Goal: Information Seeking & Learning: Learn about a topic

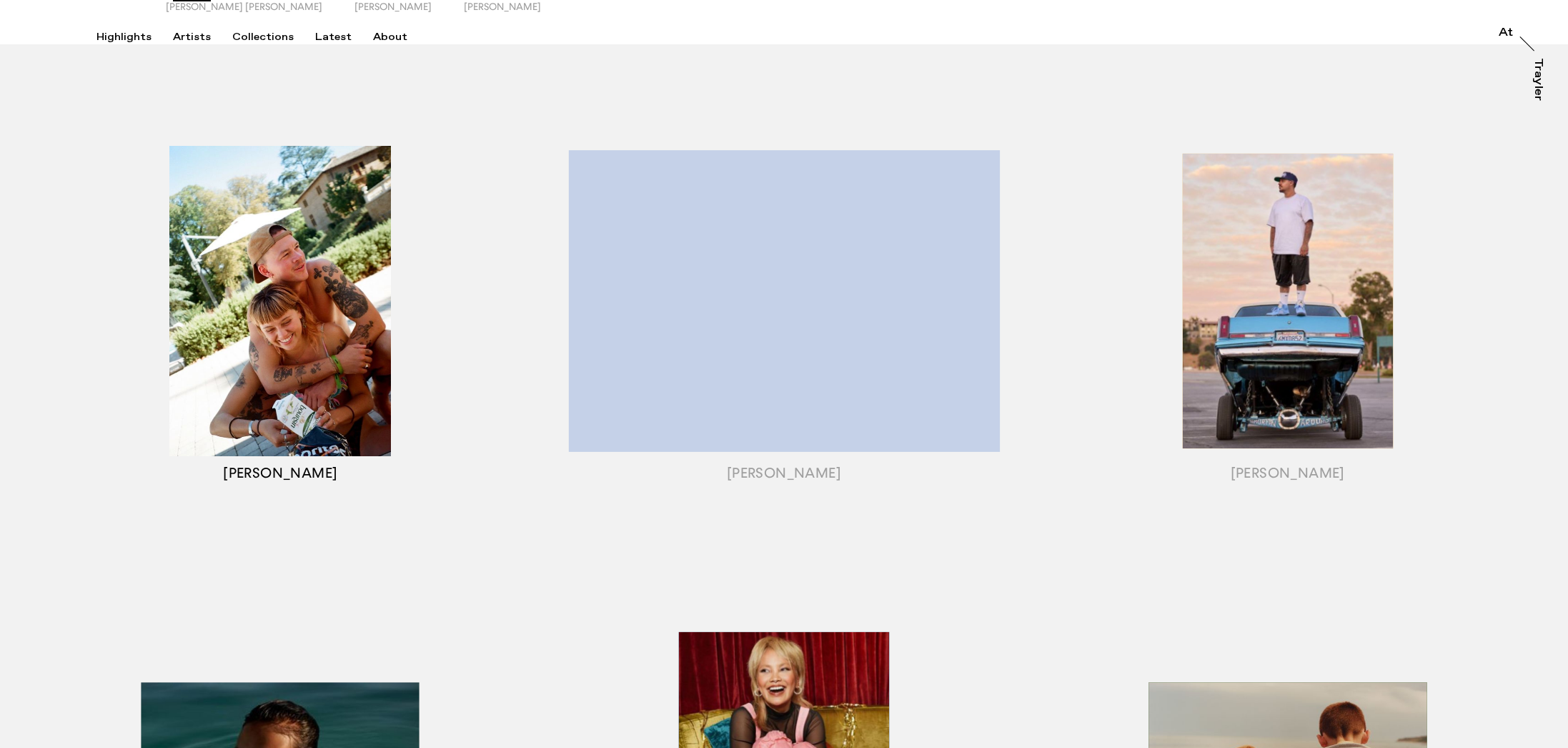
scroll to position [132, 0]
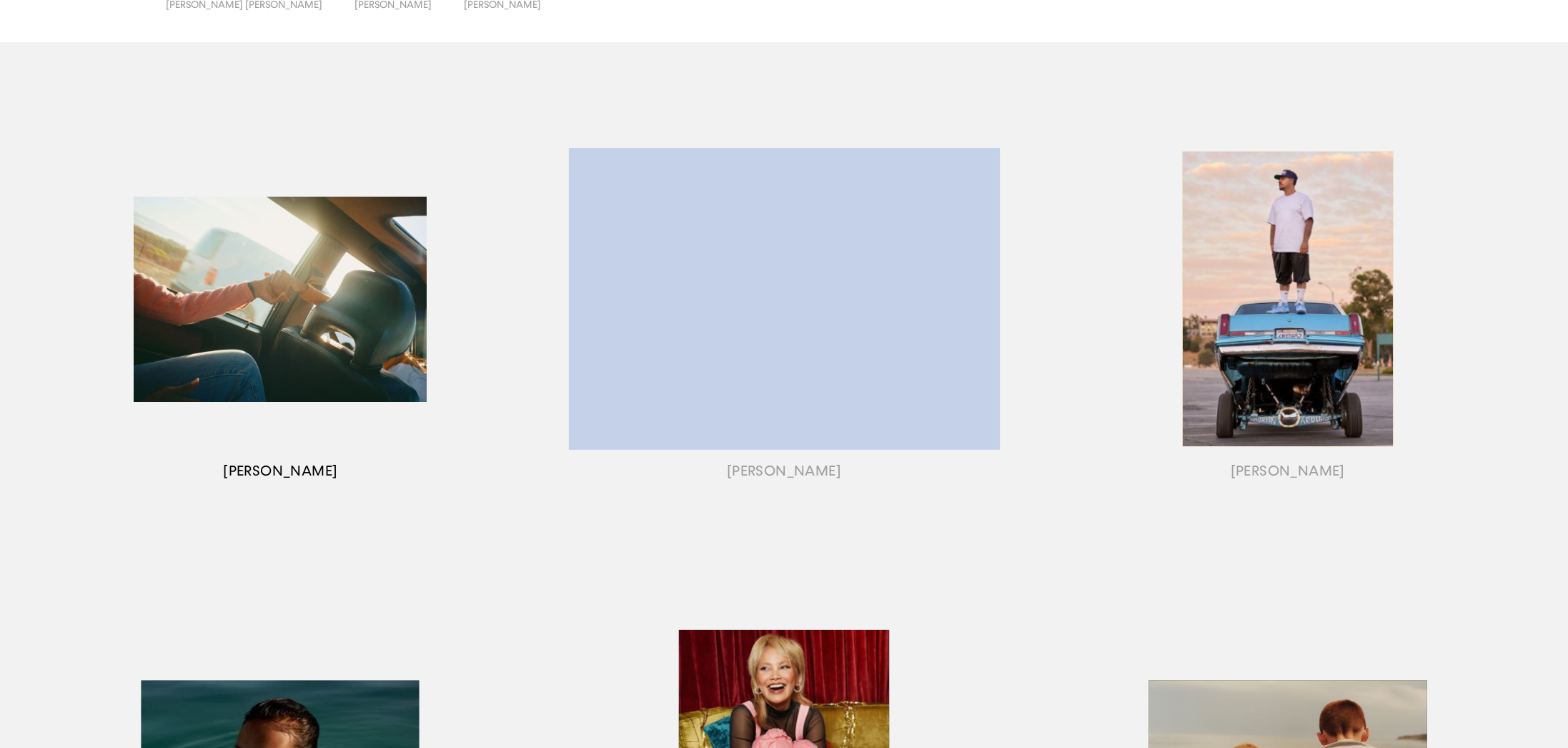
click at [235, 294] on div "button" at bounding box center [281, 316] width 504 height 453
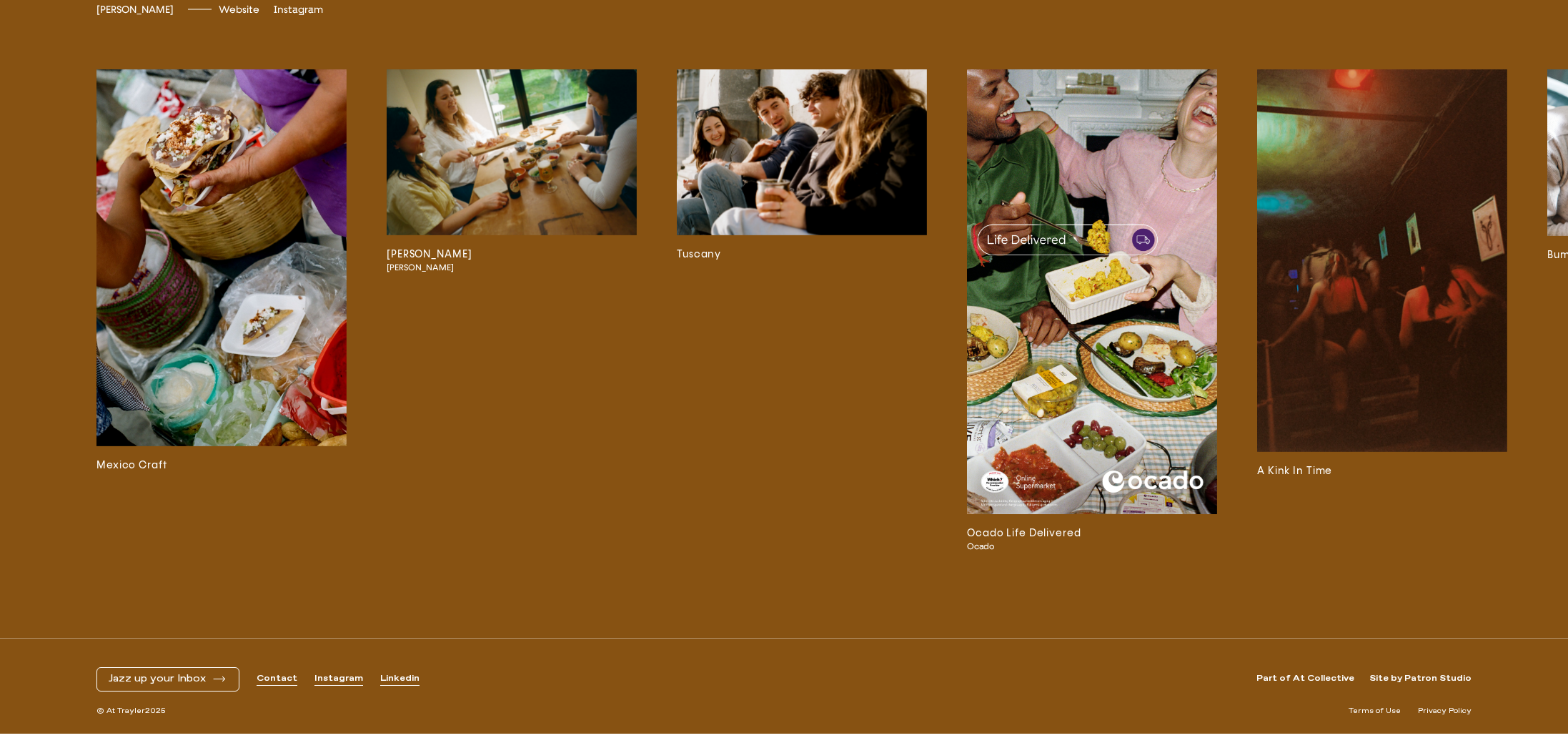
scroll to position [4332, 0]
click at [781, 228] on img at bounding box center [801, 153] width 250 height 166
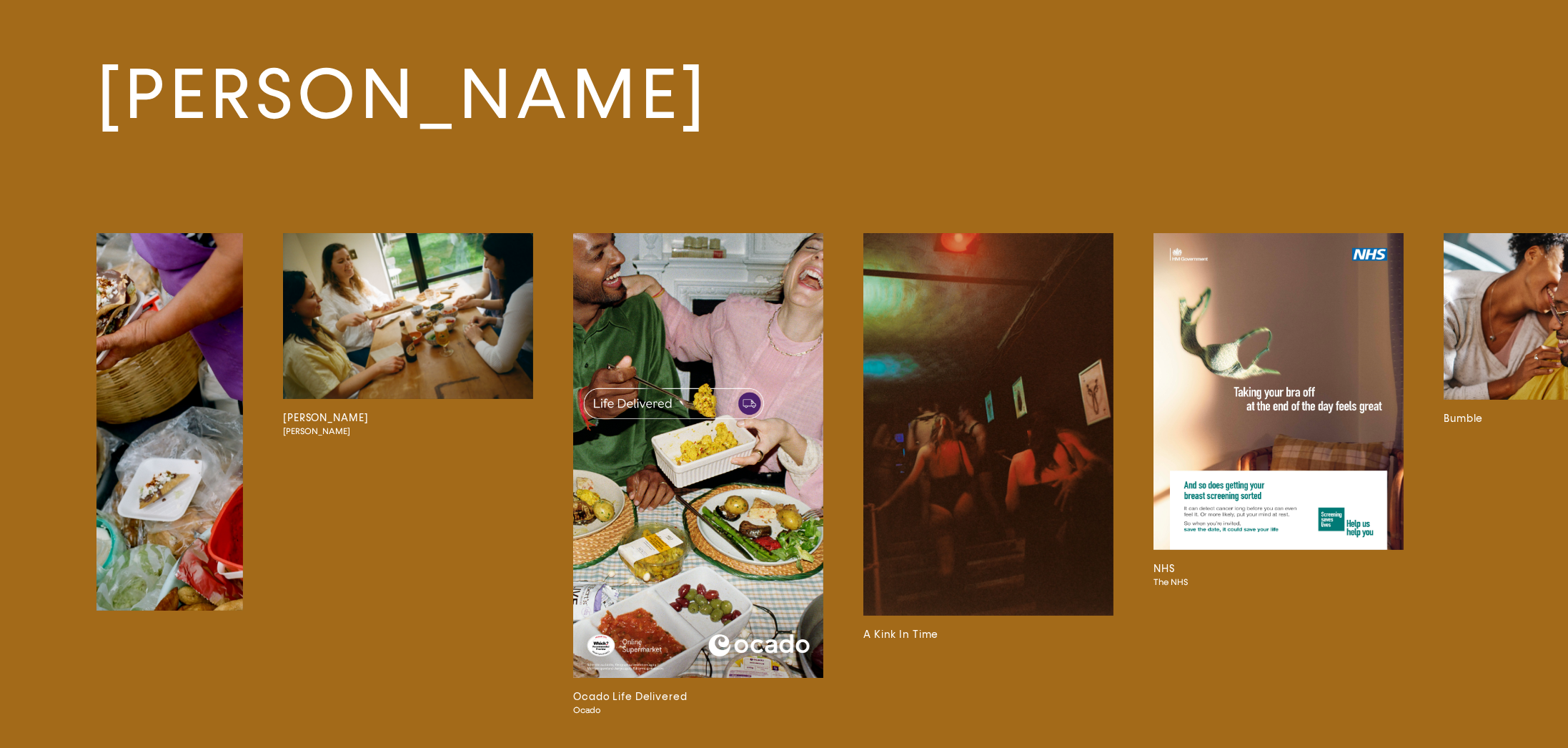
scroll to position [0, 106]
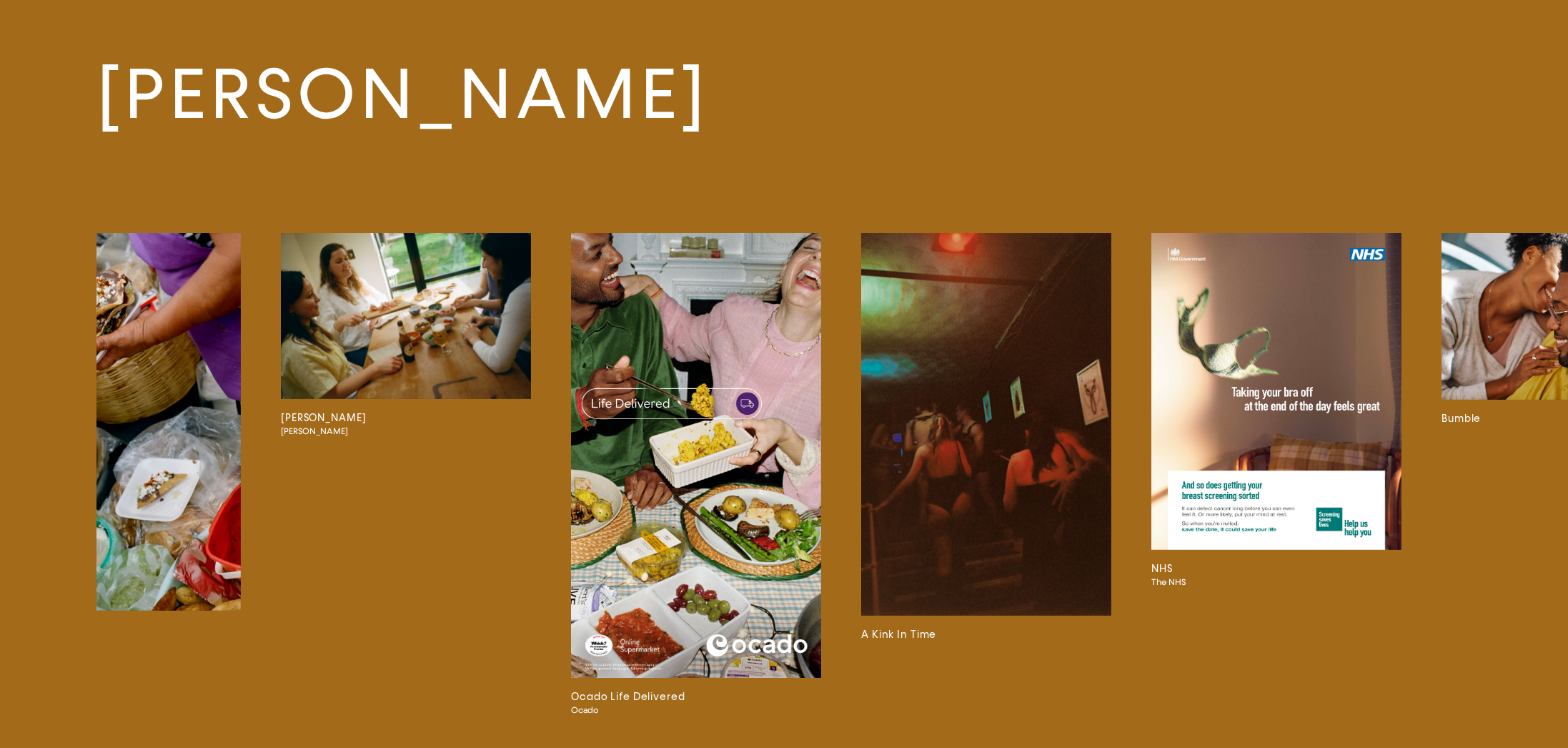
click at [1022, 385] on img at bounding box center [986, 424] width 250 height 383
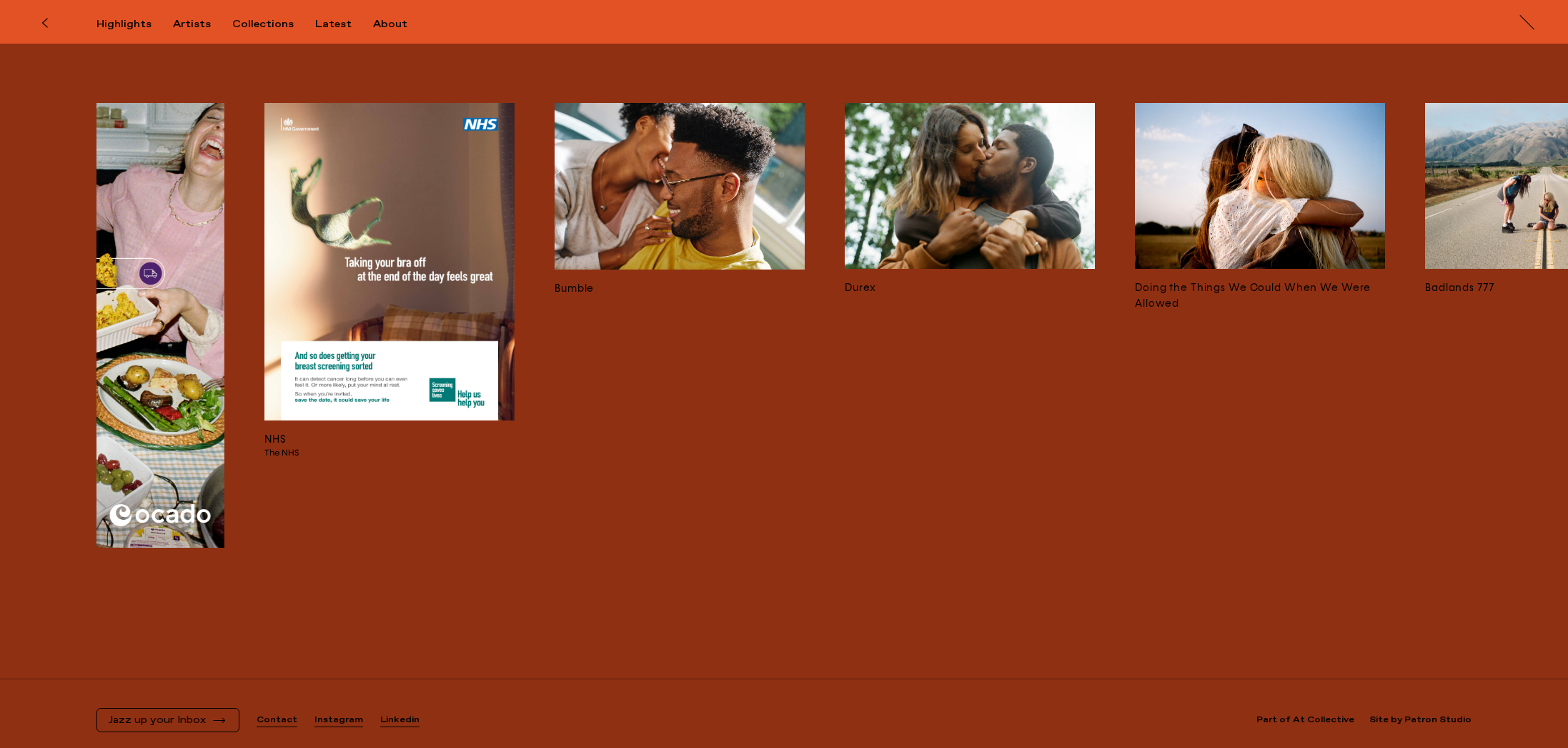
scroll to position [0, 999]
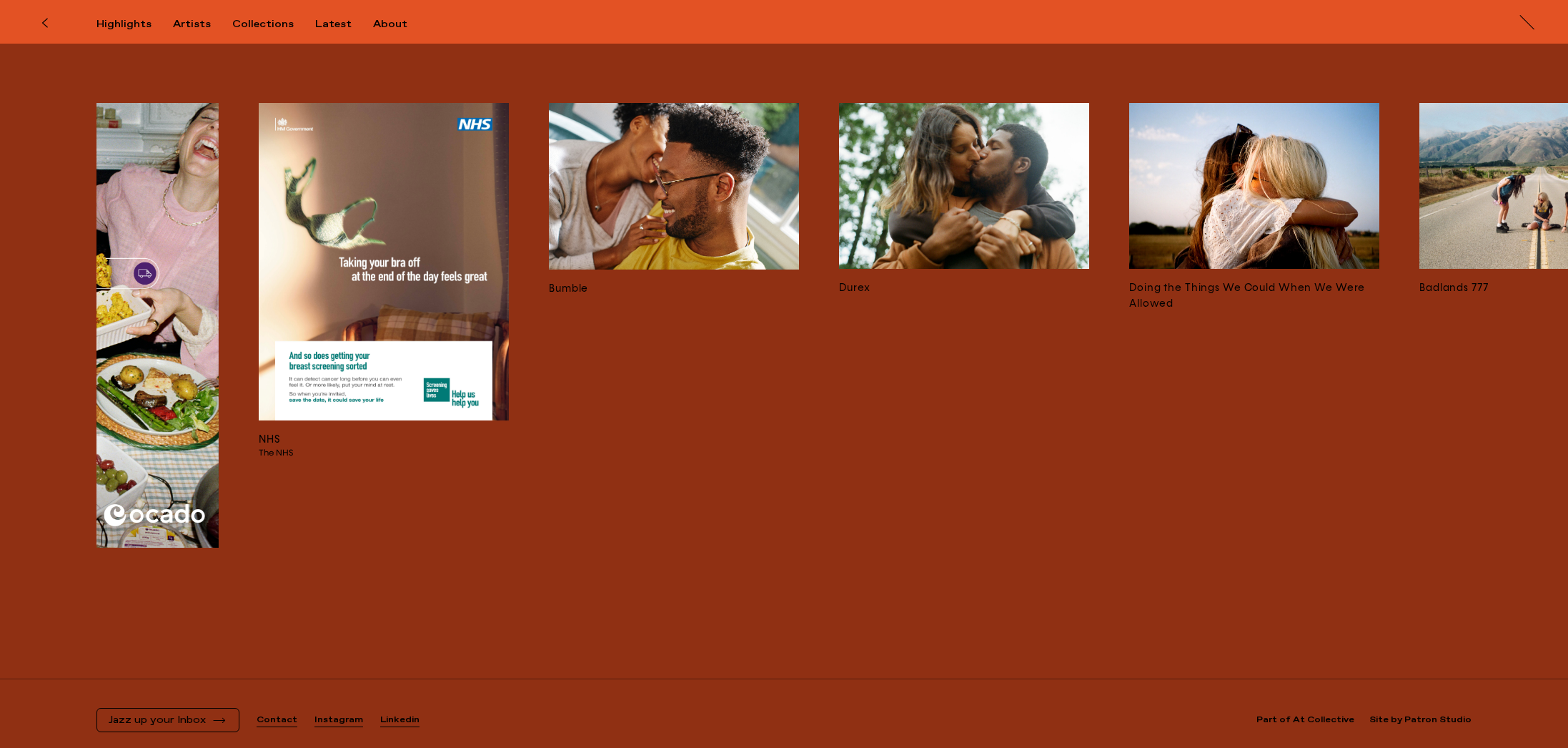
click at [709, 178] on img at bounding box center [673, 186] width 250 height 167
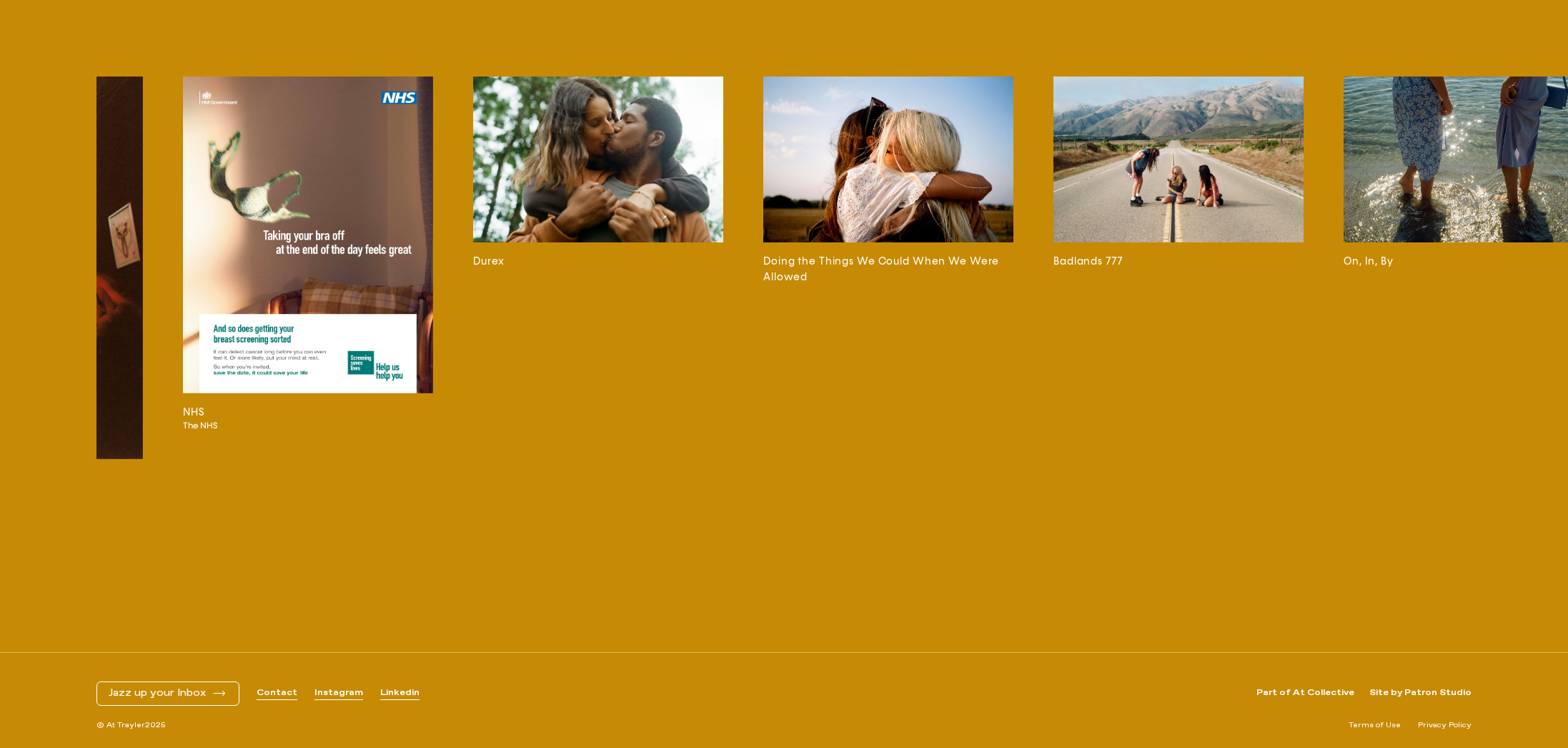
scroll to position [0, 1366]
click at [919, 150] on img at bounding box center [887, 159] width 250 height 166
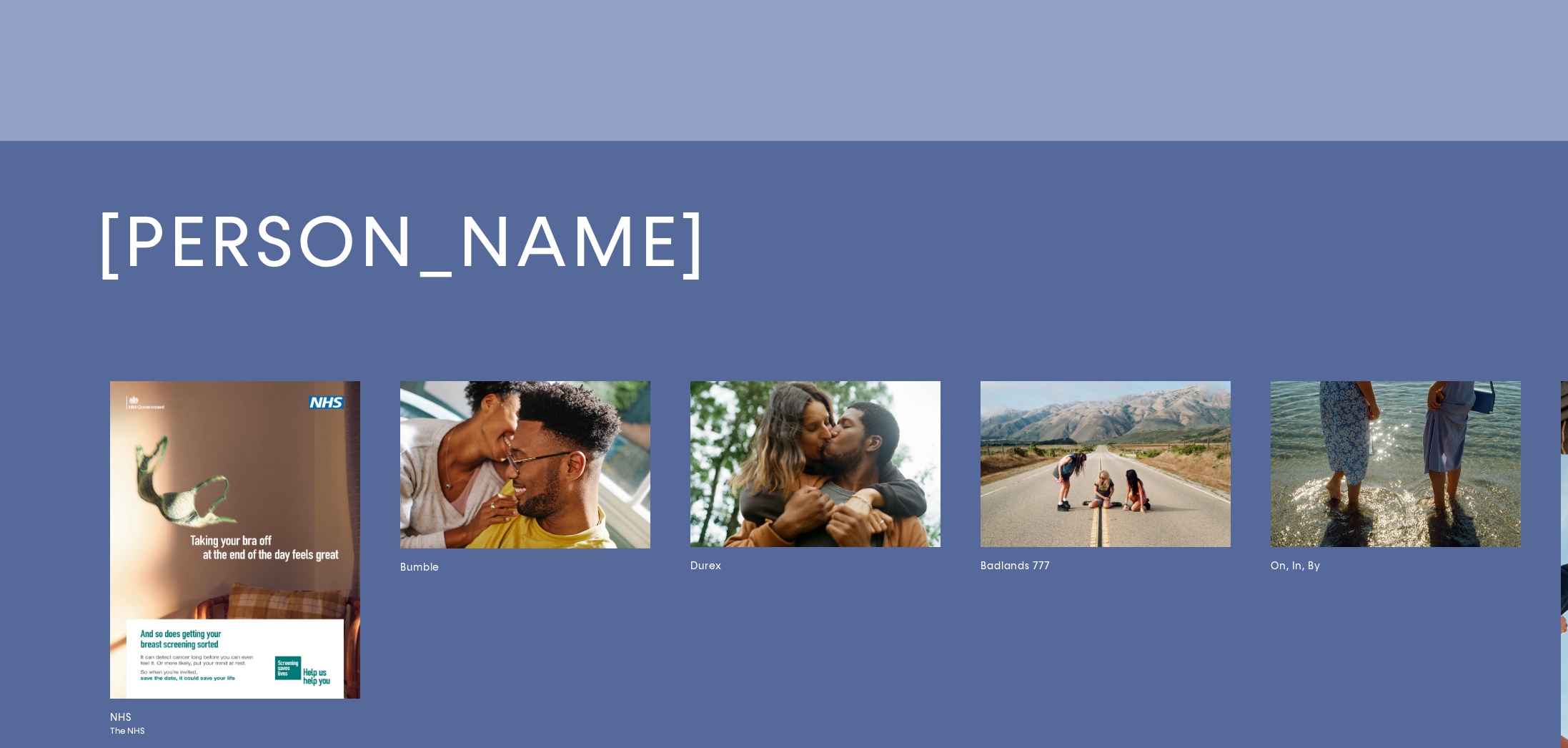
scroll to position [0, 1452]
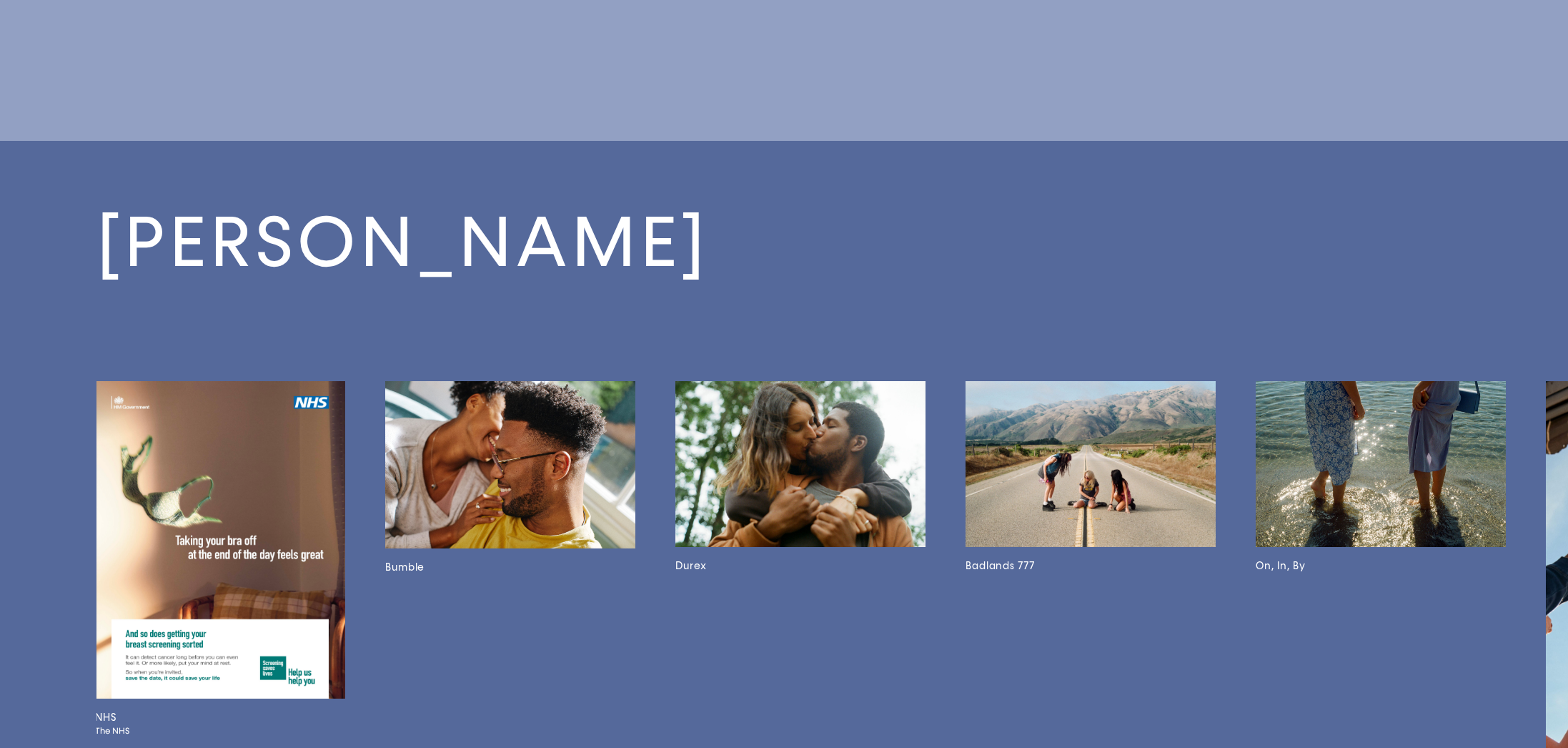
click at [781, 435] on img at bounding box center [800, 464] width 250 height 166
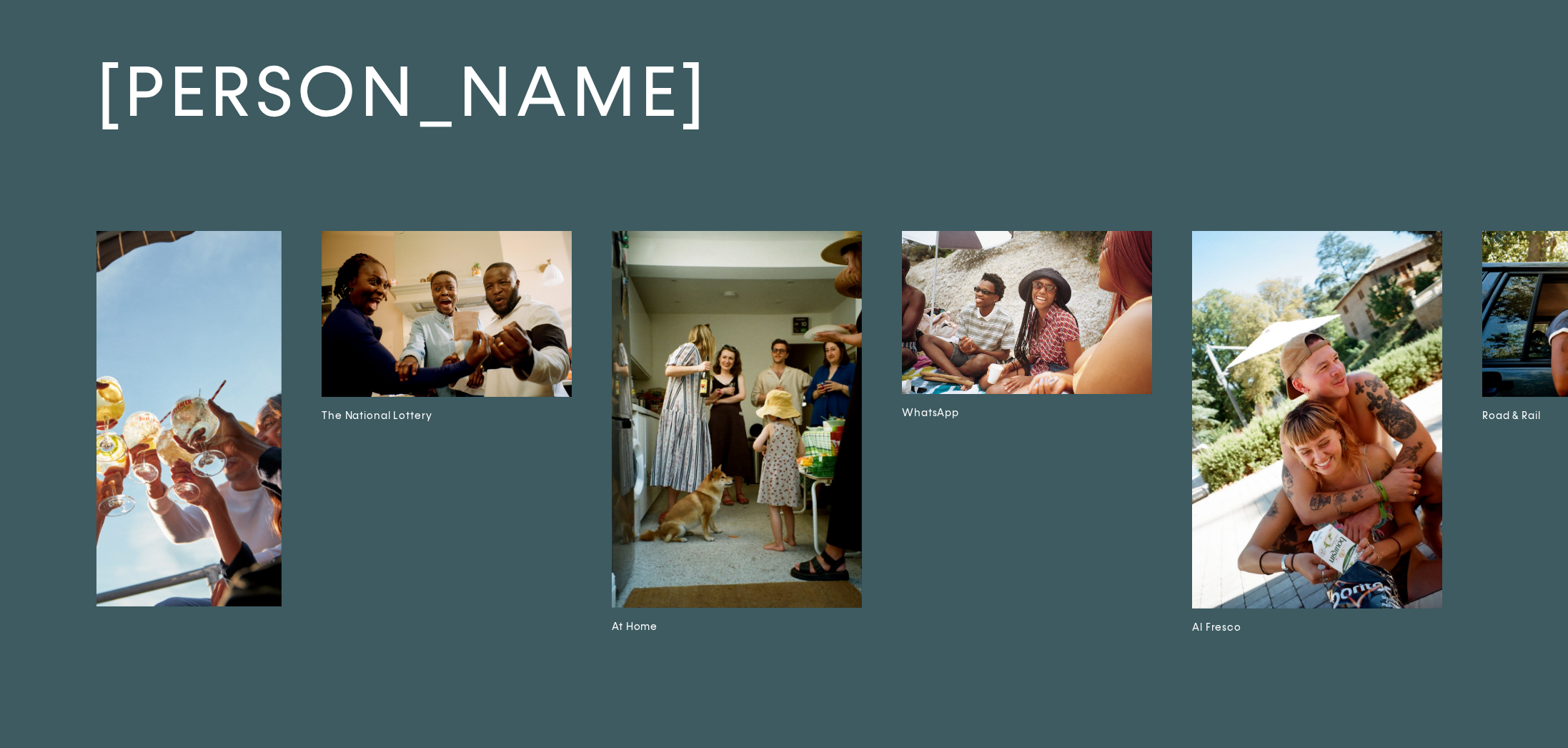
scroll to position [0, 3051]
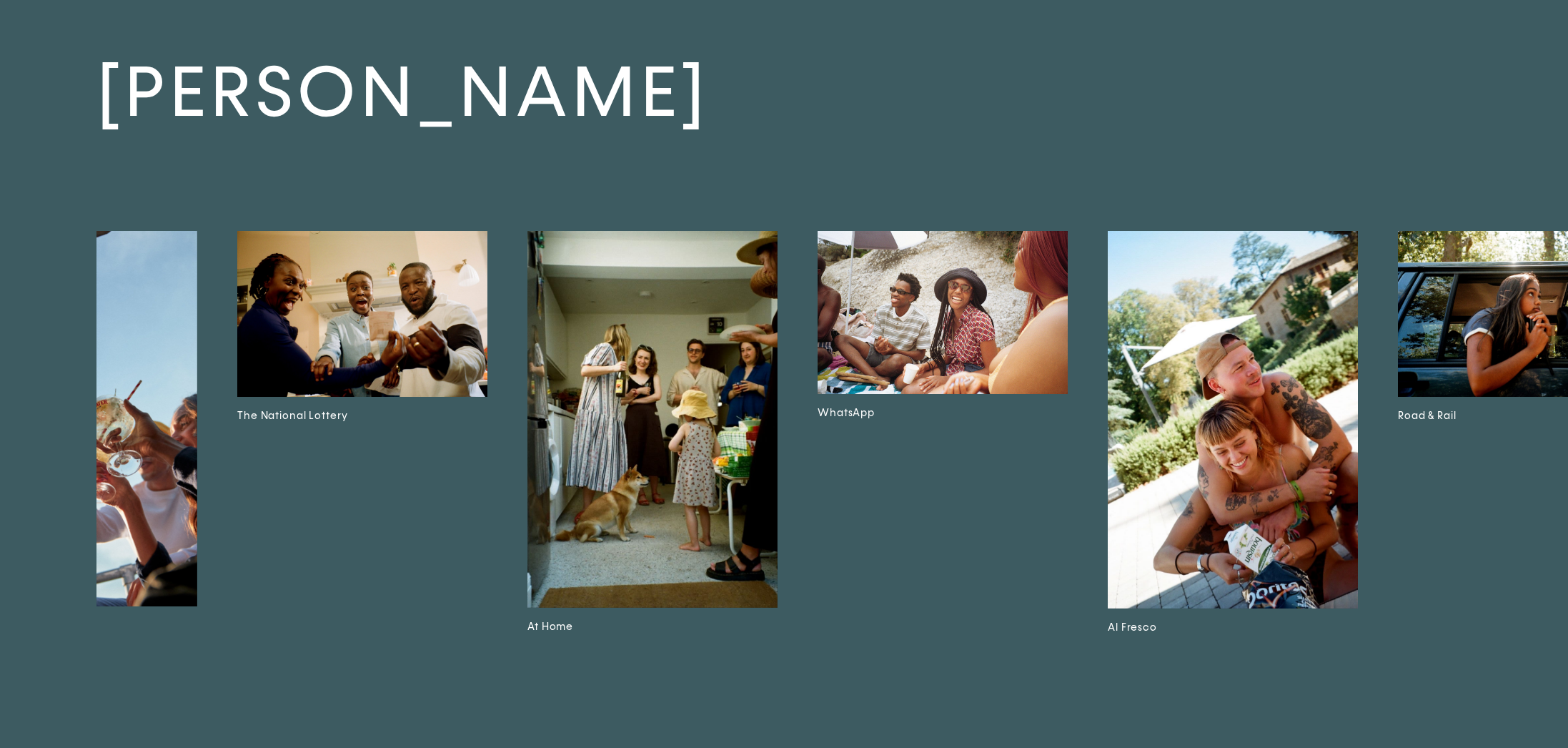
click at [394, 313] on img at bounding box center [362, 314] width 250 height 166
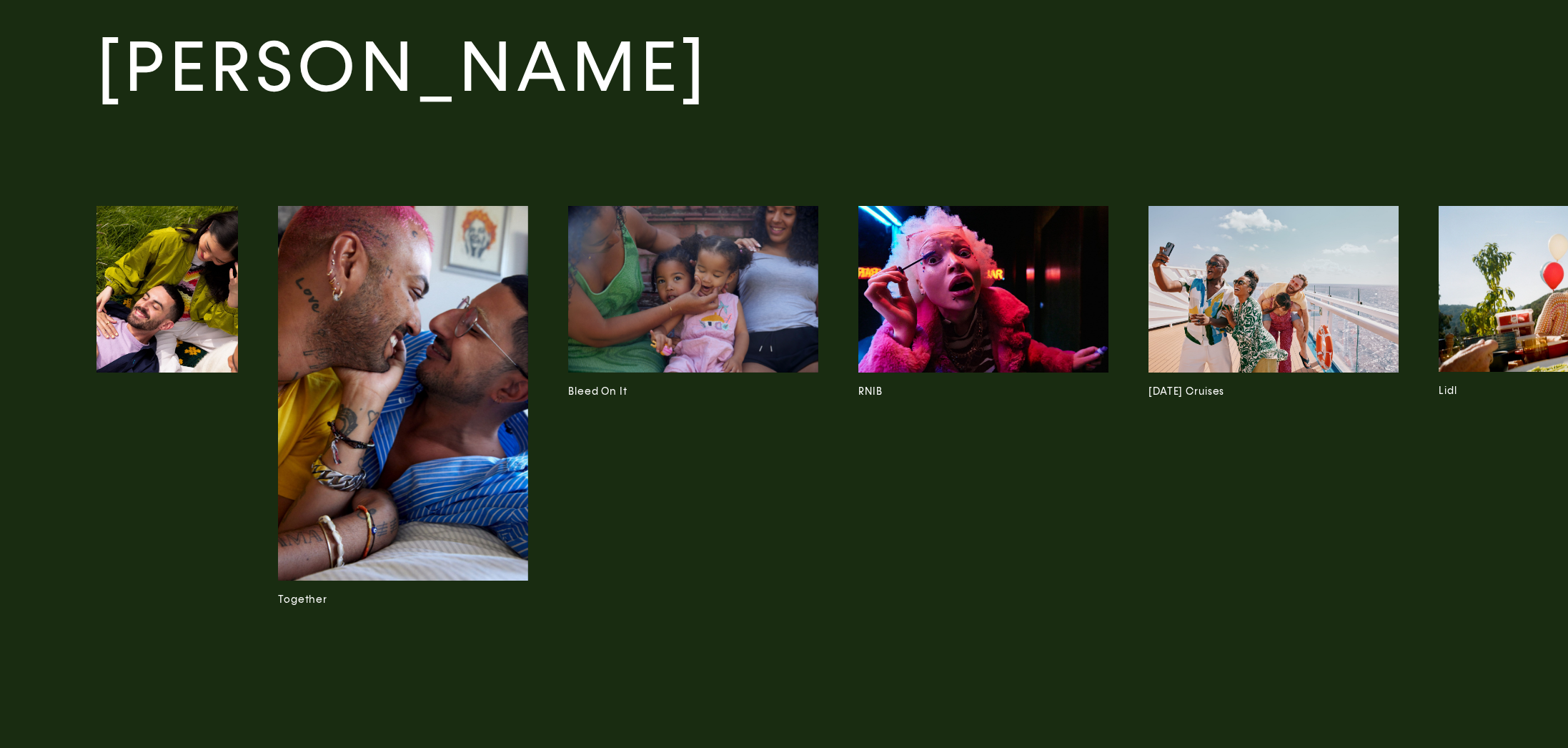
scroll to position [0, 5345]
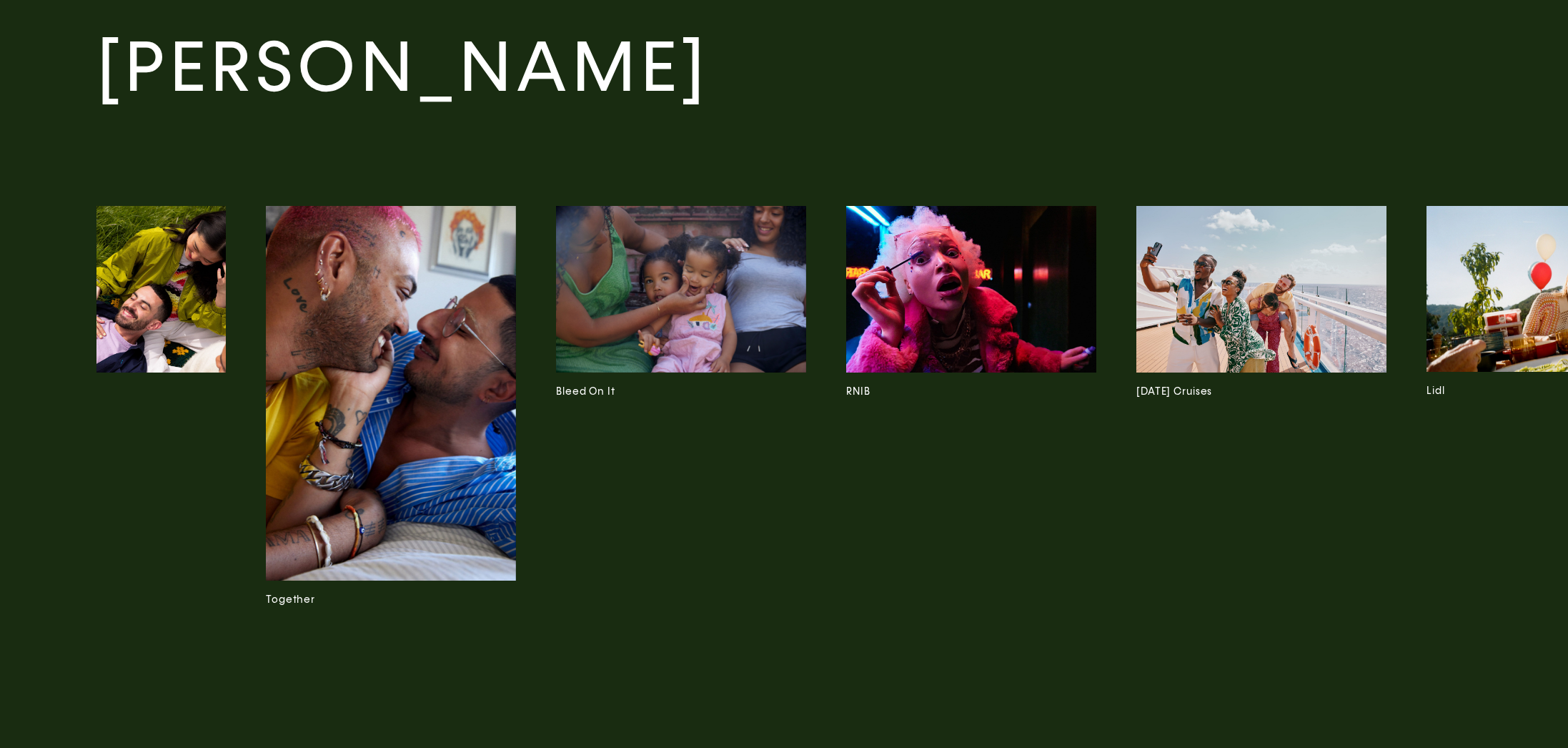
click at [731, 306] on img at bounding box center [681, 289] width 250 height 167
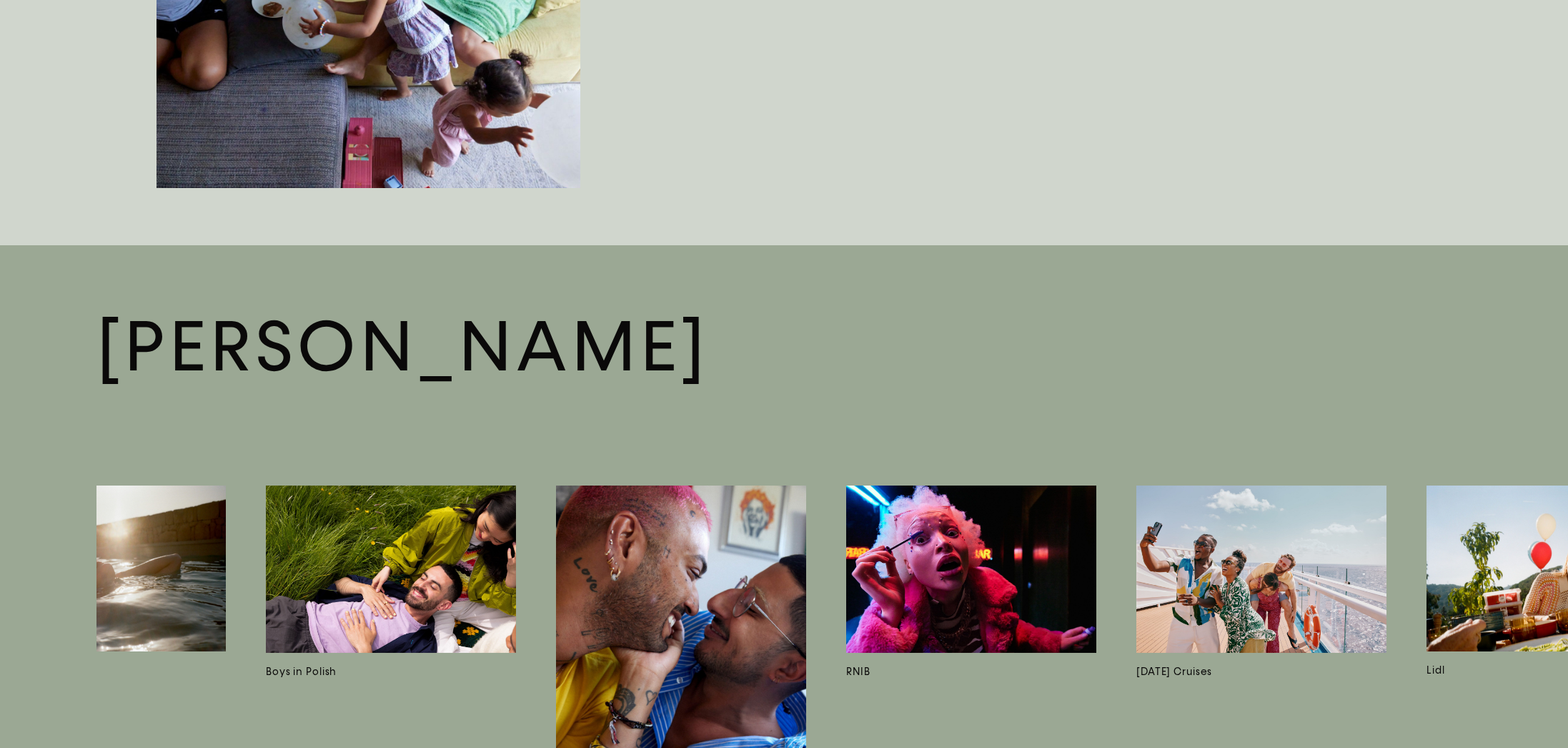
scroll to position [3038, 0]
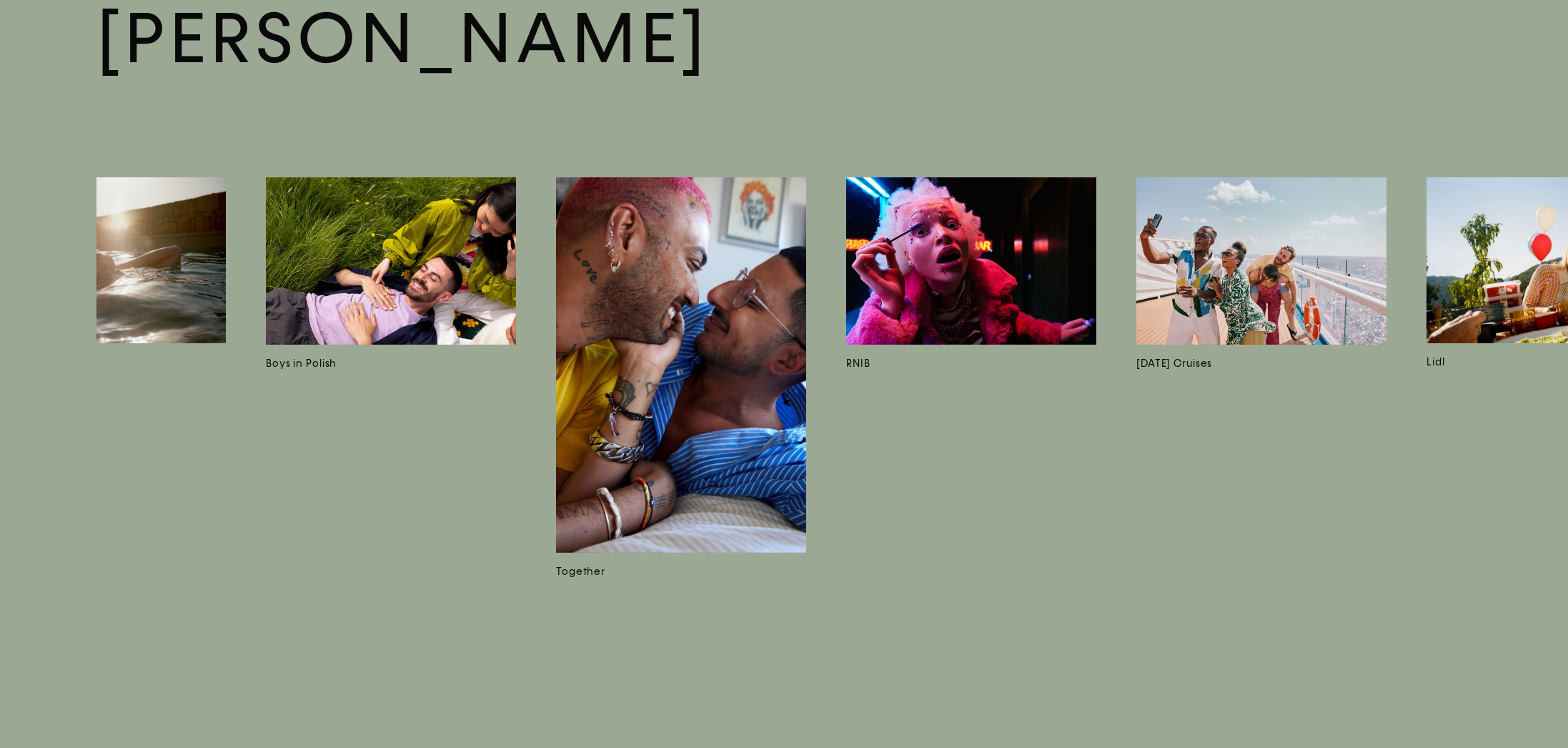
click at [915, 283] on img at bounding box center [971, 261] width 250 height 168
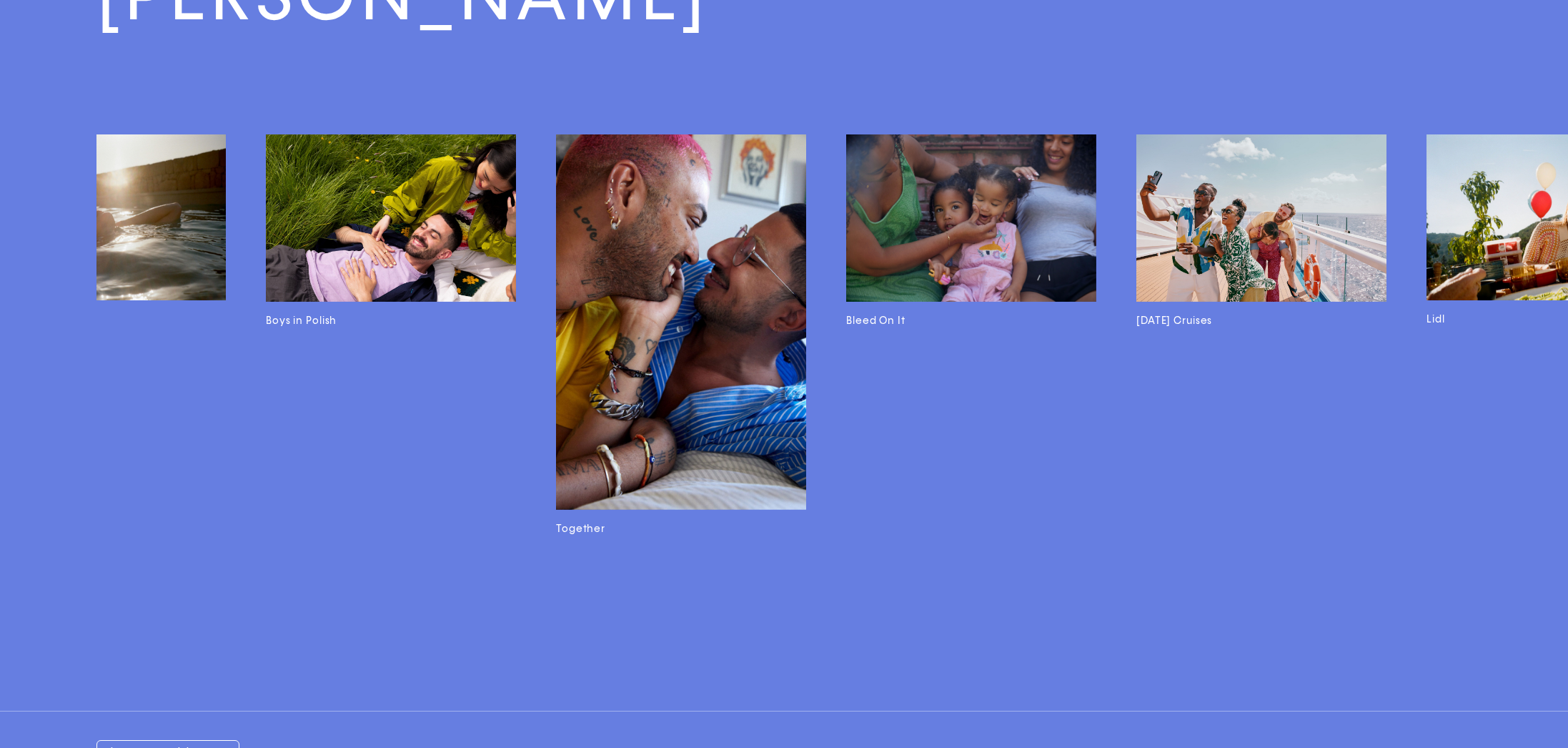
scroll to position [4120, 0]
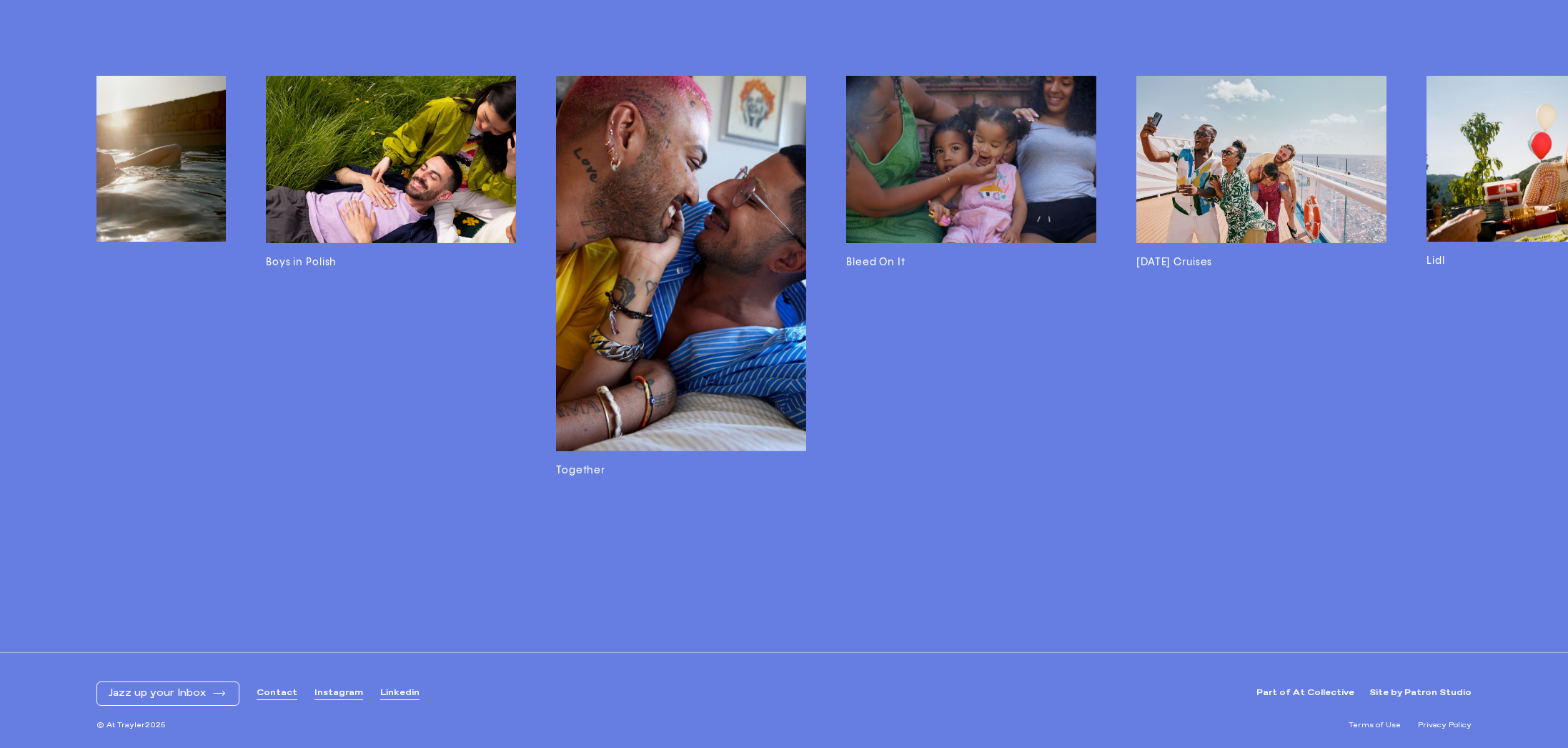
click at [612, 255] on img at bounding box center [681, 263] width 250 height 375
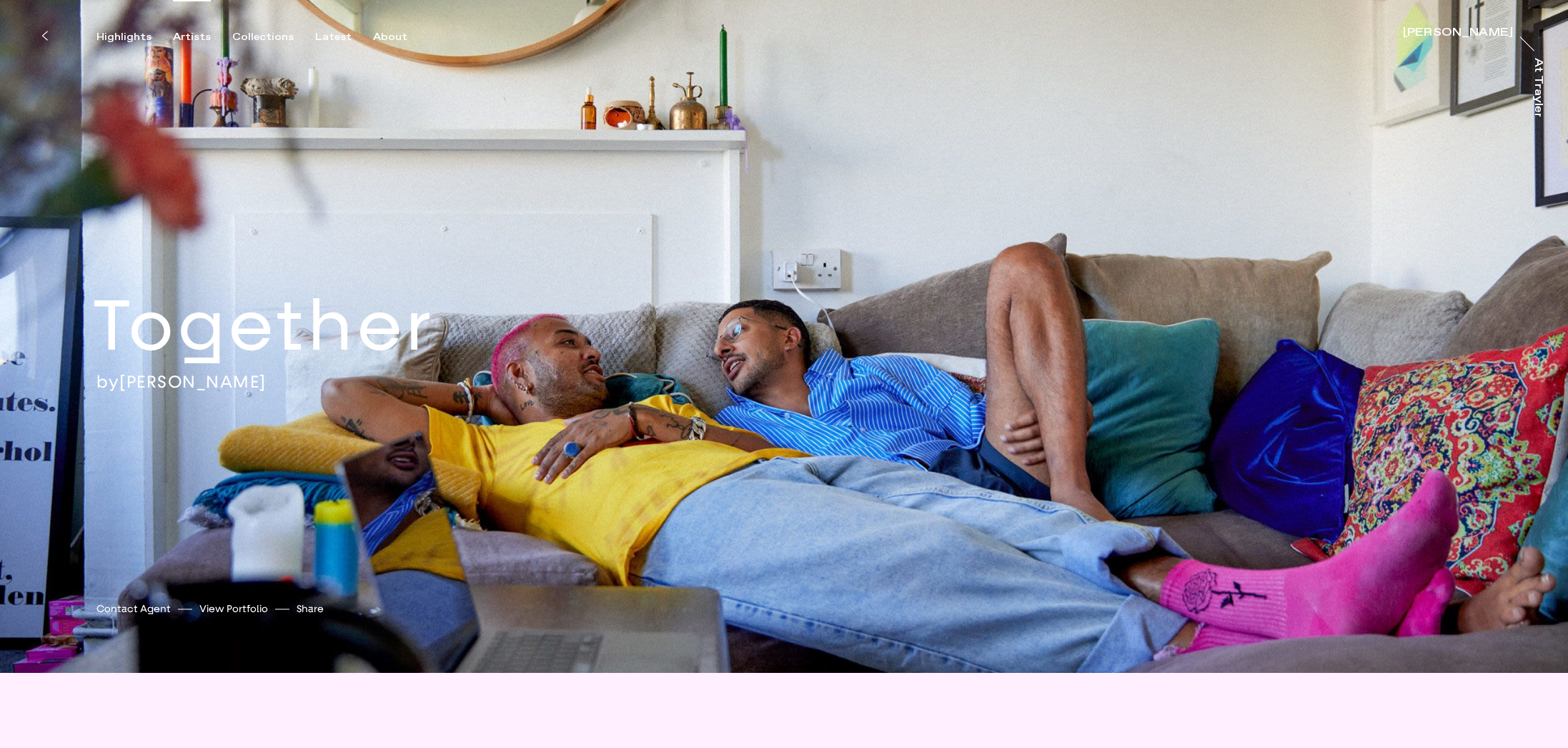
click at [191, 38] on div "Artists" at bounding box center [191, 36] width 38 height 13
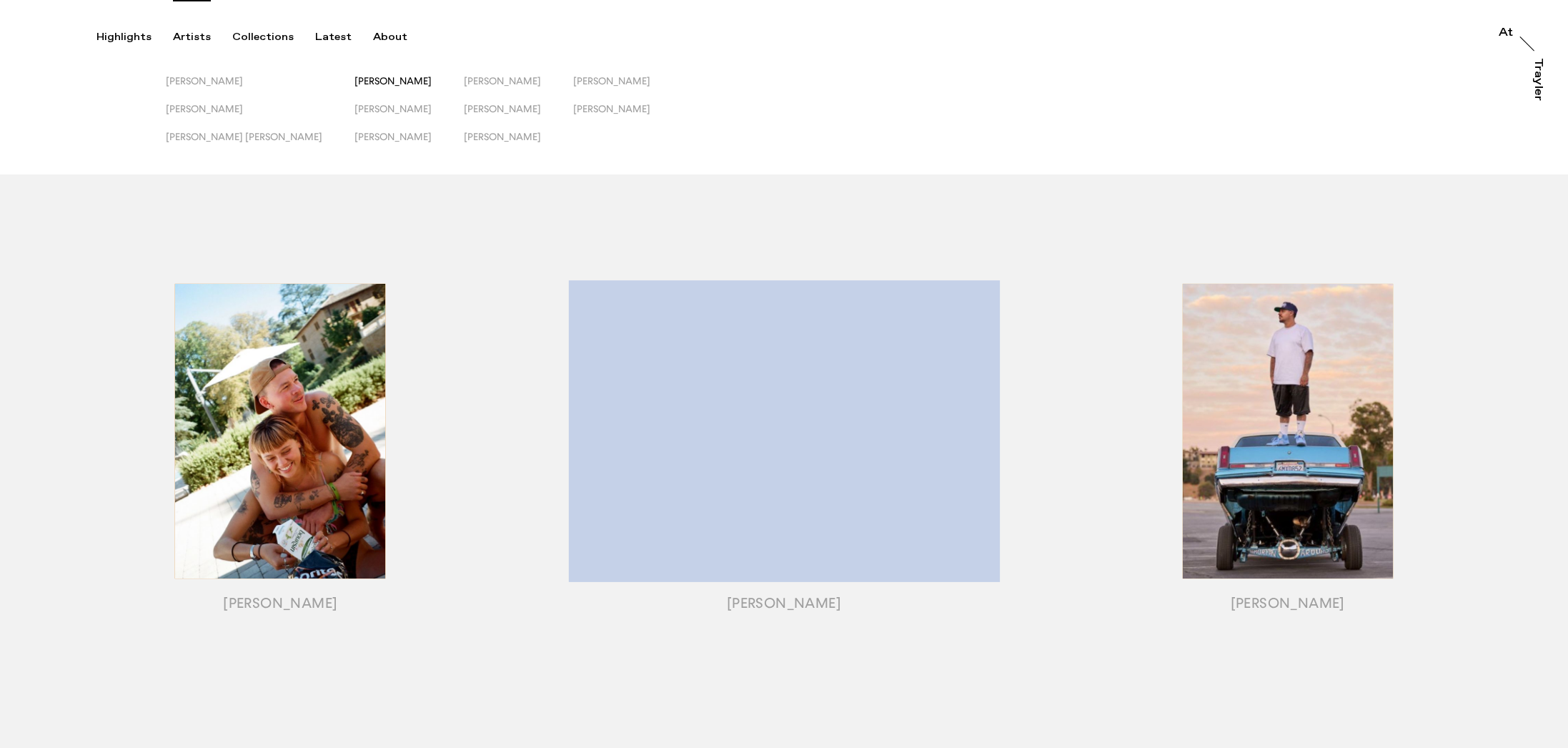
click at [354, 79] on span "[PERSON_NAME]" at bounding box center [393, 80] width 77 height 11
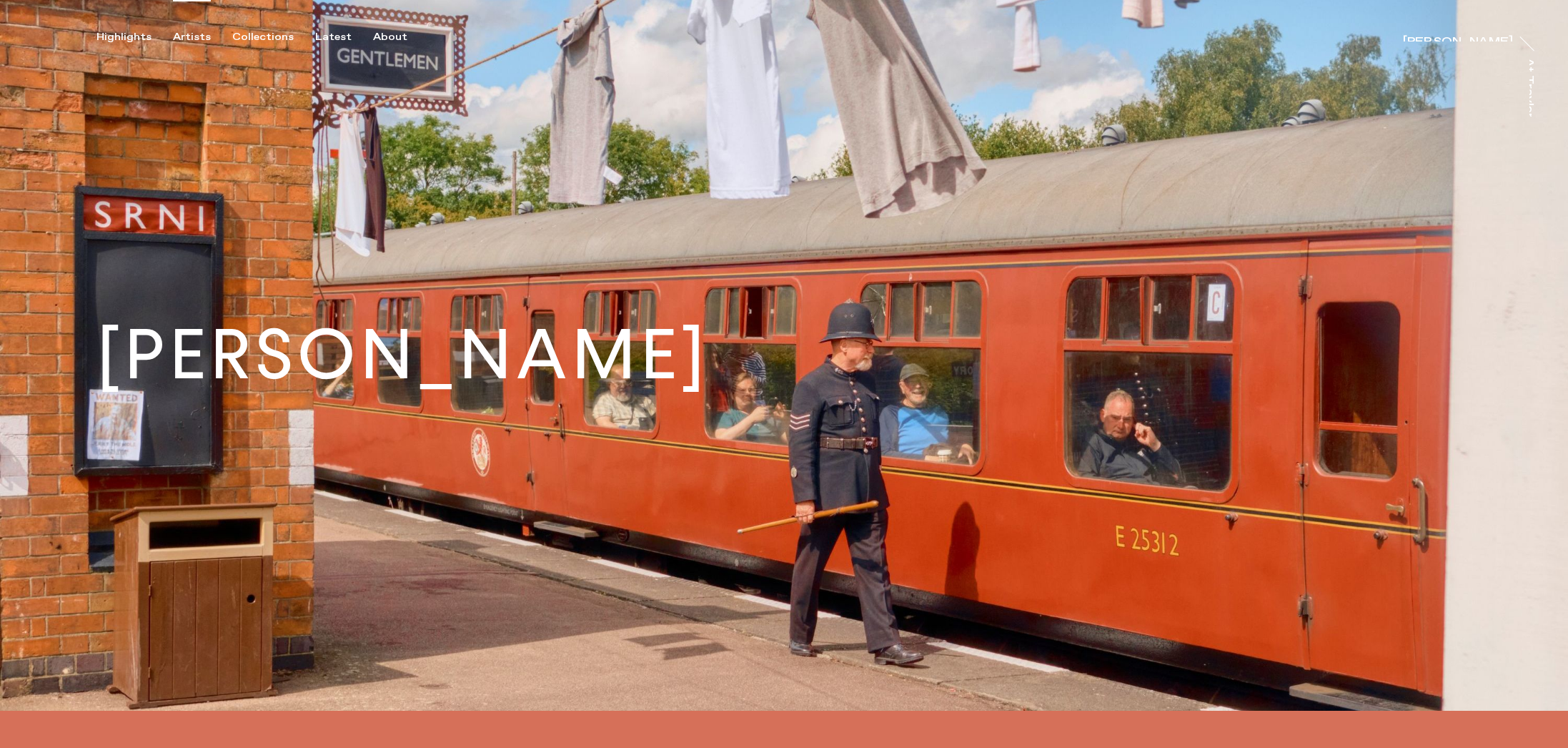
click at [193, 33] on div "Artists" at bounding box center [191, 36] width 38 height 13
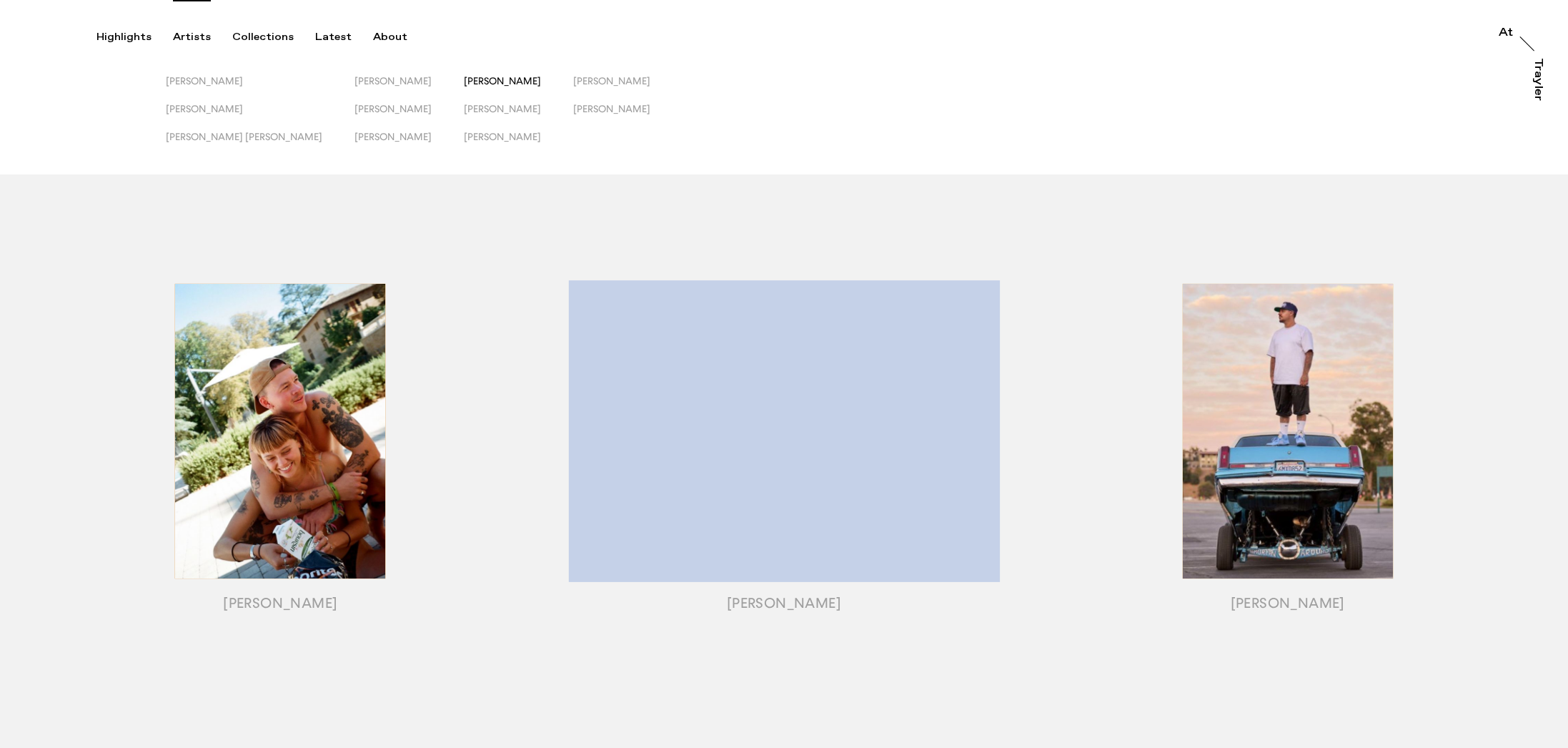
click at [464, 80] on span "[PERSON_NAME]" at bounding box center [503, 80] width 77 height 11
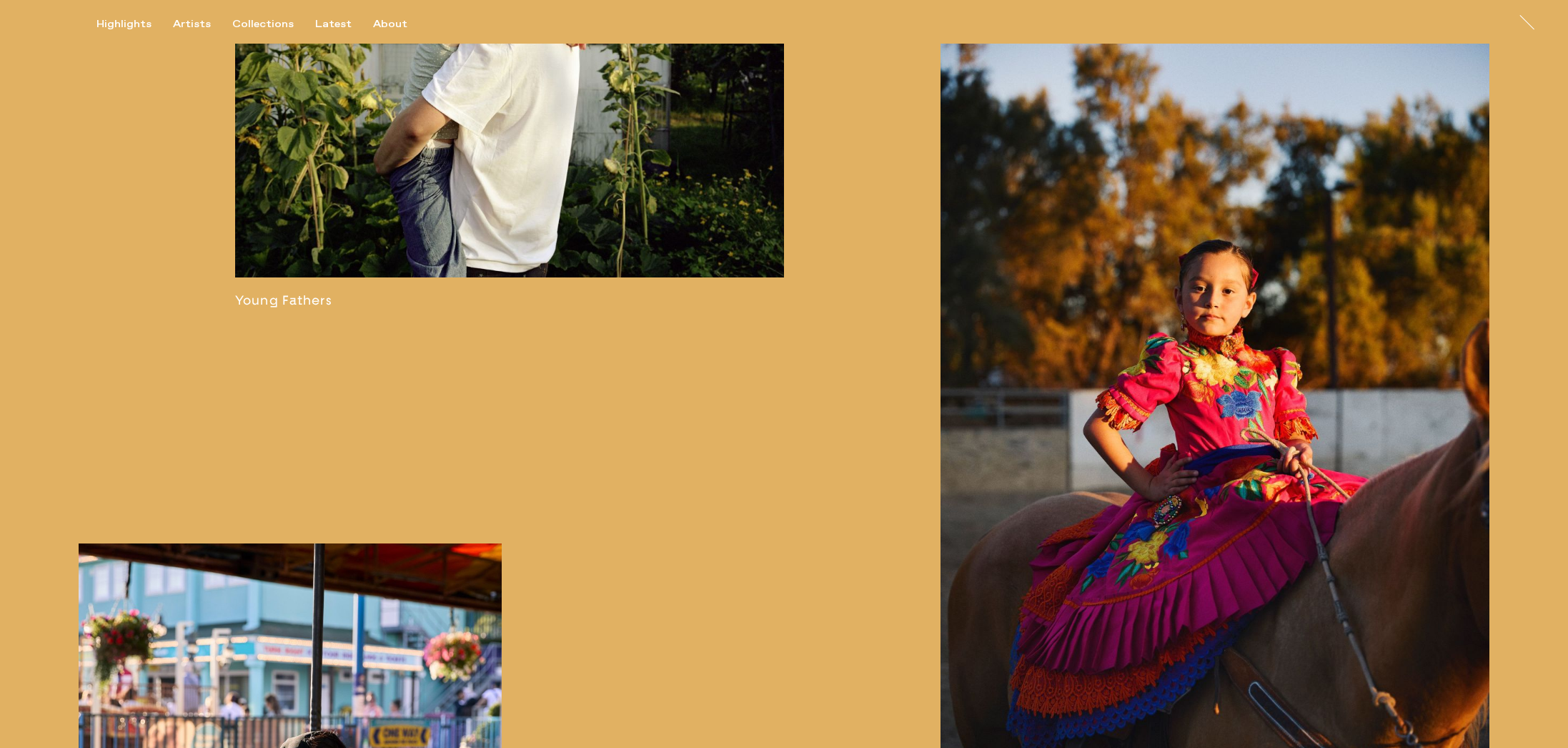
scroll to position [3340, 0]
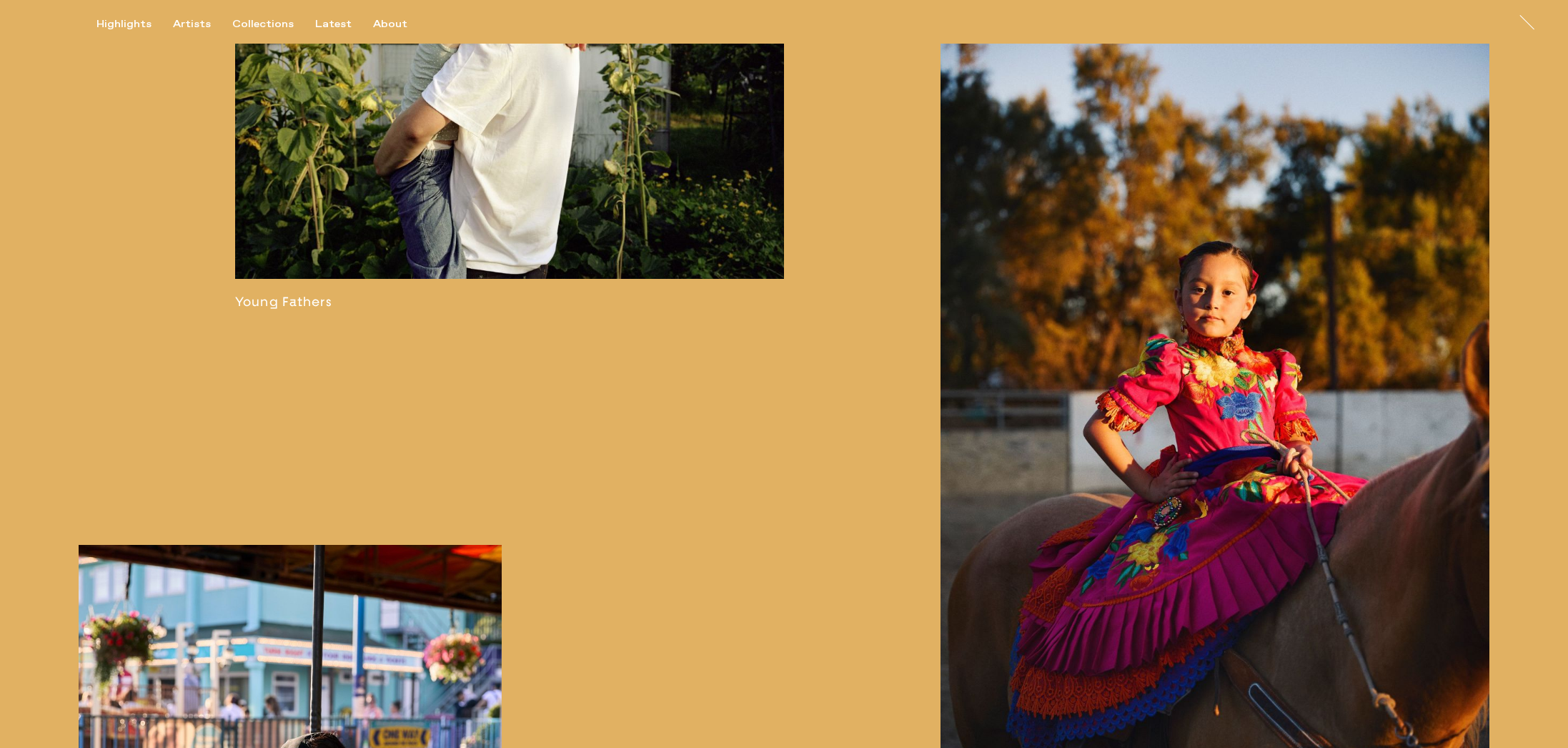
click at [395, 172] on link at bounding box center [509, 74] width 549 height 469
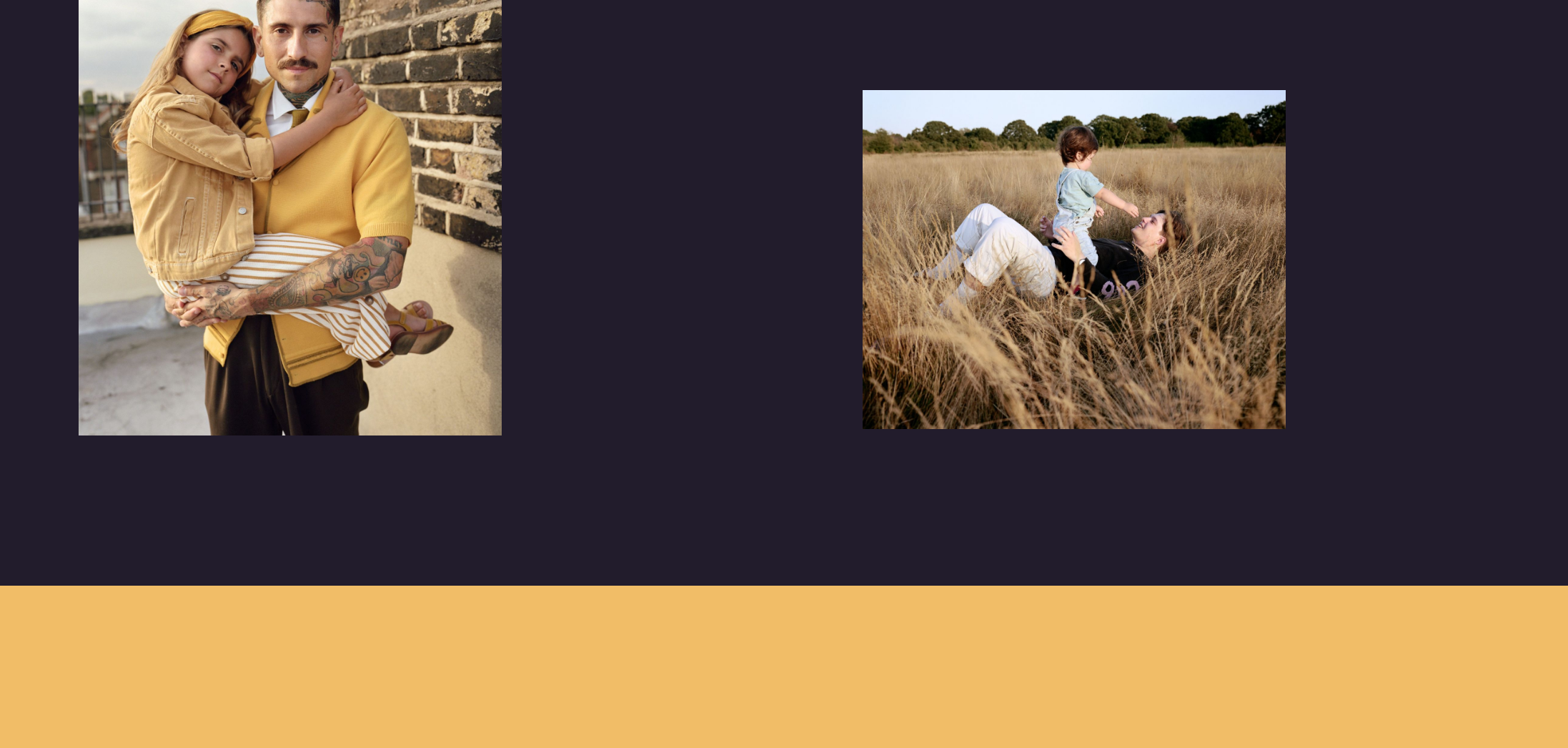
scroll to position [2616, 0]
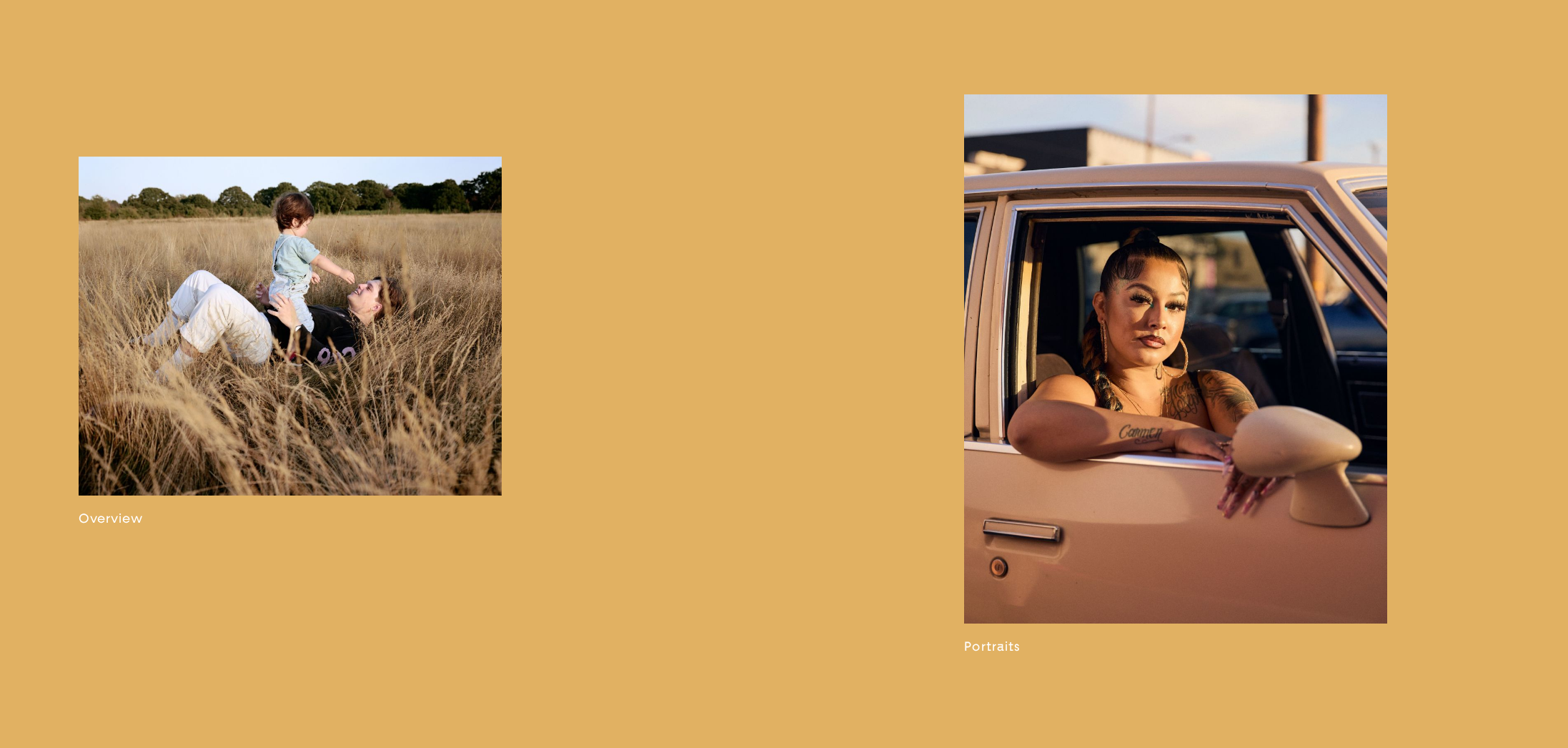
scroll to position [975, 0]
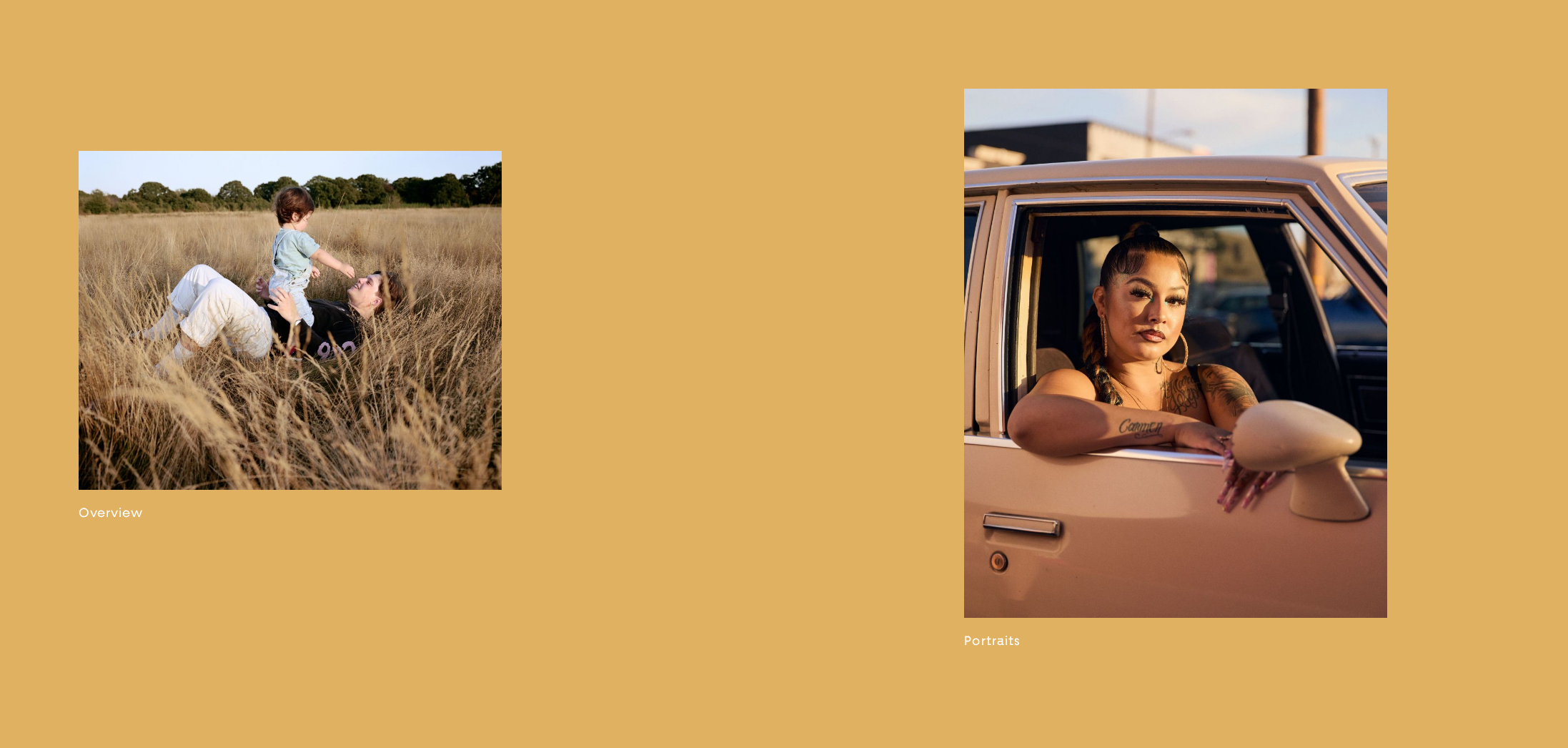
click at [1117, 419] on link at bounding box center [1176, 368] width 423 height 560
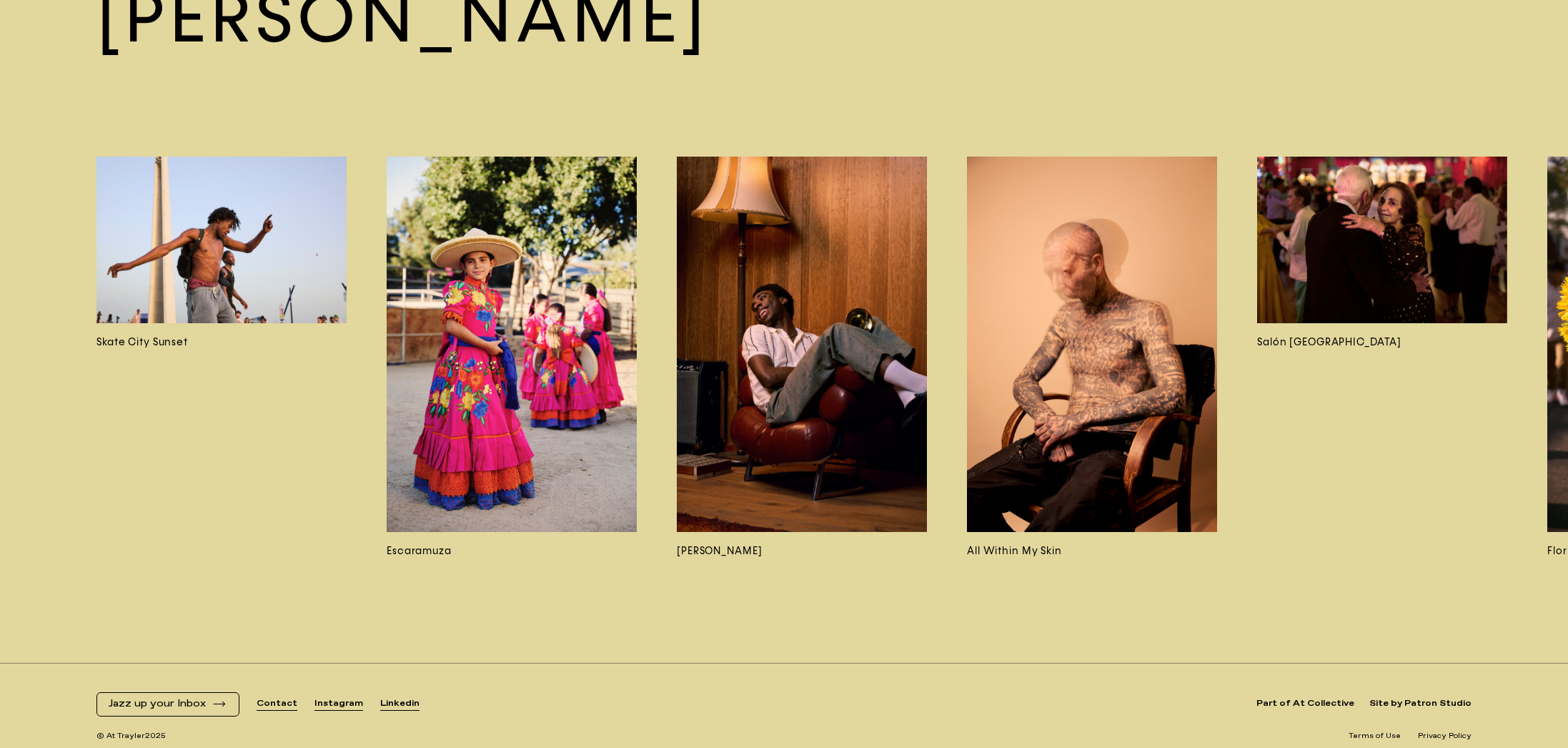
scroll to position [11951, 0]
click at [1065, 411] on img at bounding box center [1092, 345] width 250 height 375
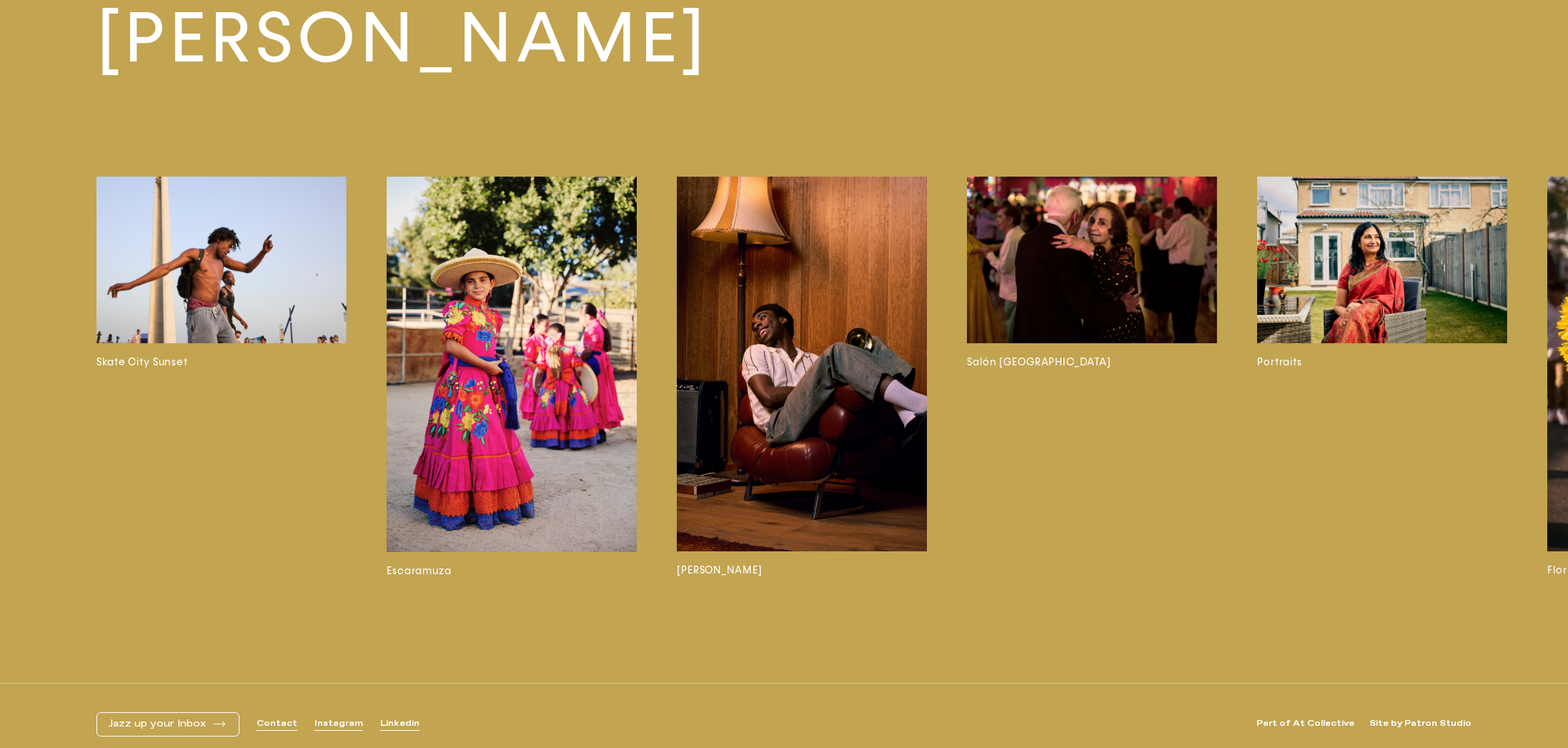
scroll to position [3642, 0]
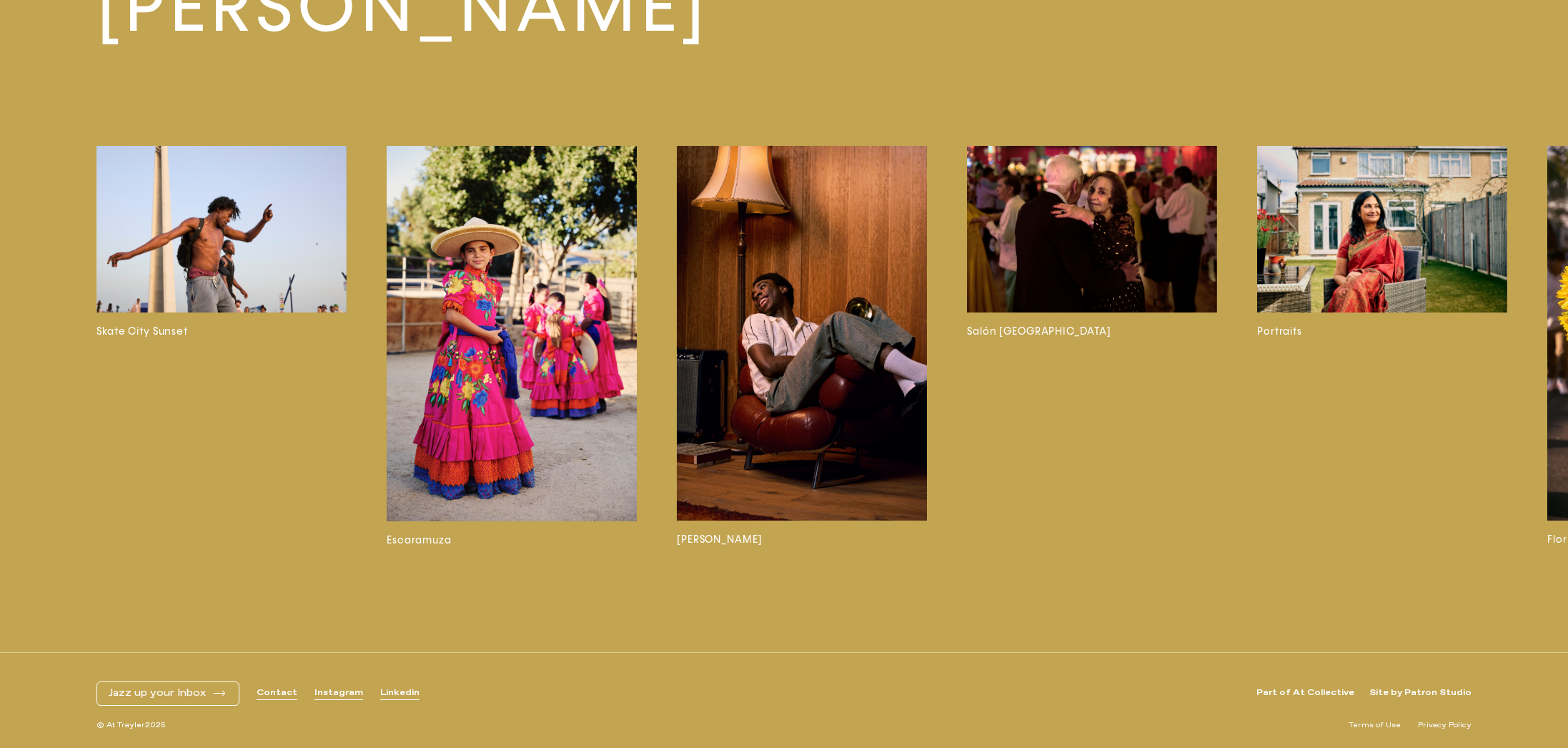
click at [158, 242] on img at bounding box center [221, 229] width 250 height 167
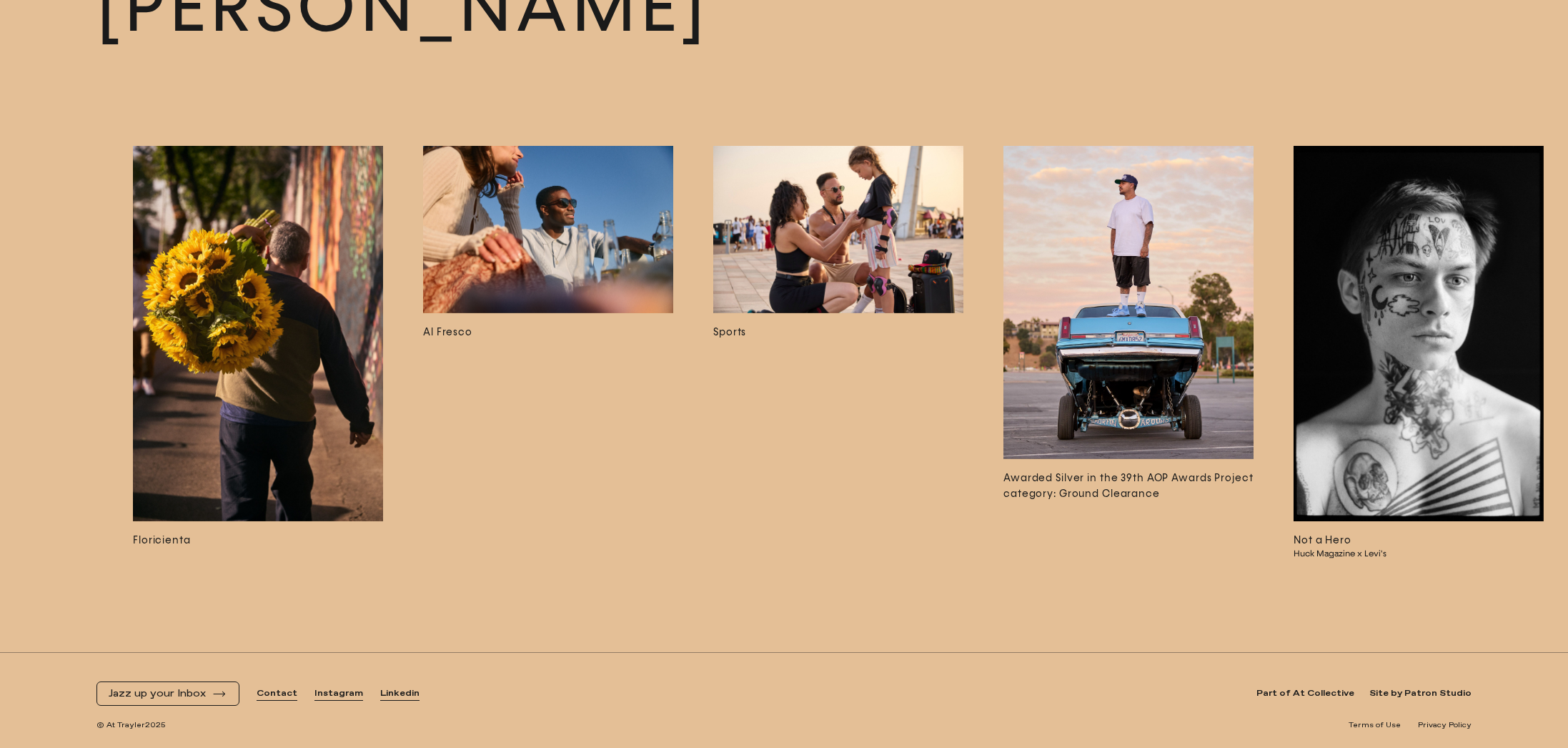
scroll to position [0, 1532]
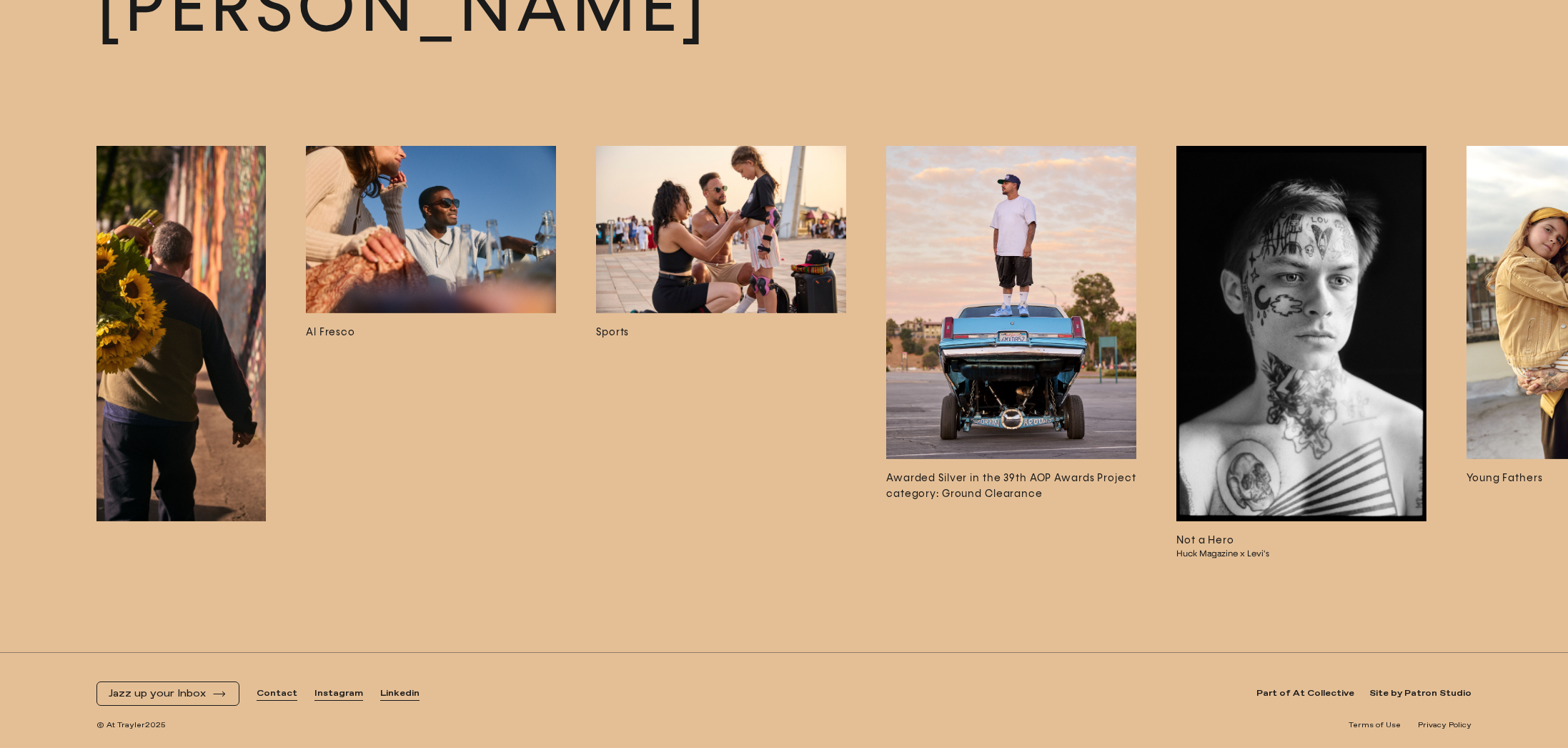
click at [1024, 284] on img at bounding box center [1011, 302] width 250 height 313
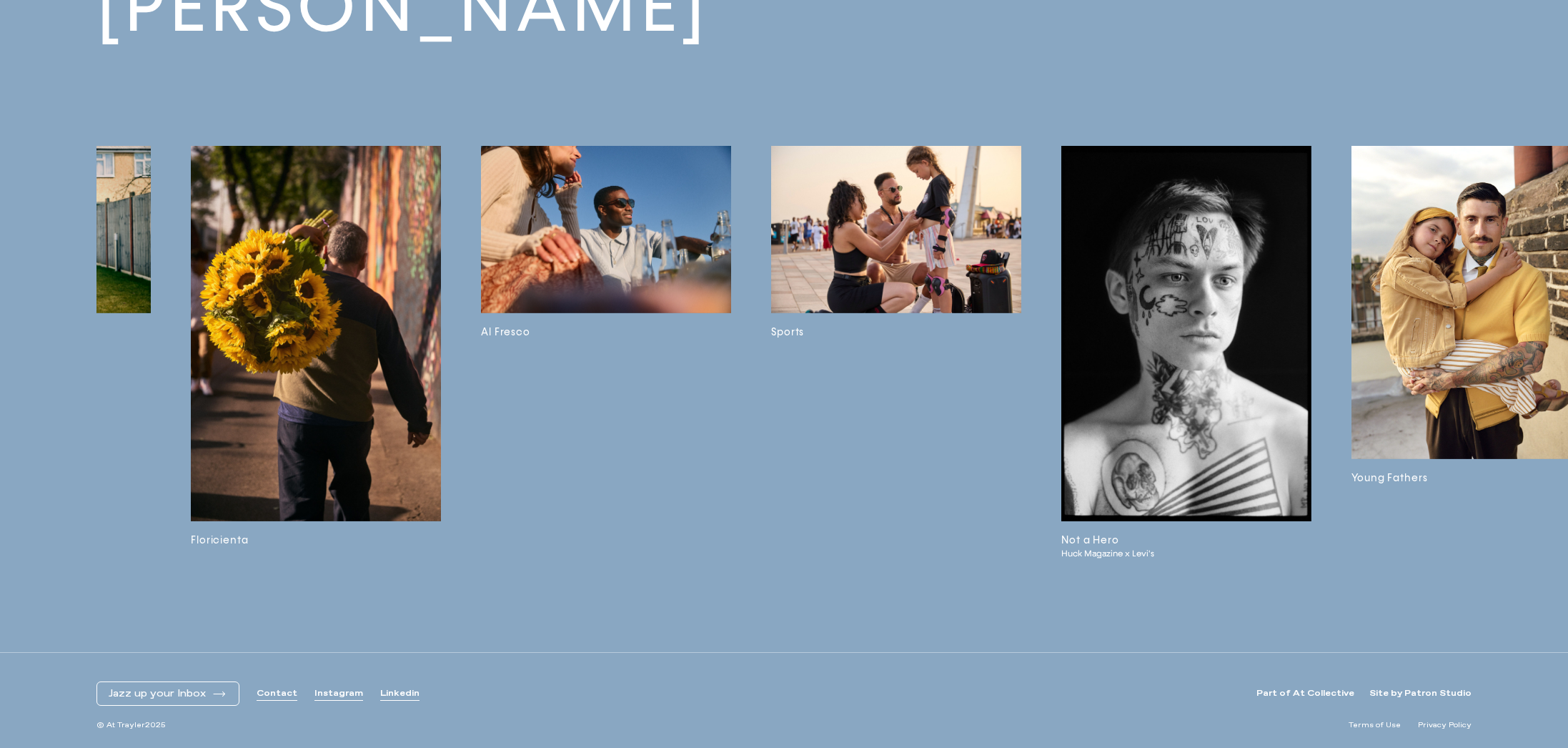
scroll to position [0, 1650]
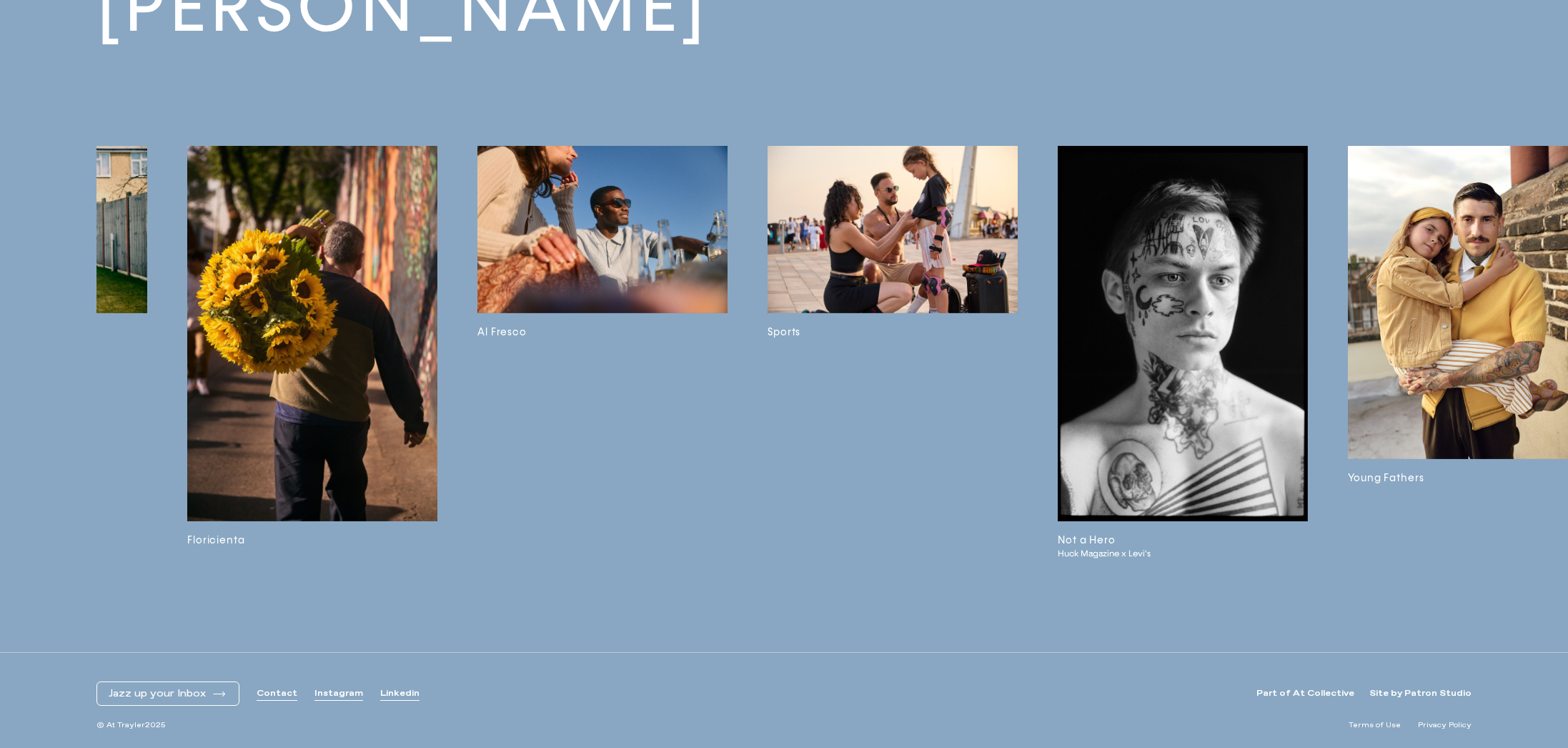
click at [1176, 387] on img at bounding box center [1182, 334] width 250 height 375
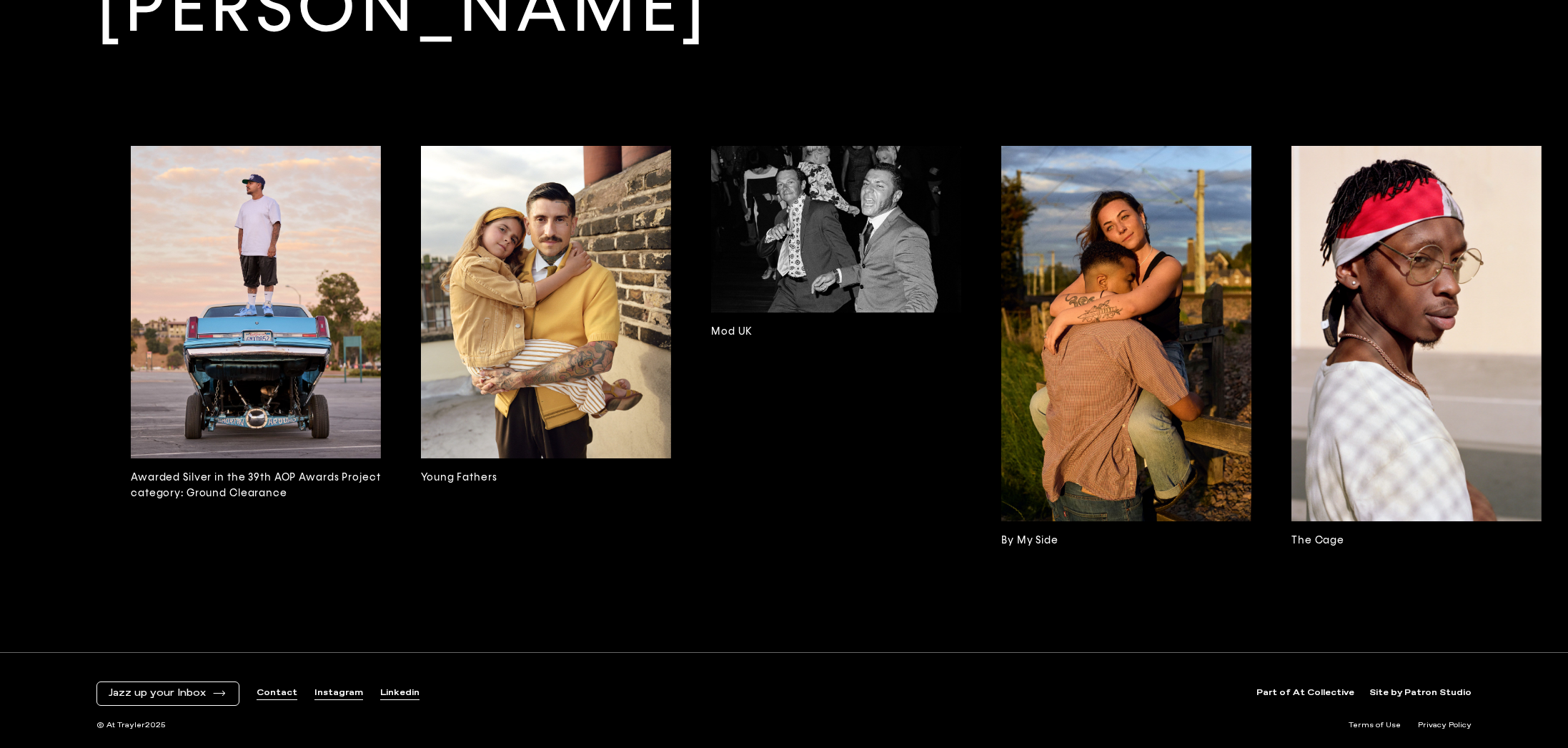
scroll to position [0, 2593]
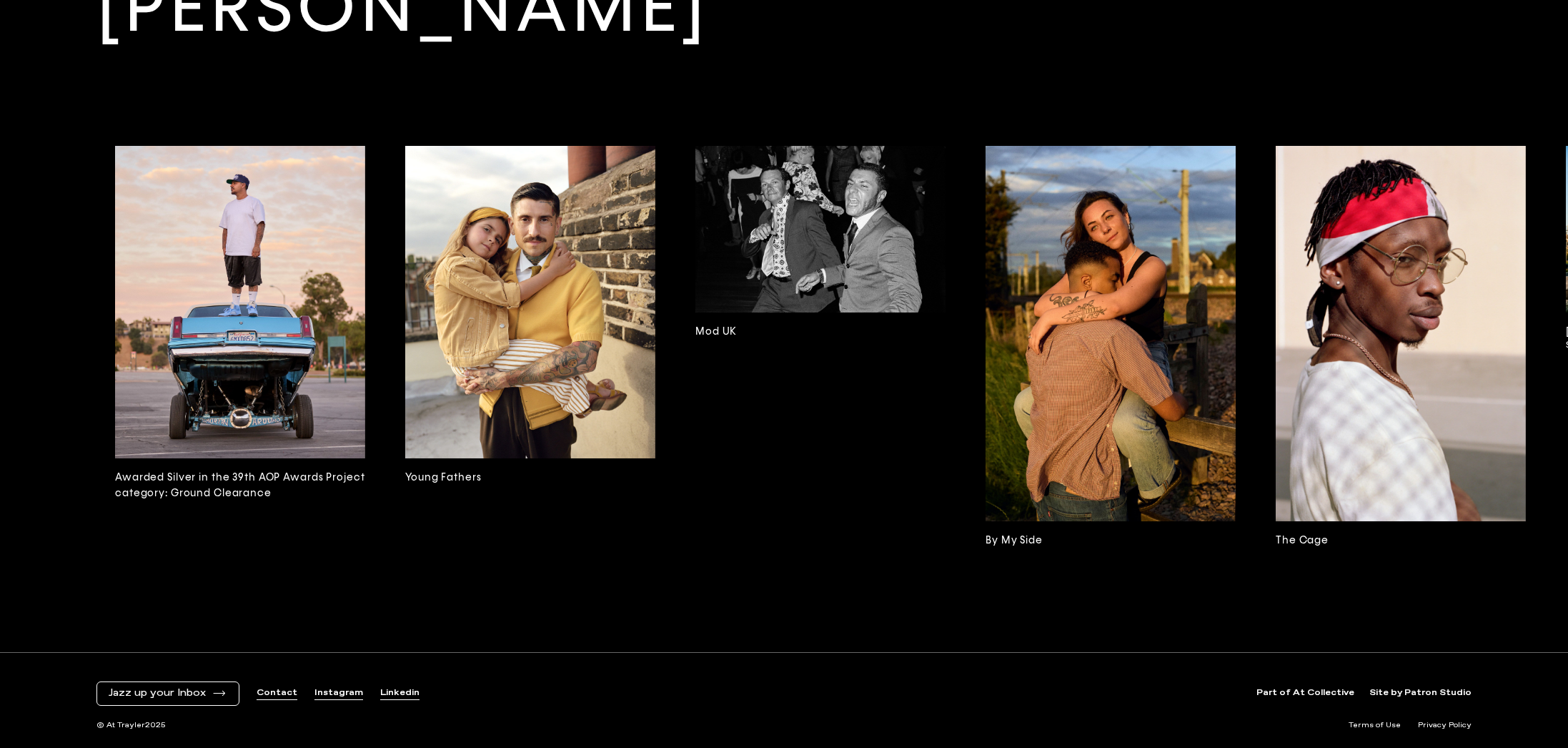
drag, startPoint x: 1124, startPoint y: 354, endPoint x: 1116, endPoint y: 354, distance: 8.0
click at [1124, 354] on img at bounding box center [1111, 334] width 250 height 375
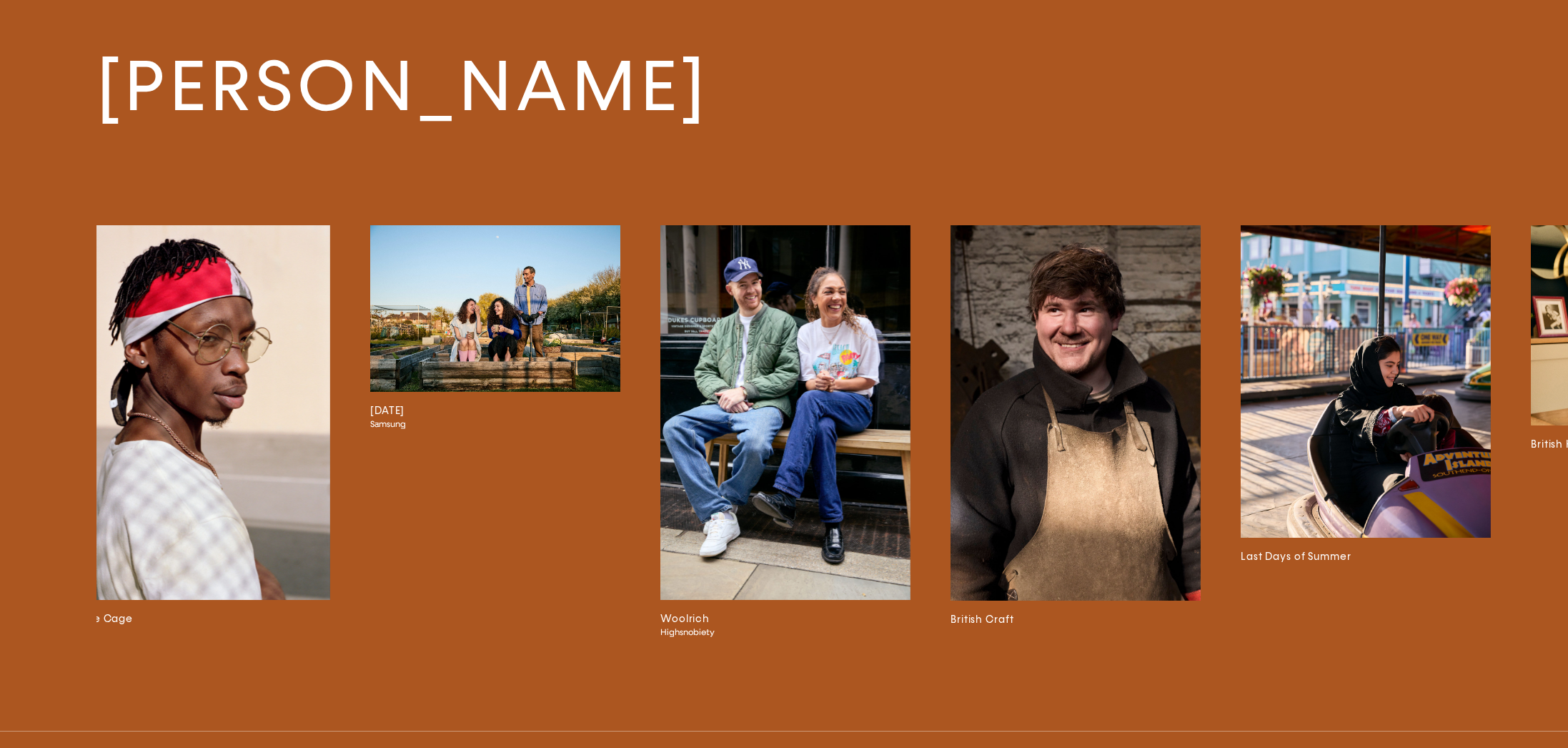
scroll to position [0, 3793]
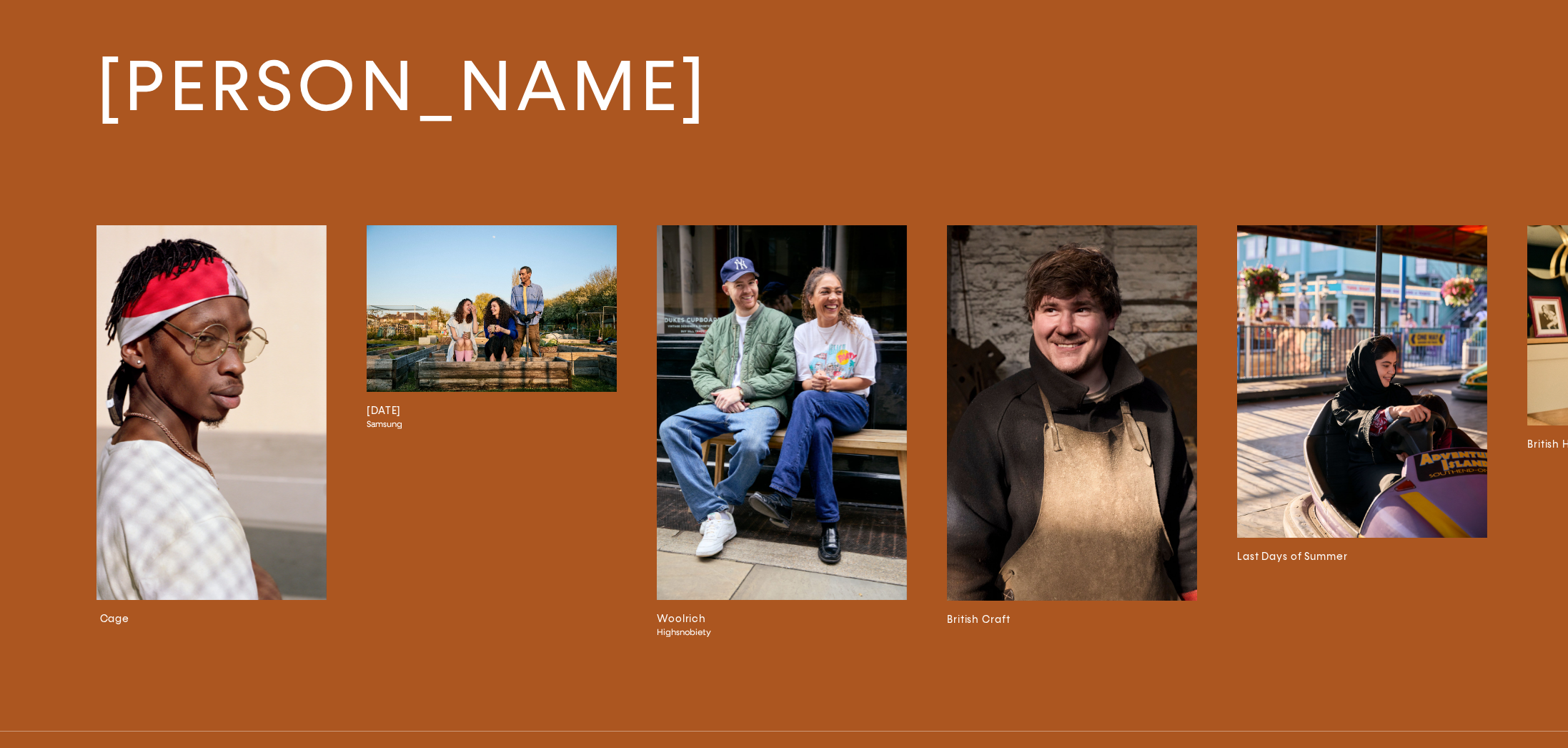
click at [853, 385] on img at bounding box center [781, 413] width 250 height 375
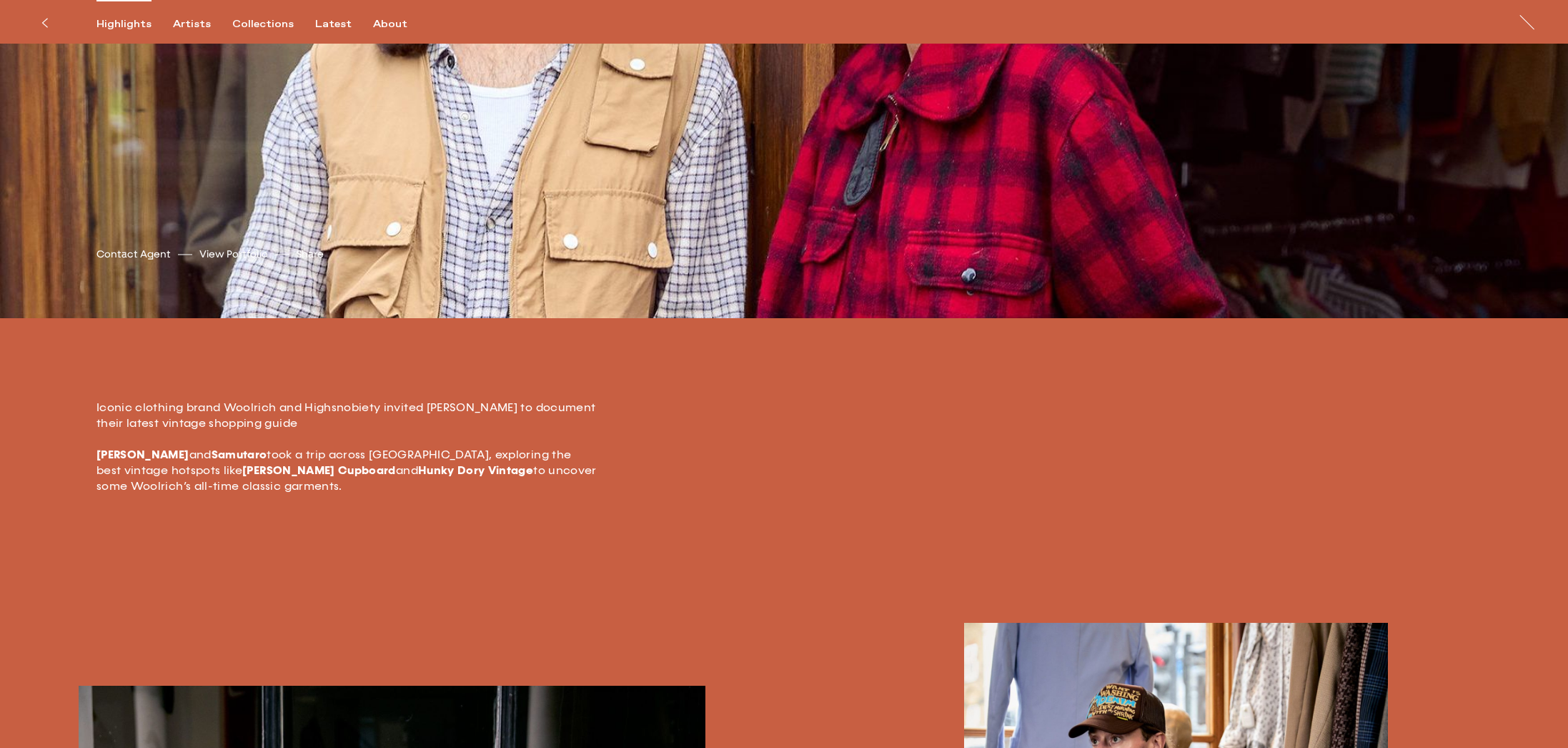
scroll to position [337, 0]
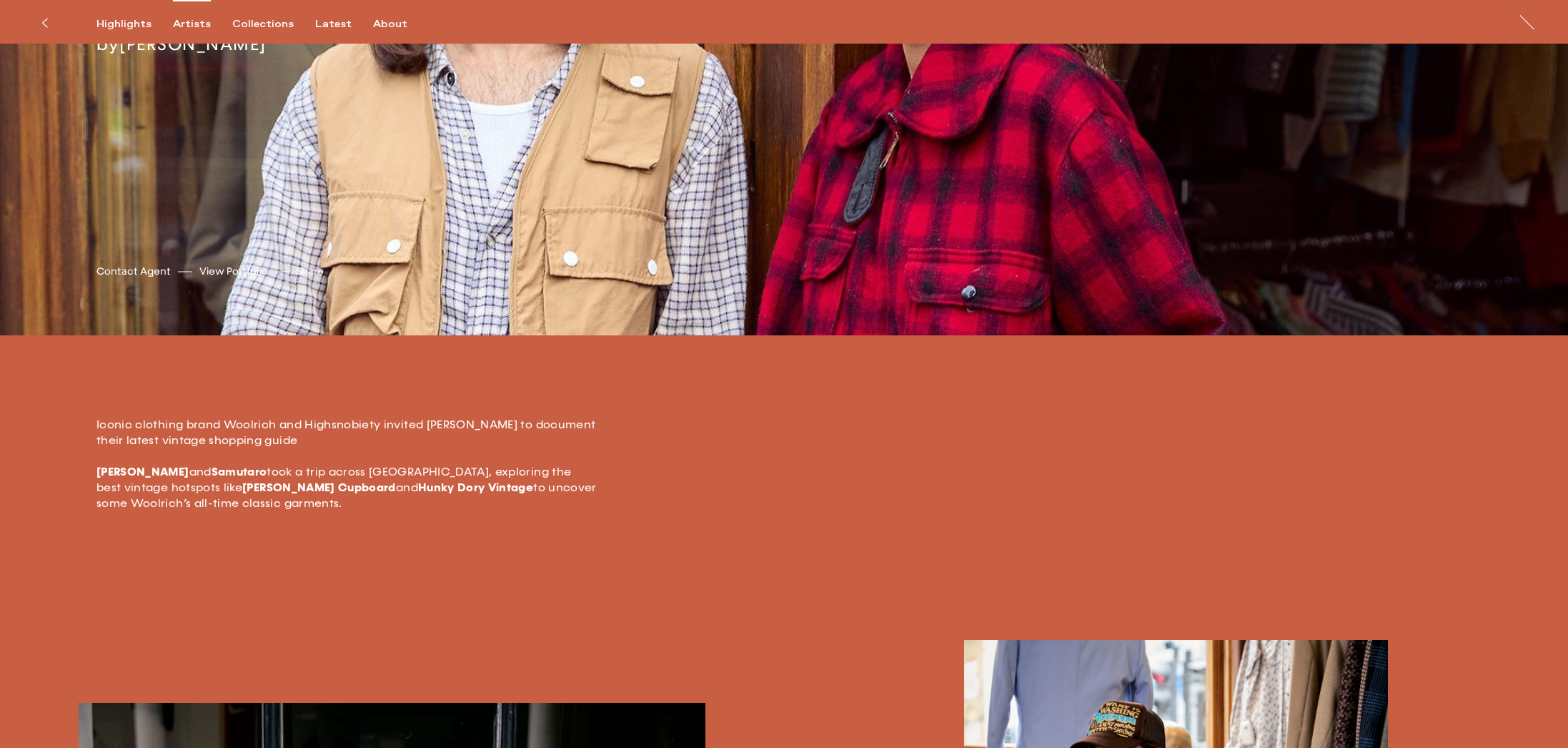
click at [183, 25] on div "Artists" at bounding box center [191, 24] width 38 height 13
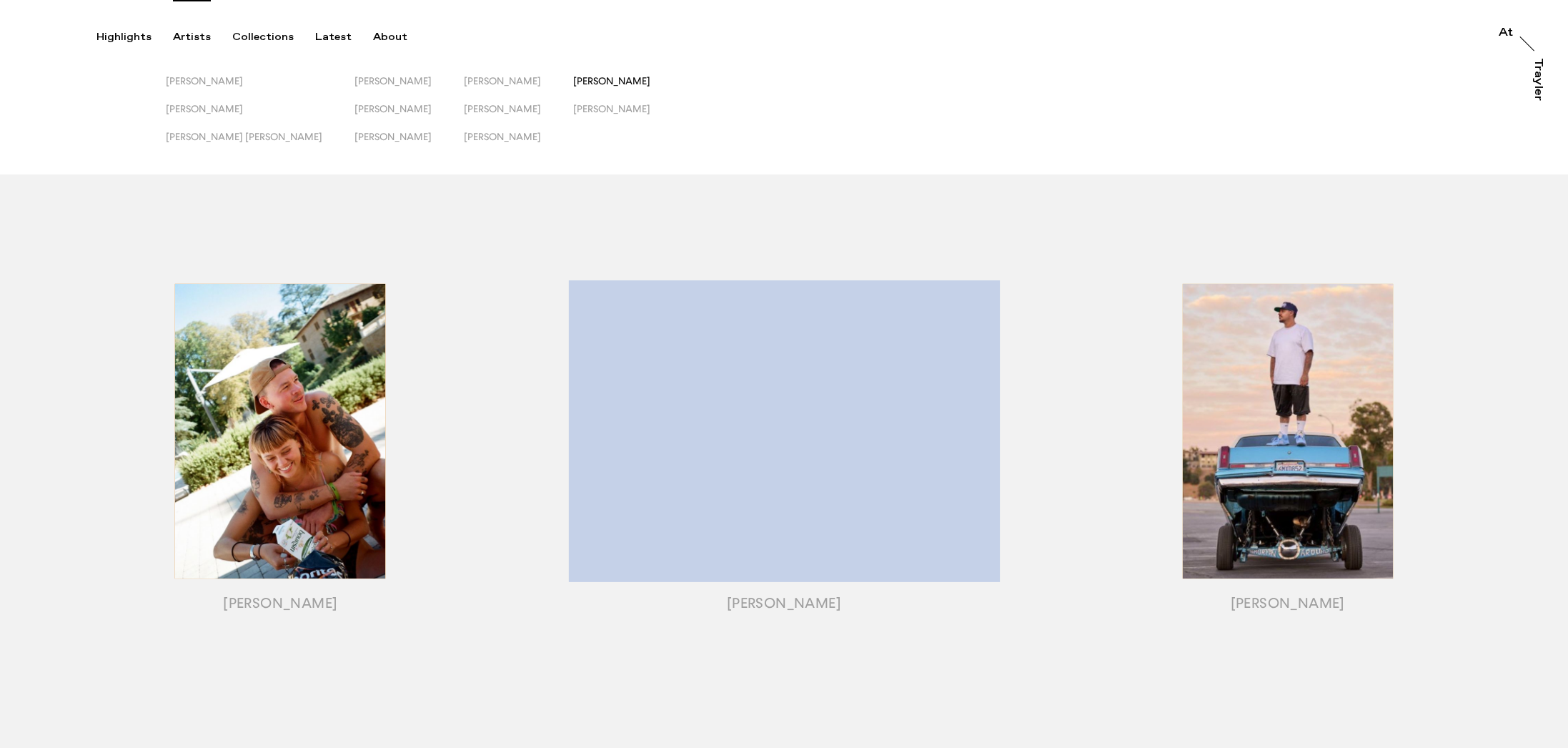
click at [573, 82] on span "[PERSON_NAME]" at bounding box center [612, 80] width 77 height 11
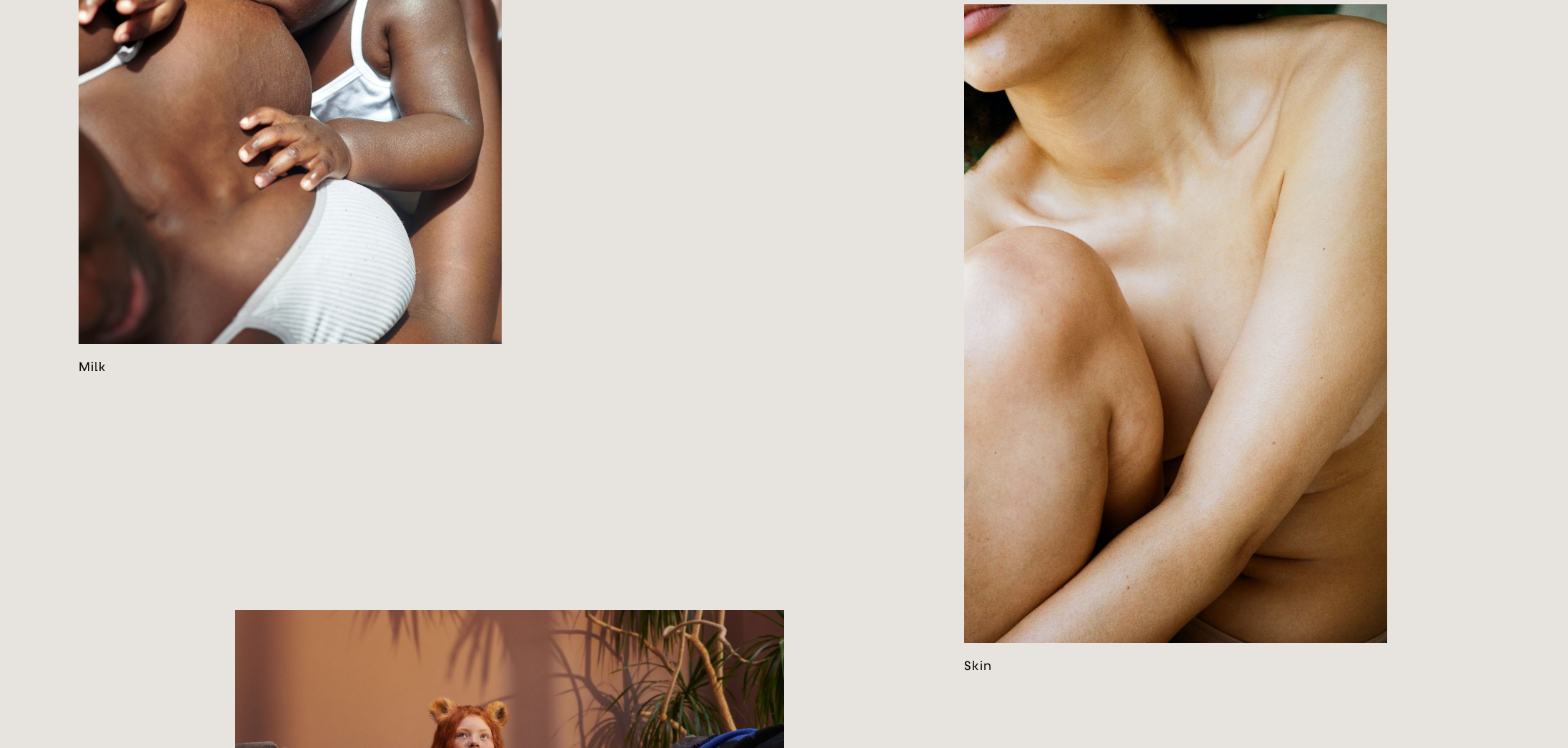
scroll to position [1638, 0]
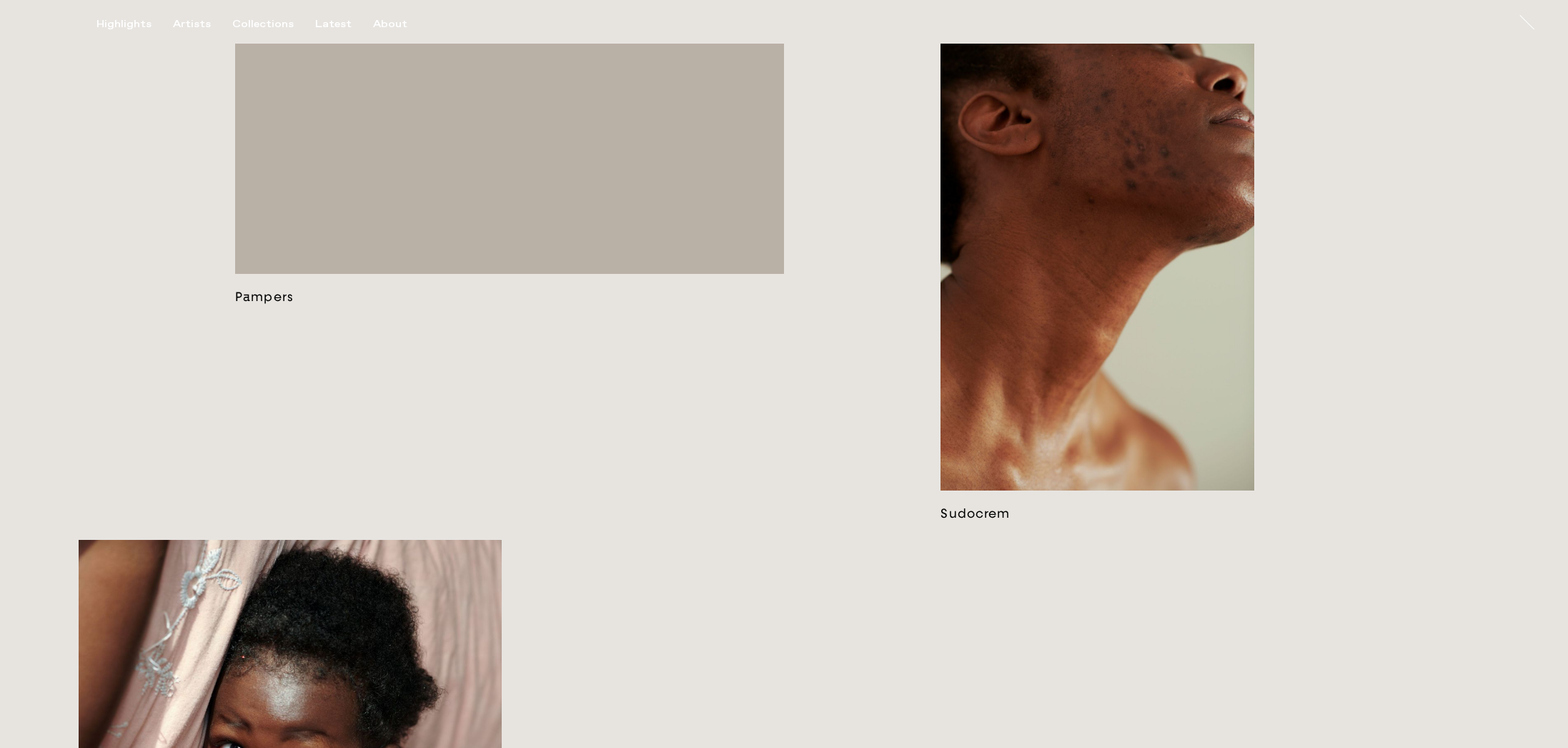
click at [1059, 307] on link at bounding box center [1097, 271] width 314 height 502
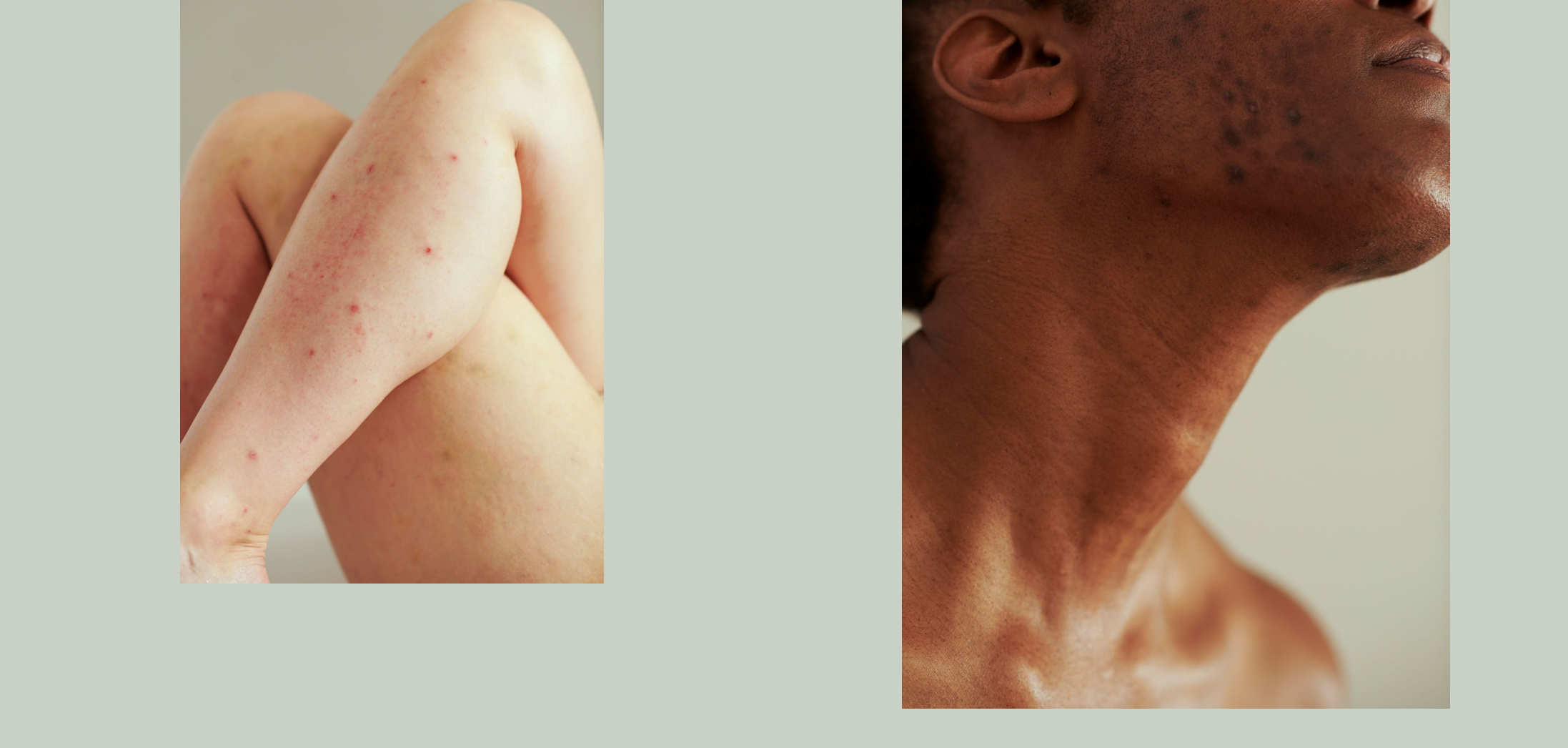
scroll to position [1945, 0]
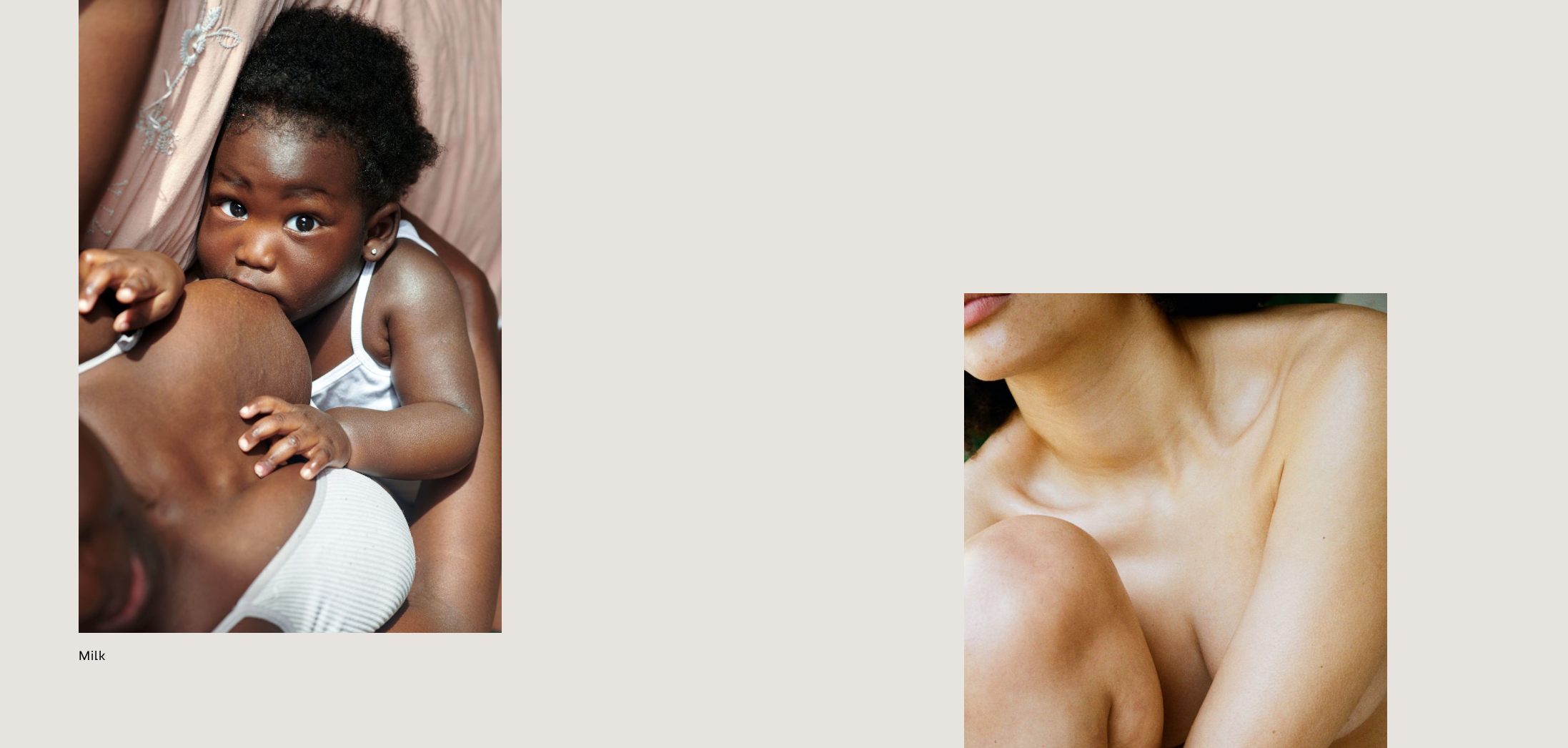
scroll to position [2530, 0]
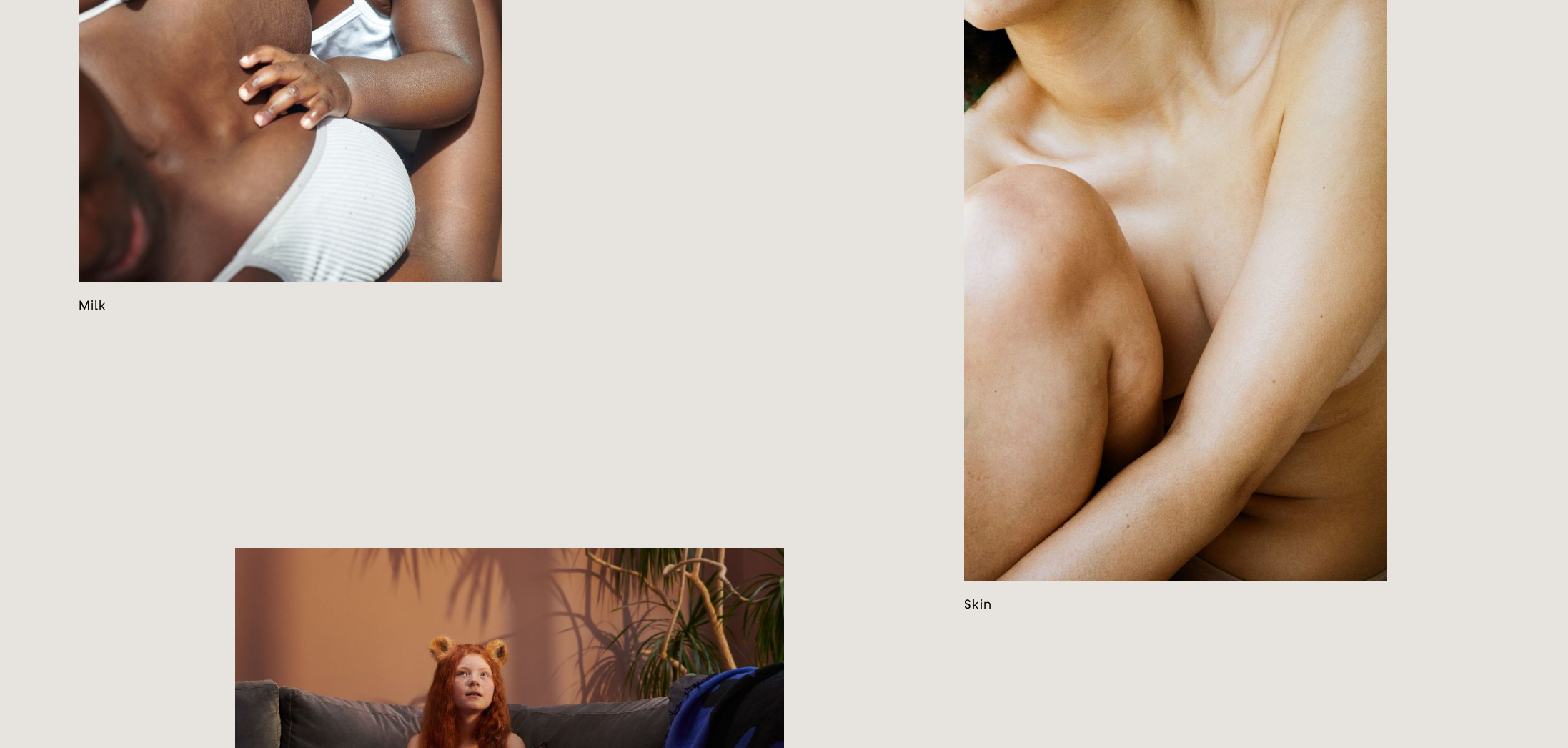
click at [1027, 397] on link at bounding box center [1176, 277] width 423 height 669
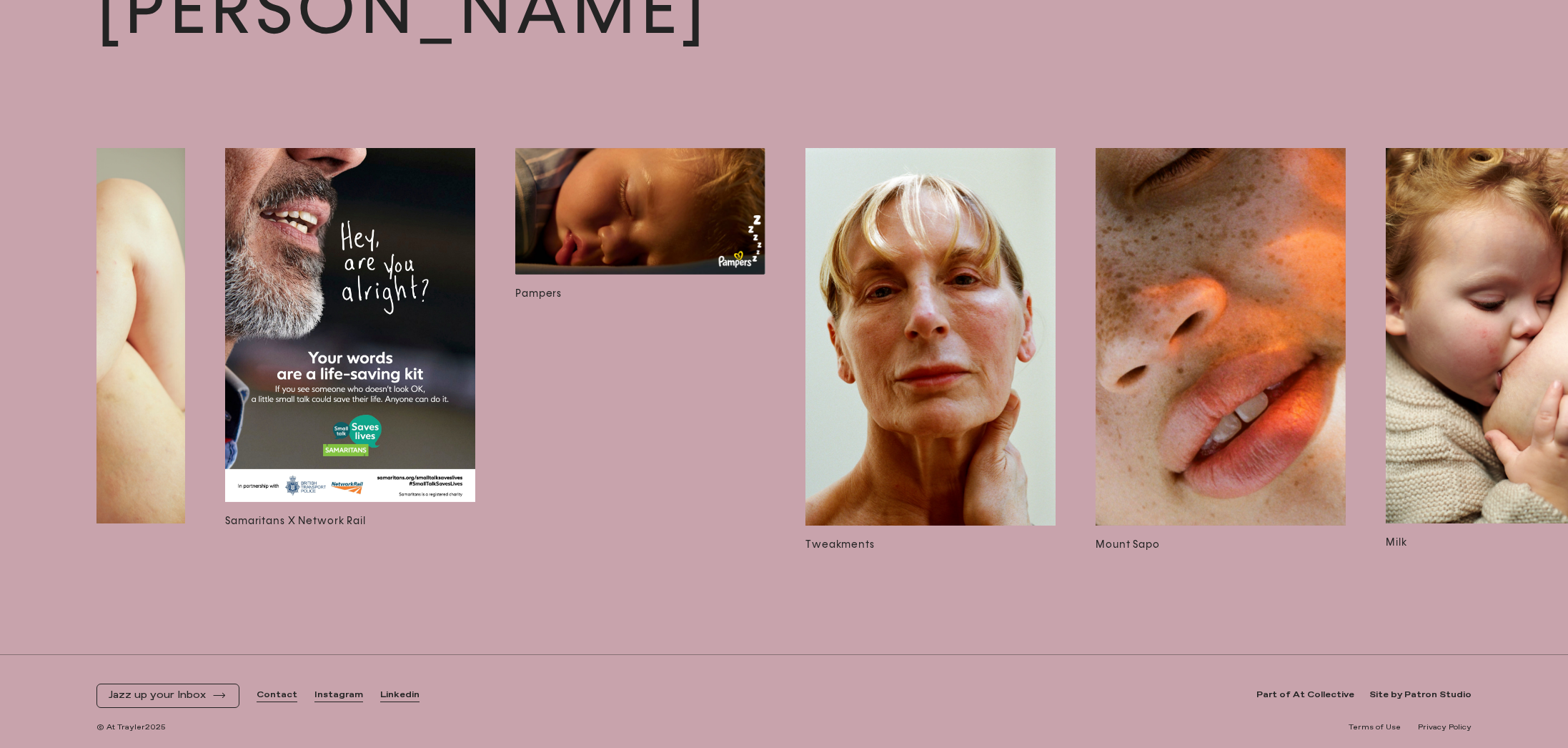
scroll to position [0, 1613]
click at [896, 363] on img at bounding box center [930, 337] width 250 height 377
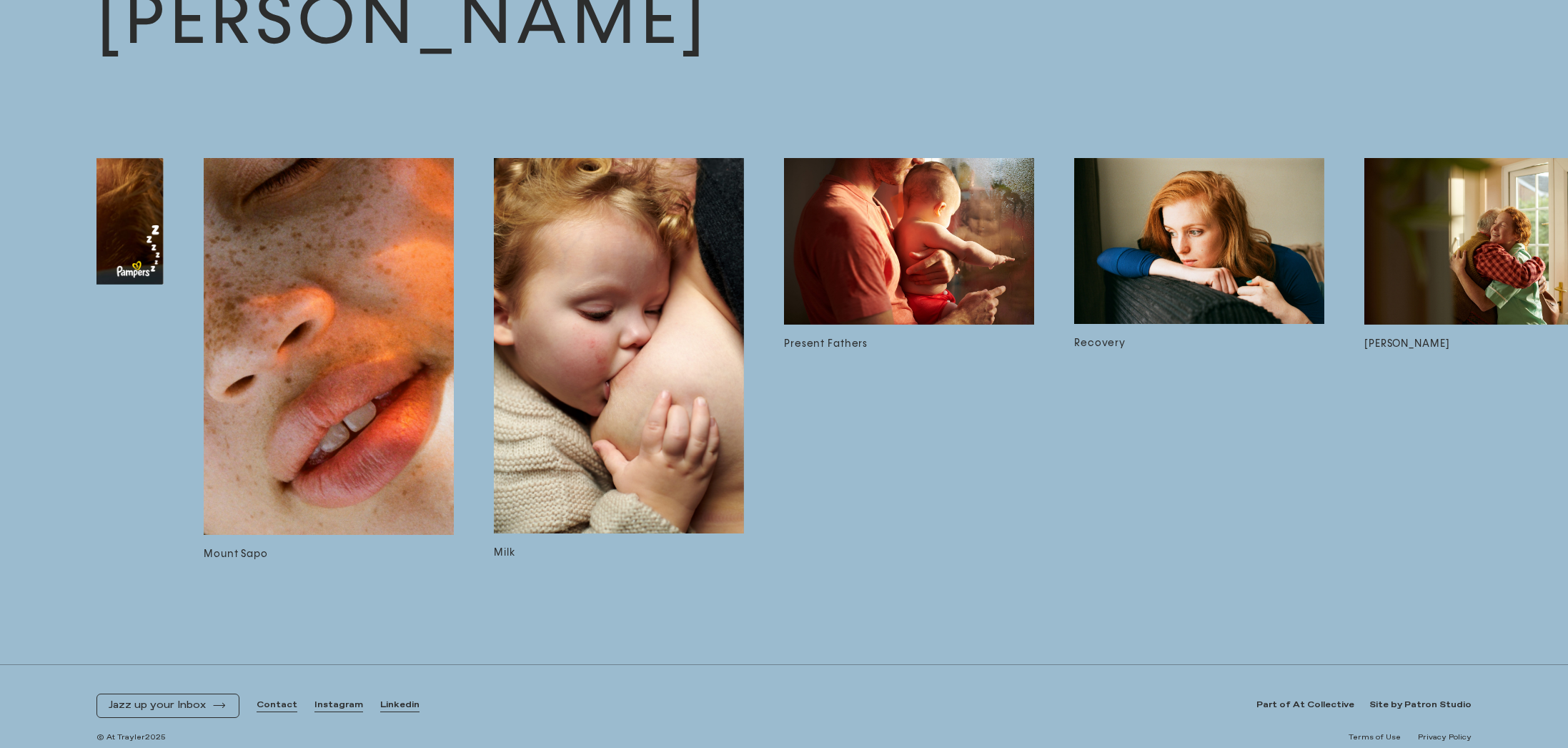
scroll to position [0, 2218]
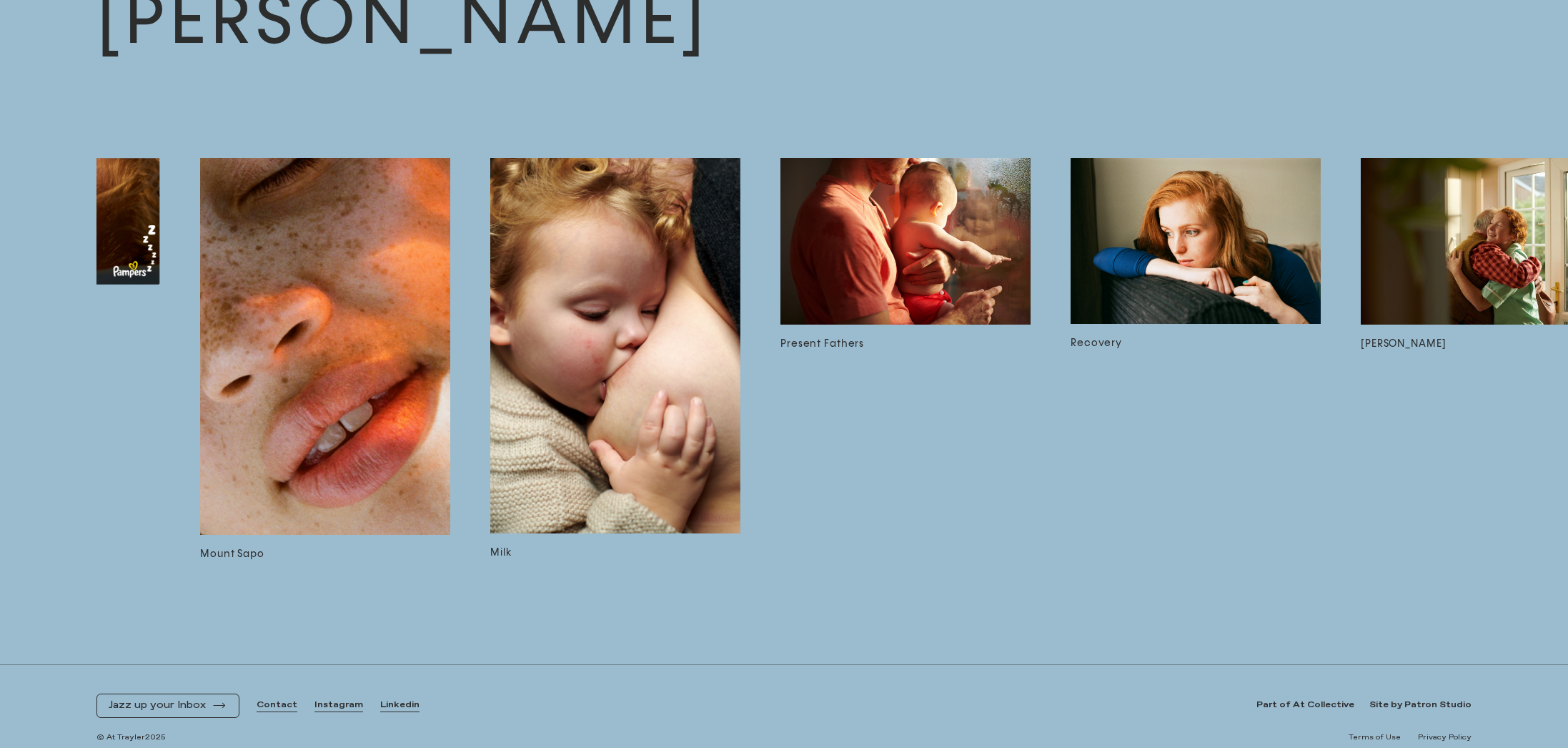
click at [878, 261] on img at bounding box center [905, 241] width 250 height 167
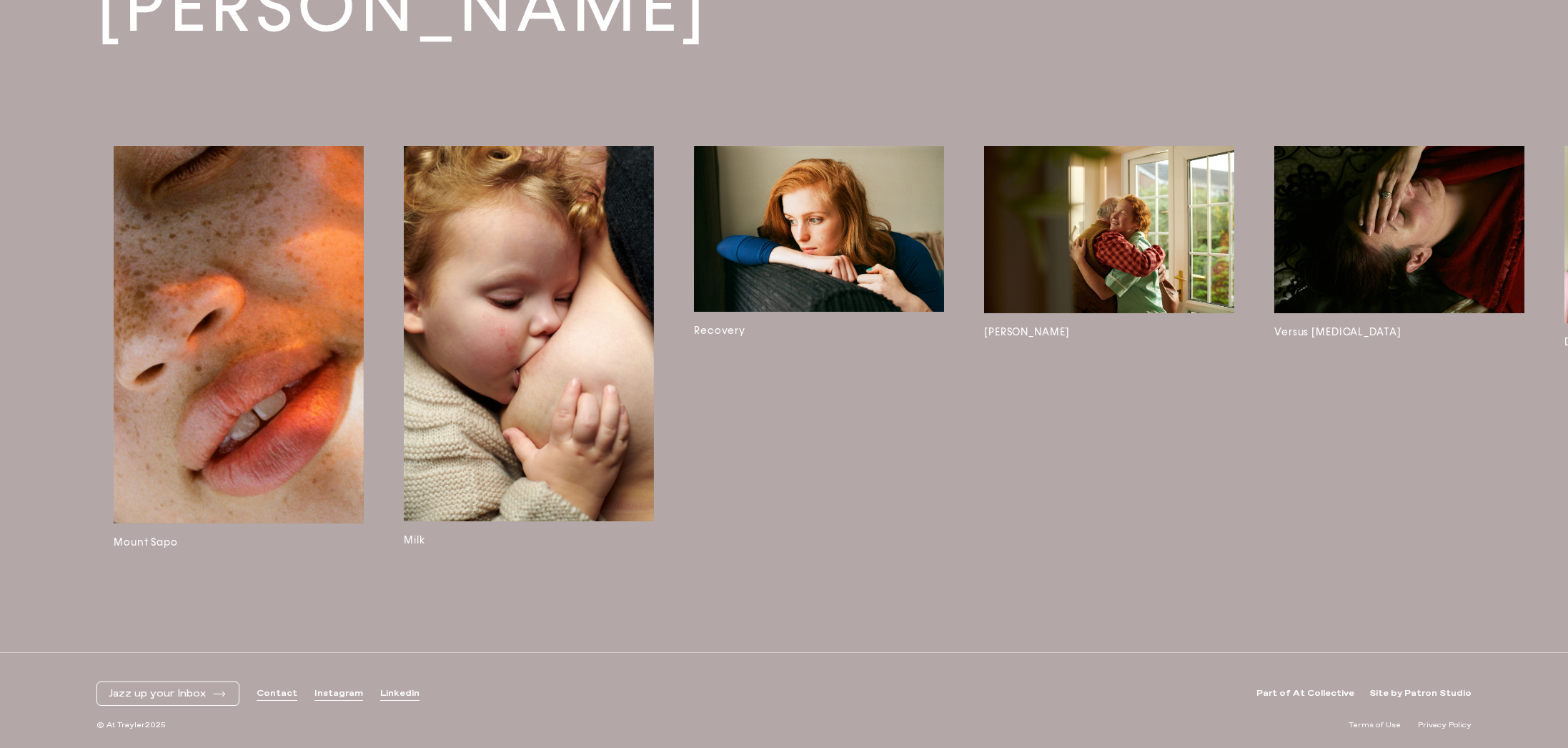
scroll to position [0, 2703]
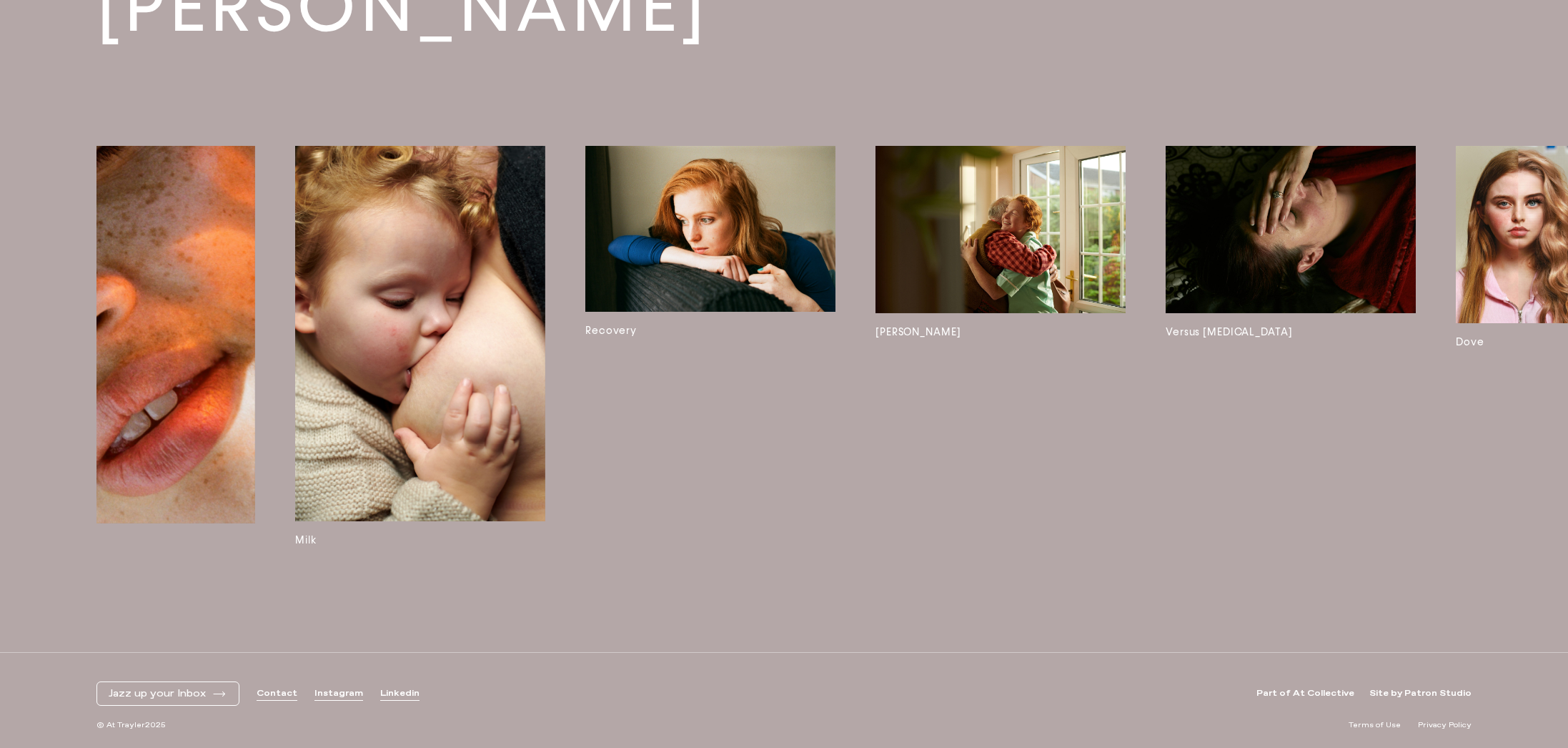
click at [751, 254] on img at bounding box center [710, 229] width 250 height 166
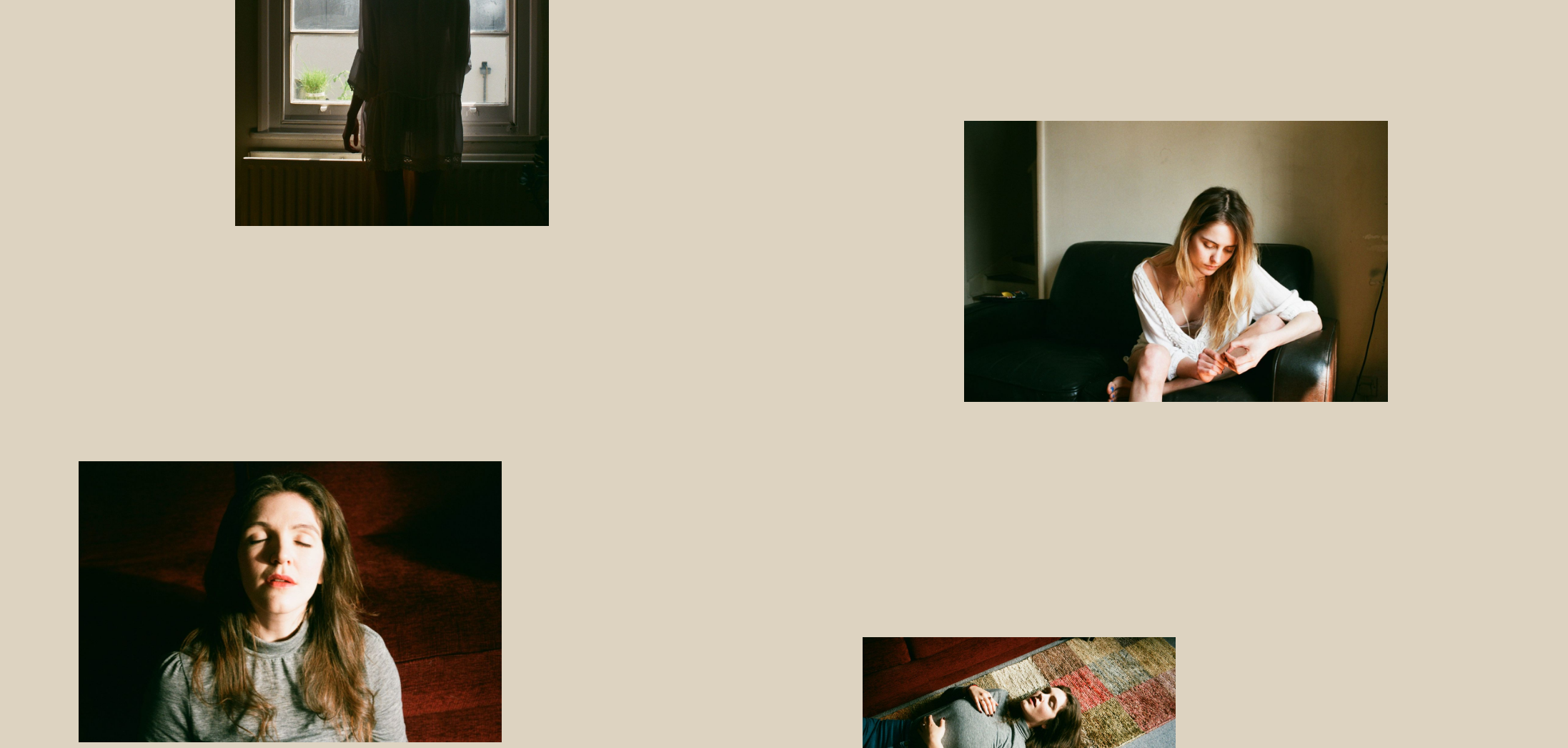
scroll to position [2680, 0]
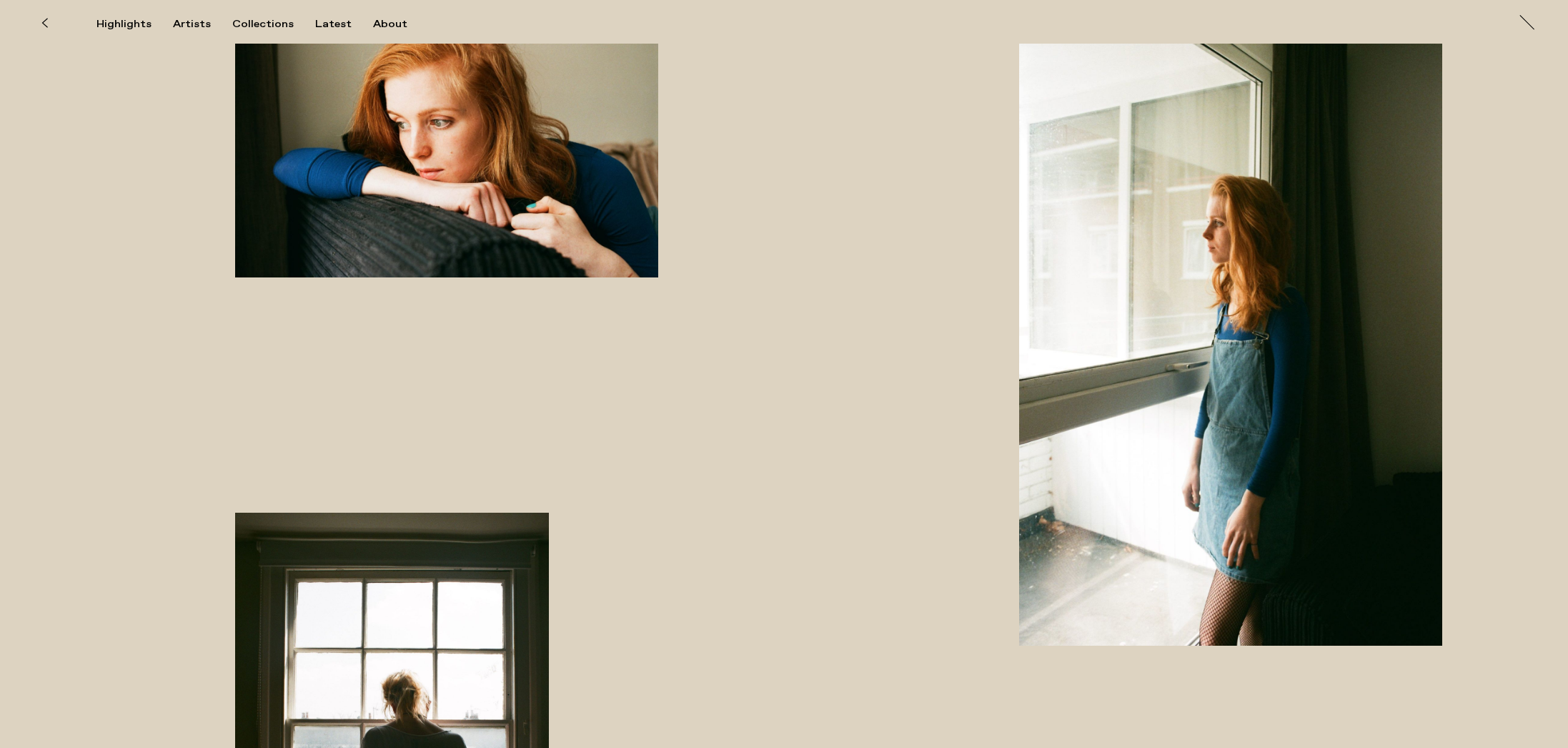
click at [836, 188] on div at bounding box center [1177, 6] width 784 height 3511
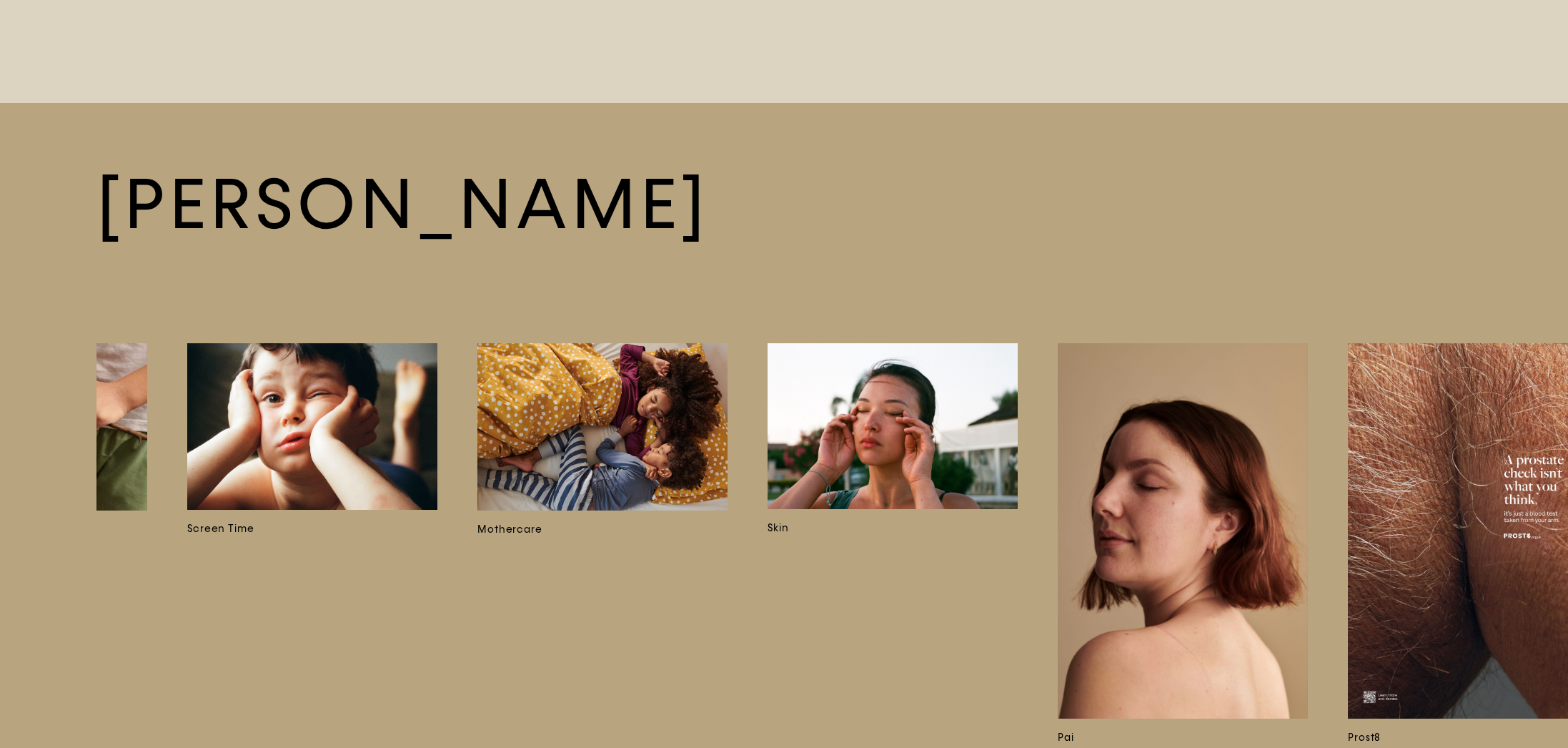
scroll to position [0, 4913]
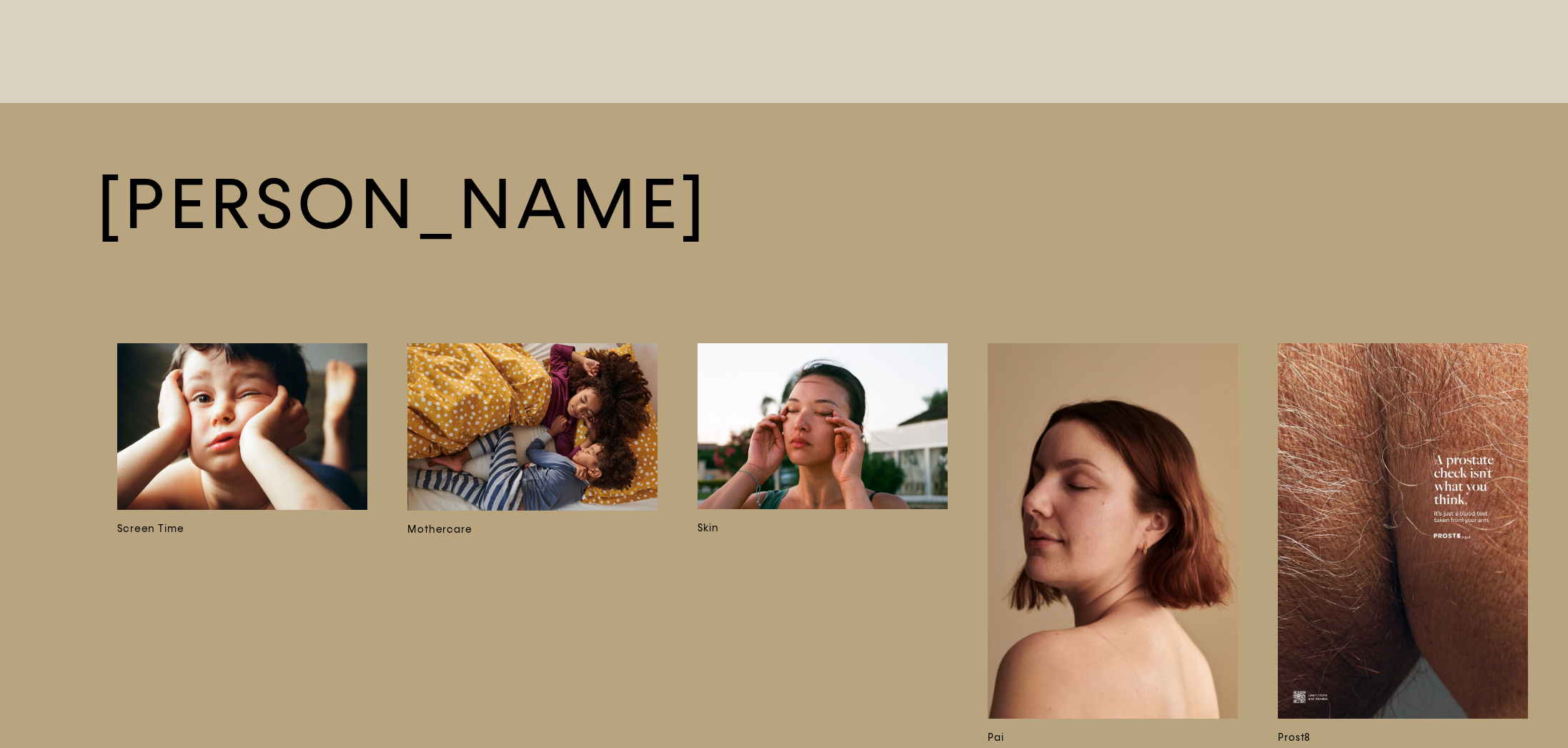
click at [1085, 497] on img at bounding box center [1112, 531] width 250 height 375
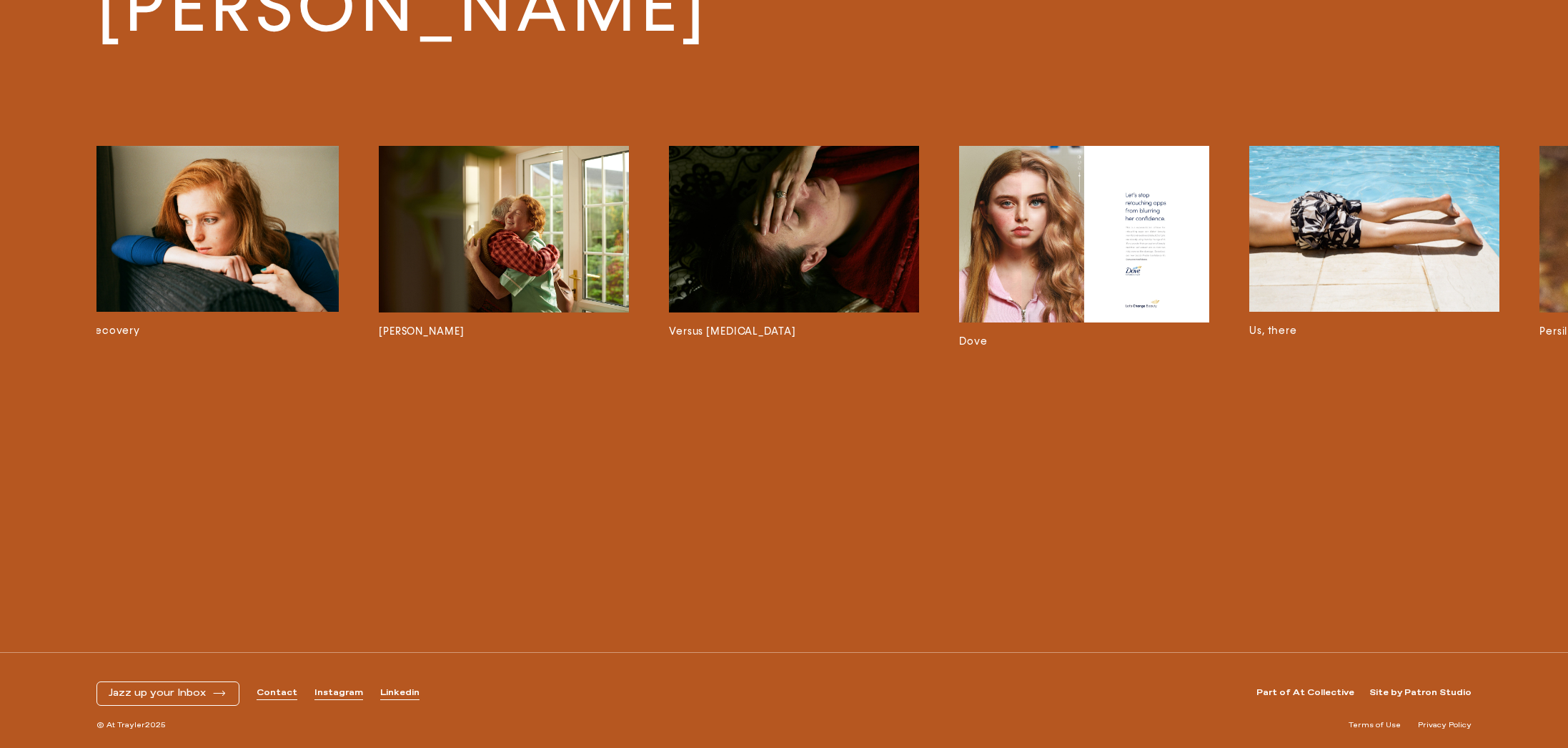
scroll to position [0, 3489]
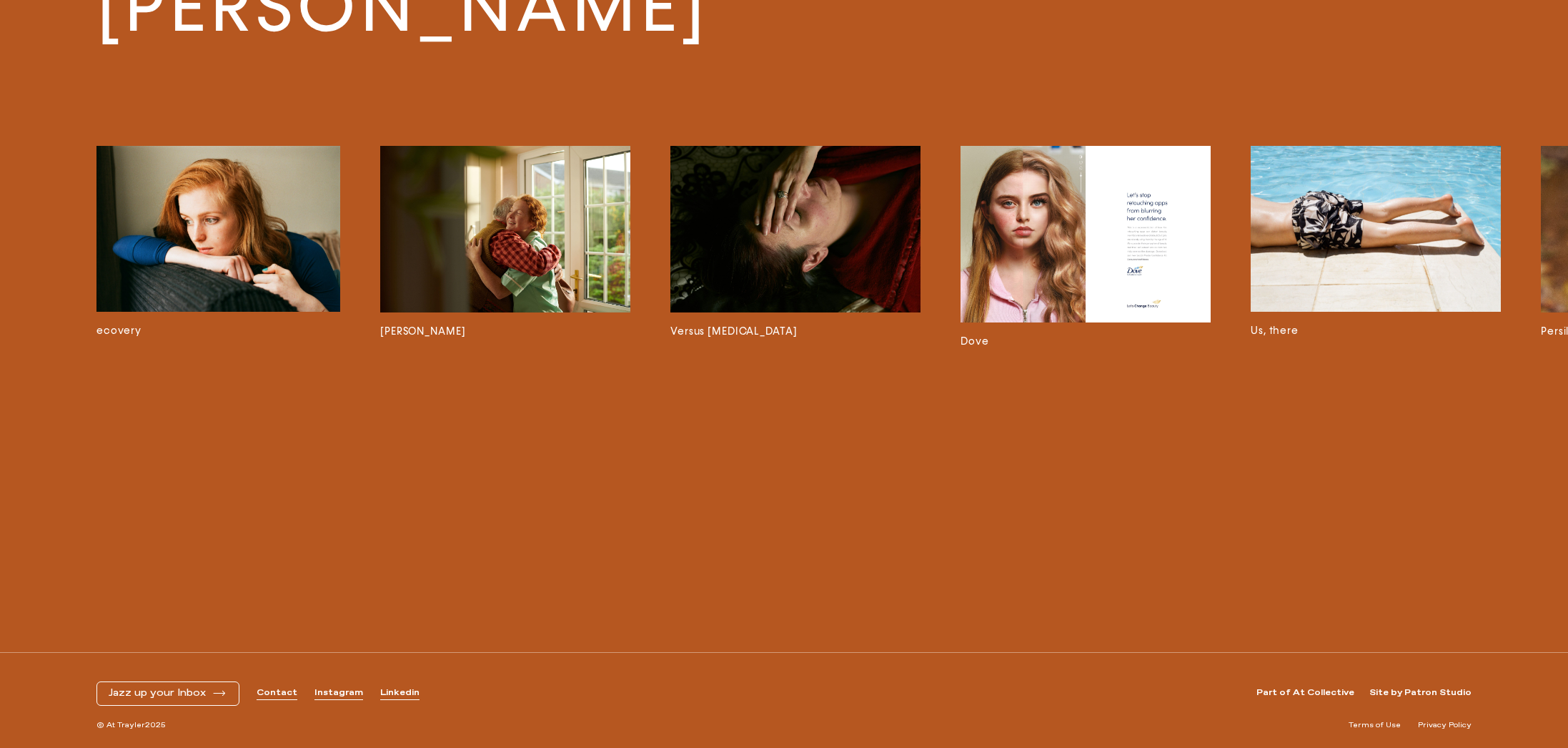
click at [762, 254] on img at bounding box center [795, 229] width 250 height 167
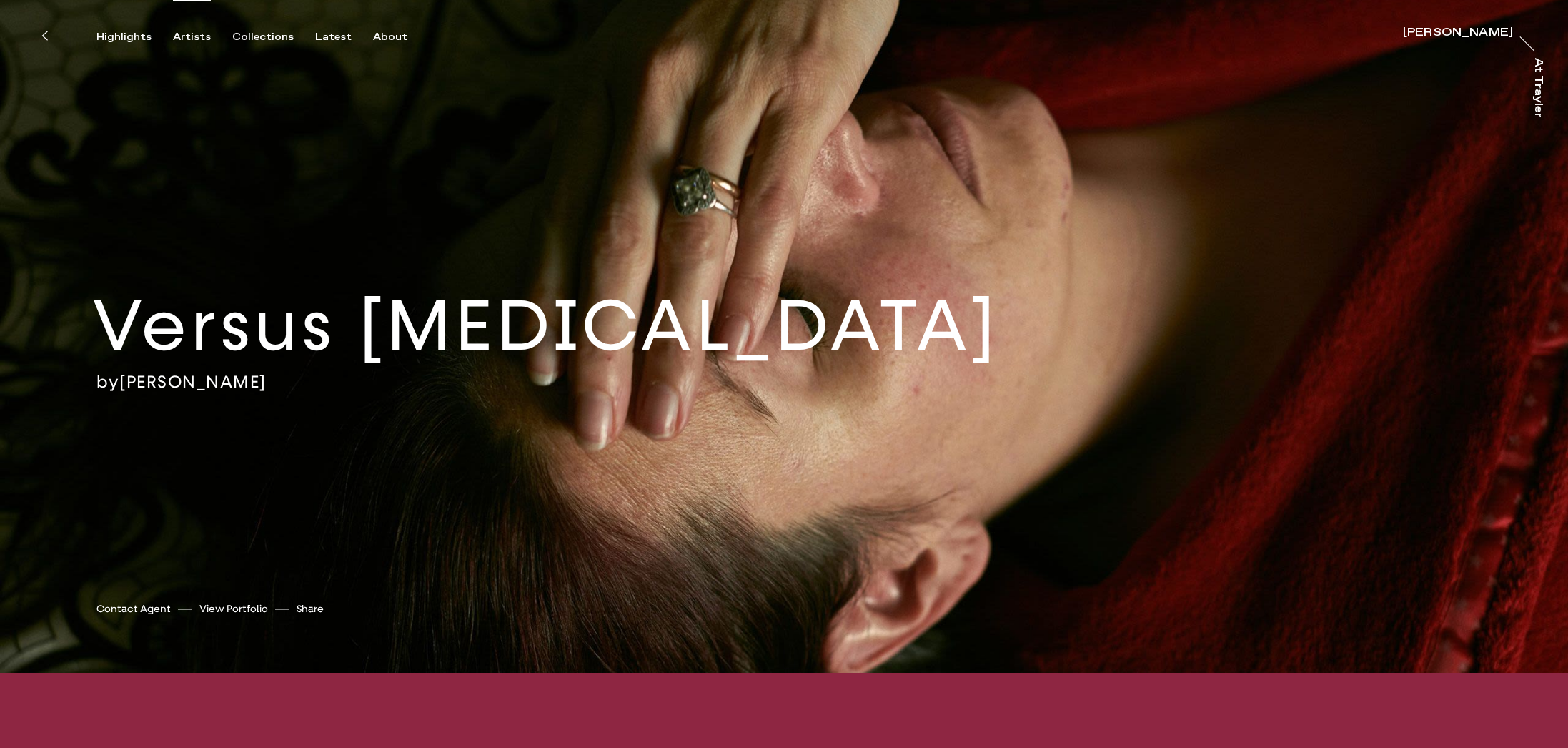
click at [193, 36] on div "Artists" at bounding box center [191, 36] width 38 height 13
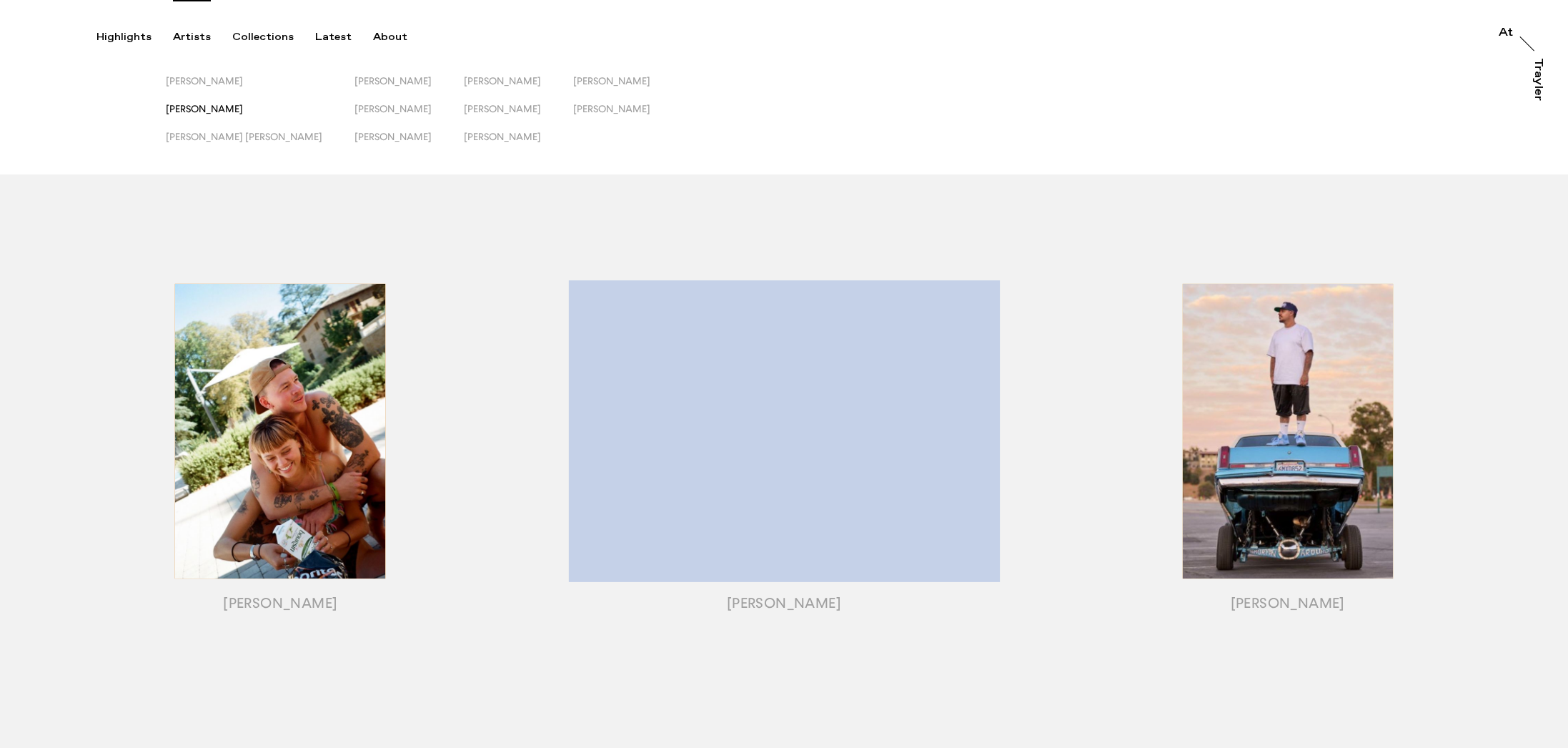
click at [185, 113] on span "[PERSON_NAME]" at bounding box center [205, 108] width 77 height 11
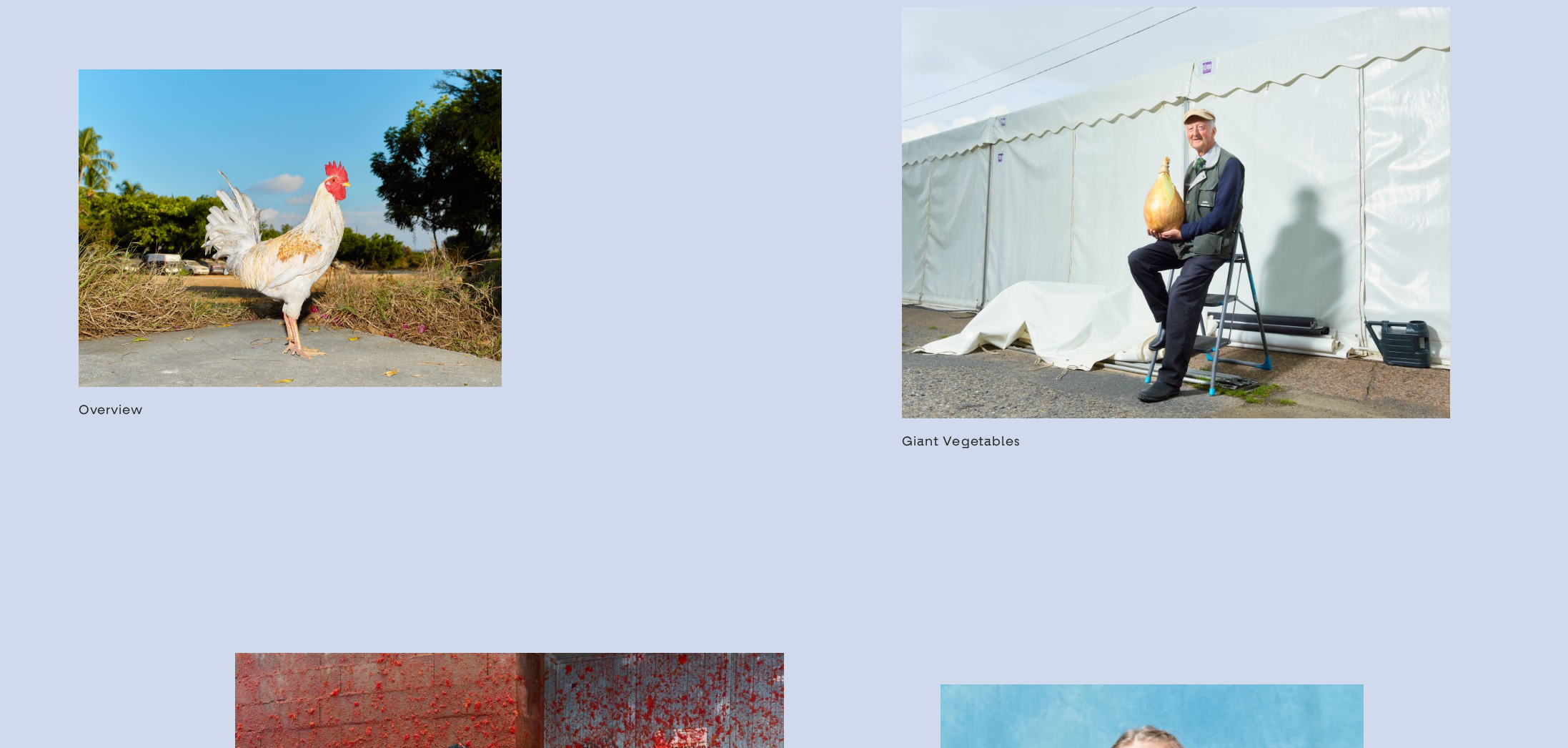
scroll to position [1021, 0]
click at [282, 245] on link at bounding box center [290, 244] width 423 height 348
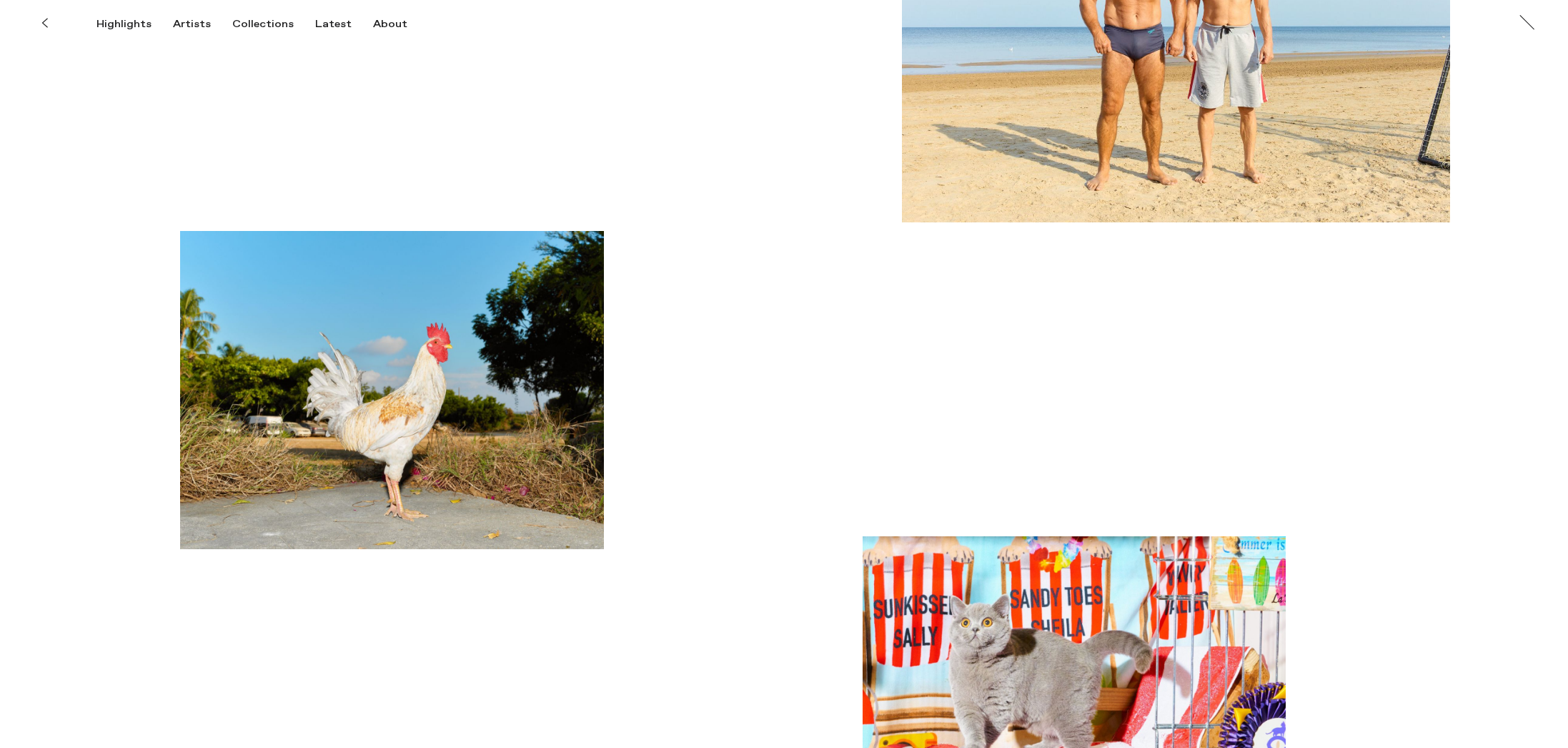
scroll to position [4207, 0]
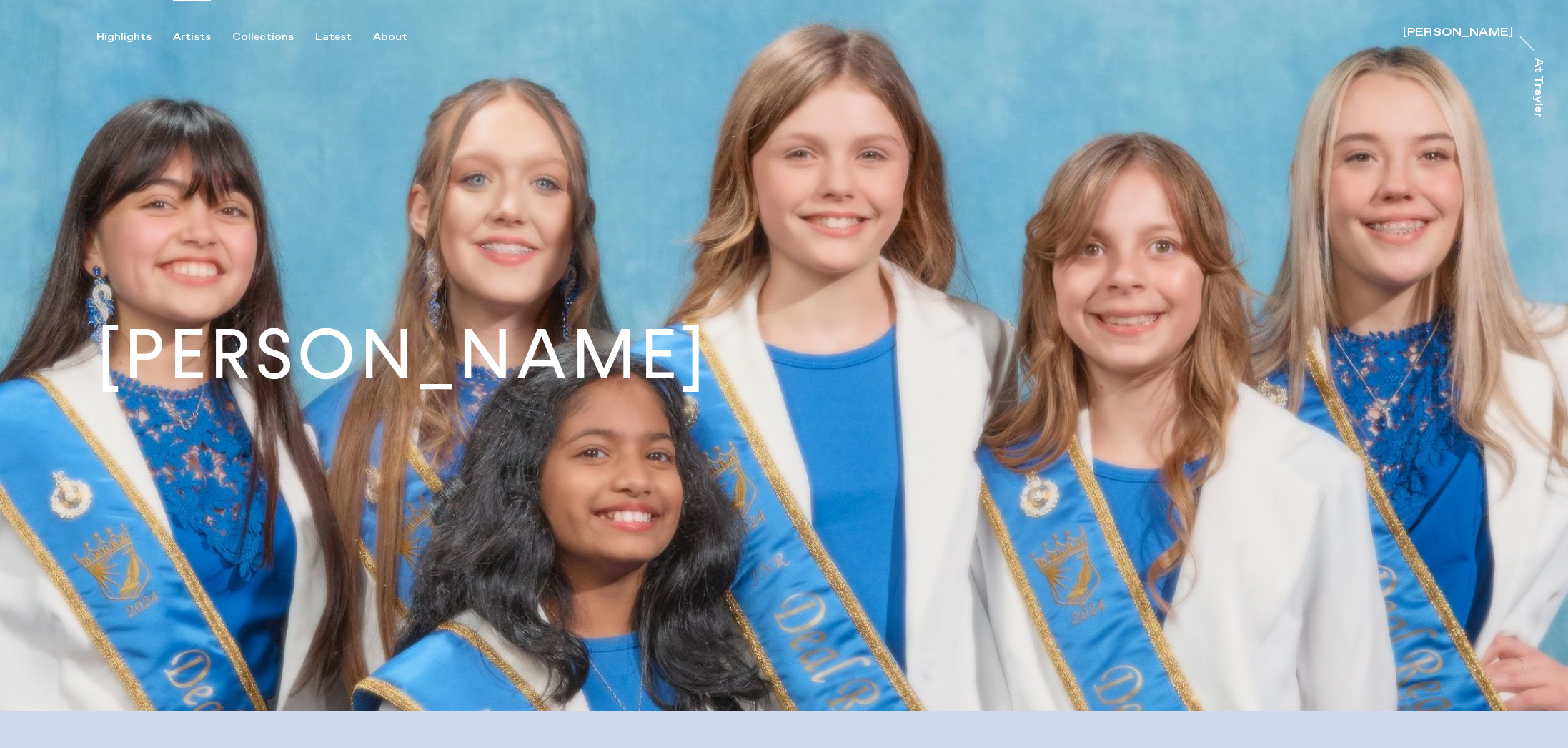
click at [188, 36] on div "Artists" at bounding box center [191, 36] width 38 height 13
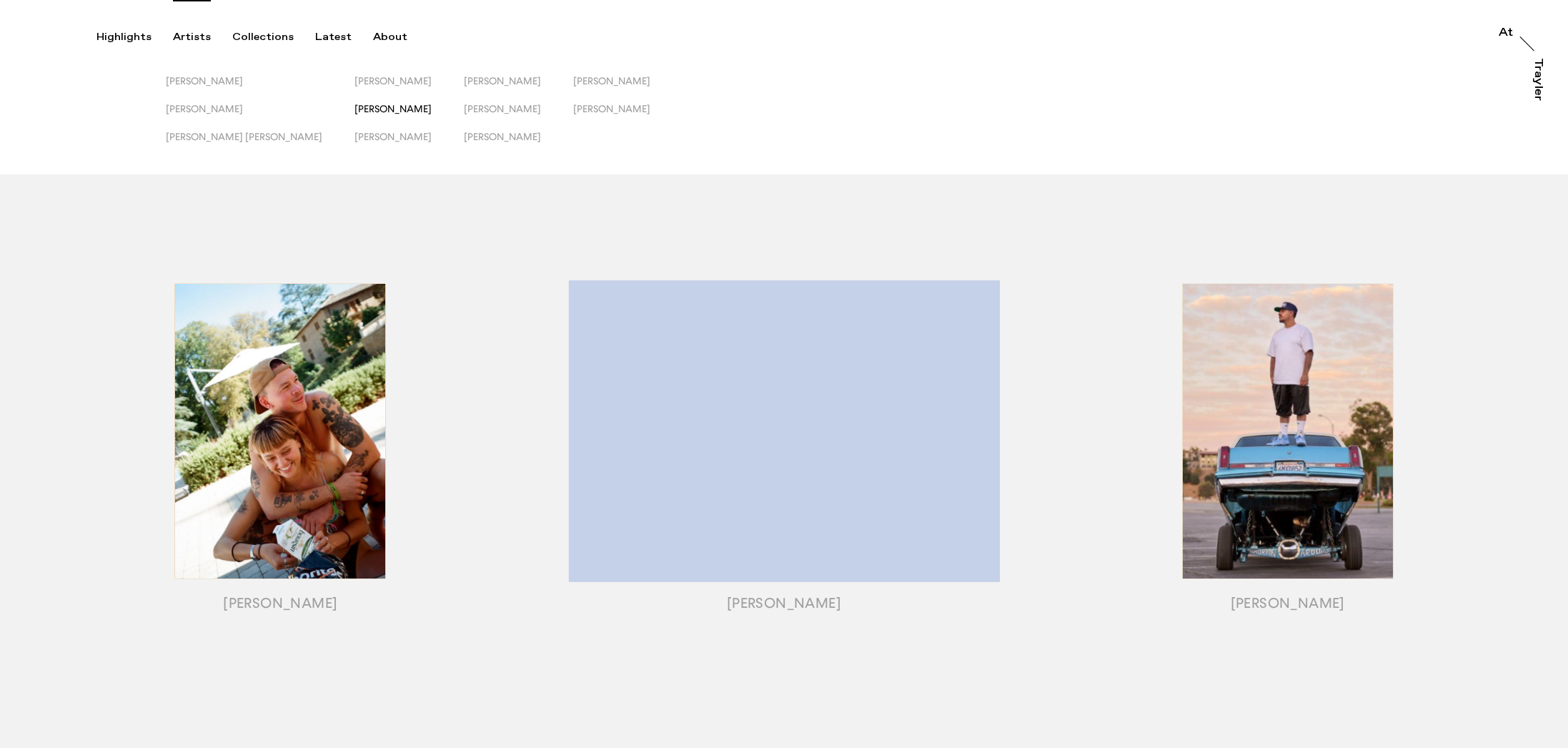
click at [354, 110] on span "[PERSON_NAME]" at bounding box center [393, 108] width 77 height 11
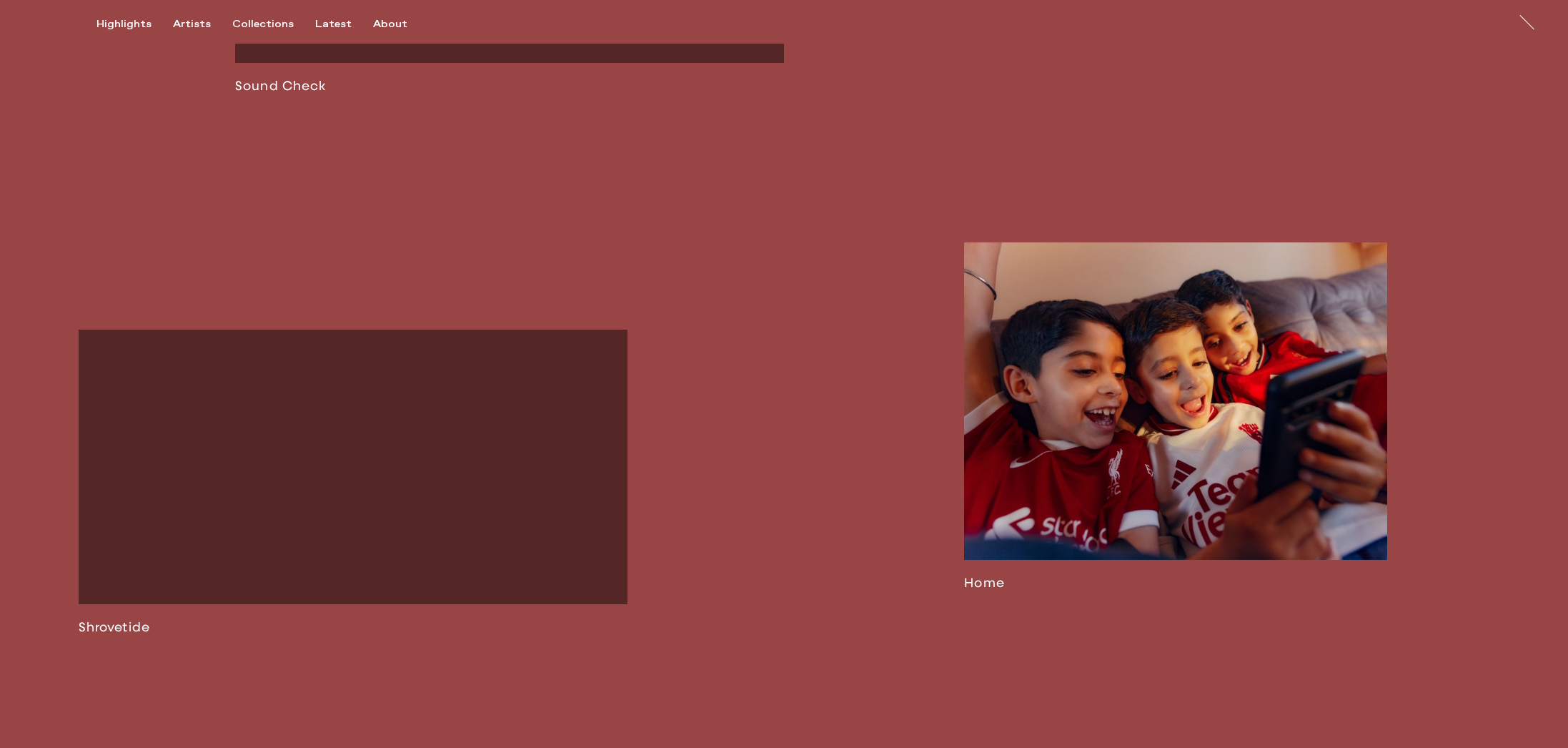
scroll to position [1598, 0]
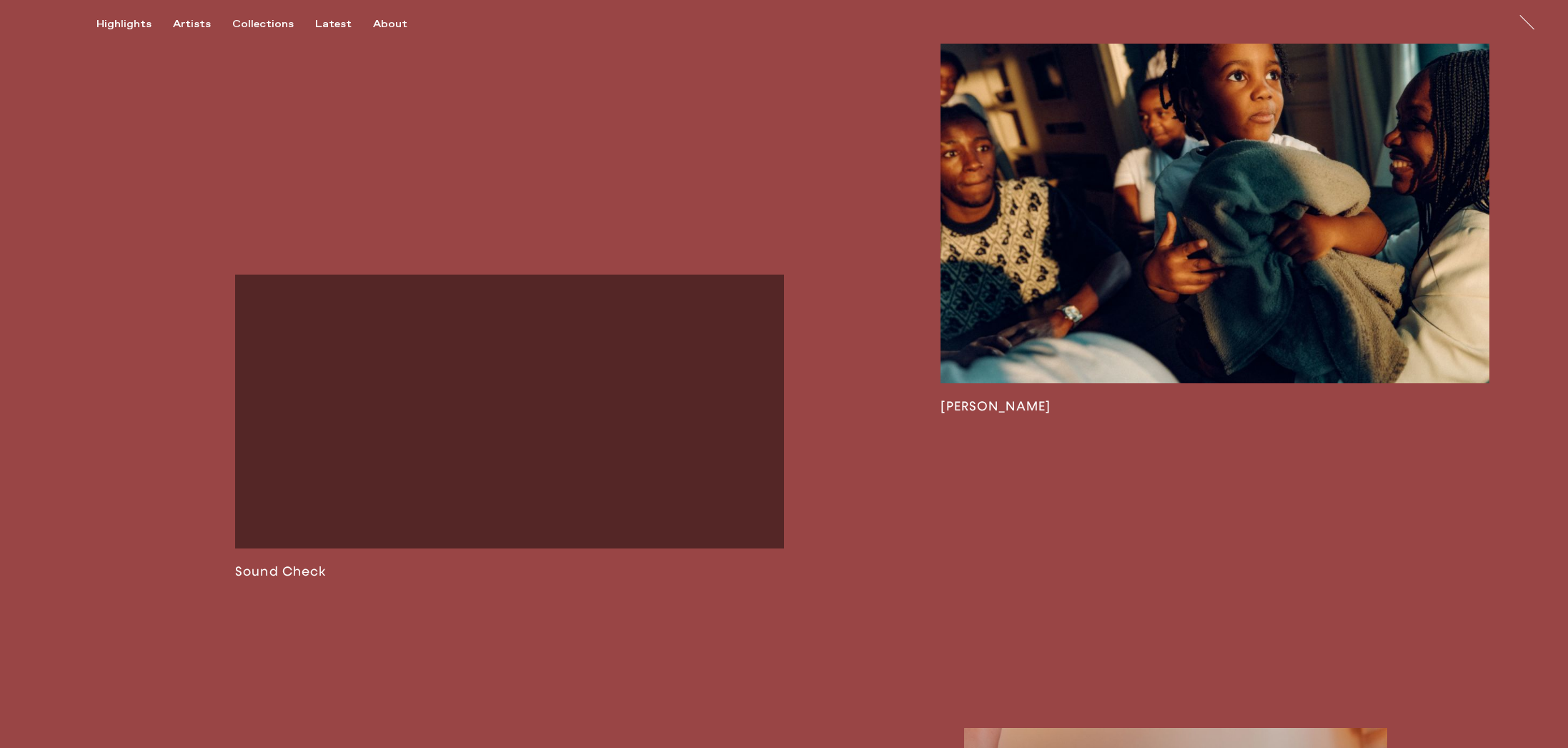
click at [1068, 234] on link at bounding box center [1215, 192] width 549 height 443
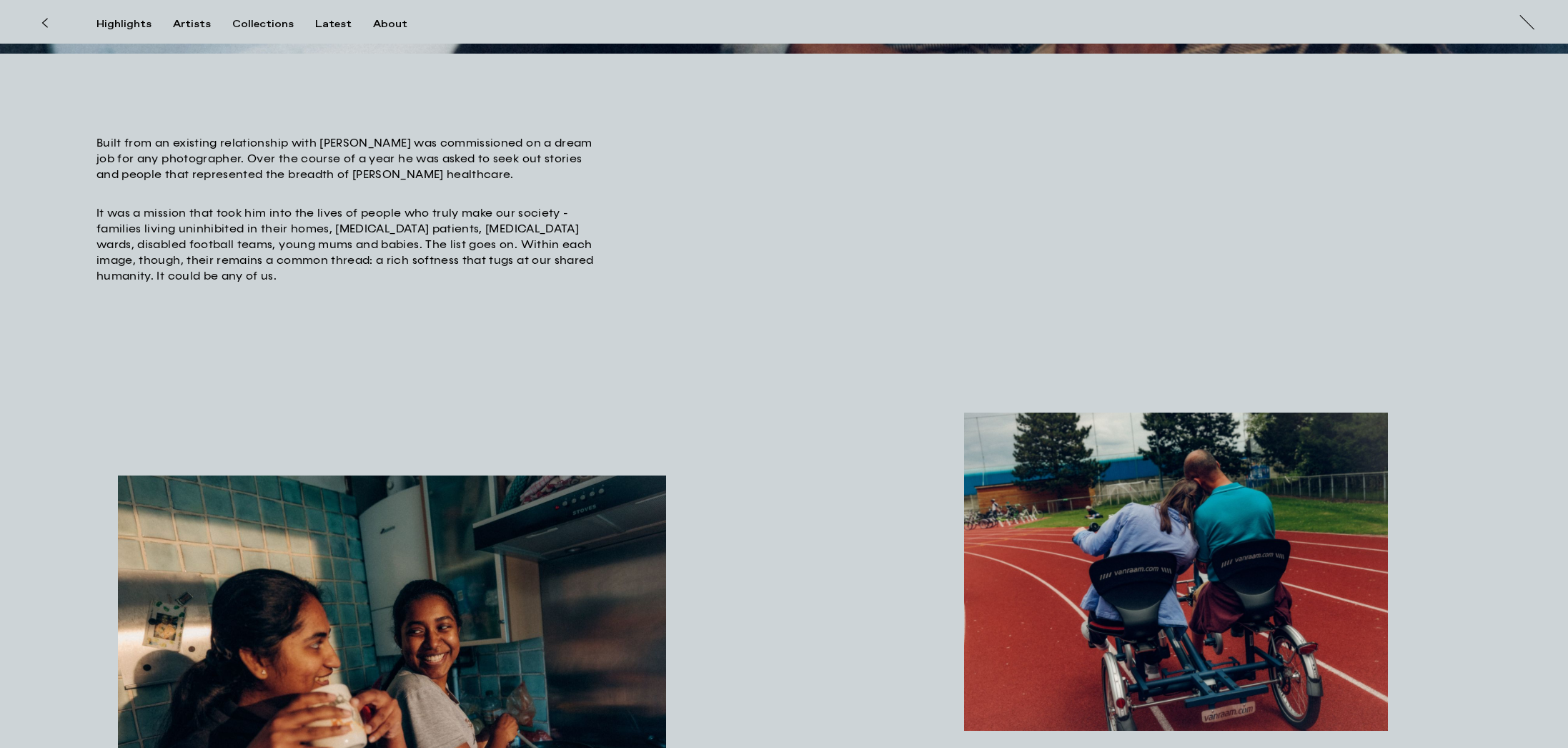
scroll to position [610, 0]
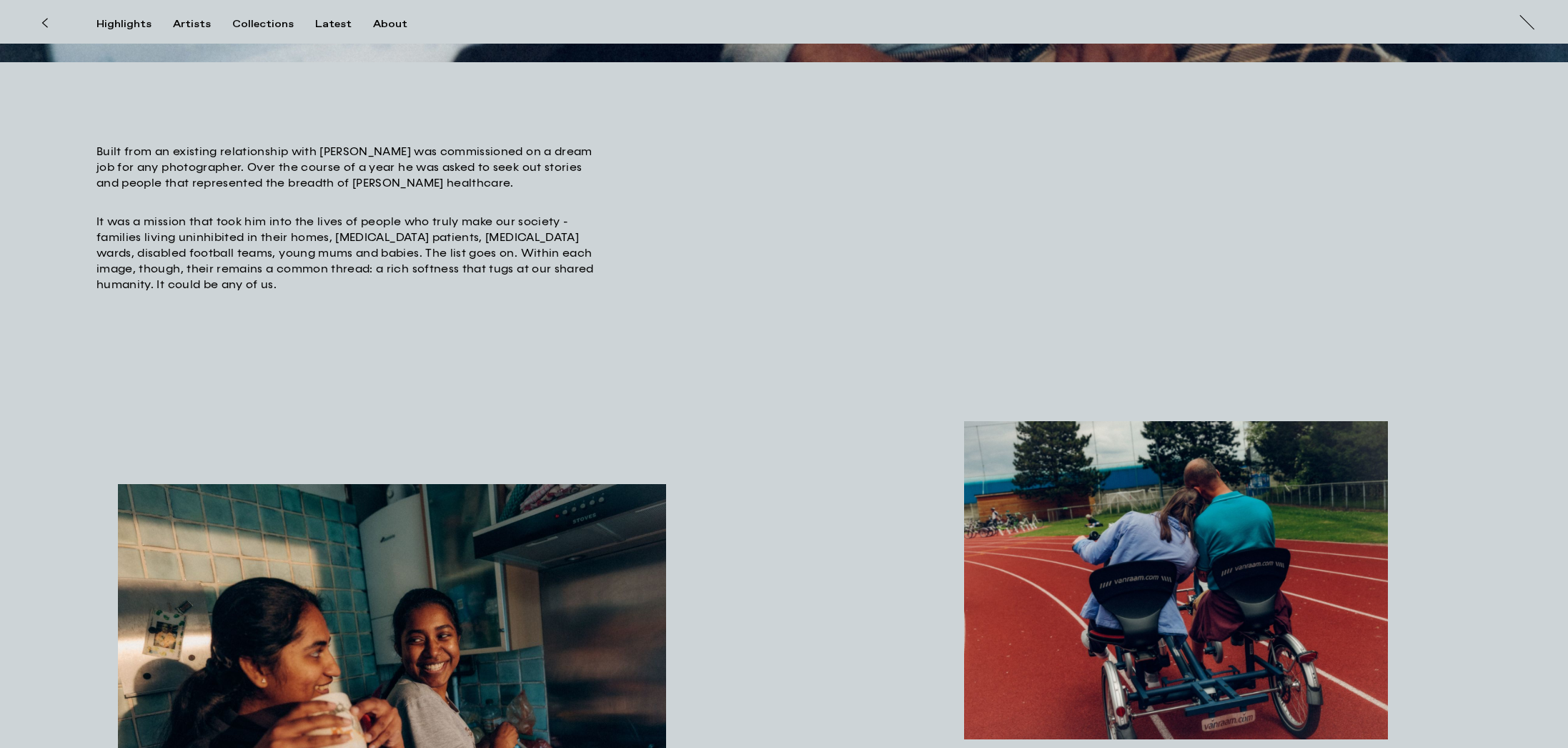
click at [36, 18] on button at bounding box center [44, 23] width 31 height 31
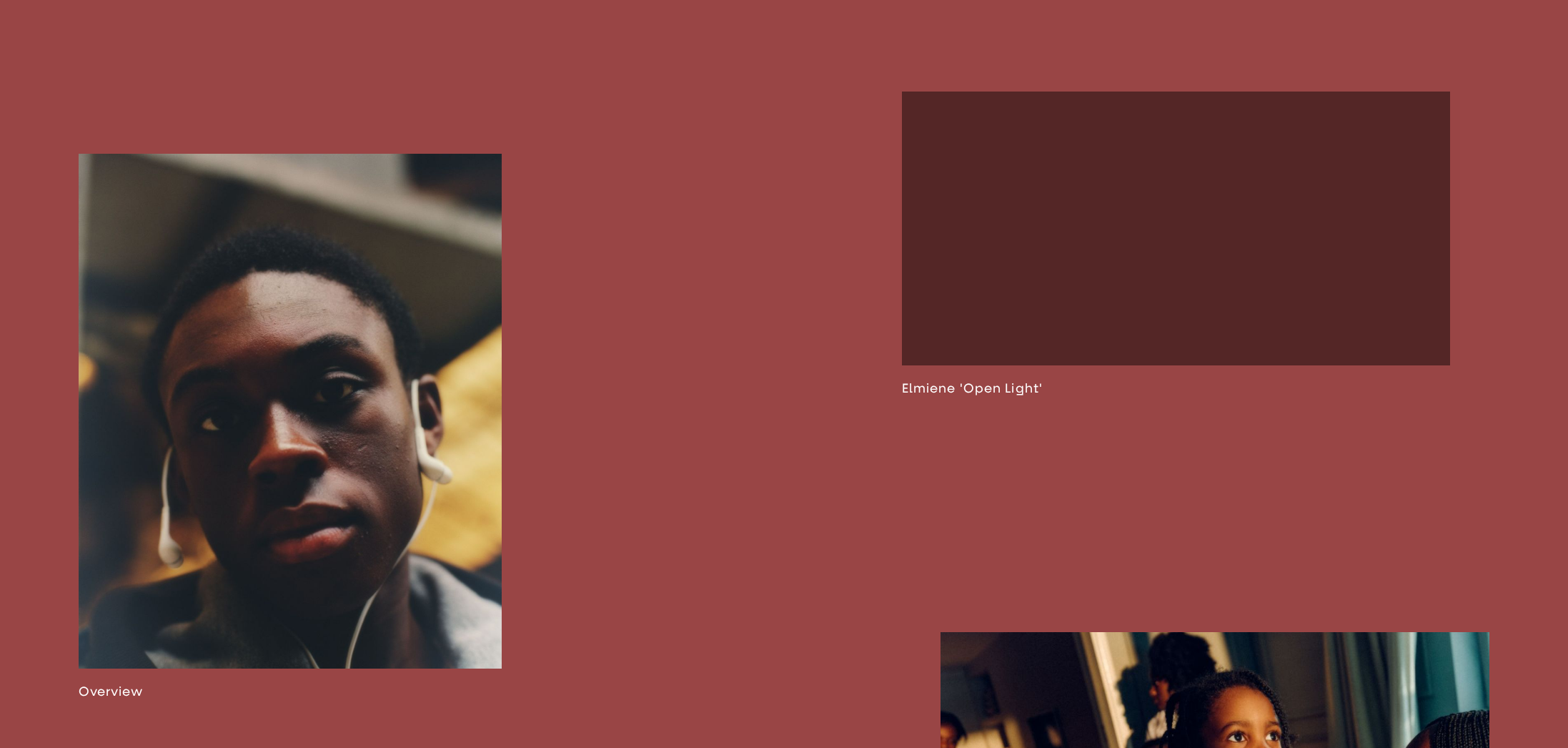
scroll to position [997, 0]
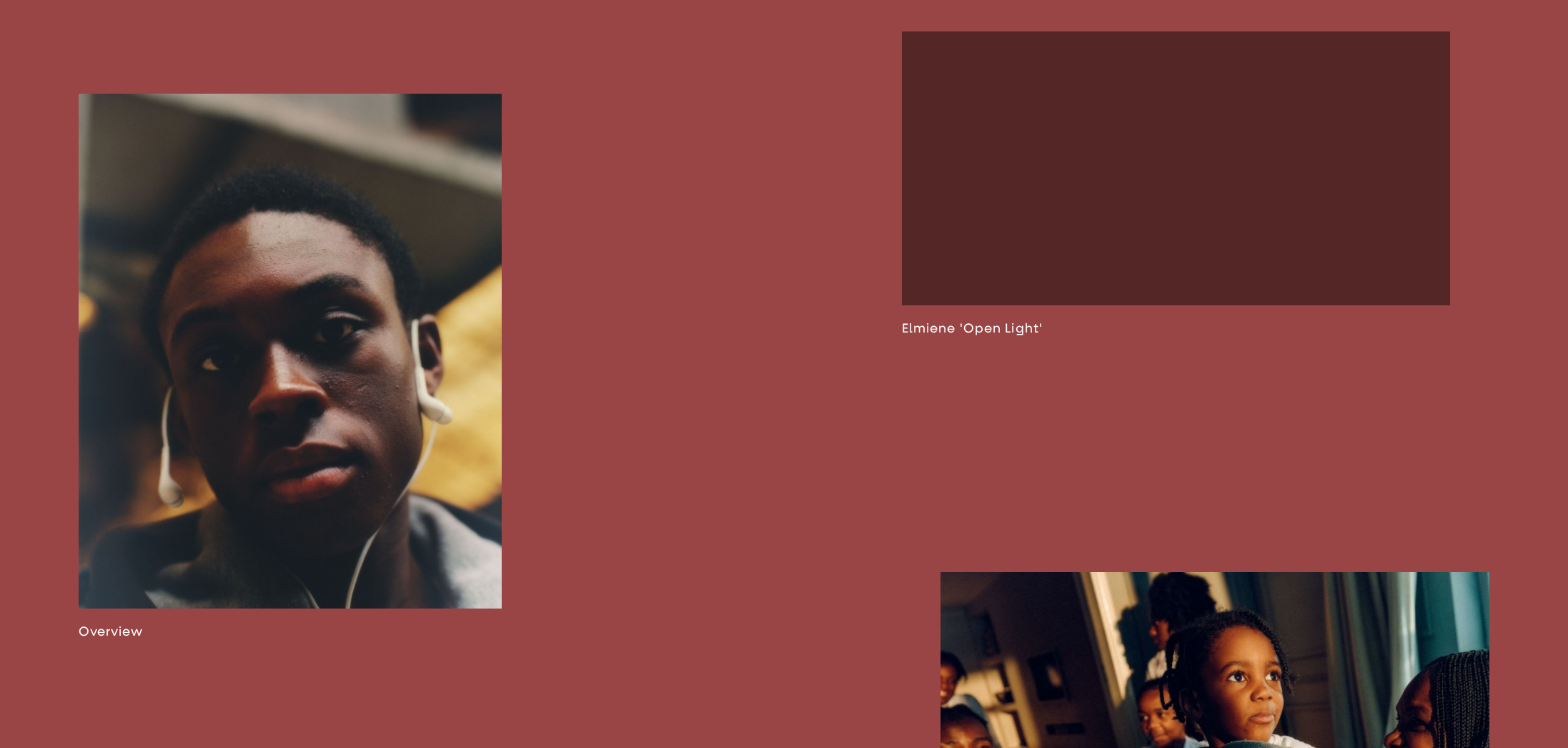
click at [301, 307] on link at bounding box center [290, 366] width 423 height 546
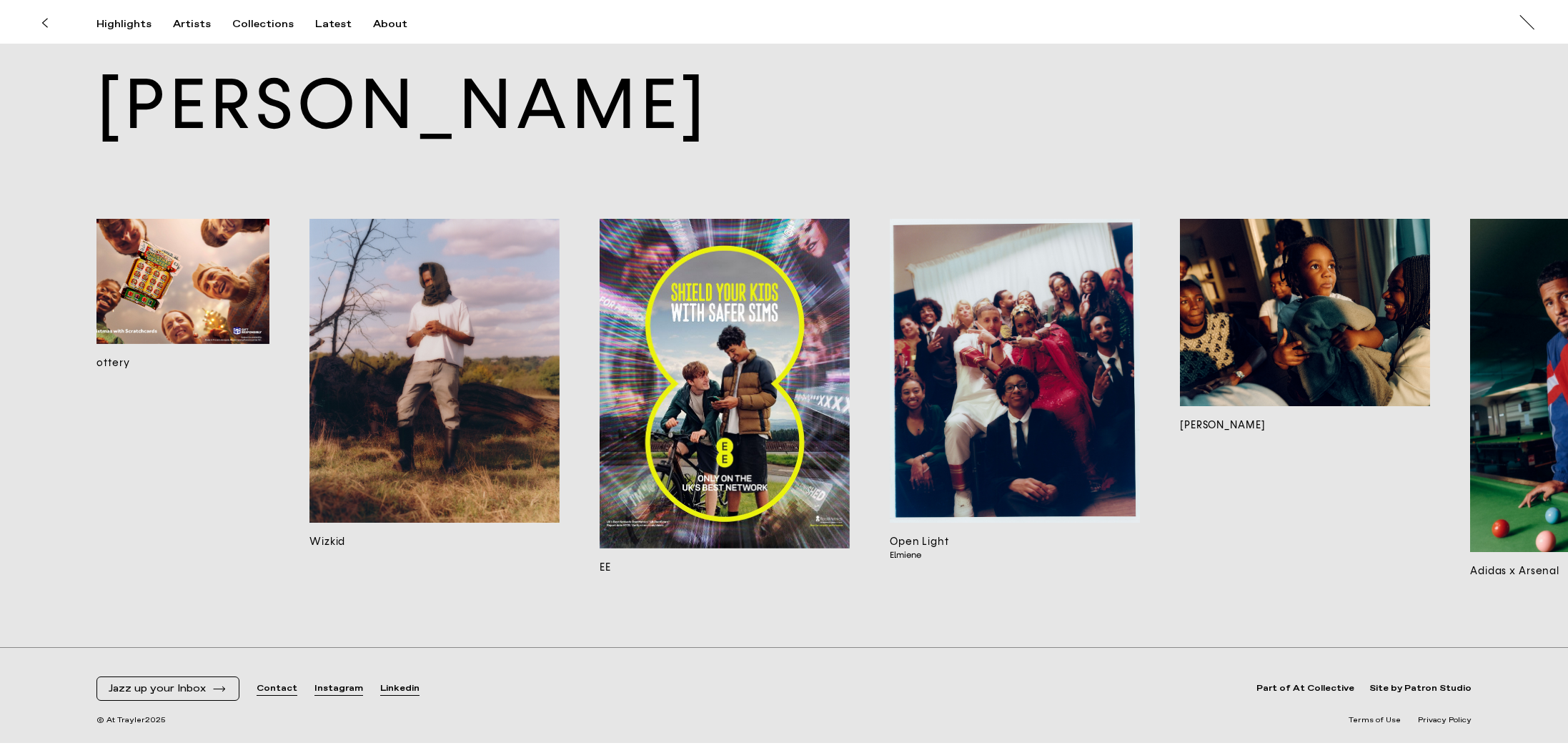
scroll to position [0, 133]
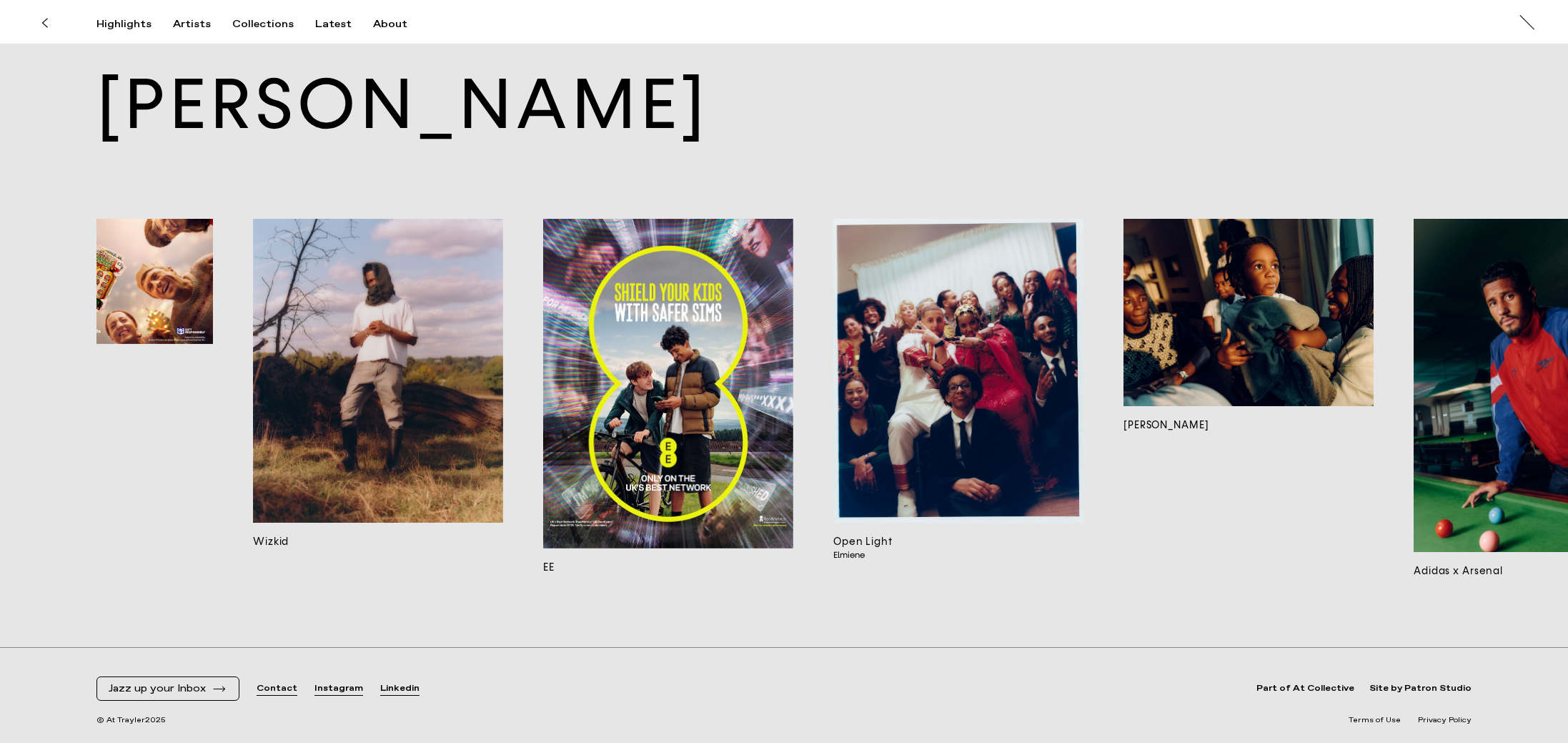
click at [553, 377] on img at bounding box center [668, 383] width 250 height 330
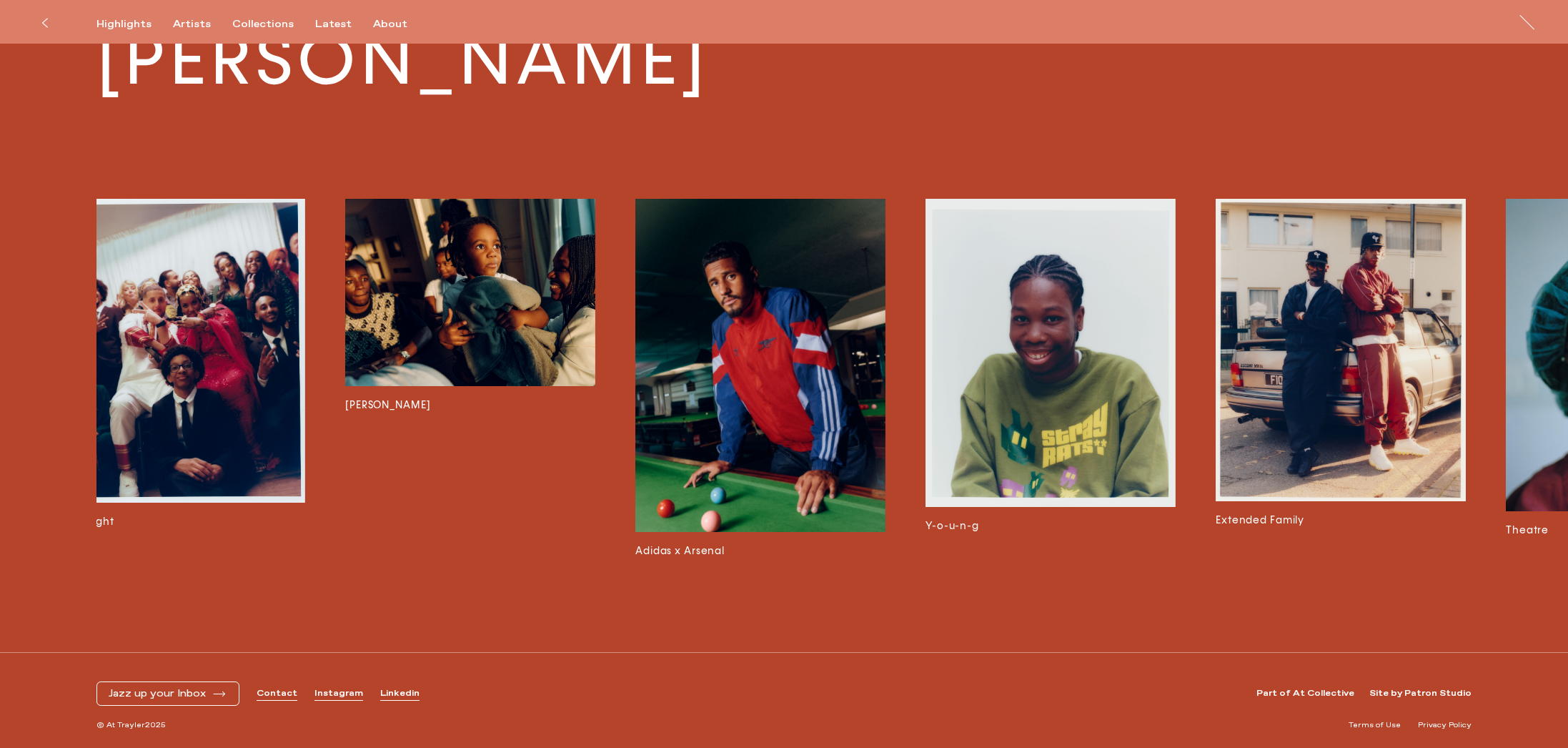
scroll to position [0, 698]
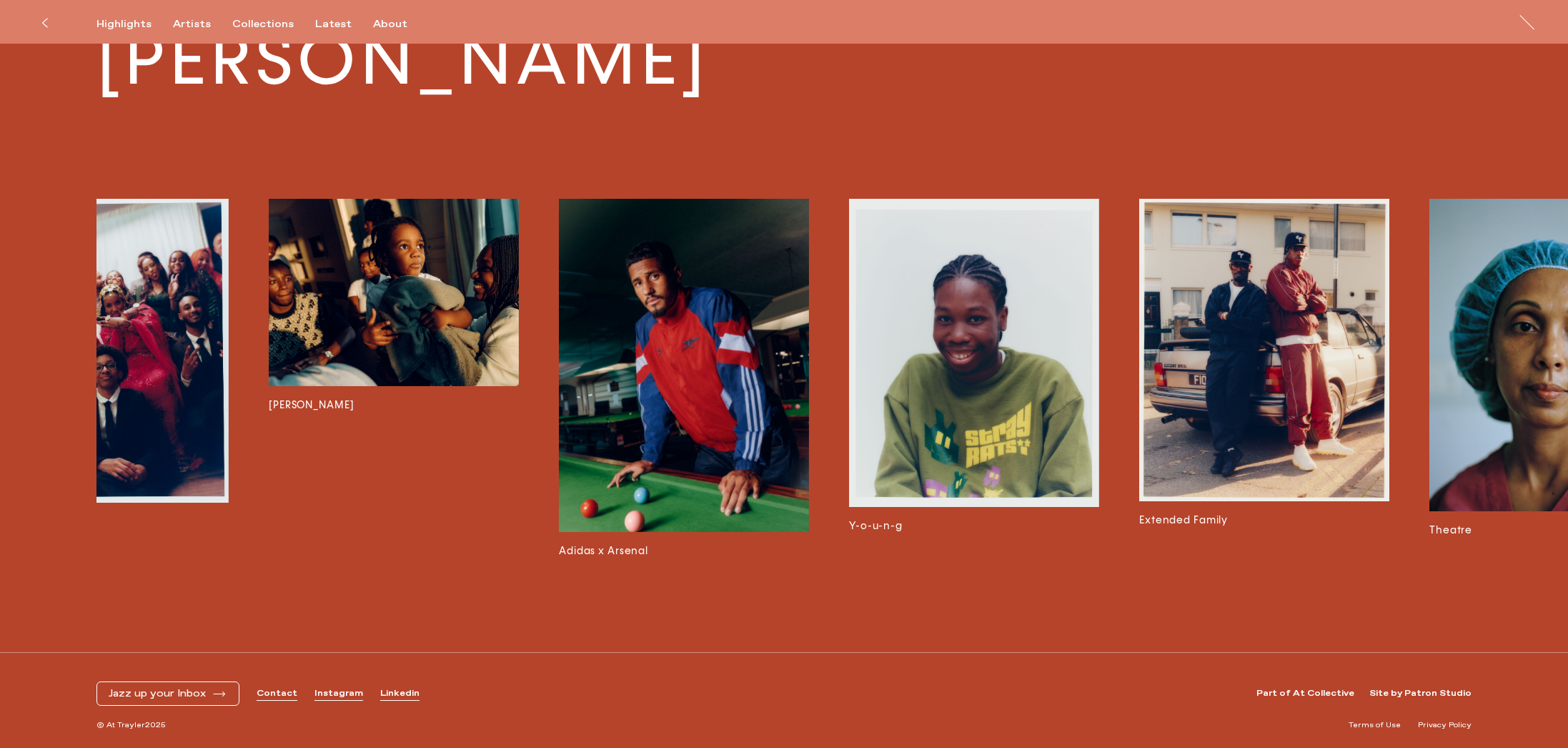
click at [1034, 314] on img at bounding box center [973, 353] width 250 height 309
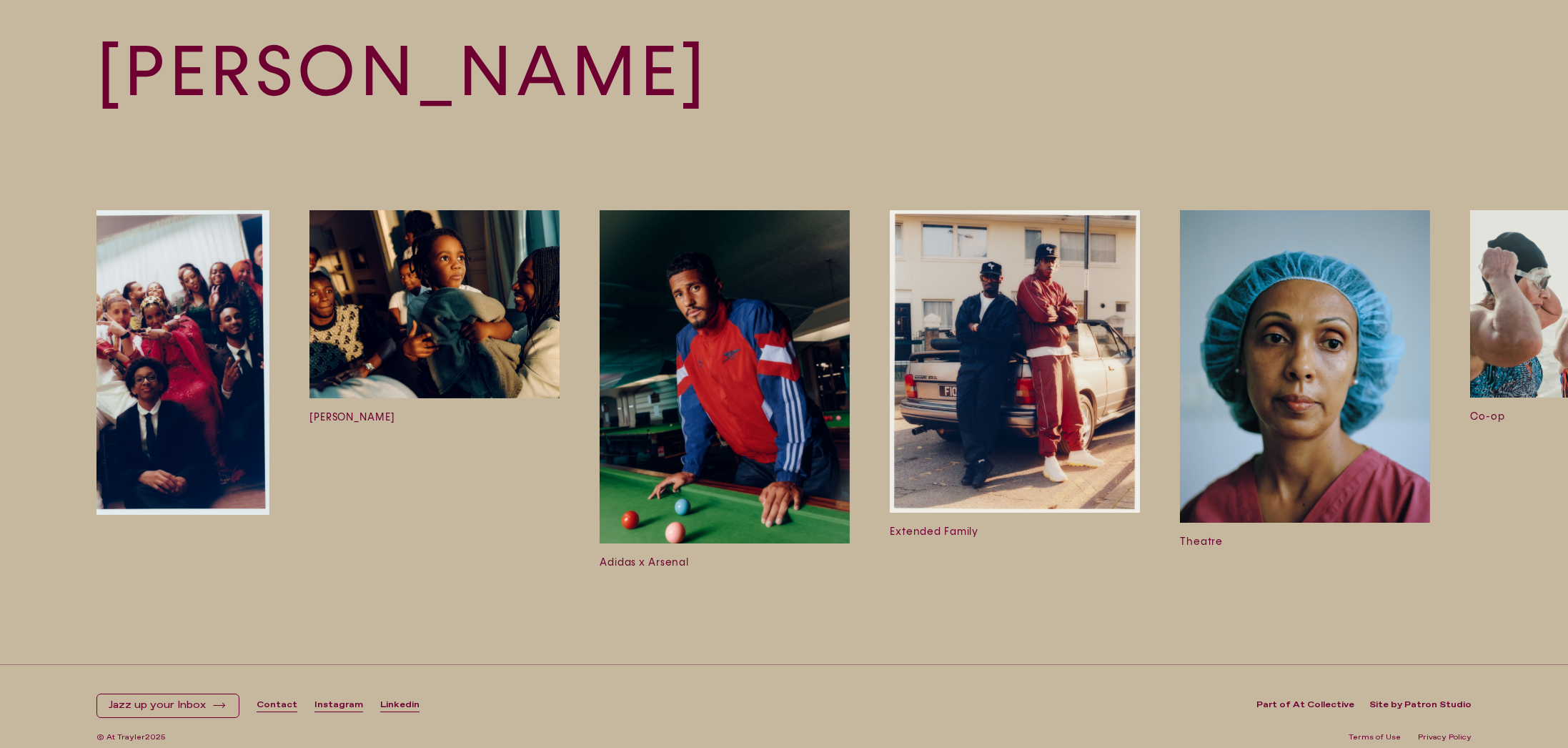
scroll to position [0, 983]
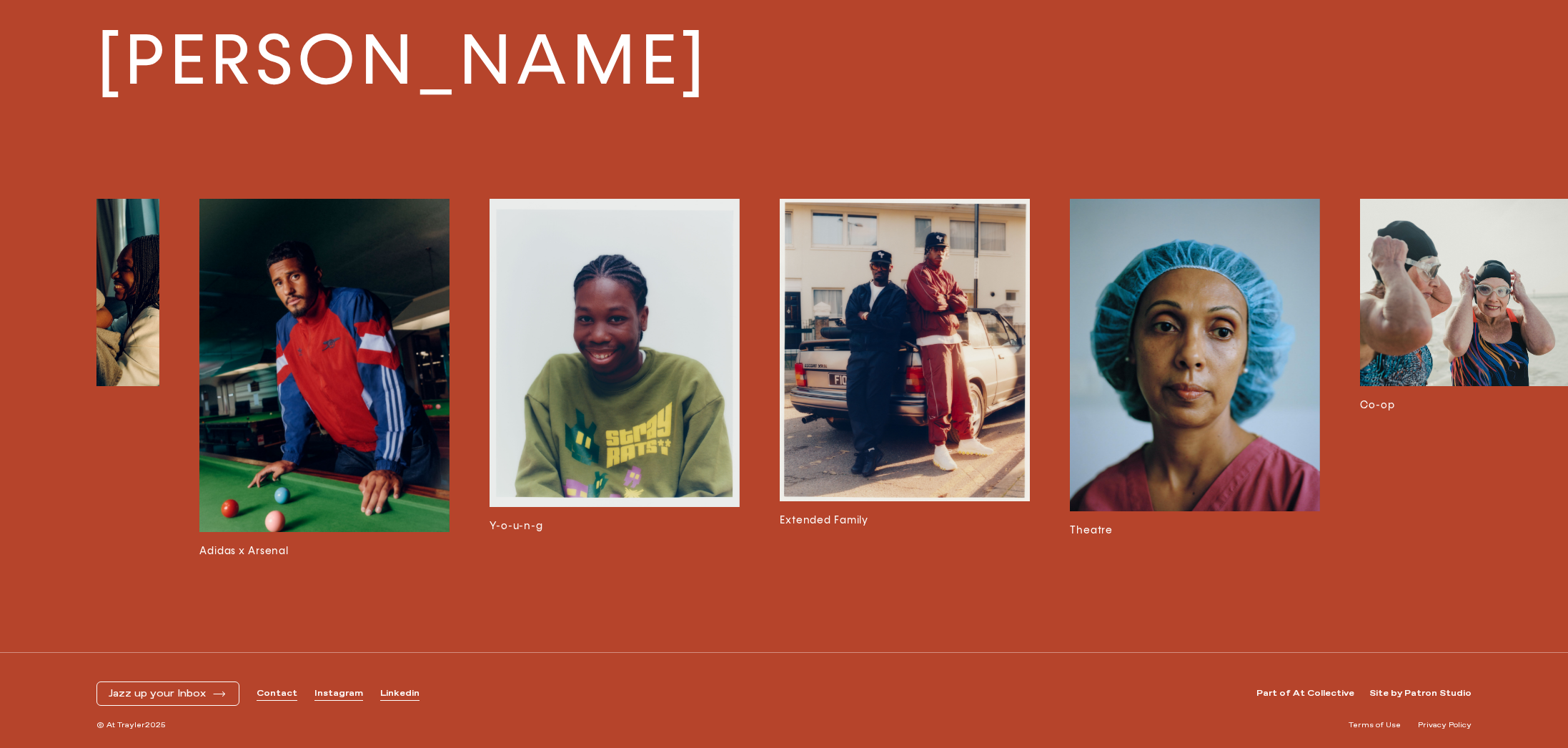
scroll to position [0, 1059]
click at [896, 354] on img at bounding box center [904, 350] width 250 height 302
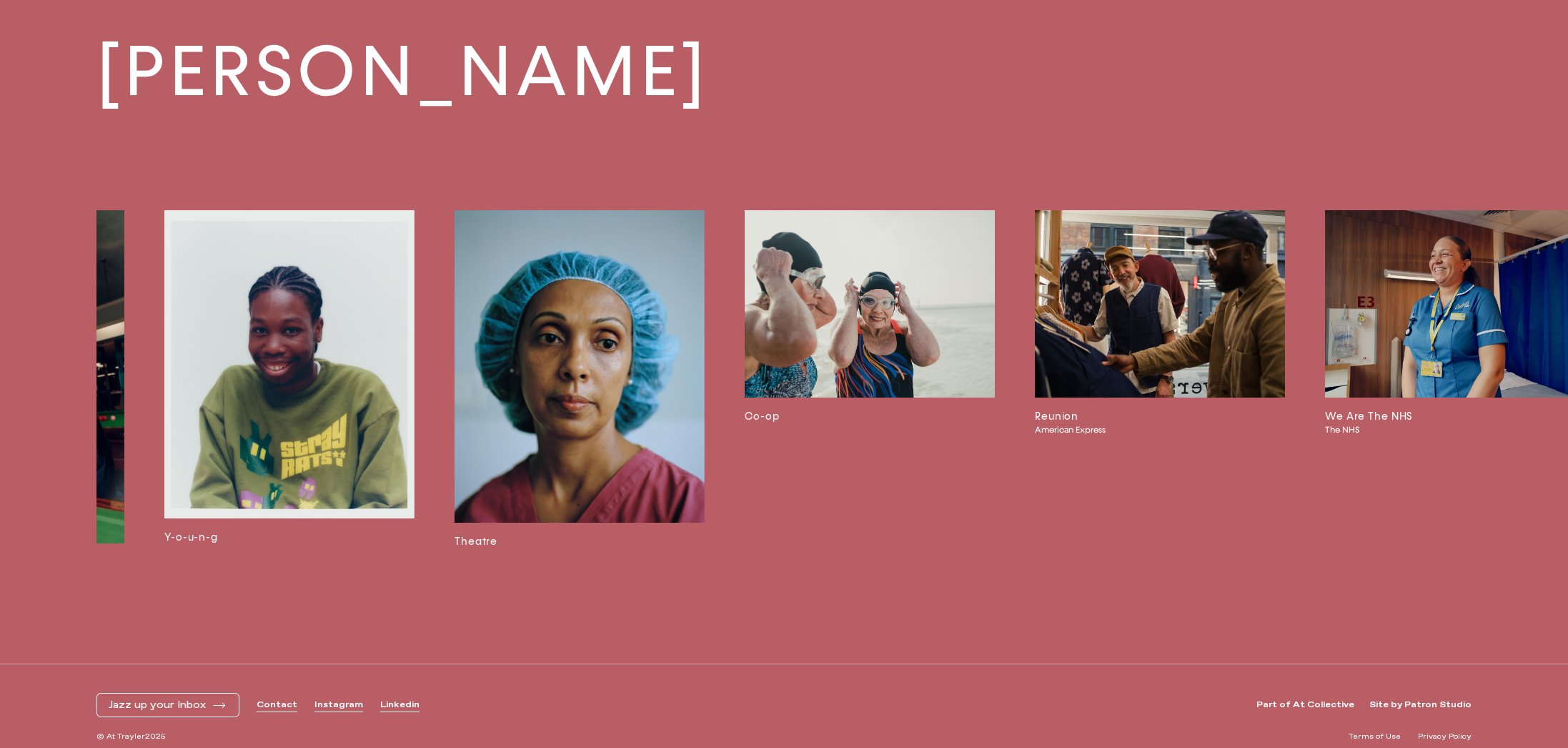
scroll to position [0, 1735]
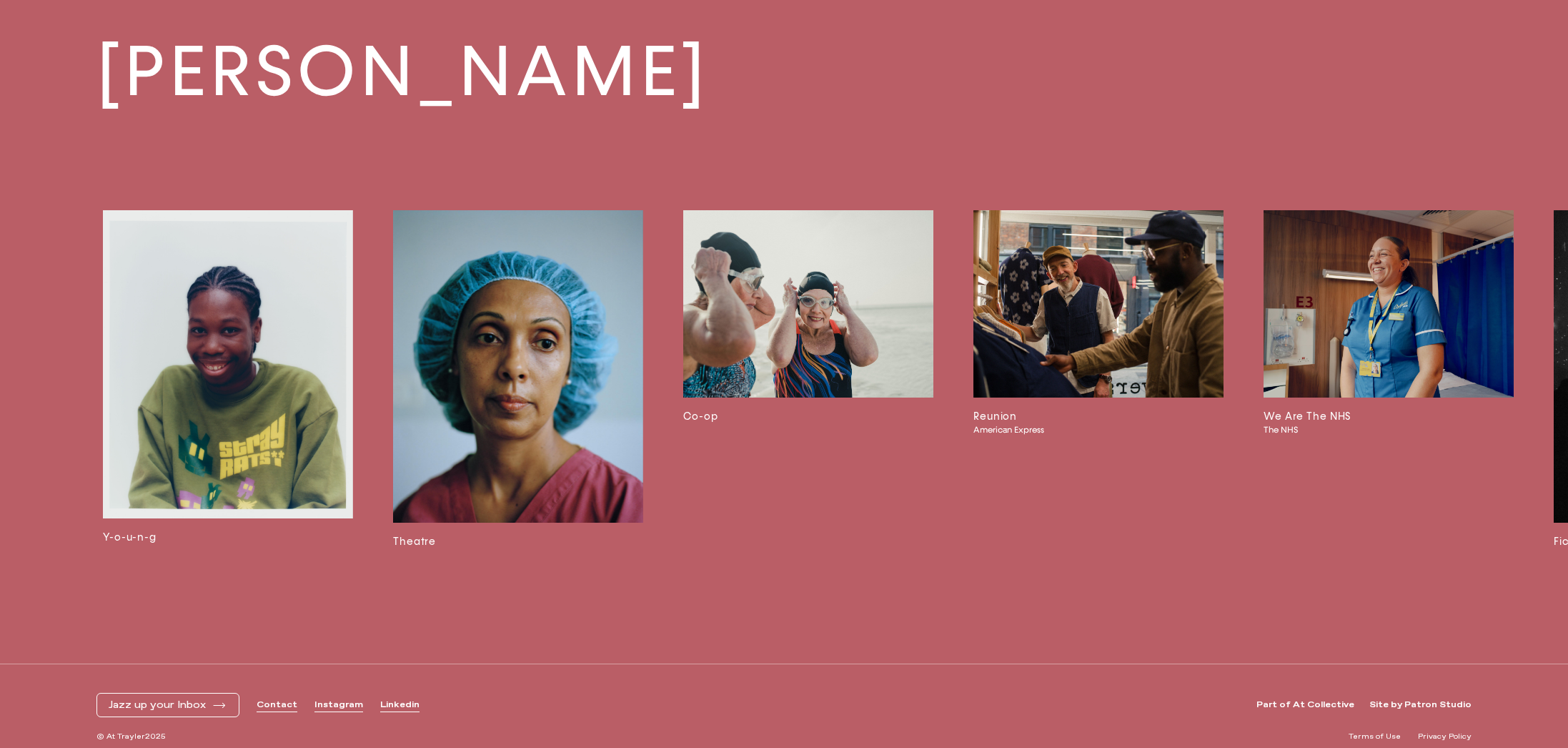
click at [1068, 342] on img at bounding box center [1098, 304] width 250 height 188
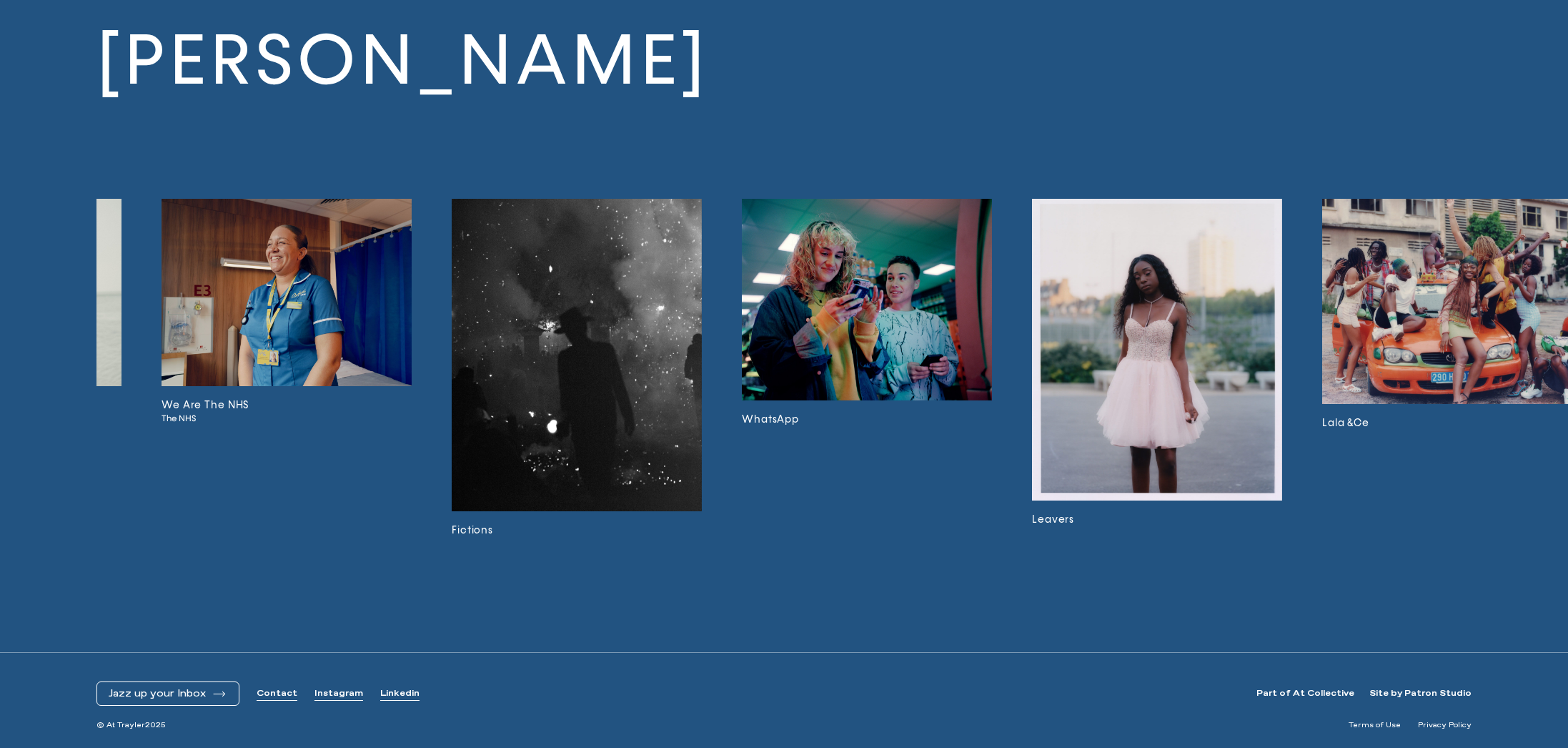
scroll to position [0, 2838]
click at [904, 309] on img at bounding box center [866, 299] width 250 height 202
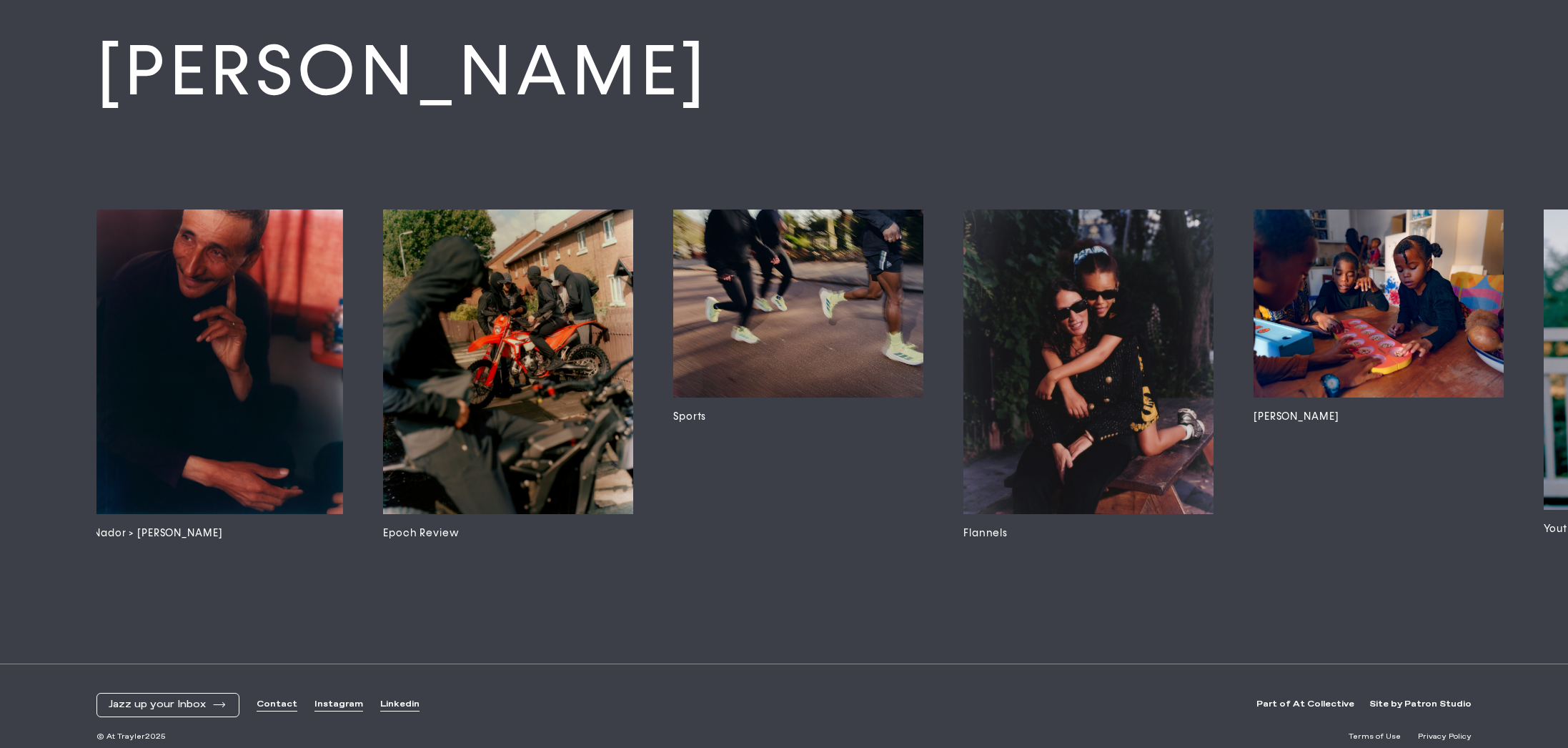
scroll to position [0, 4657]
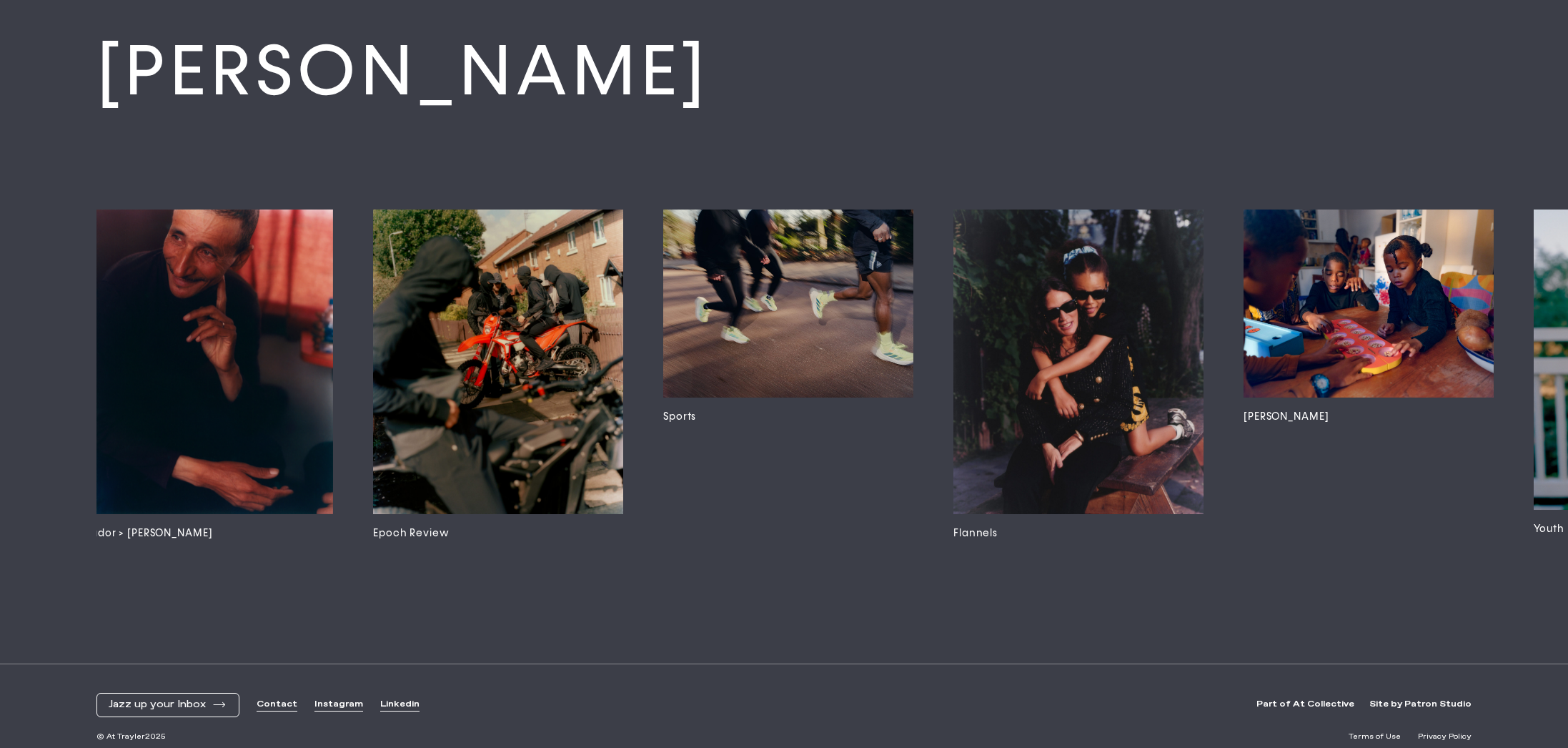
click at [503, 383] on img at bounding box center [497, 361] width 250 height 305
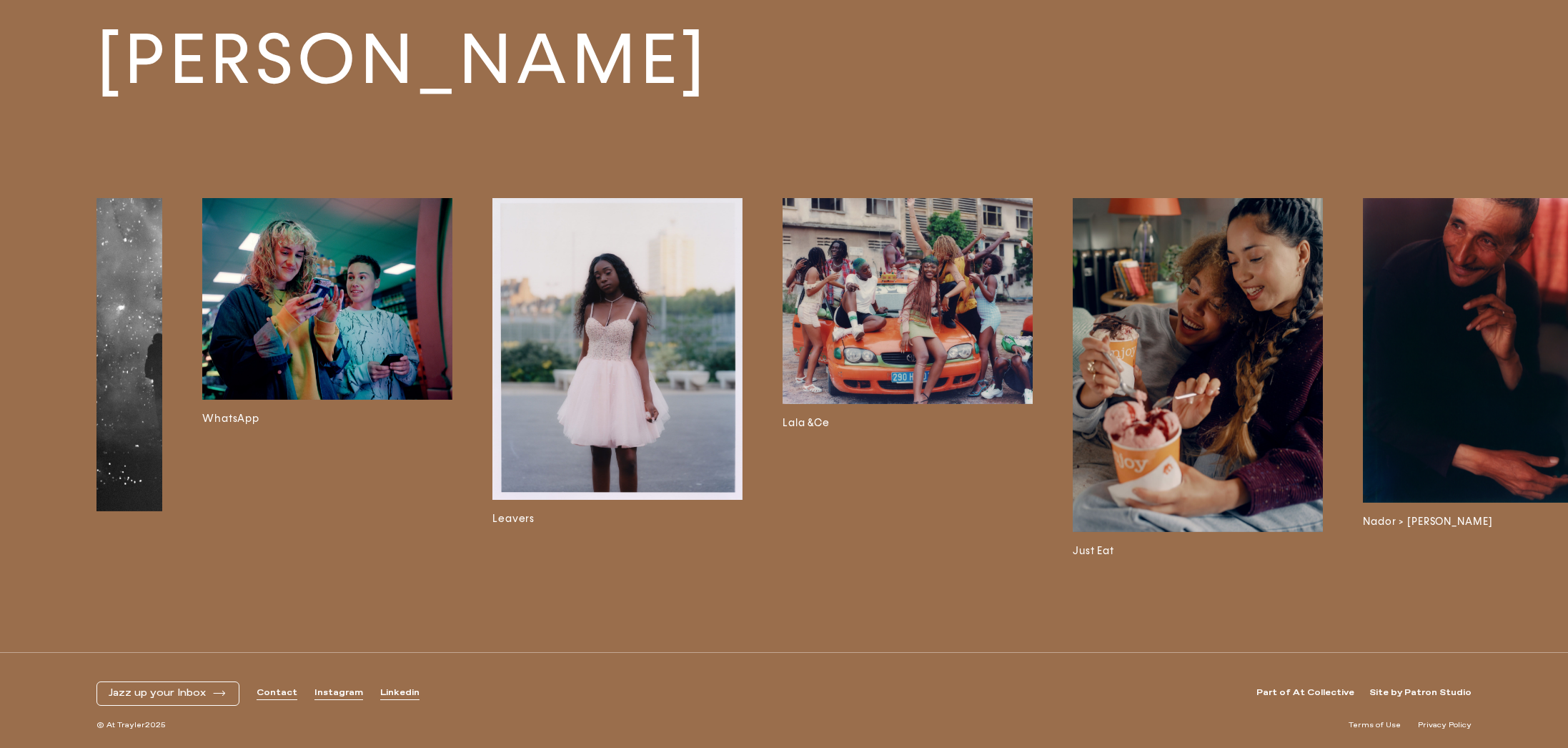
scroll to position [0, 3662]
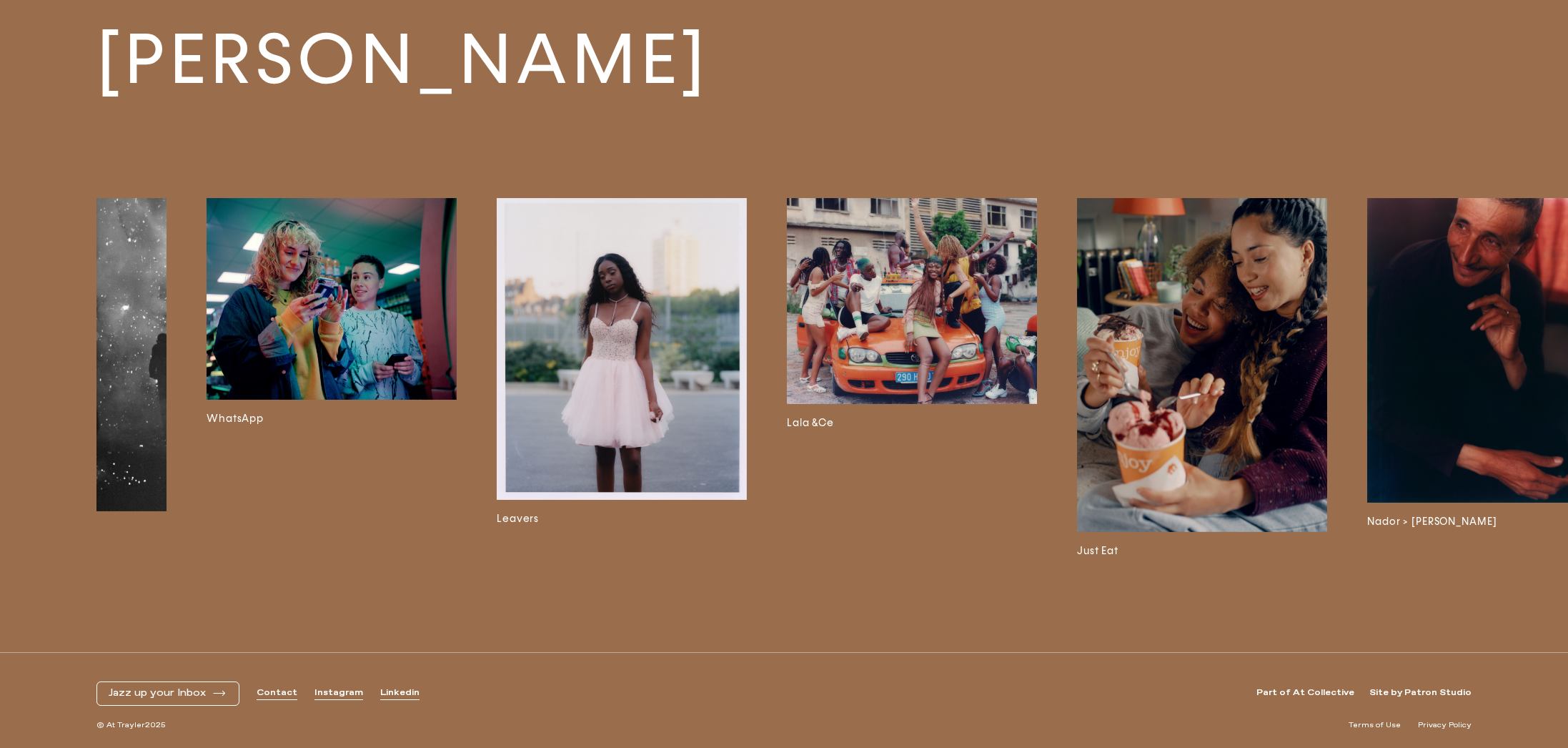
drag, startPoint x: 627, startPoint y: 371, endPoint x: 634, endPoint y: 375, distance: 8.1
click at [628, 371] on img at bounding box center [621, 348] width 250 height 302
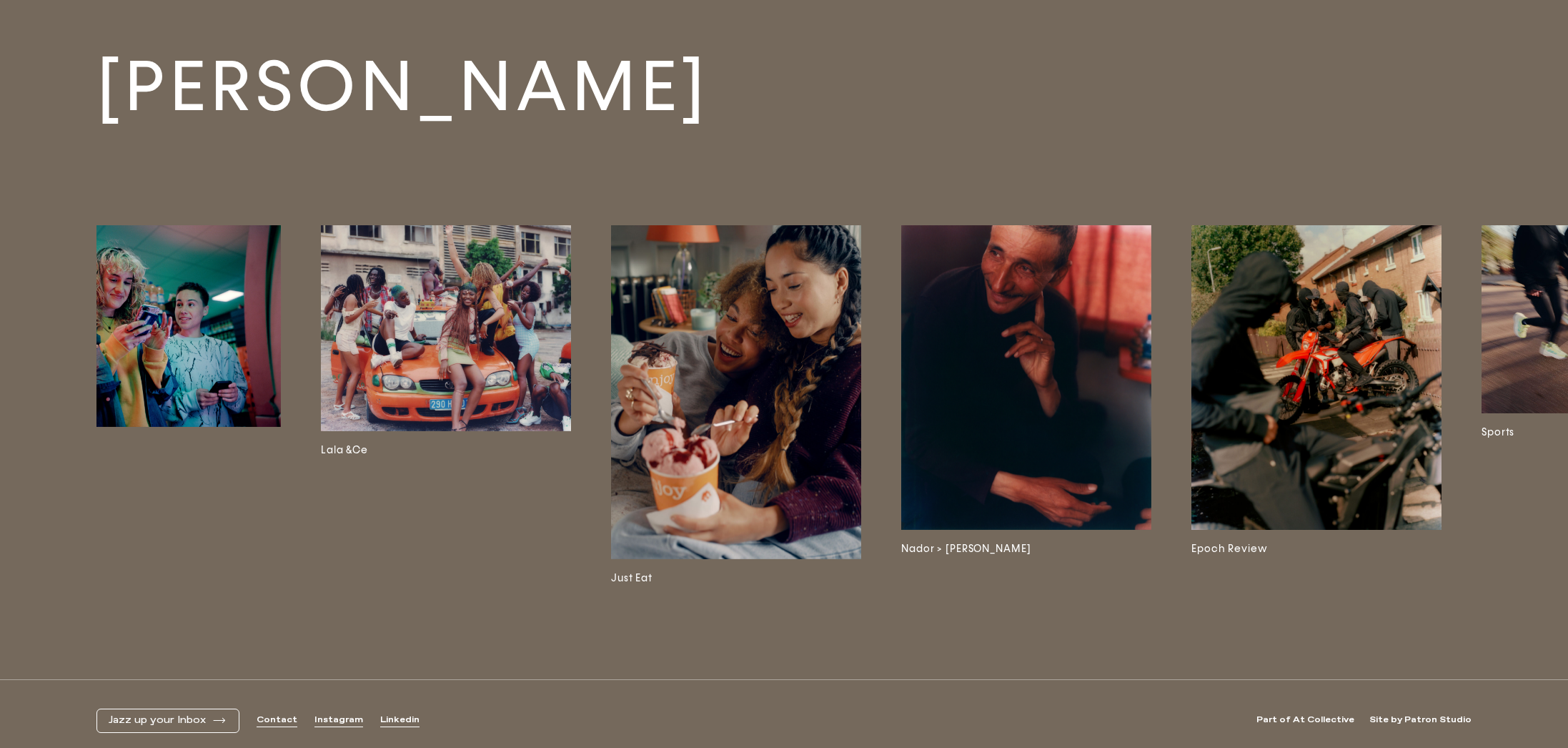
scroll to position [0, 3840]
click at [716, 340] on img at bounding box center [734, 392] width 250 height 334
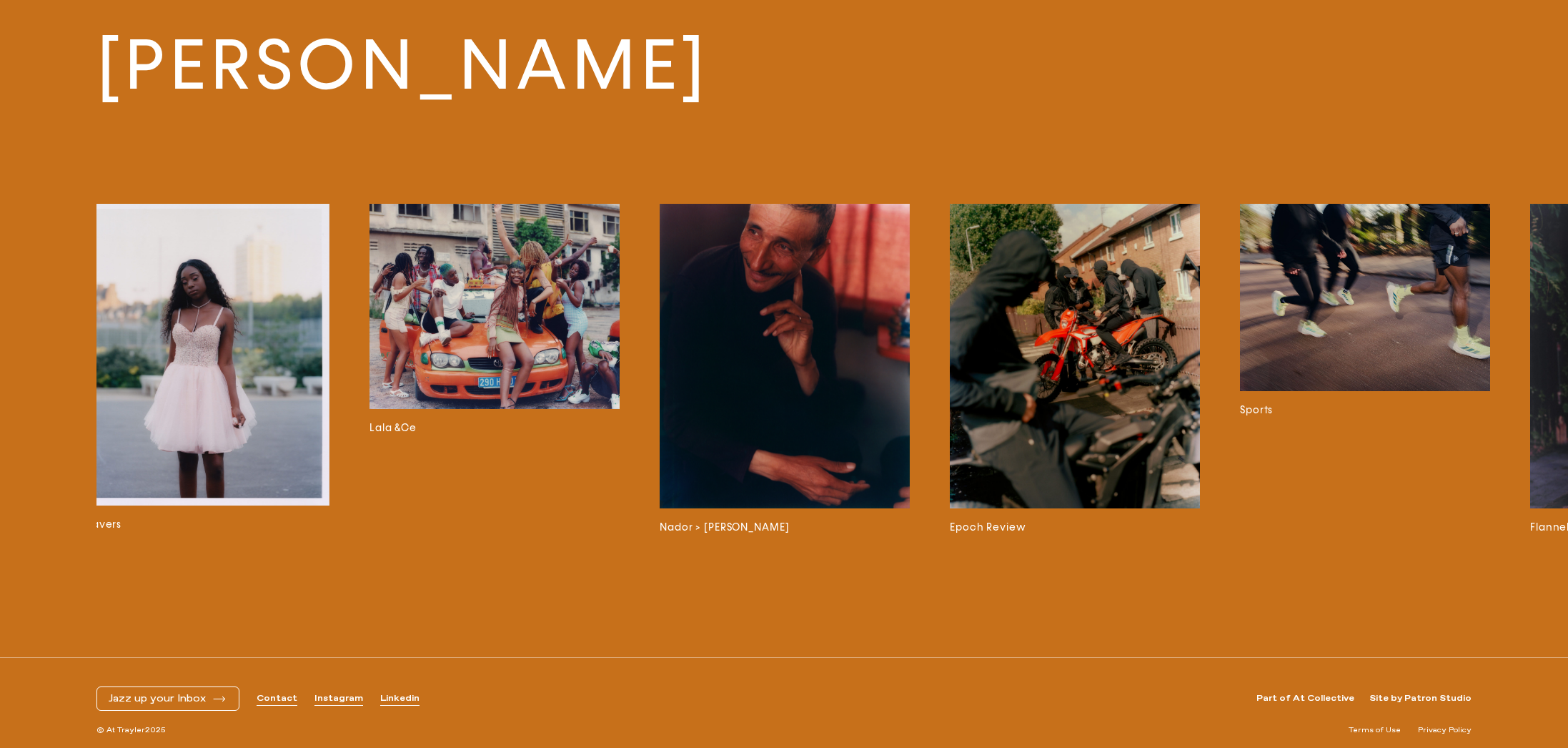
scroll to position [0, 4073]
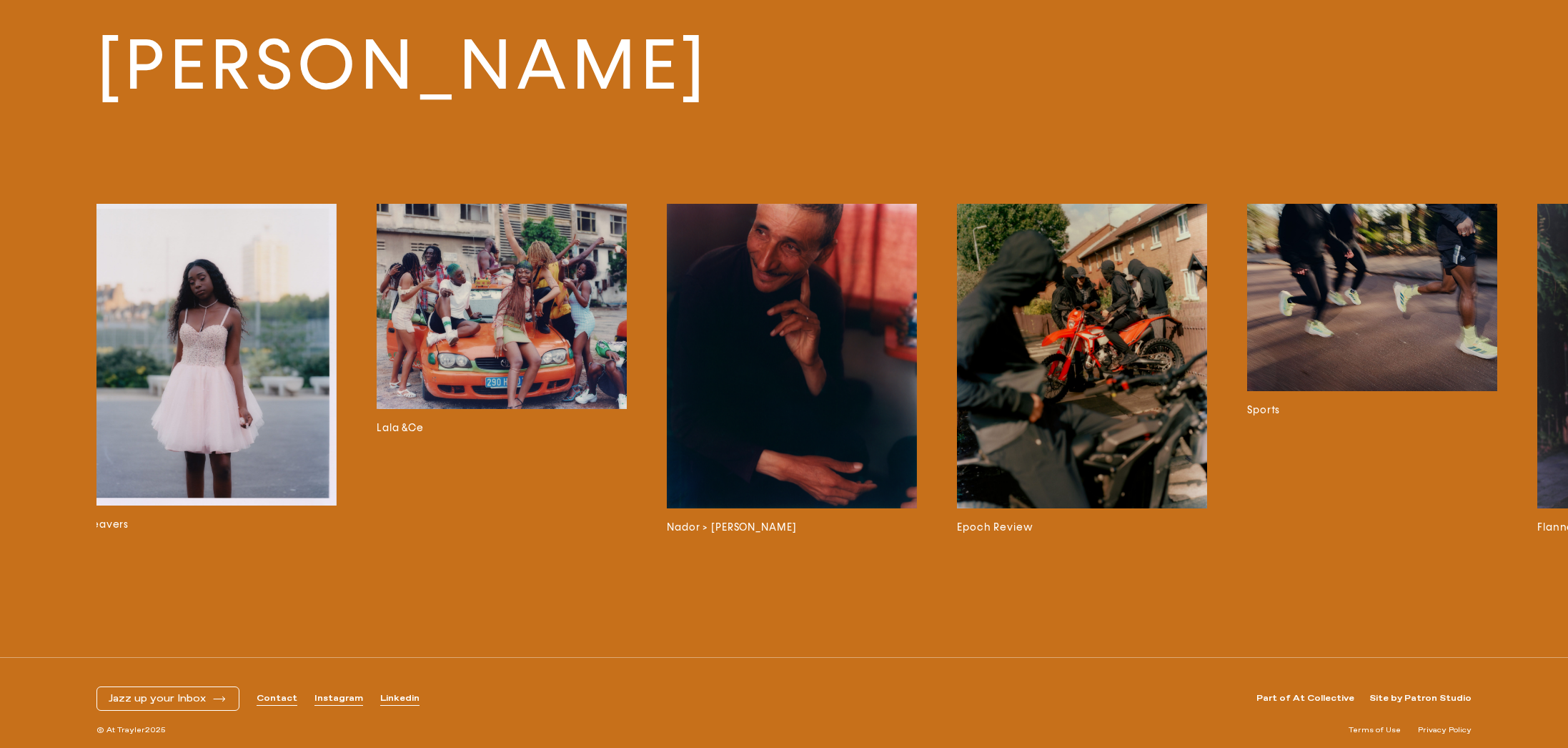
click at [665, 391] on div "The National Lottery Wizkid EE Open Light Elmiene [PERSON_NAME] Adidas x Arsena…" at bounding box center [852, 402] width 1512 height 396
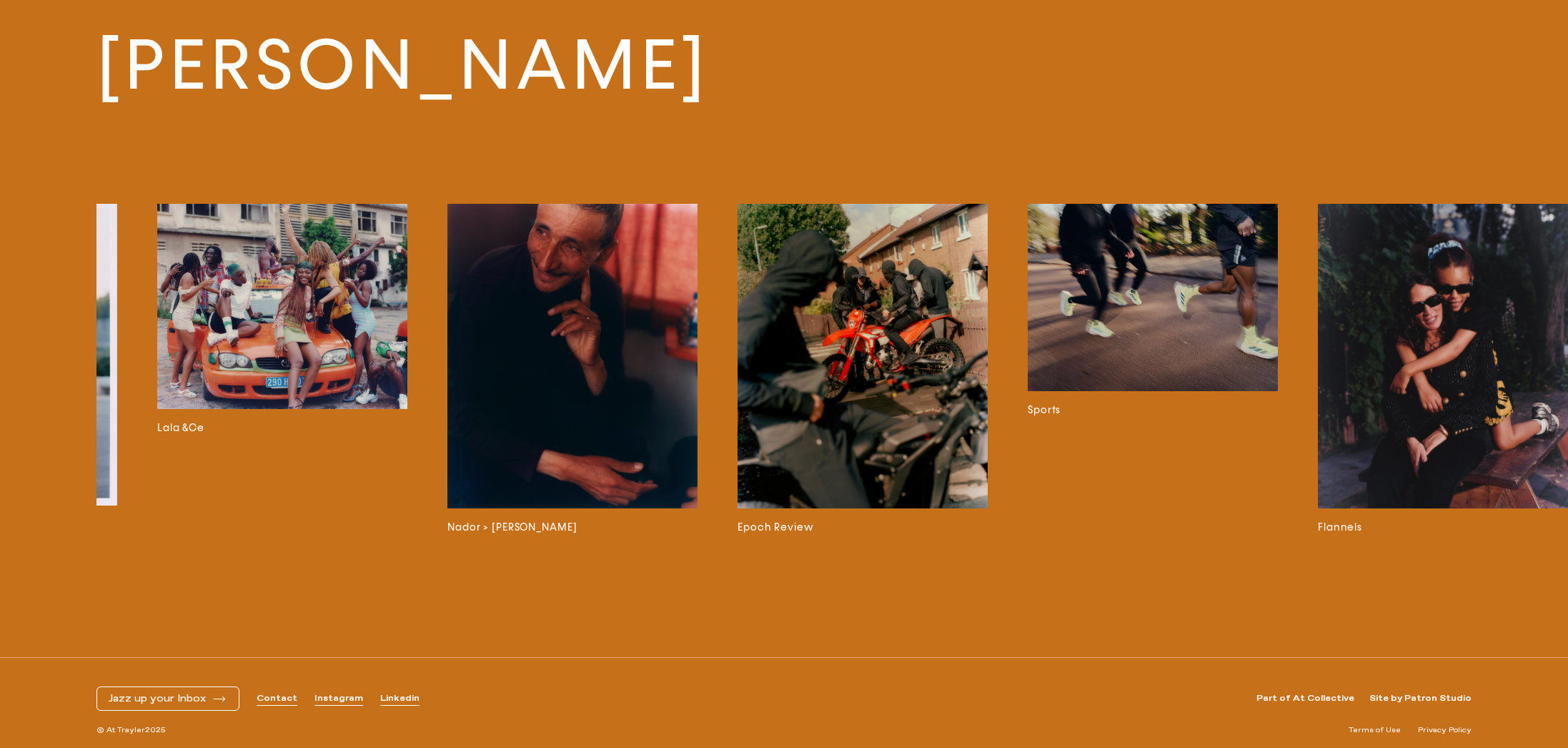
scroll to position [0, 4373]
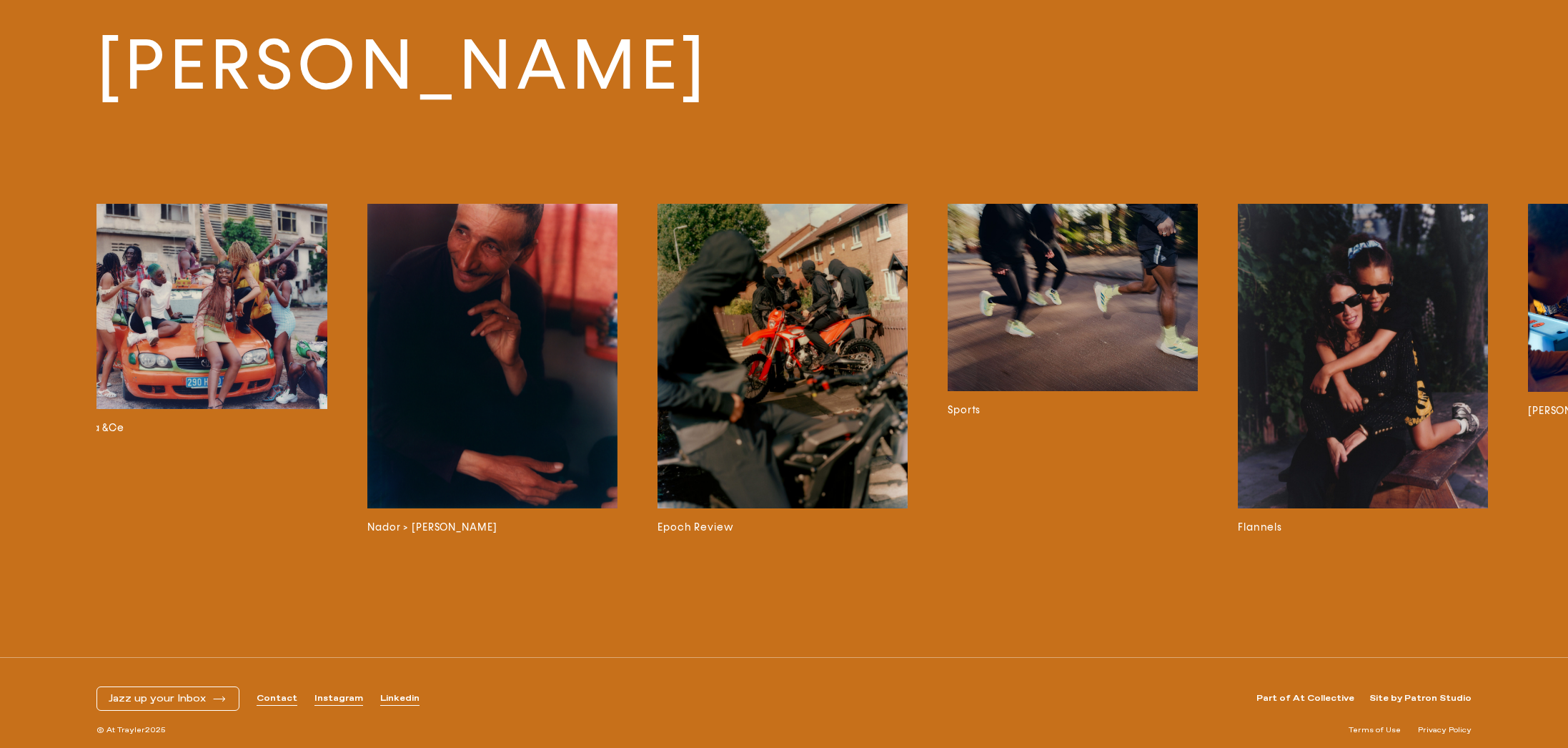
click at [996, 316] on img at bounding box center [1072, 298] width 250 height 188
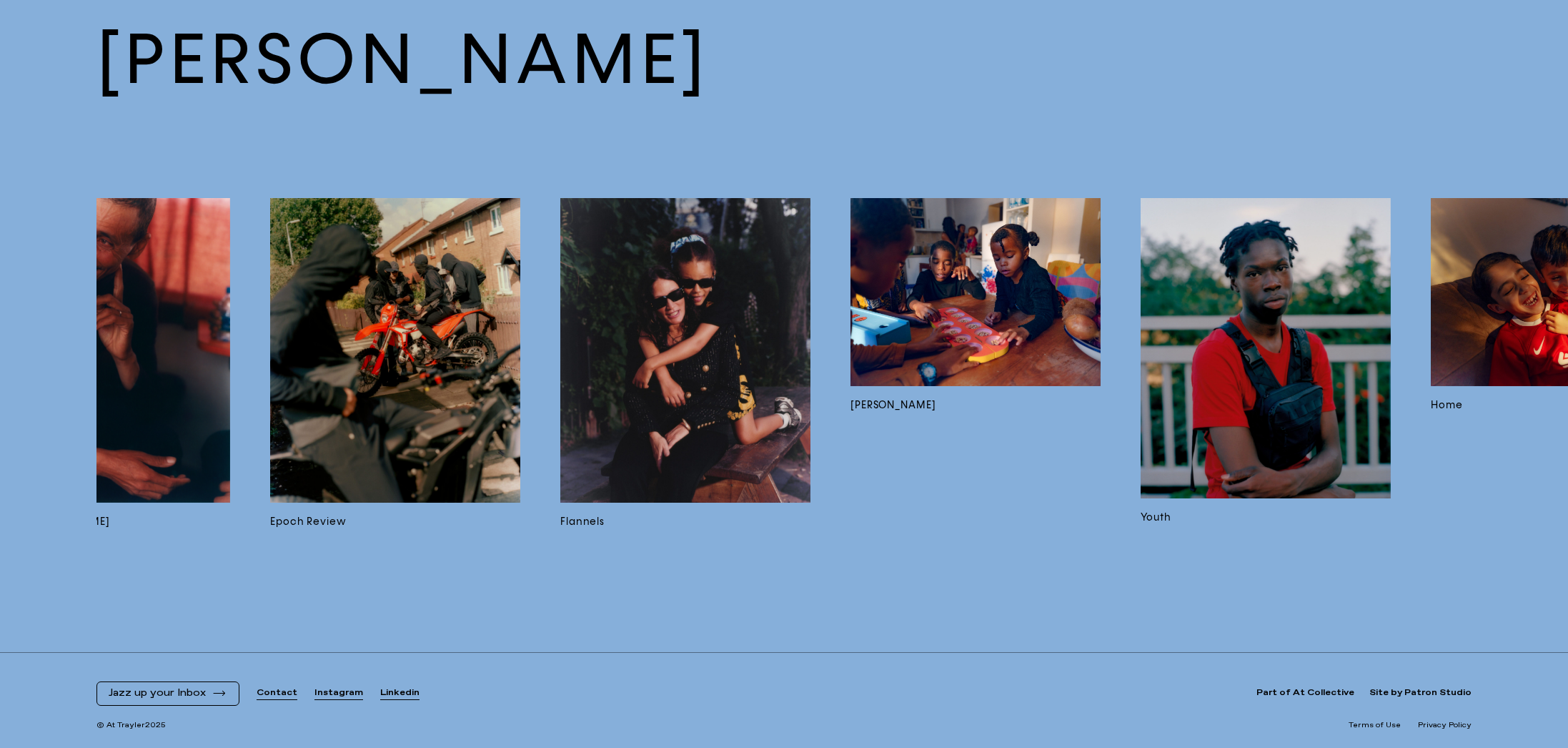
scroll to position [0, 5090]
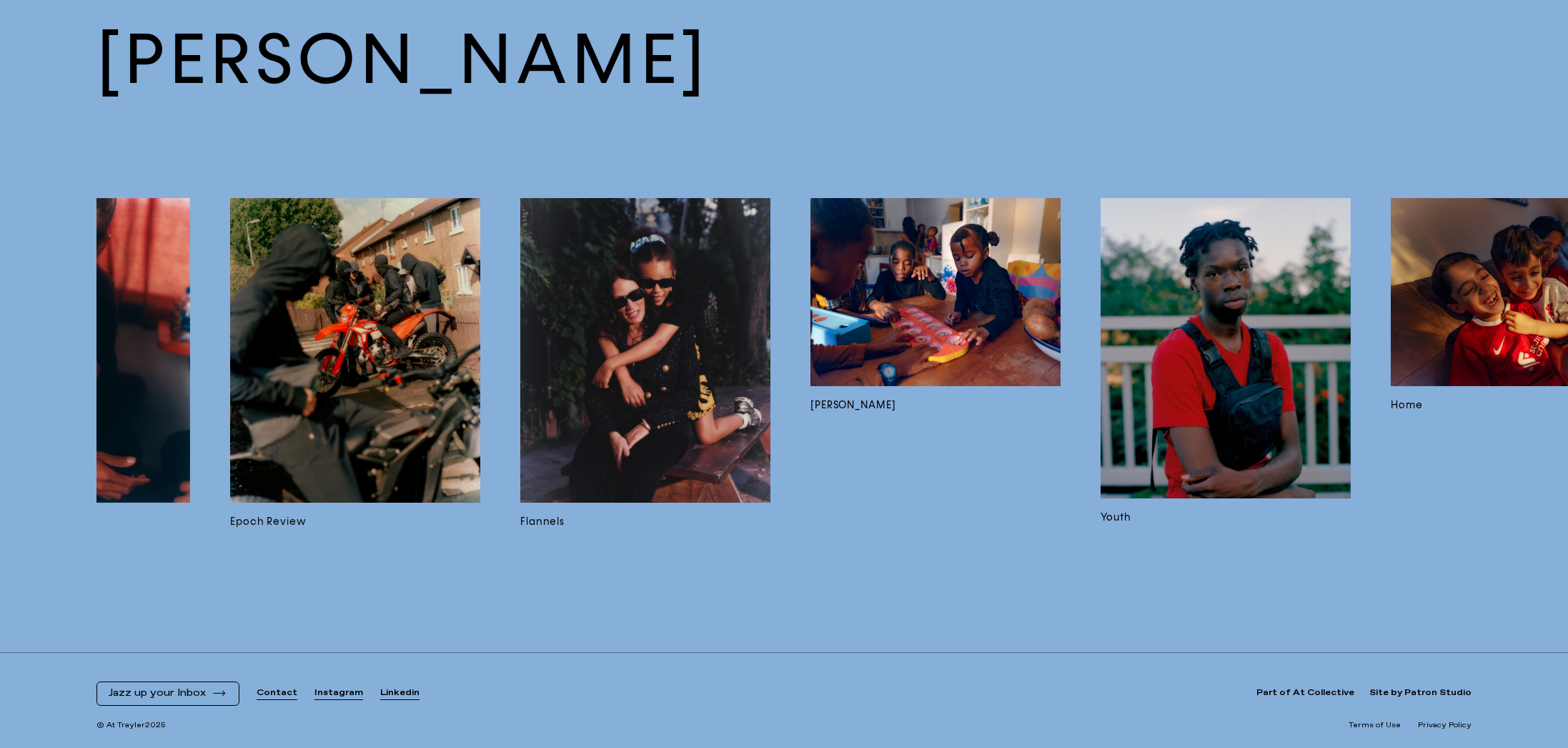
click at [652, 391] on img at bounding box center [645, 350] width 250 height 305
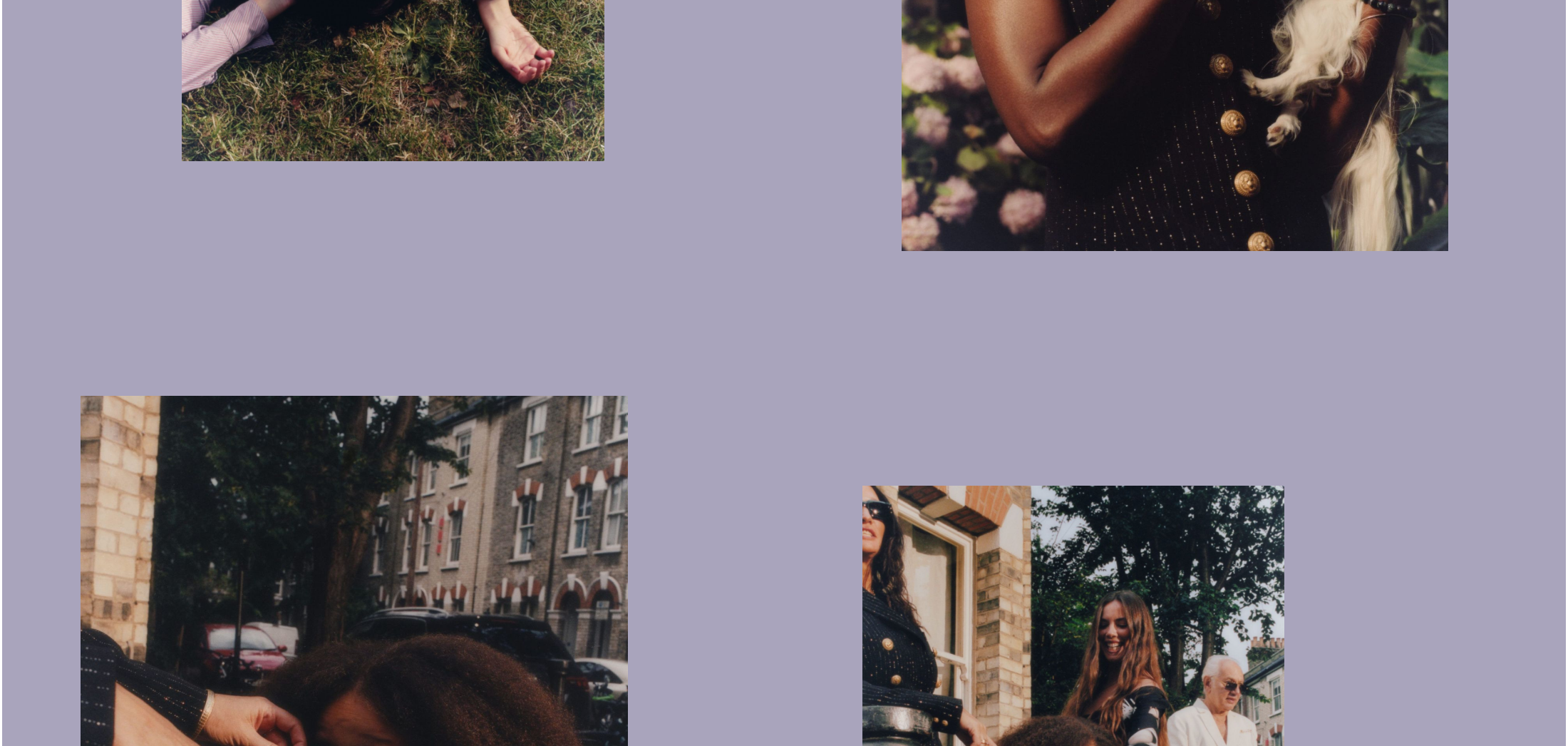
scroll to position [1797, 0]
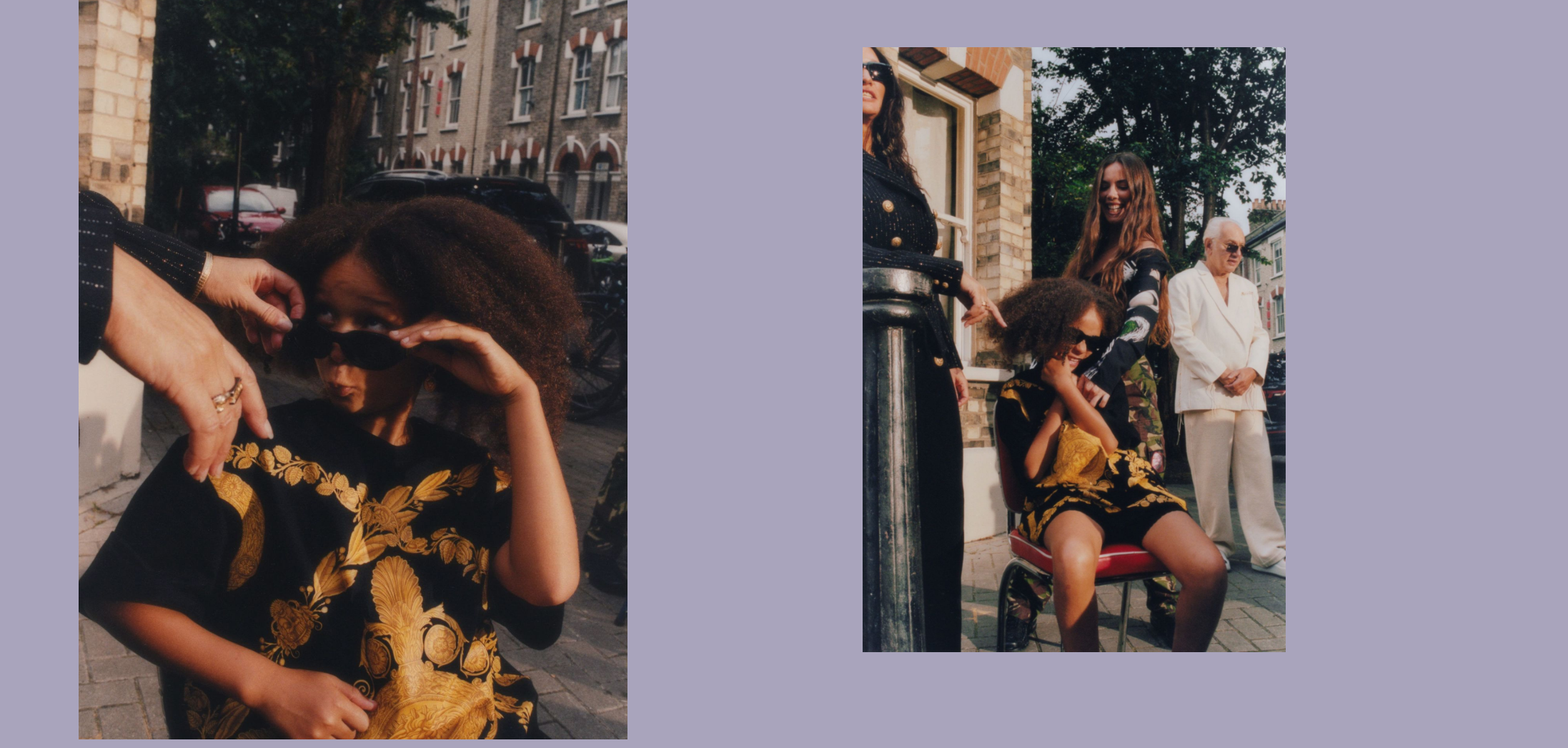
click at [623, 332] on img "button" at bounding box center [353, 348] width 549 height 782
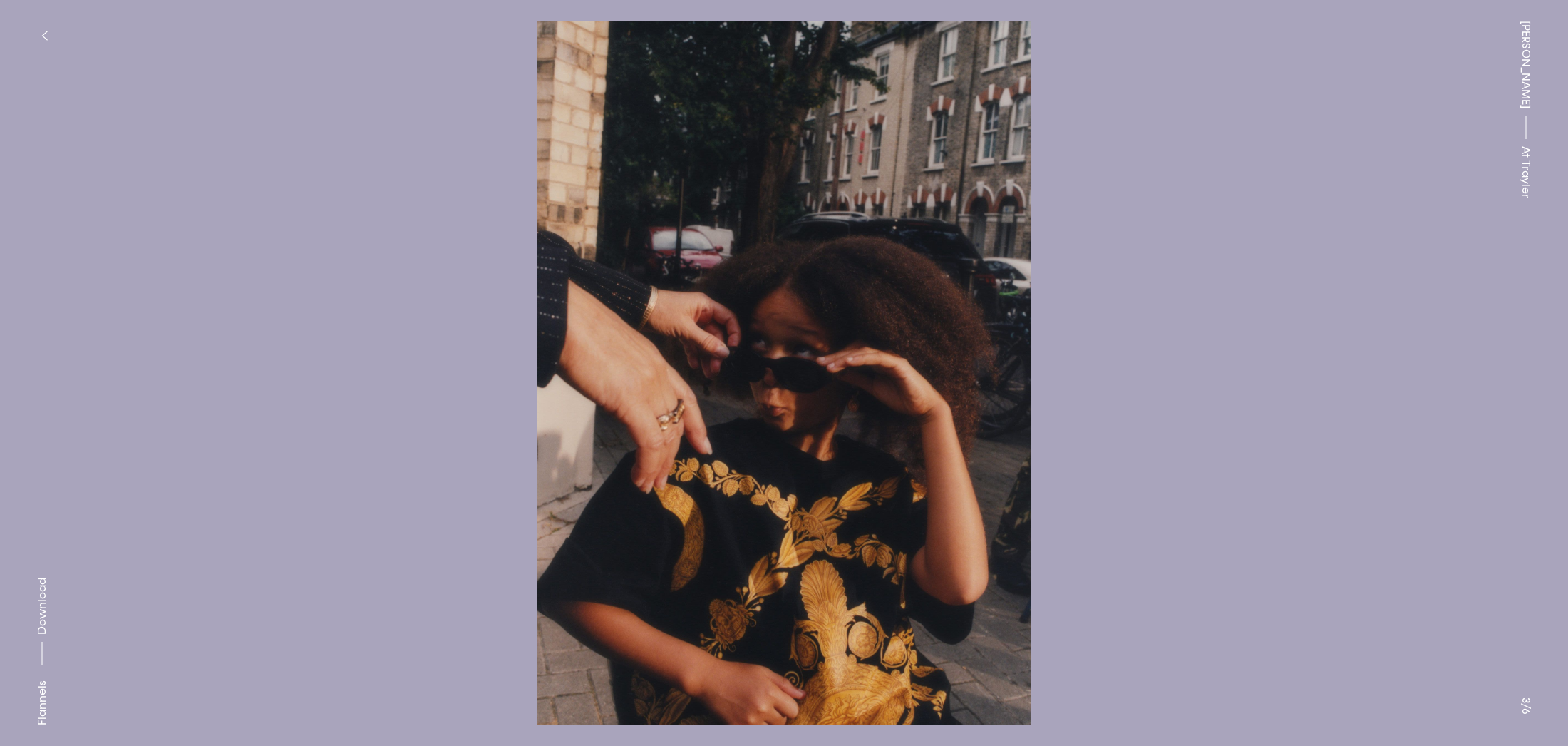
click at [36, 24] on button "button" at bounding box center [44, 35] width 31 height 31
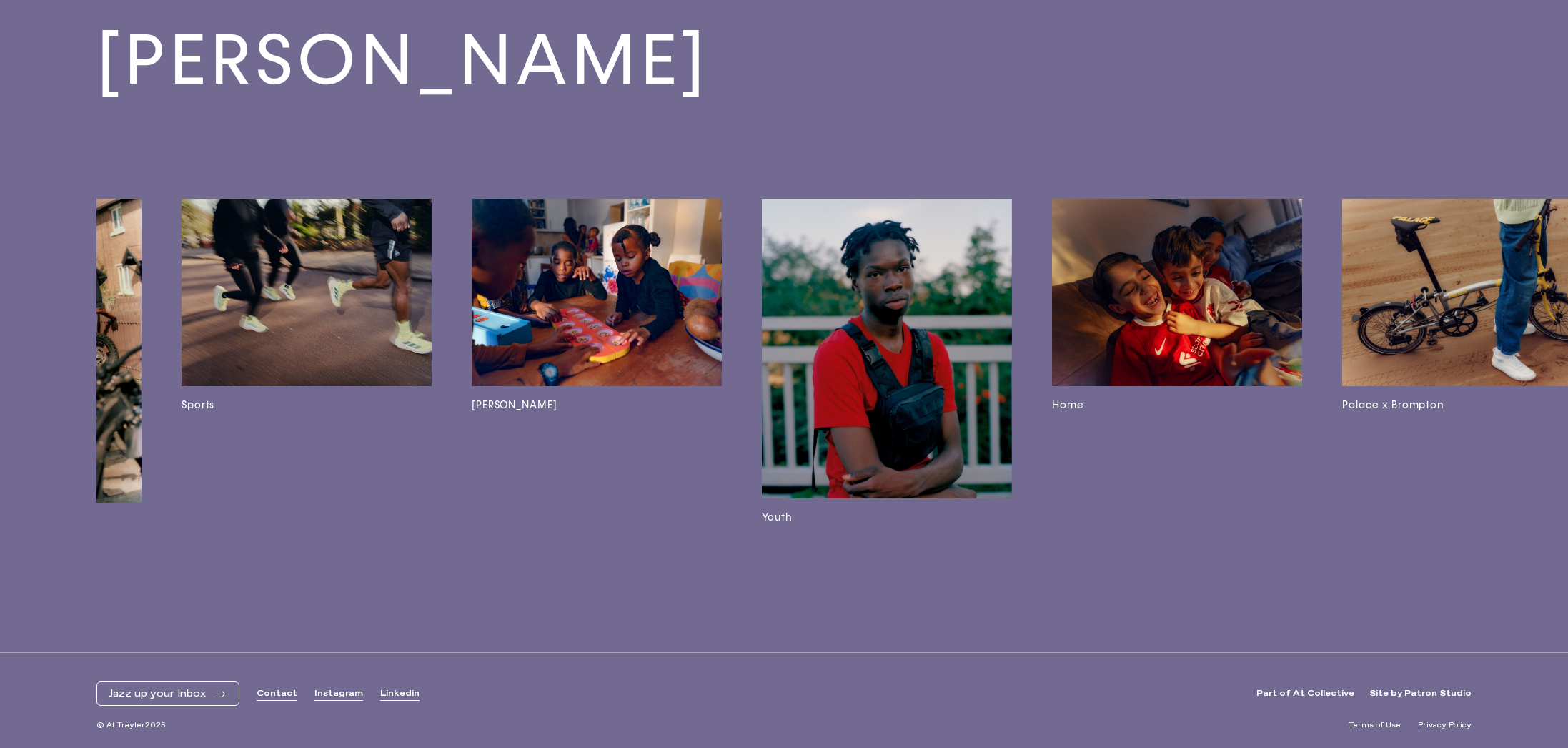
scroll to position [0, 5494]
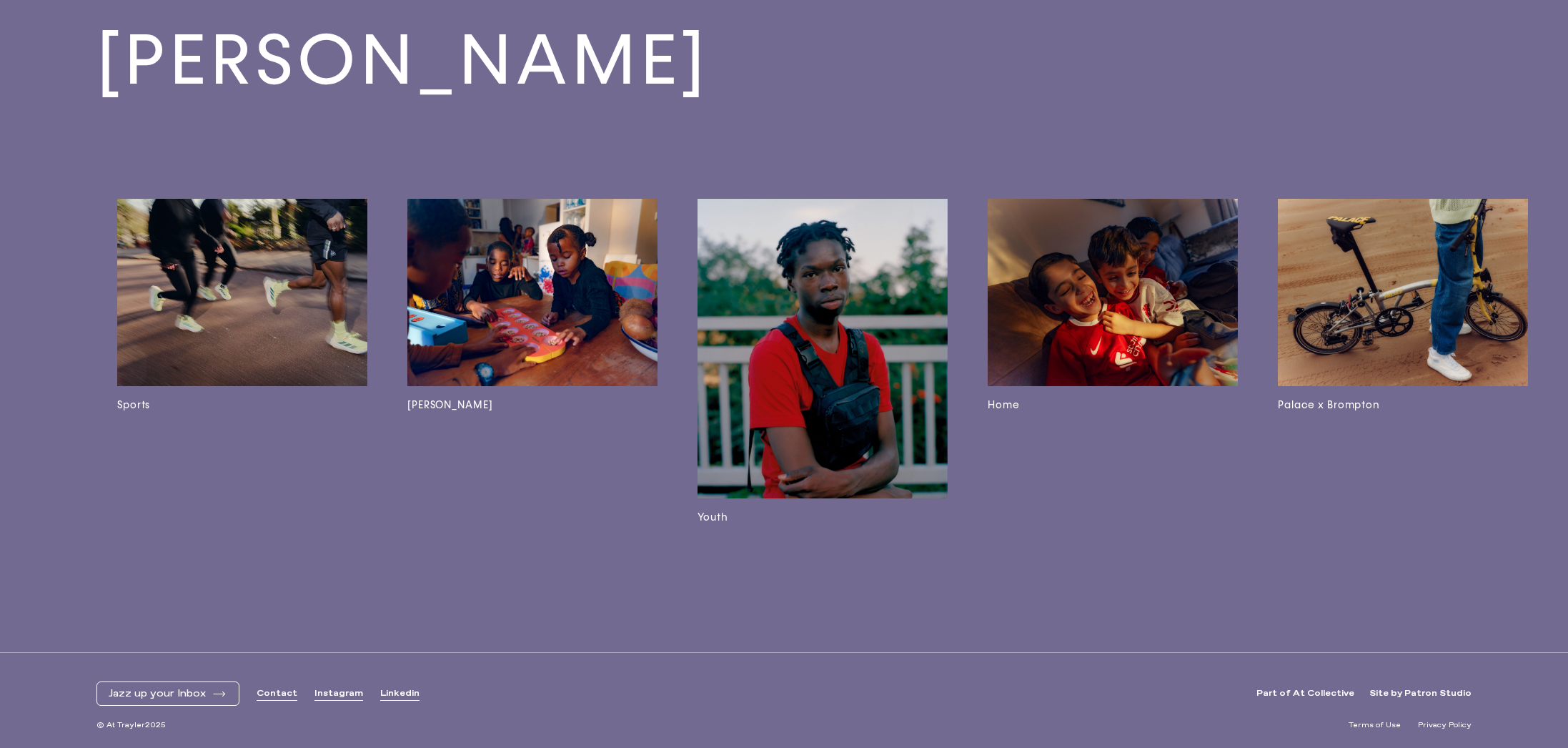
click at [784, 299] on img at bounding box center [822, 348] width 250 height 300
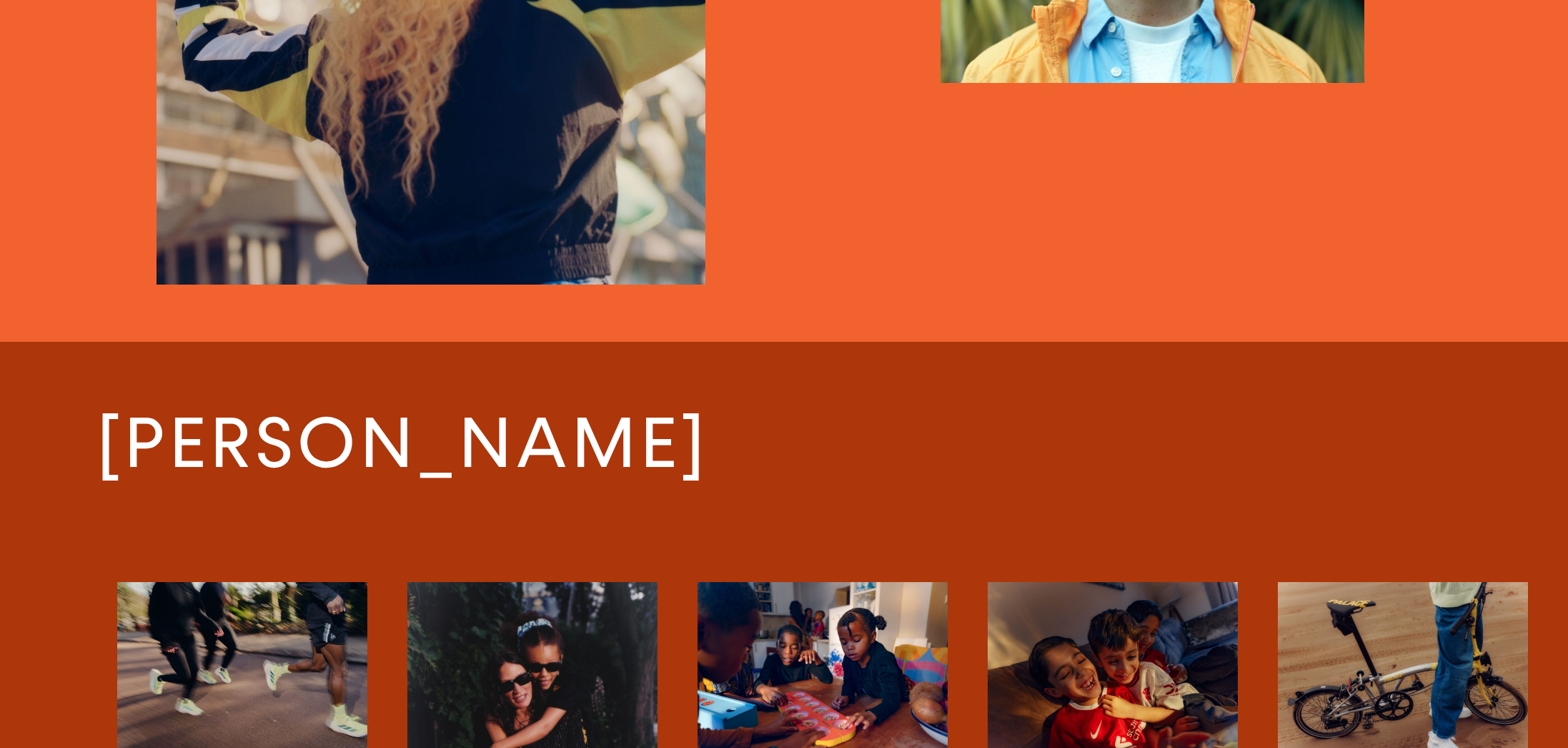
scroll to position [14621, 0]
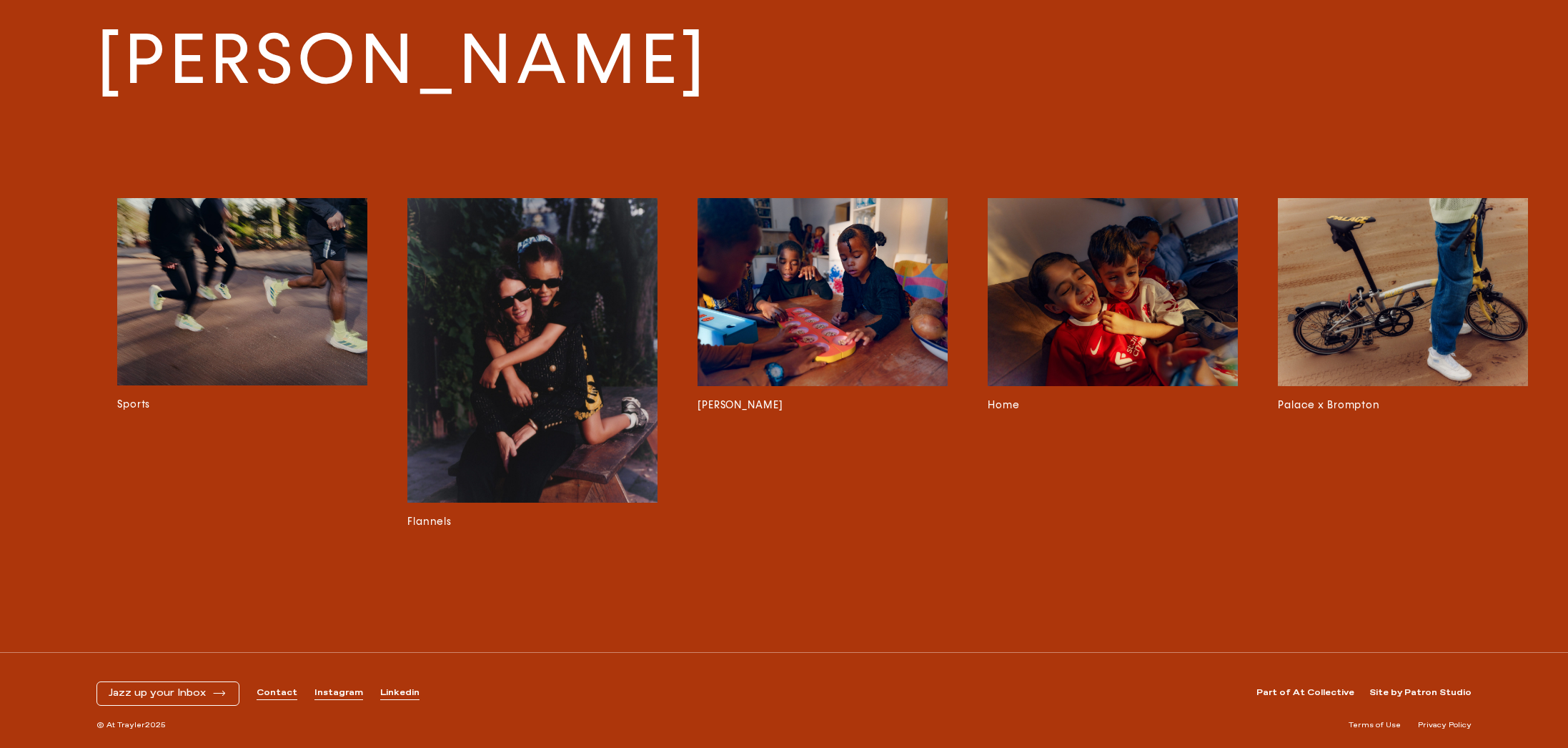
click at [1100, 308] on img at bounding box center [1112, 292] width 250 height 188
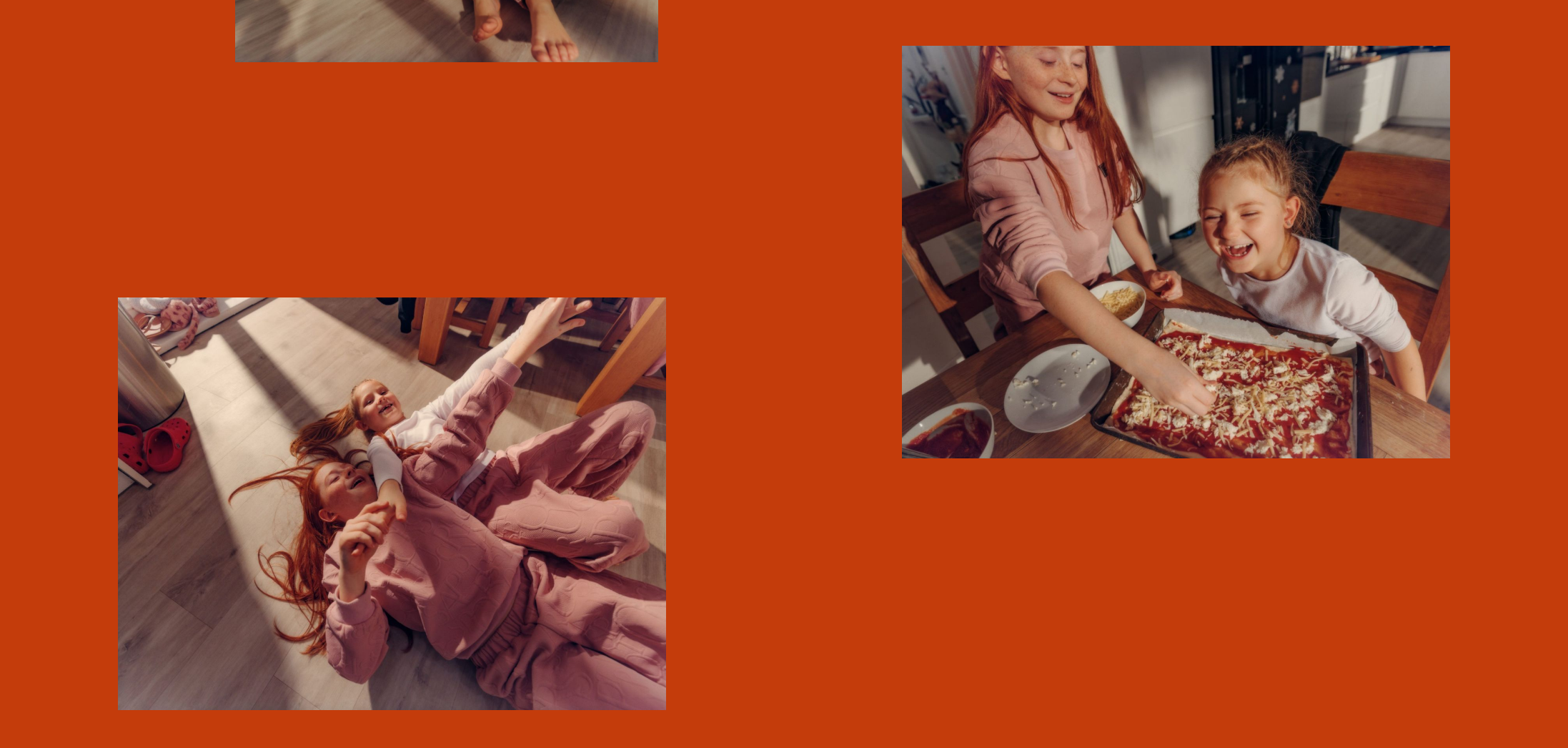
scroll to position [6363, 0]
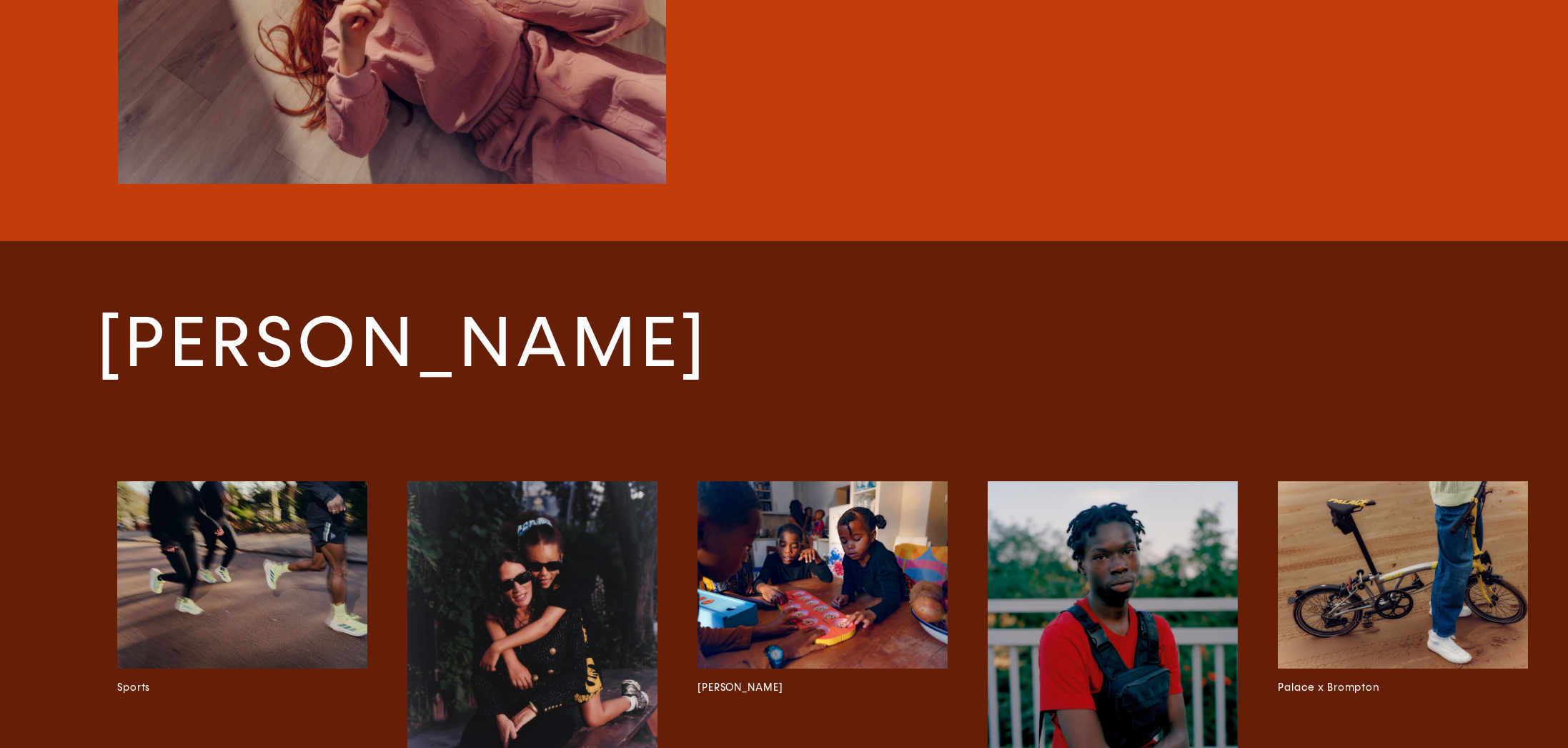
click at [1320, 535] on img at bounding box center [1403, 575] width 250 height 188
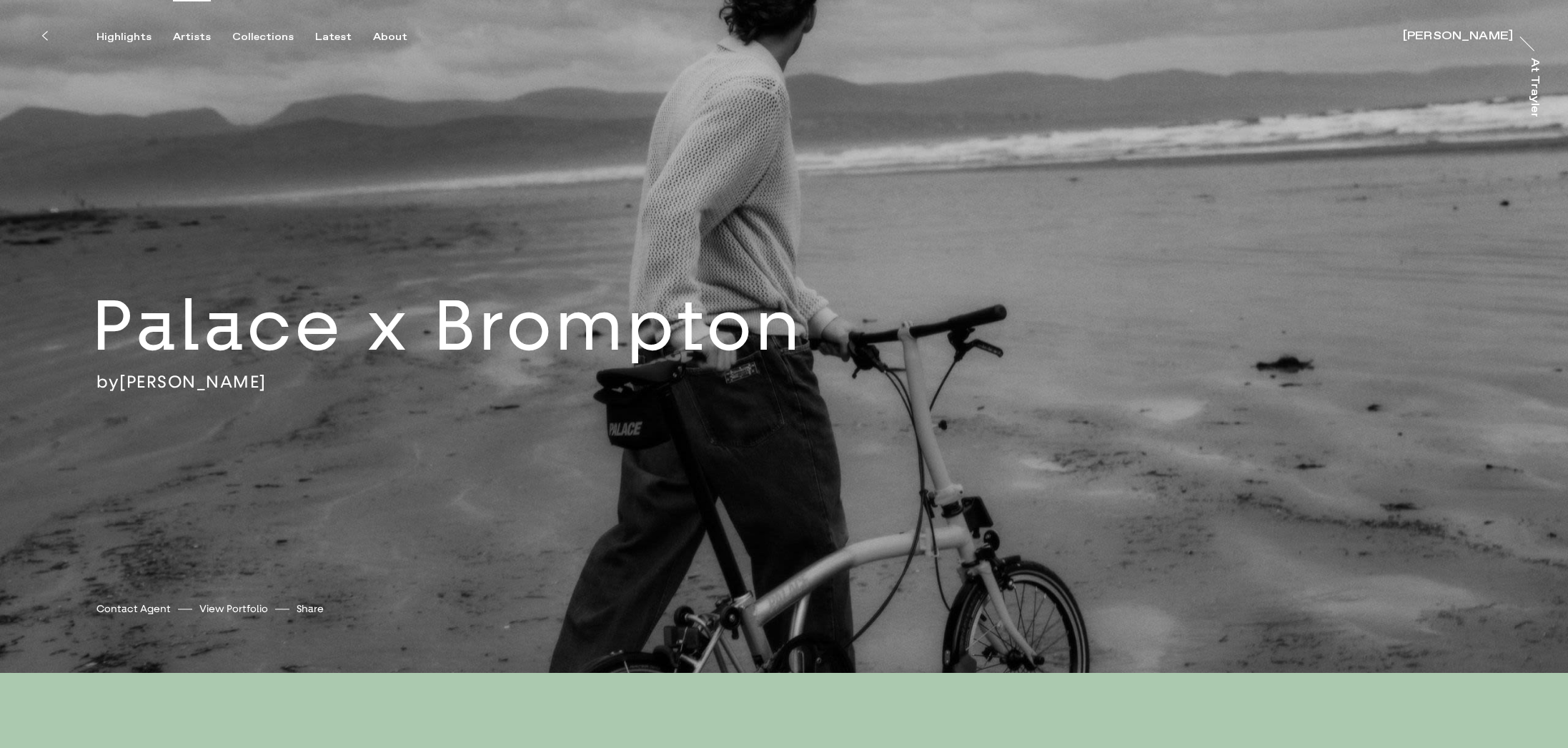
click at [189, 35] on div "Artists" at bounding box center [191, 36] width 38 height 13
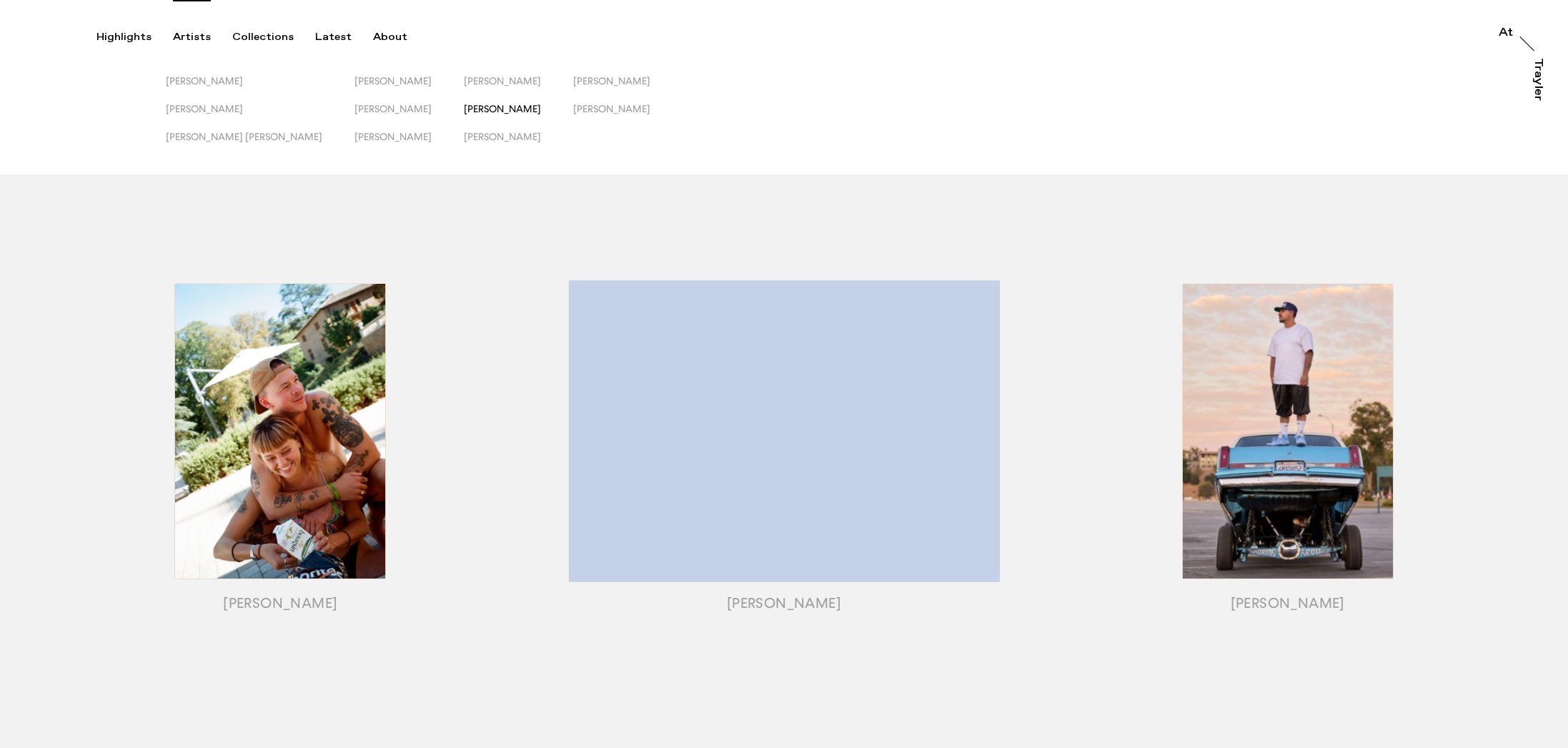
click at [464, 107] on span "[PERSON_NAME]" at bounding box center [503, 108] width 77 height 11
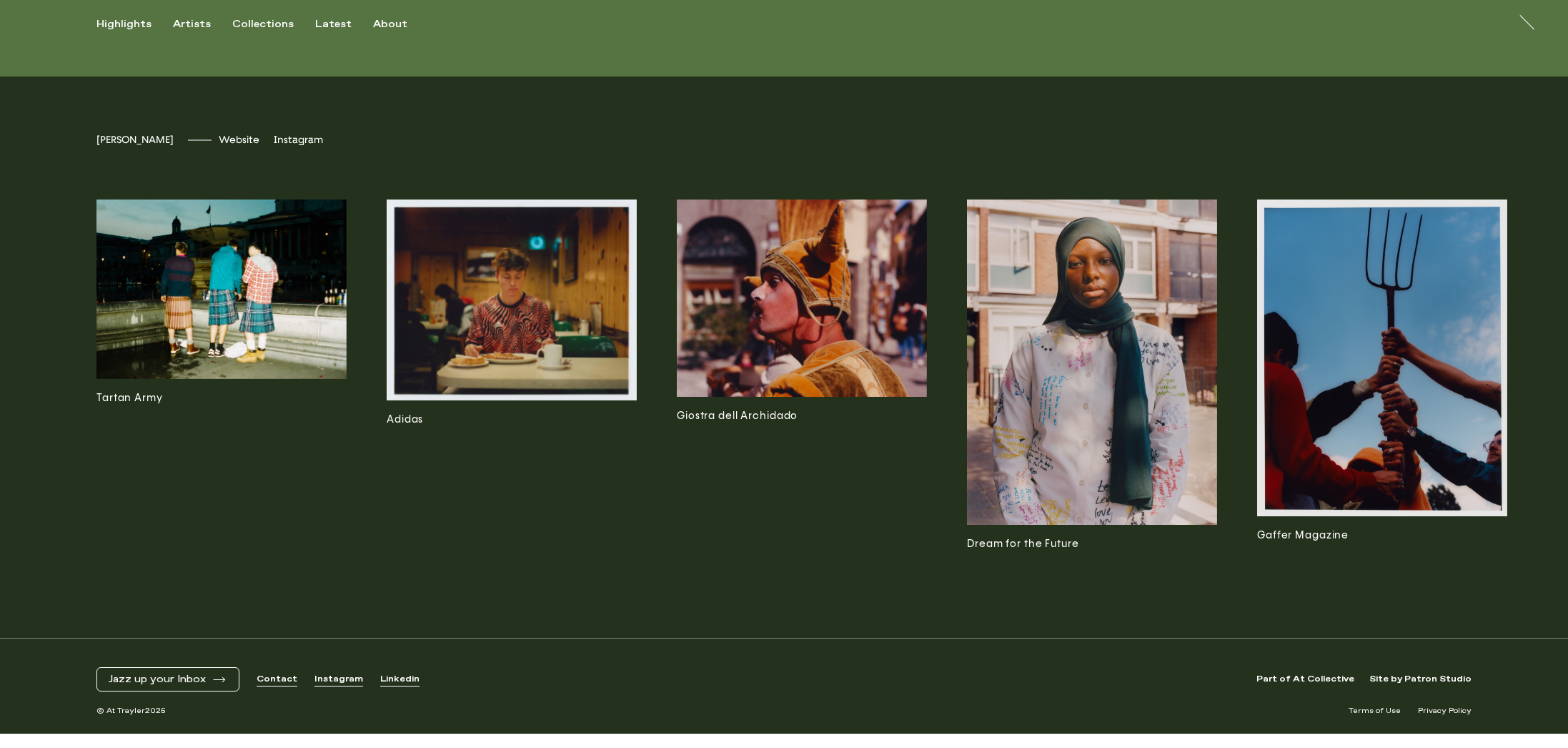
scroll to position [0, 19]
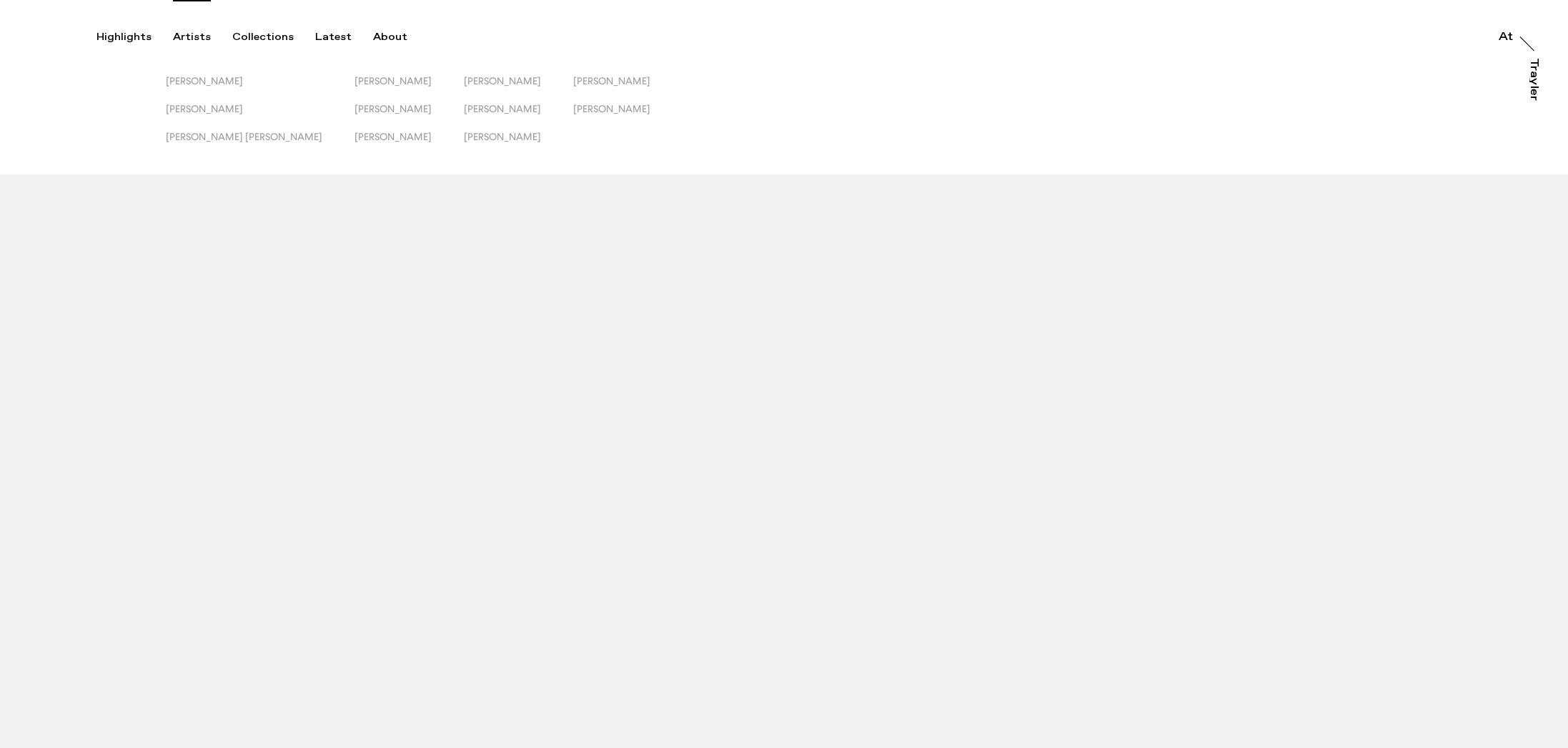
click at [188, 32] on div "Artists" at bounding box center [191, 36] width 38 height 13
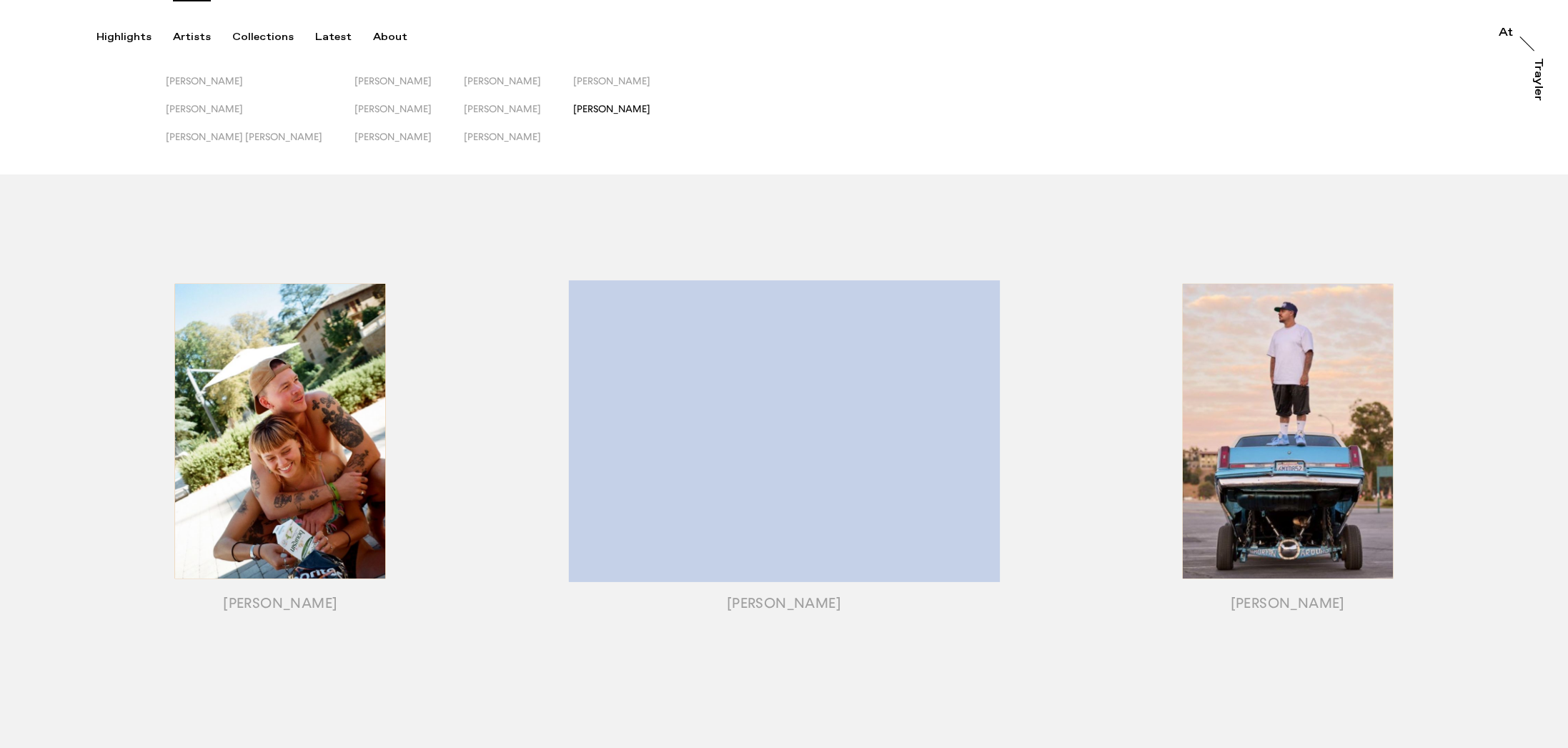
click at [573, 112] on span "[PERSON_NAME]" at bounding box center [612, 108] width 77 height 11
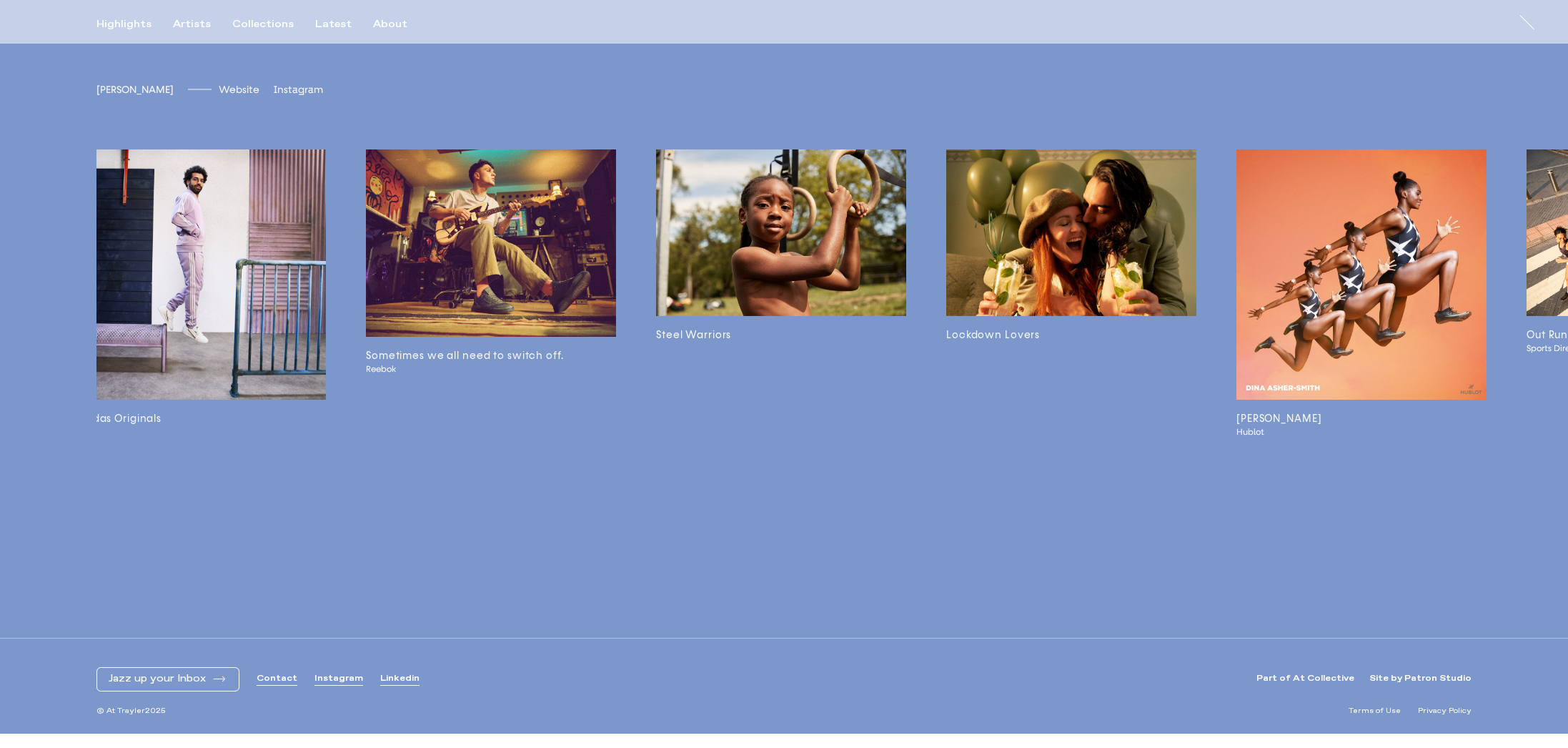
scroll to position [0, 3587]
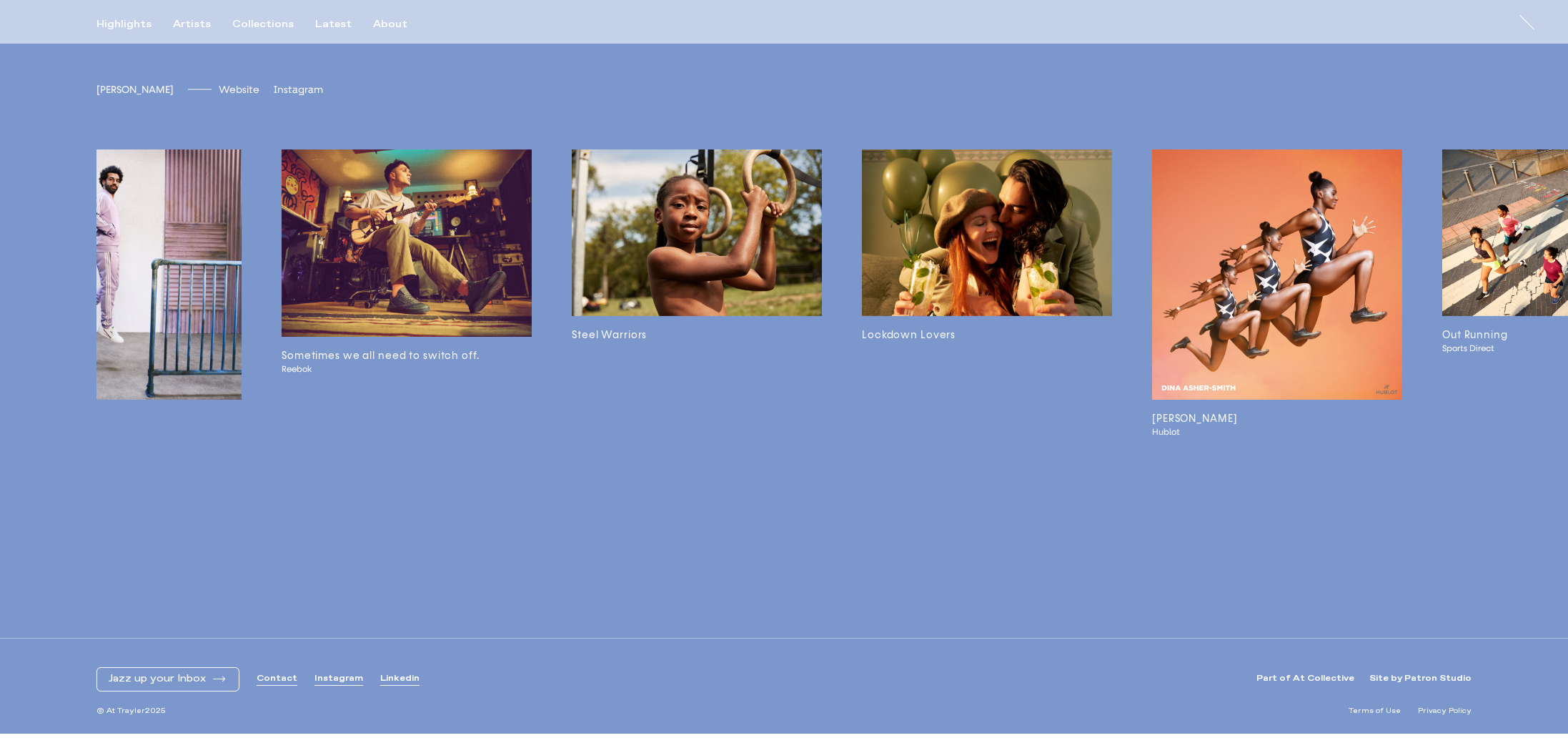
click at [635, 248] on img at bounding box center [696, 233] width 250 height 167
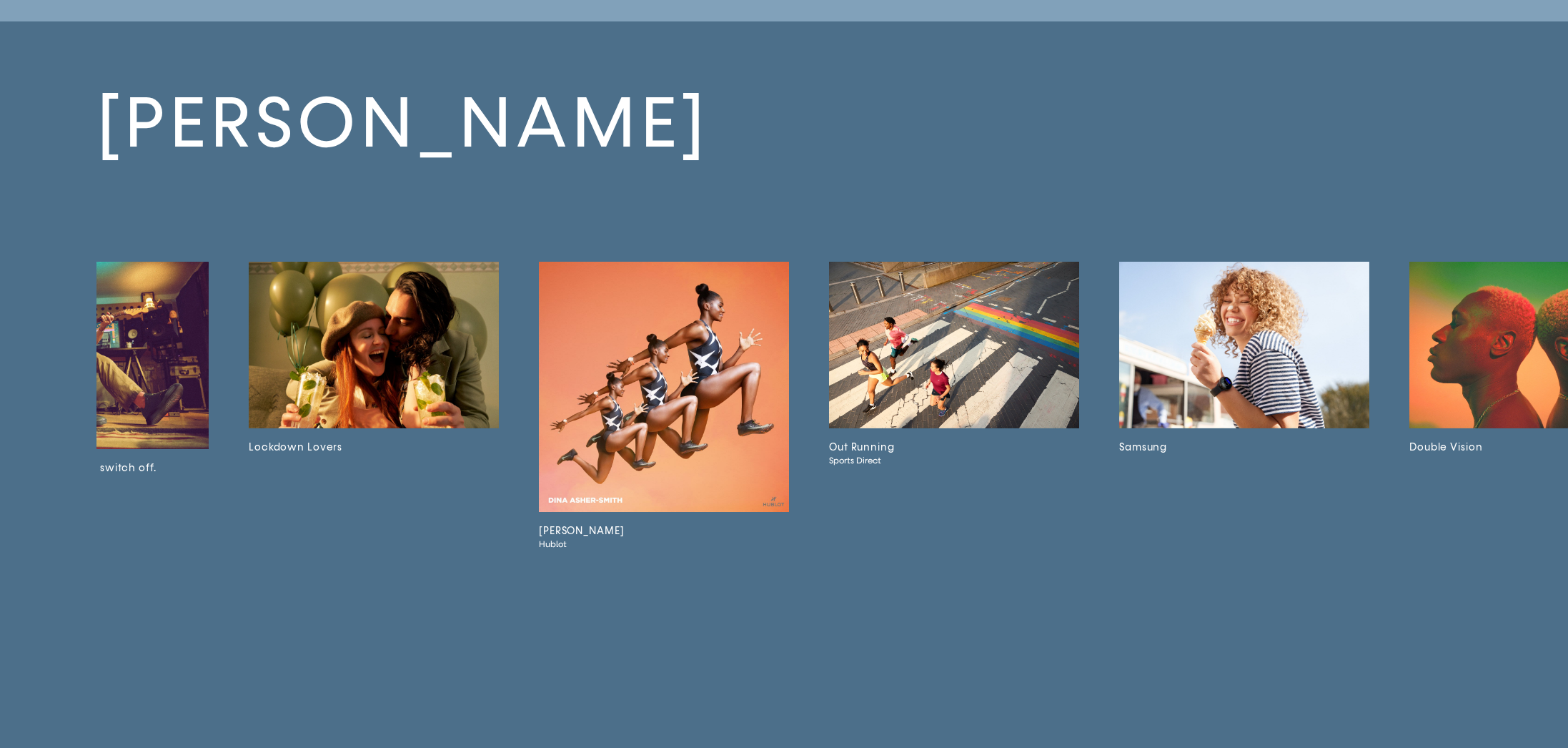
scroll to position [0, 5126]
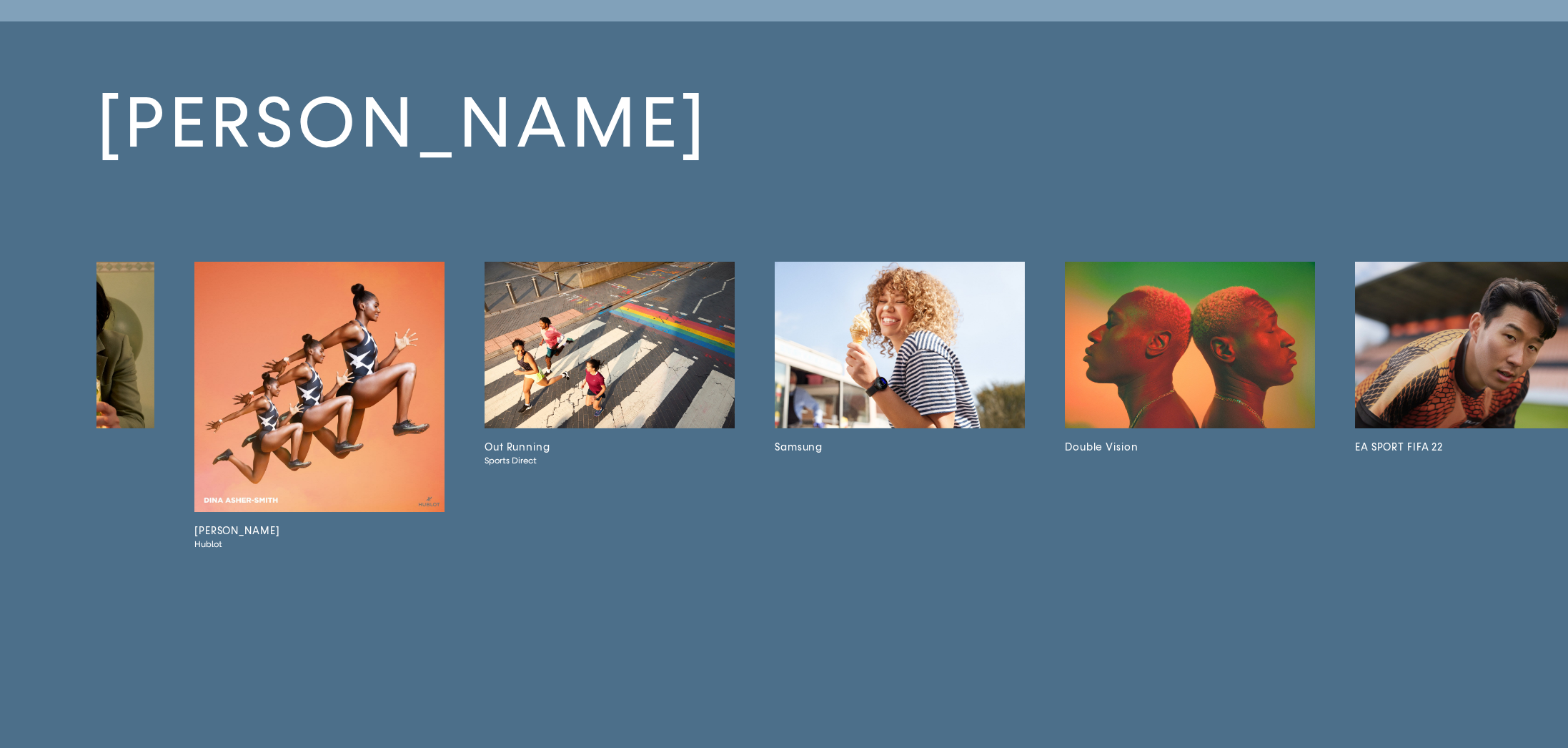
click at [866, 326] on img at bounding box center [899, 345] width 250 height 167
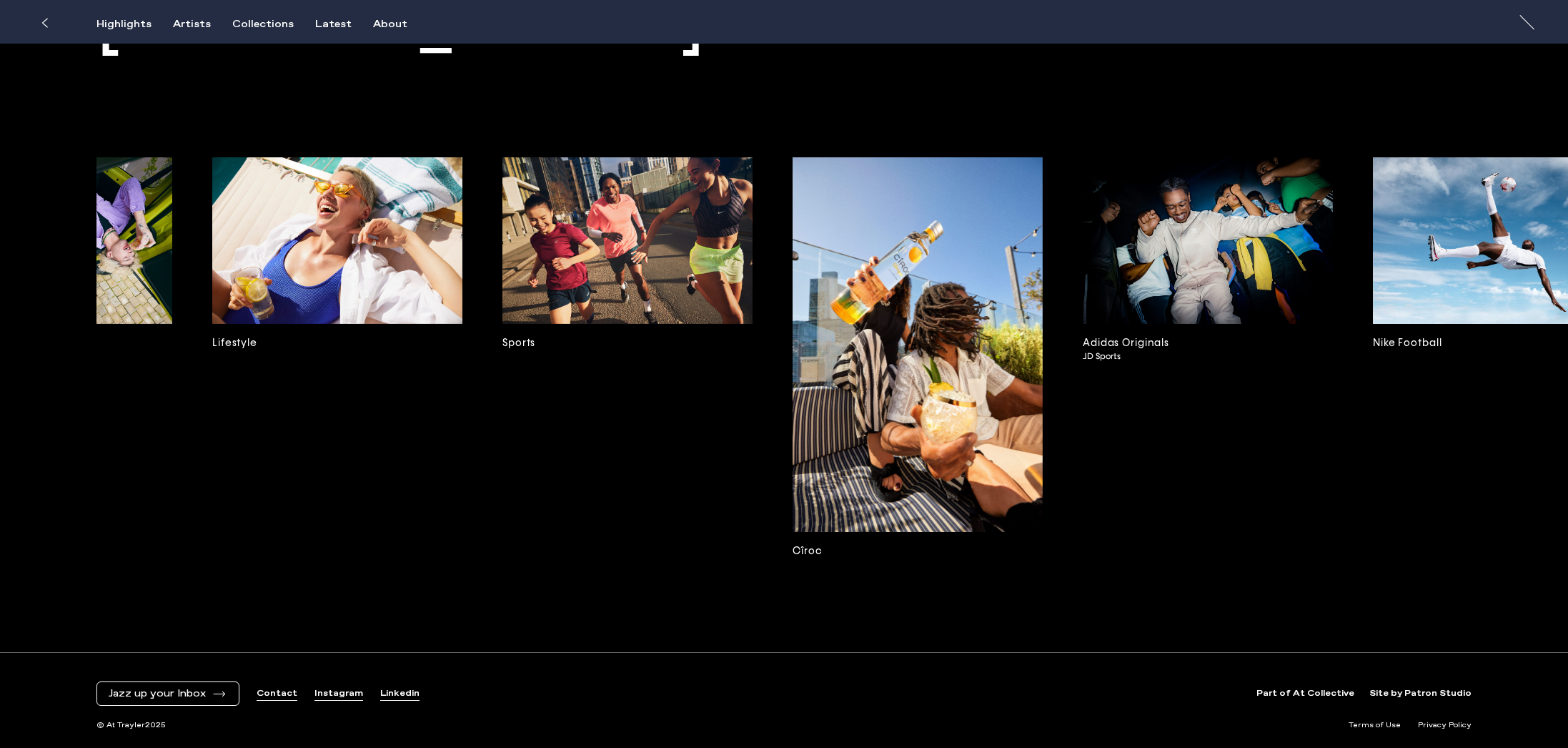
scroll to position [0, 10137]
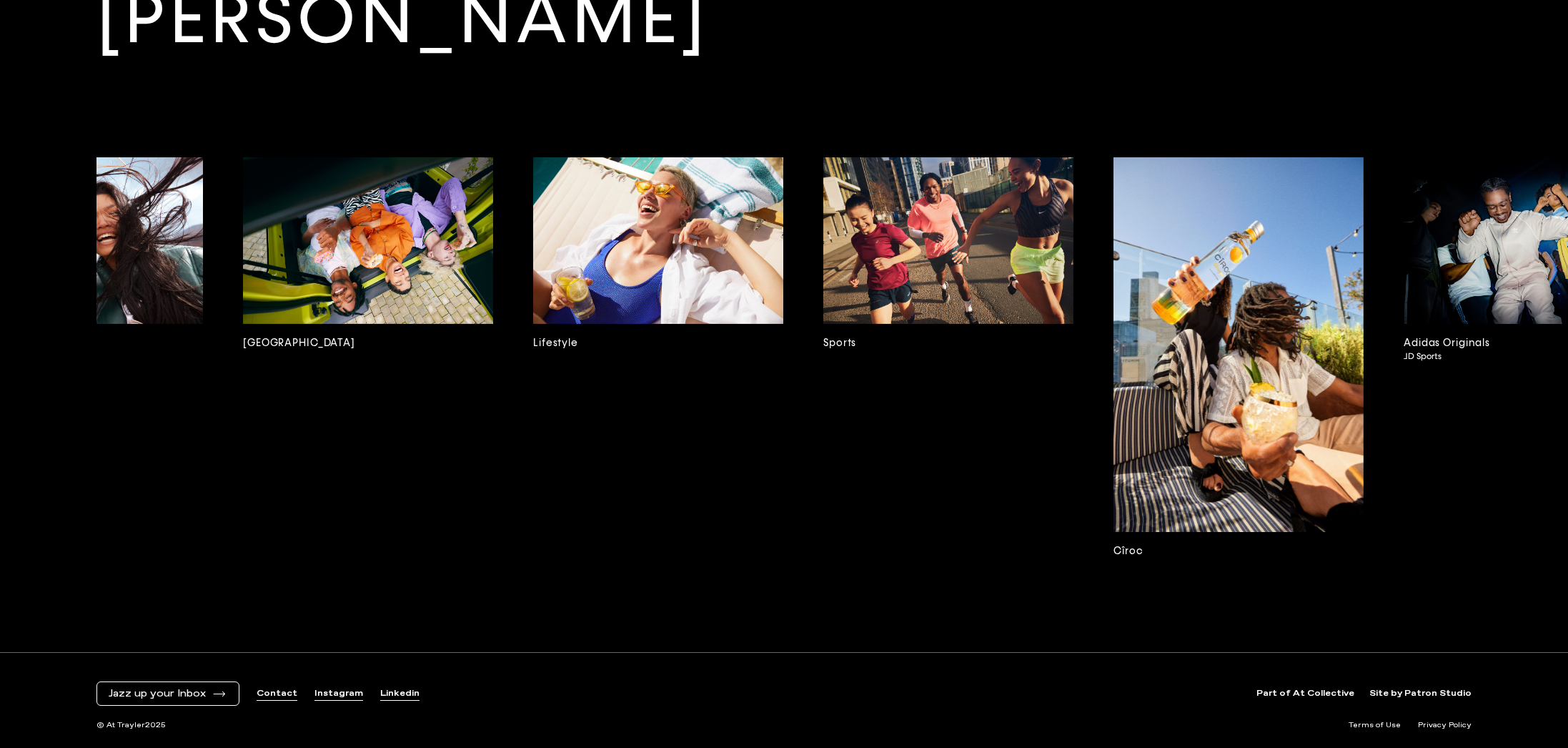
scroll to position [0, 9050]
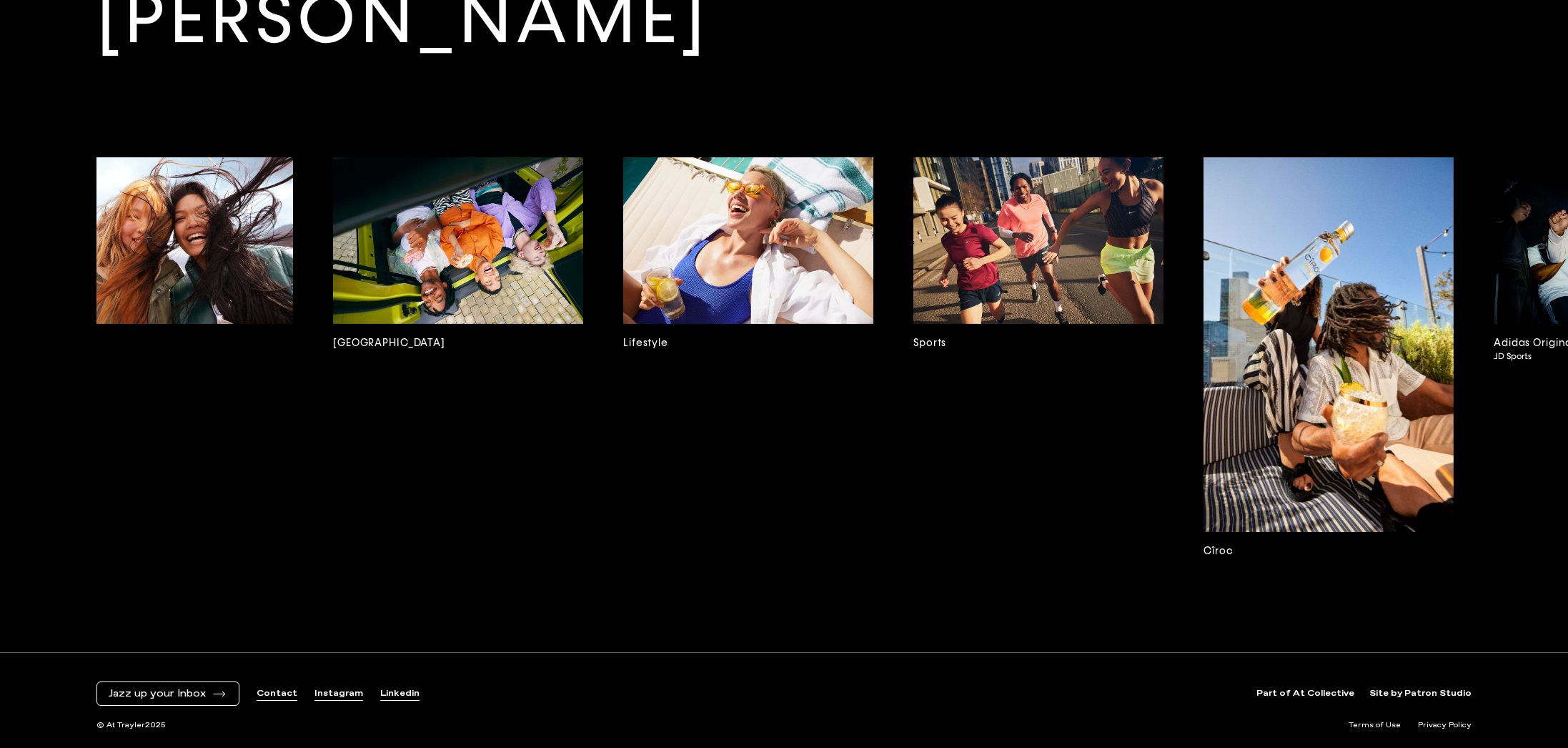
click at [1004, 224] on img at bounding box center [1038, 240] width 250 height 167
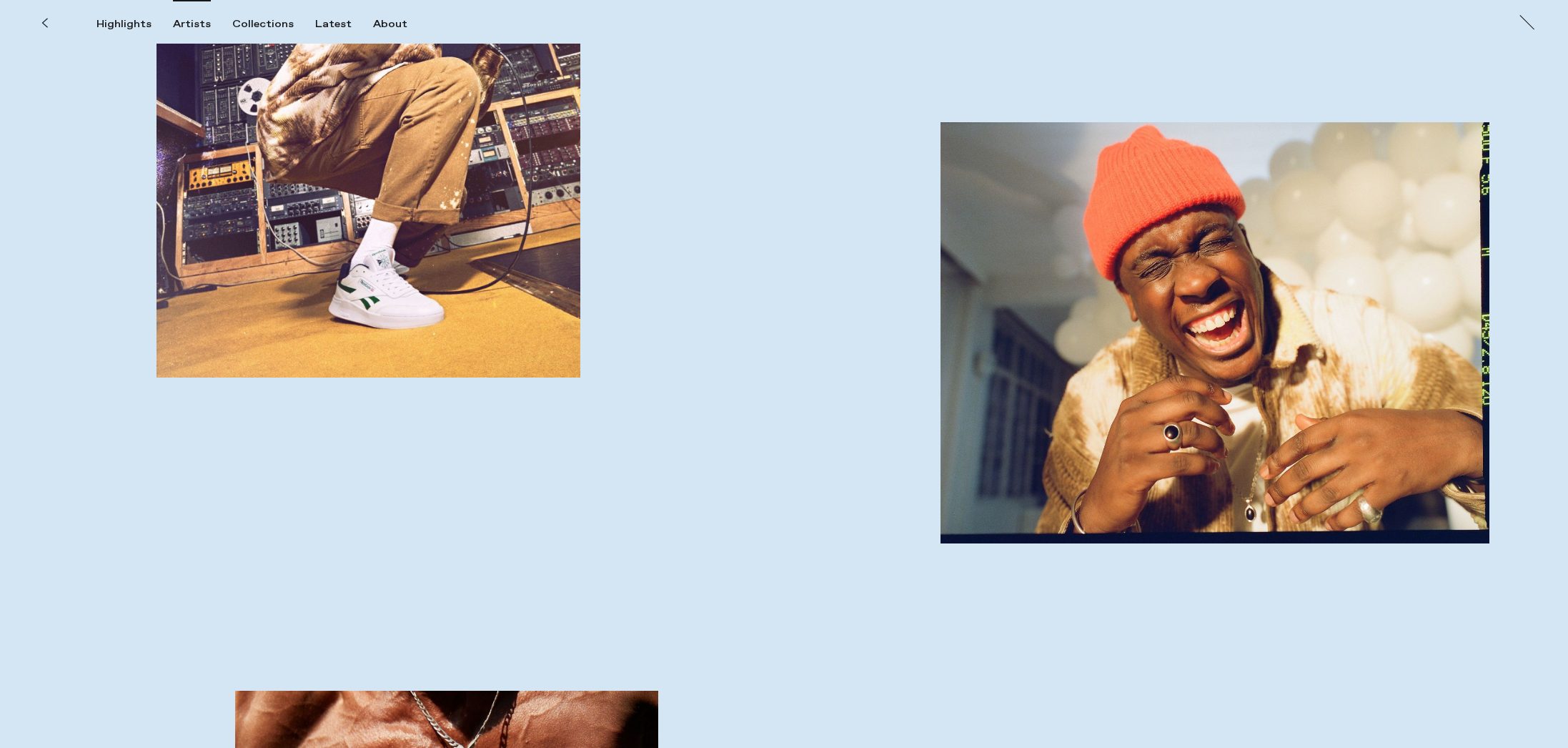
scroll to position [5330, 0]
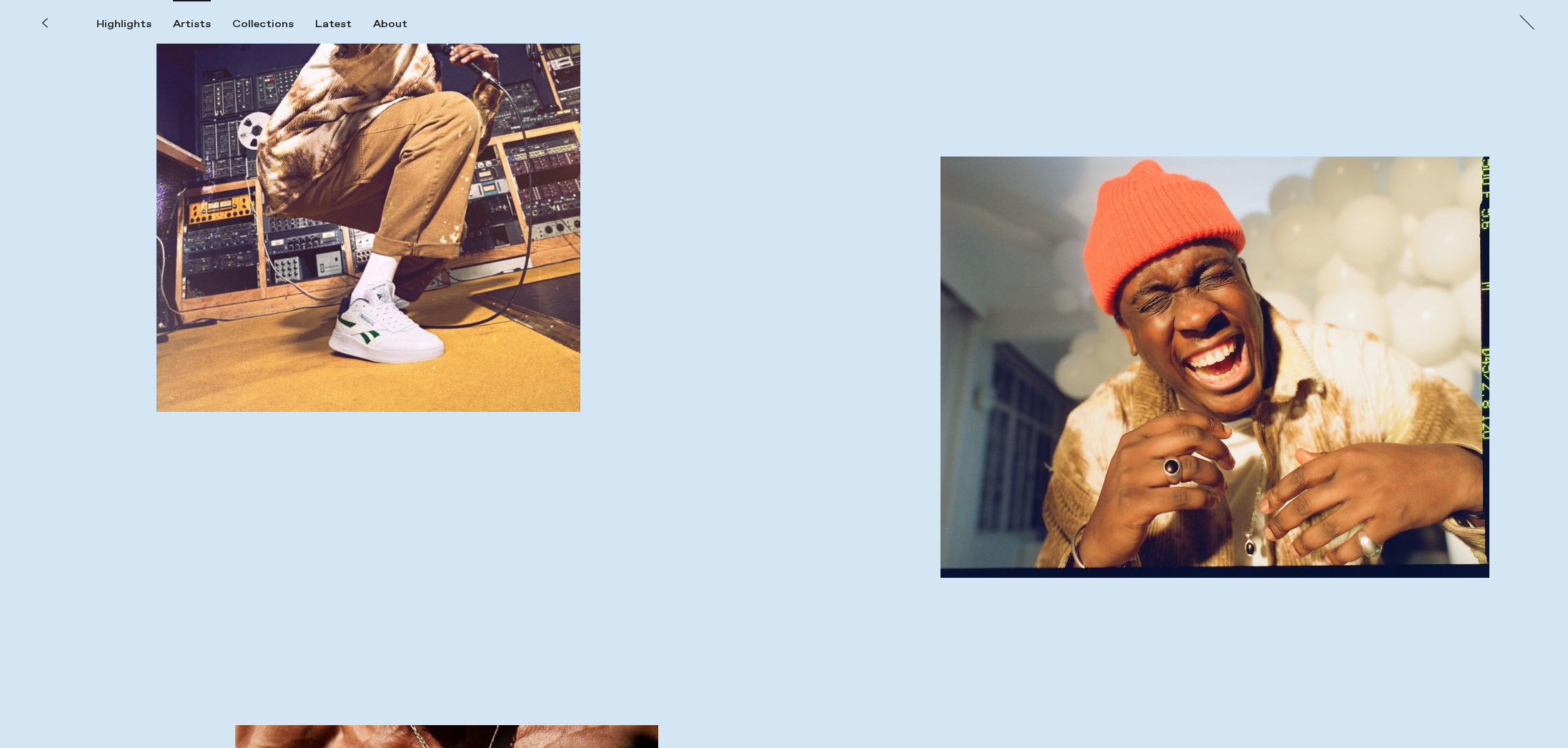
click at [193, 23] on div "Artists" at bounding box center [191, 24] width 38 height 13
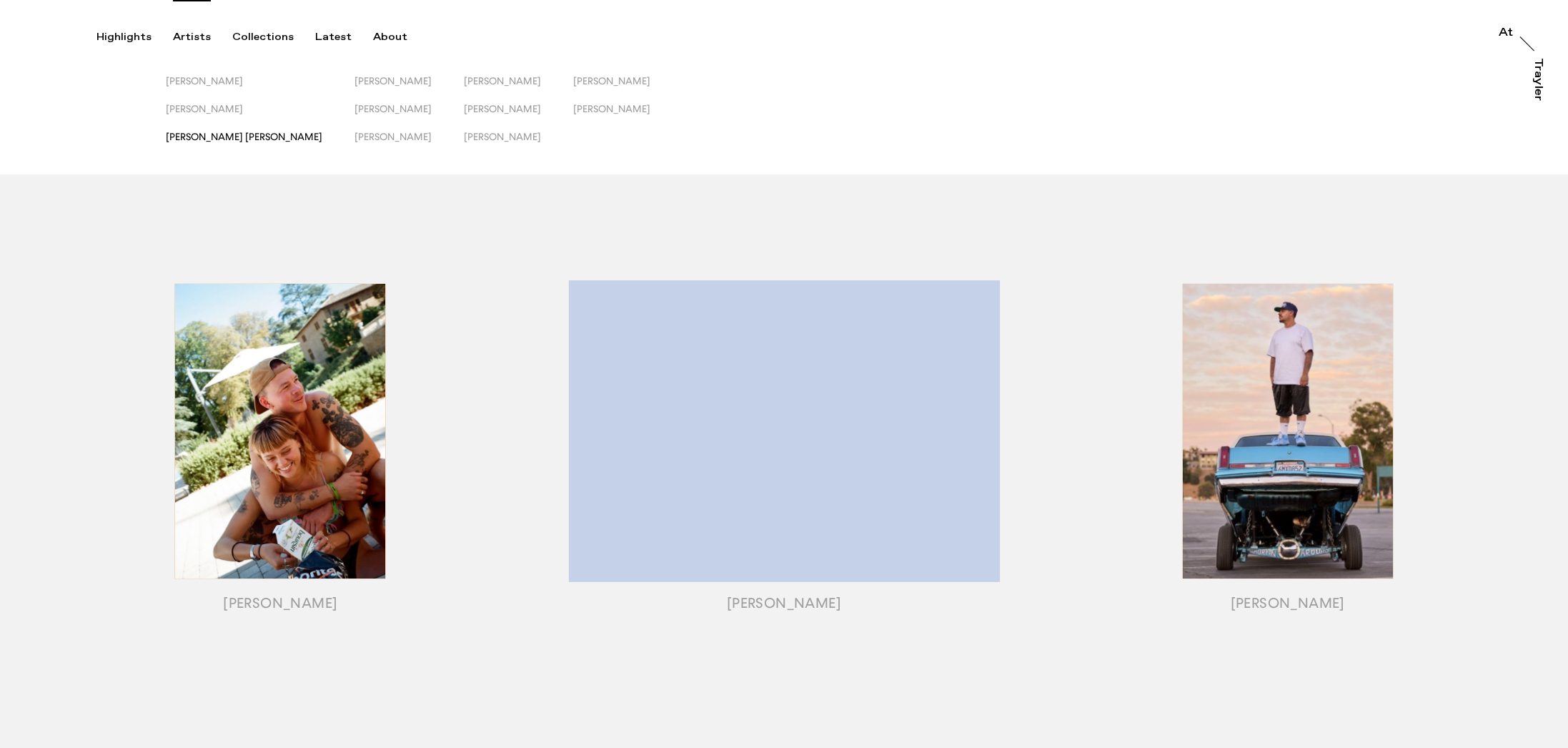
click at [213, 139] on span "[PERSON_NAME] [PERSON_NAME]" at bounding box center [244, 136] width 156 height 11
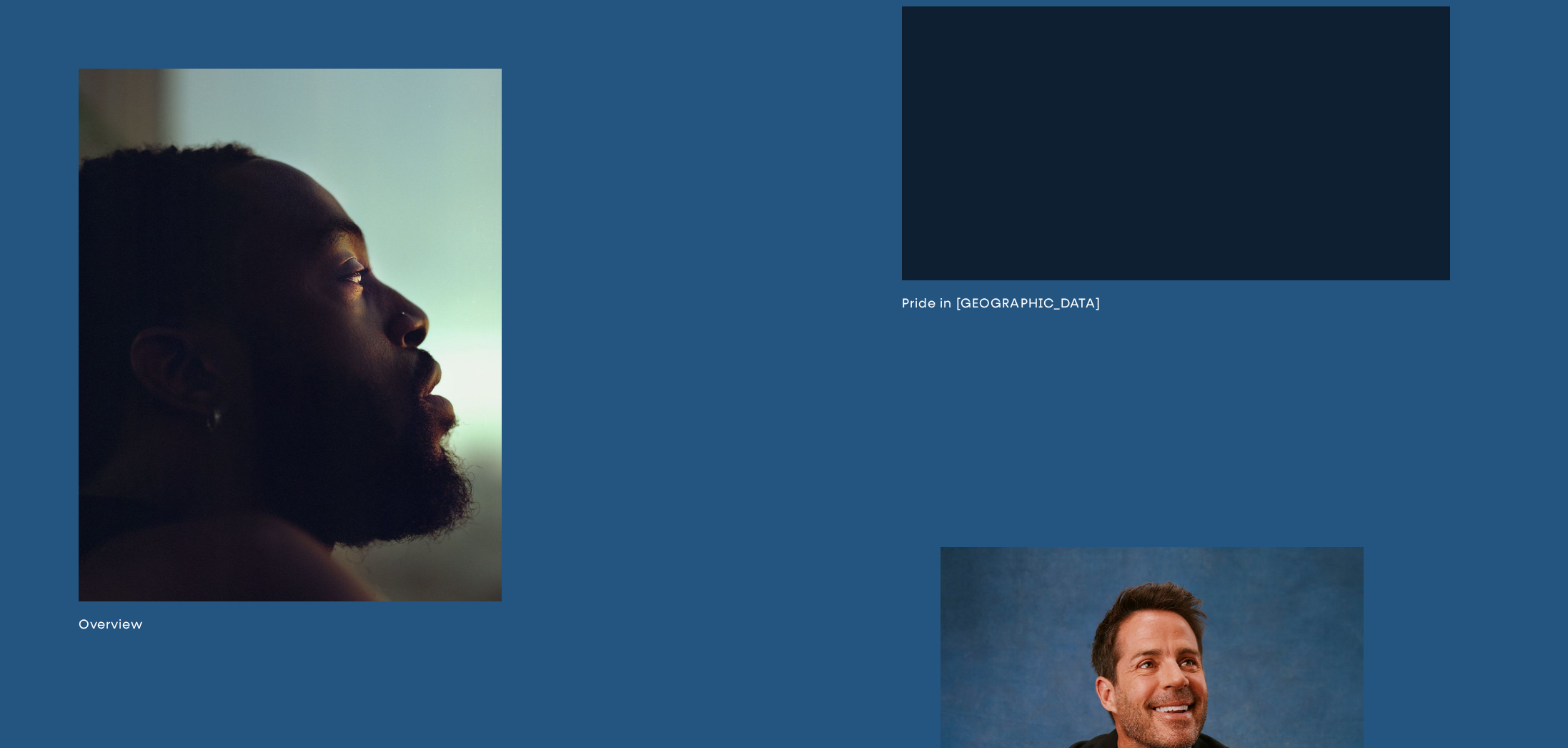
scroll to position [1026, 0]
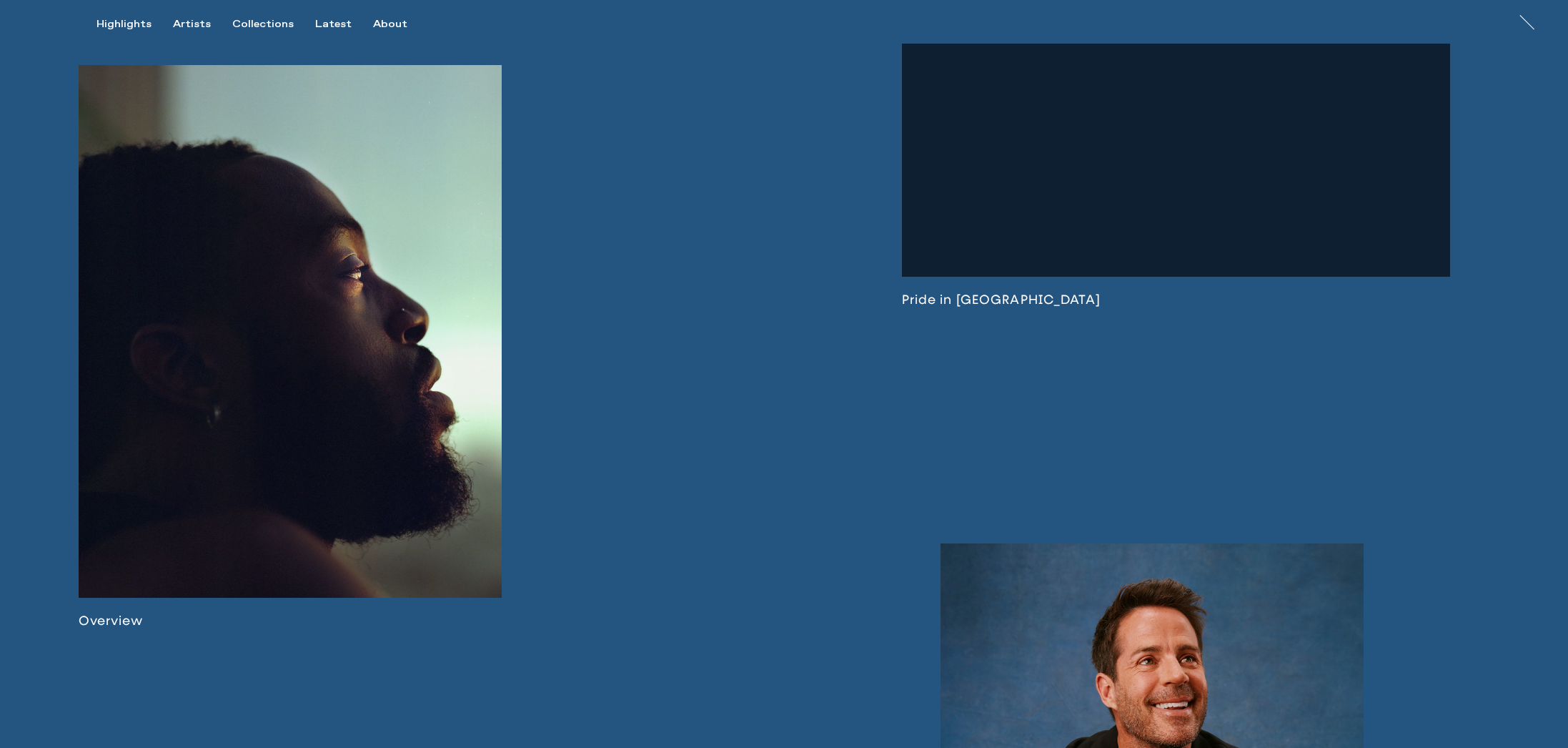
click at [245, 336] on link at bounding box center [290, 347] width 423 height 563
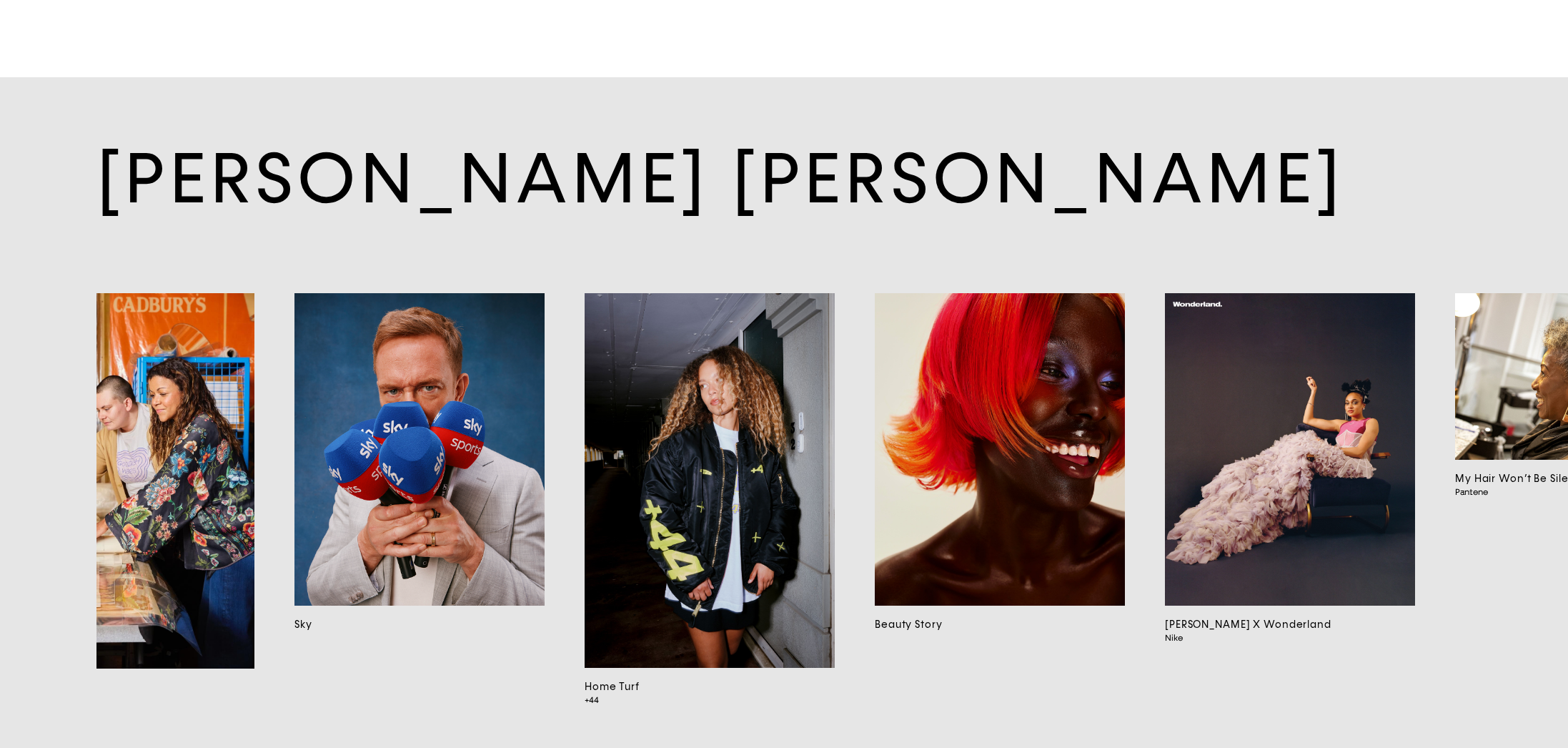
scroll to position [0, 1387]
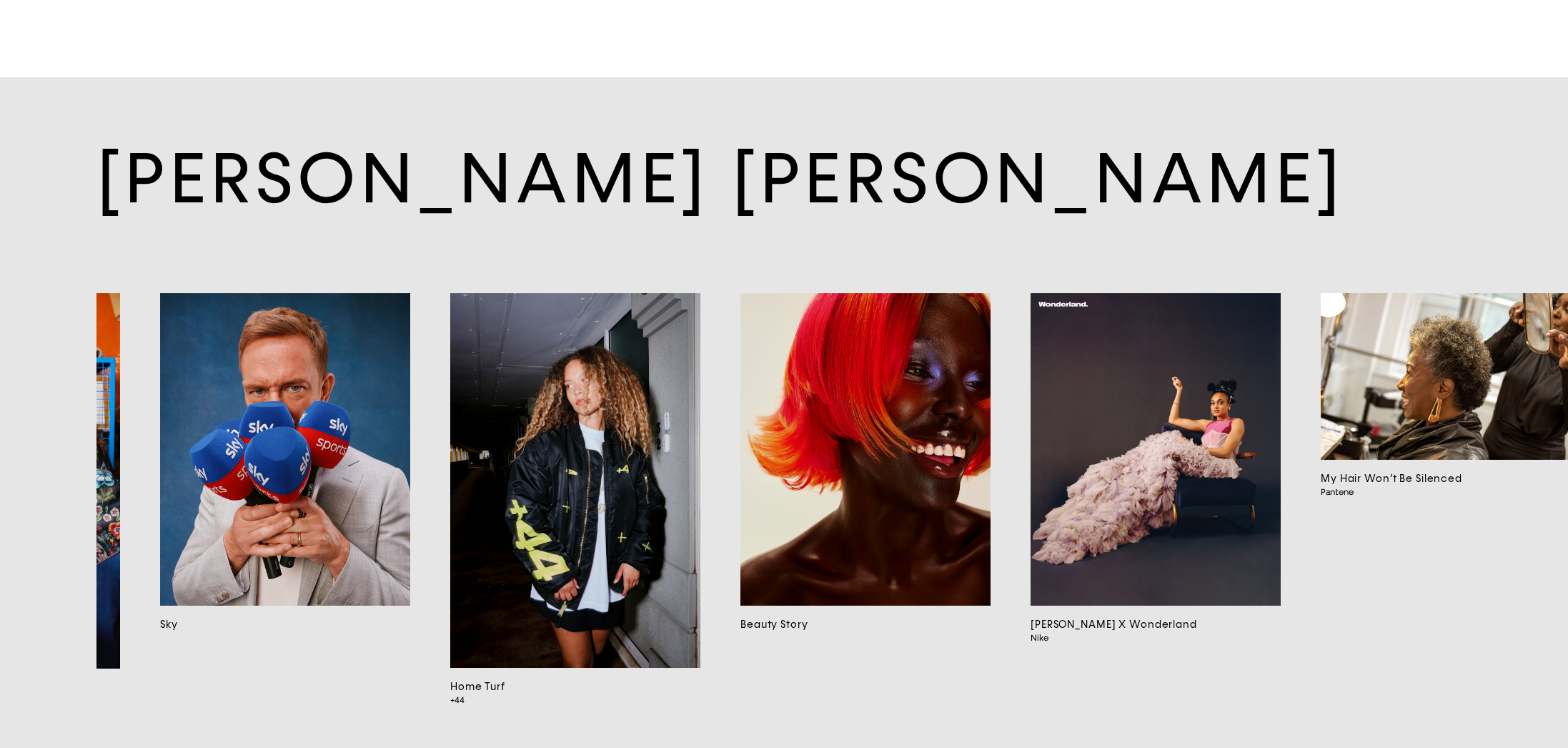
click at [509, 359] on img at bounding box center [575, 480] width 250 height 375
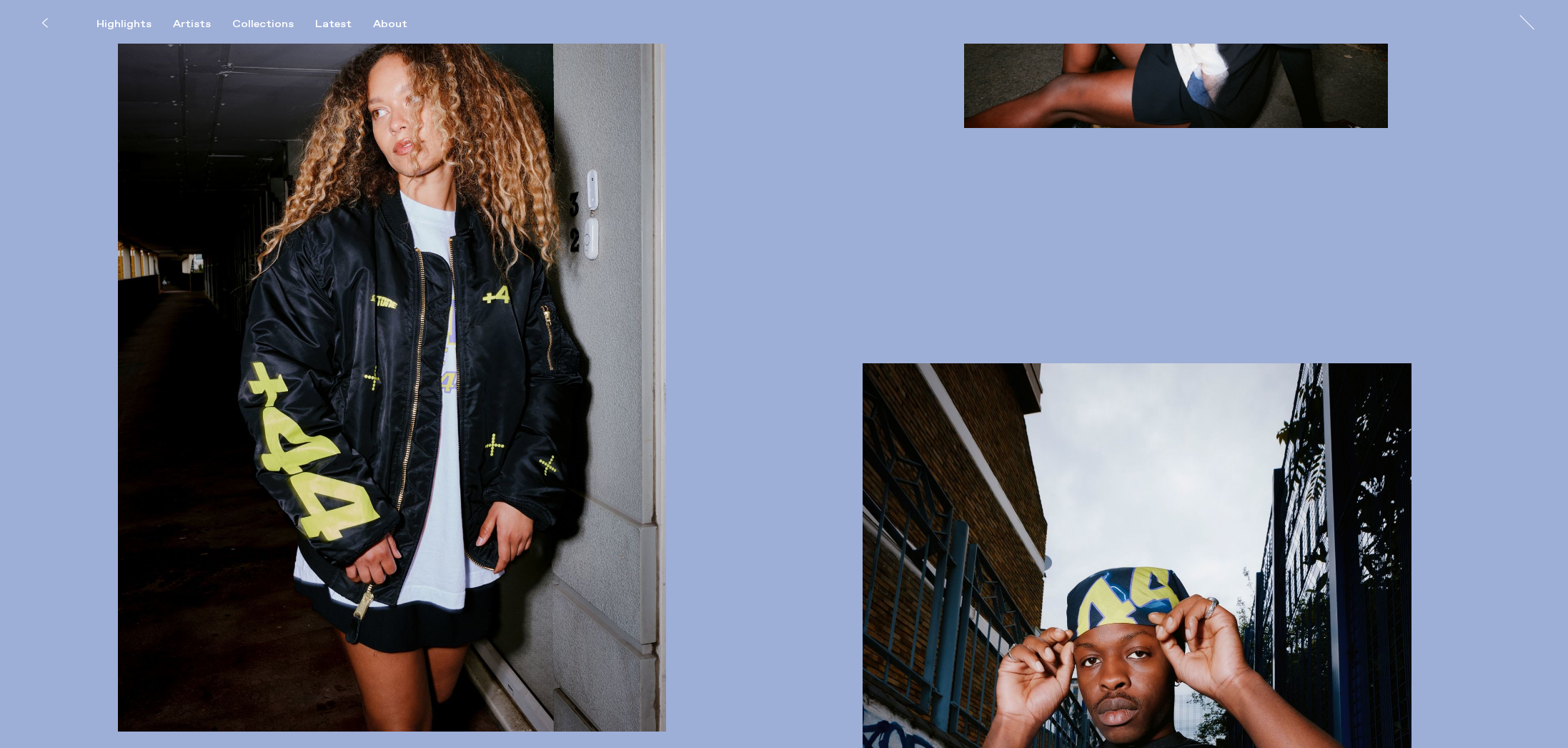
scroll to position [1128, 0]
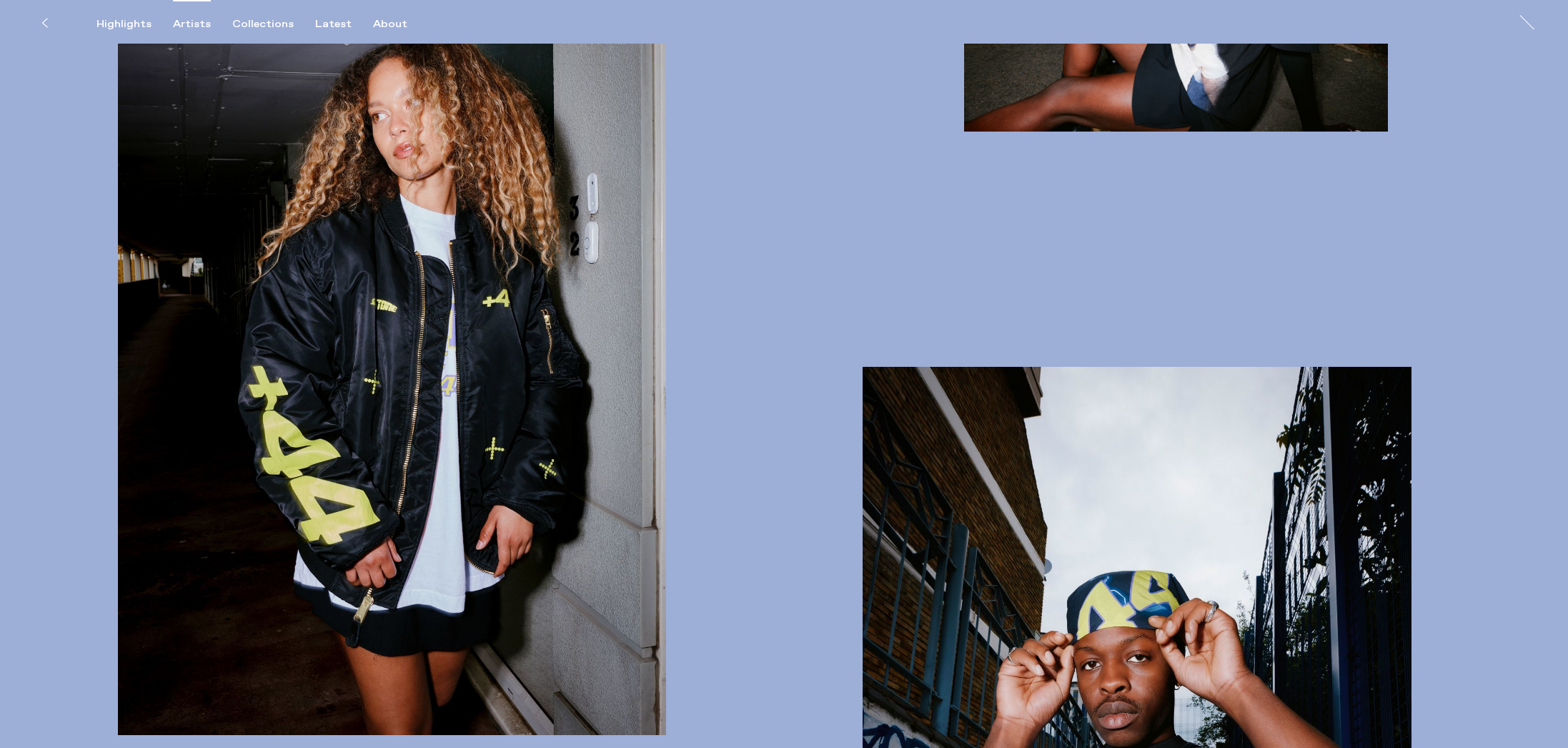
click at [197, 21] on div "Artists" at bounding box center [191, 24] width 38 height 13
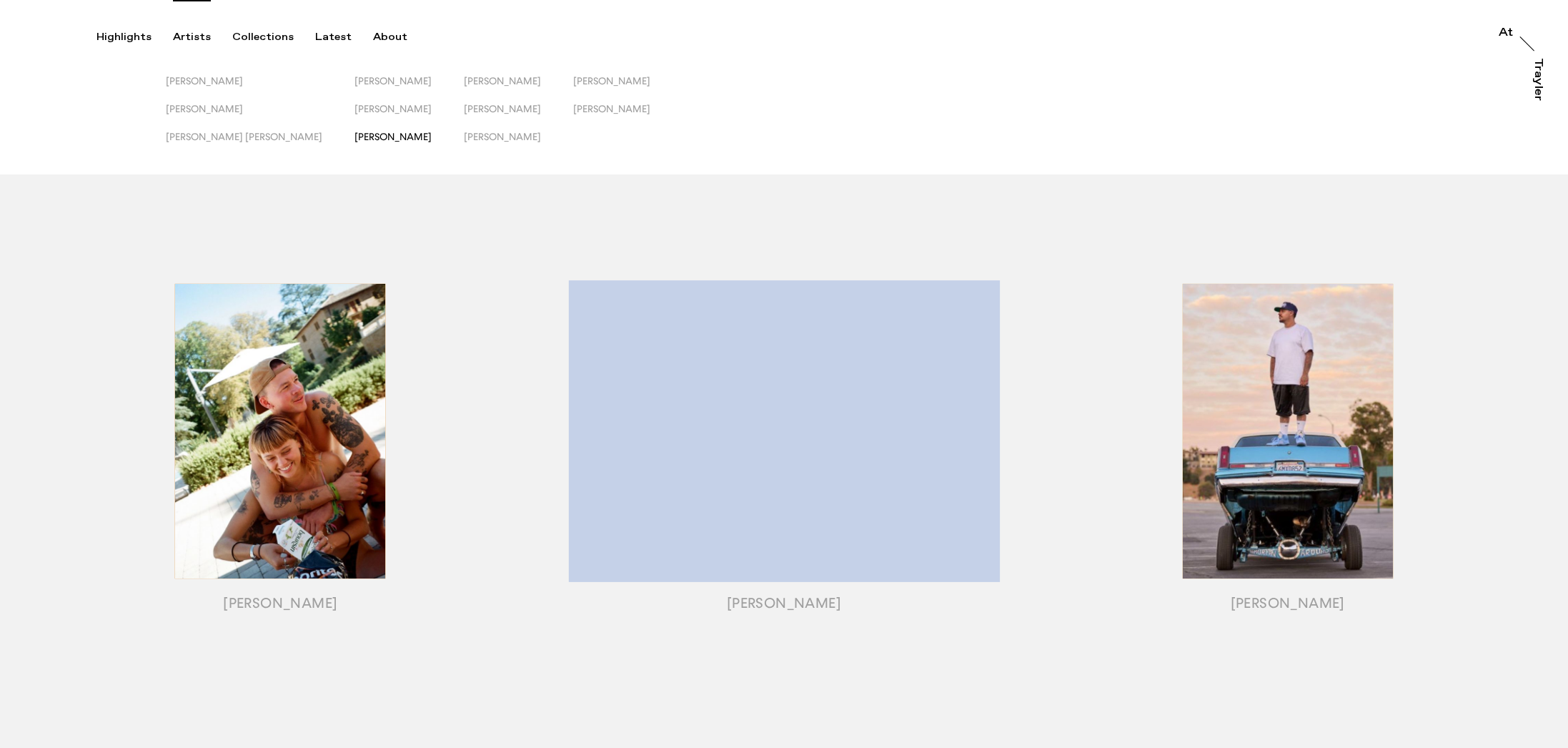
click at [354, 139] on span "[PERSON_NAME]" at bounding box center [393, 136] width 77 height 11
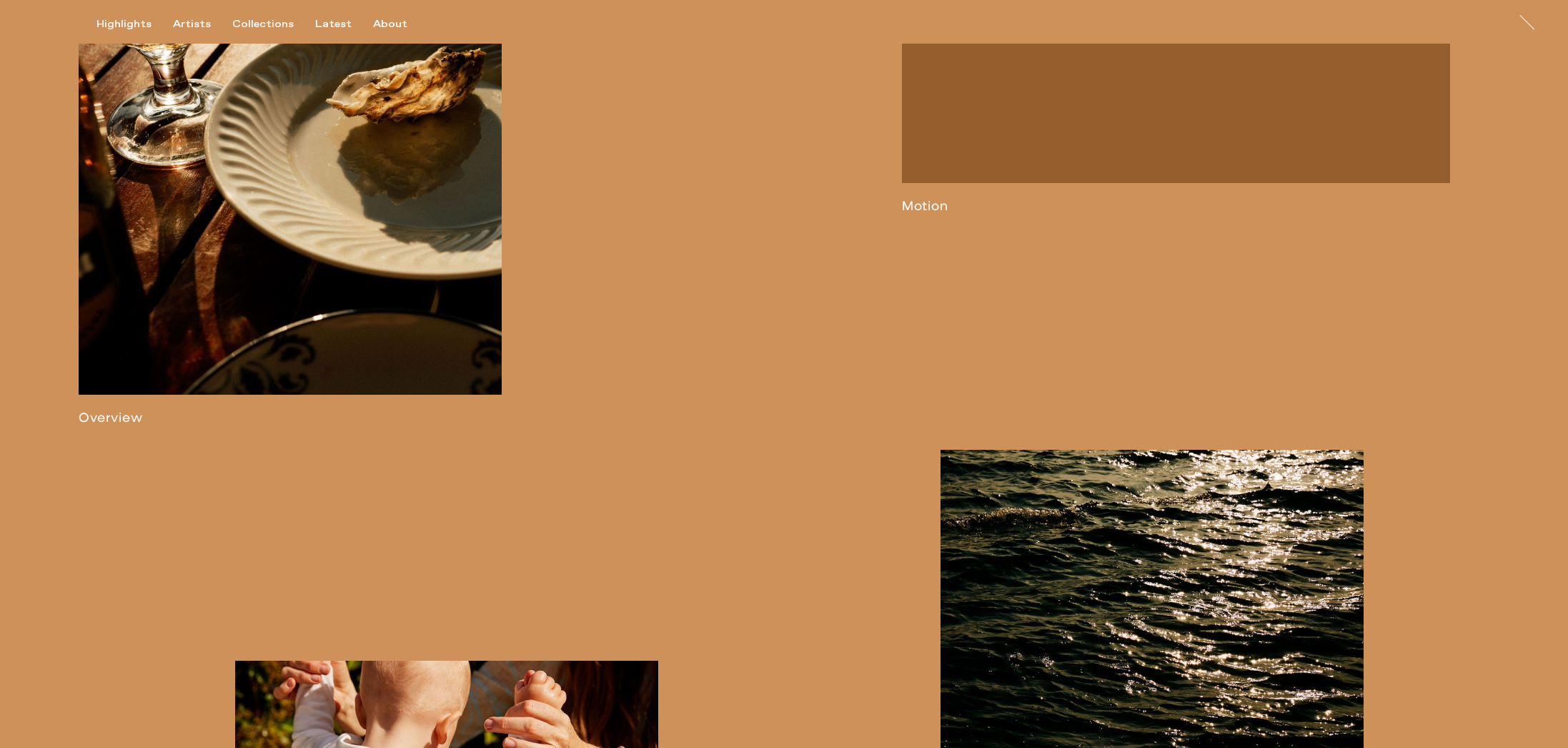
scroll to position [1326, 0]
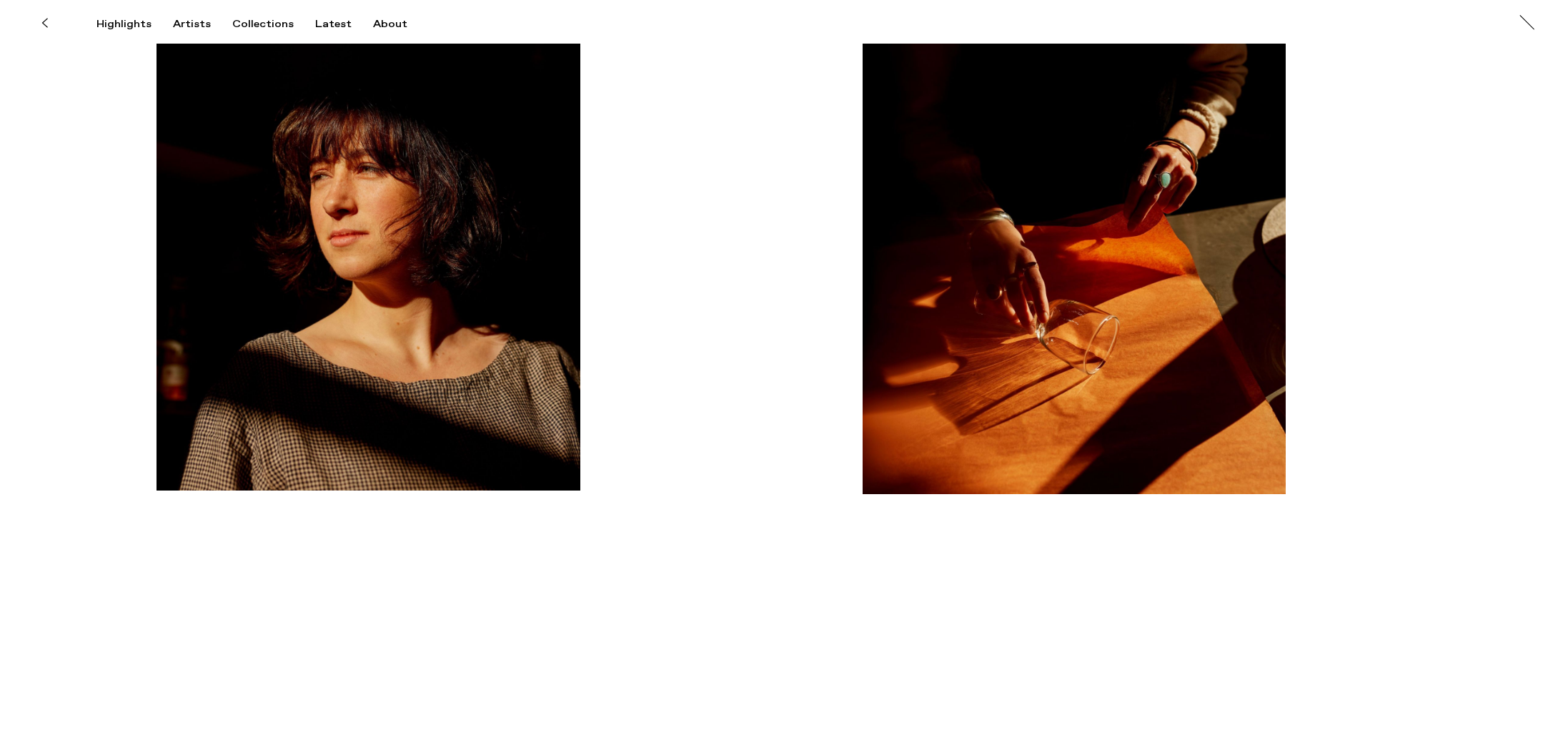
scroll to position [7822, 0]
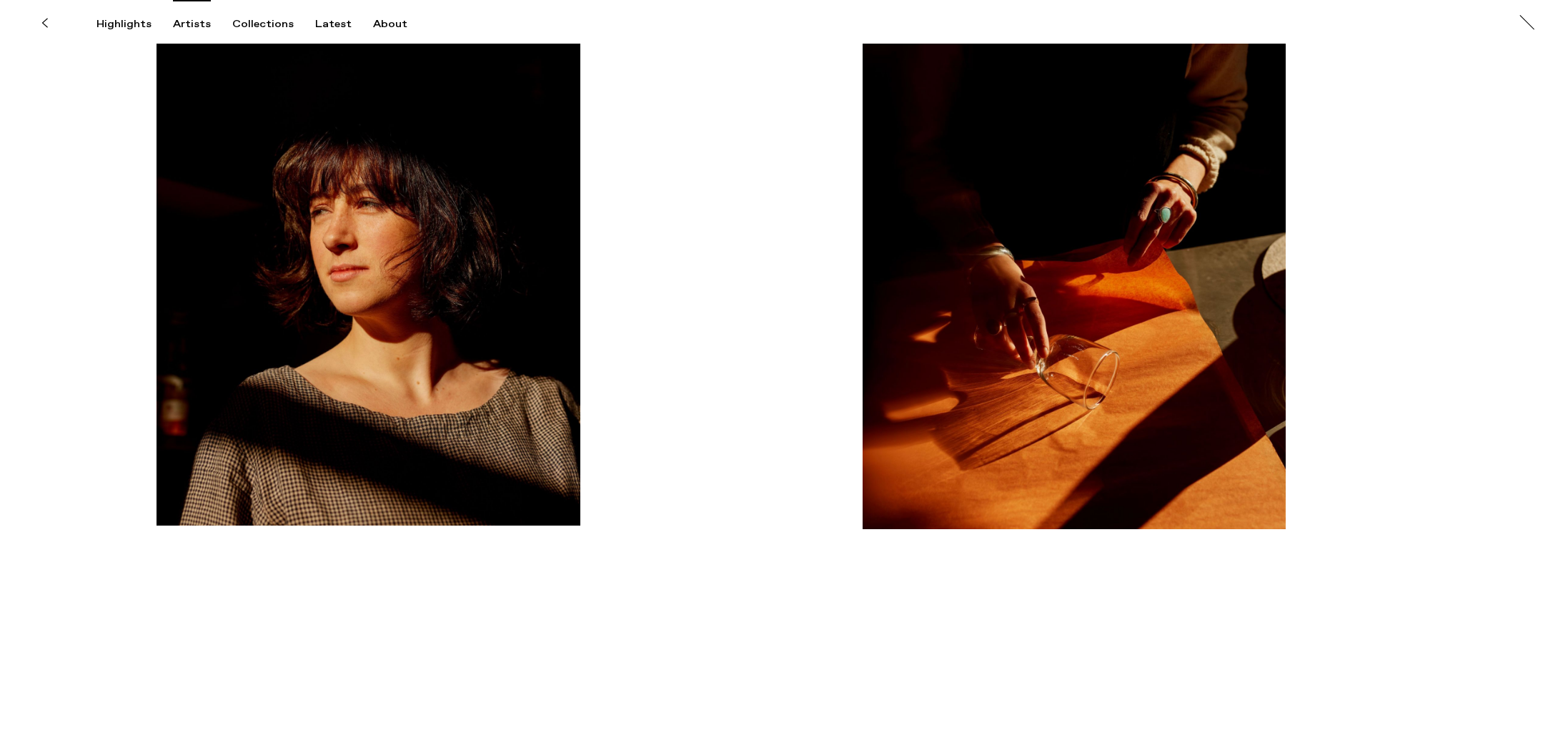
click at [195, 23] on div "Artists" at bounding box center [191, 24] width 38 height 13
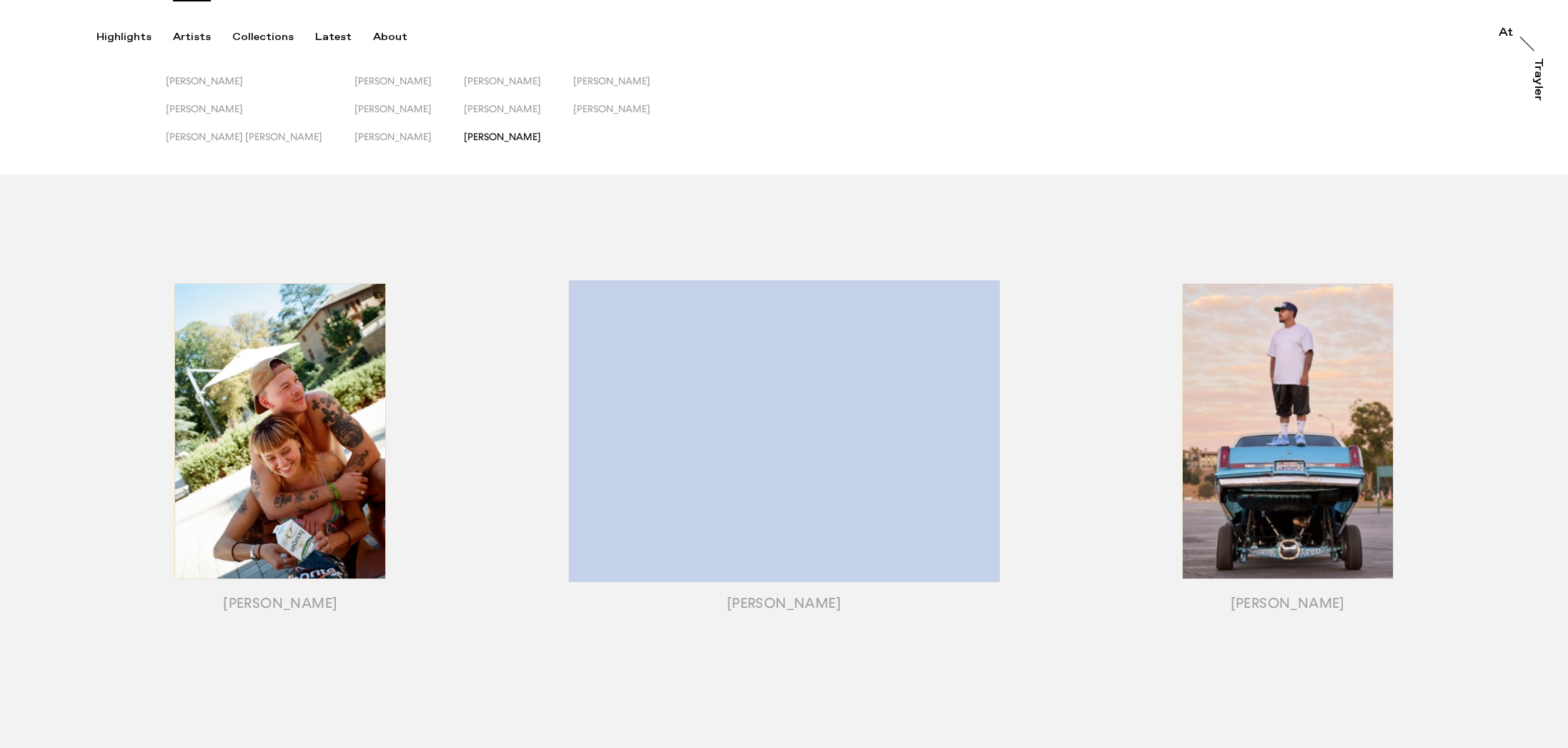
click at [464, 134] on span "[PERSON_NAME]" at bounding box center [503, 136] width 77 height 11
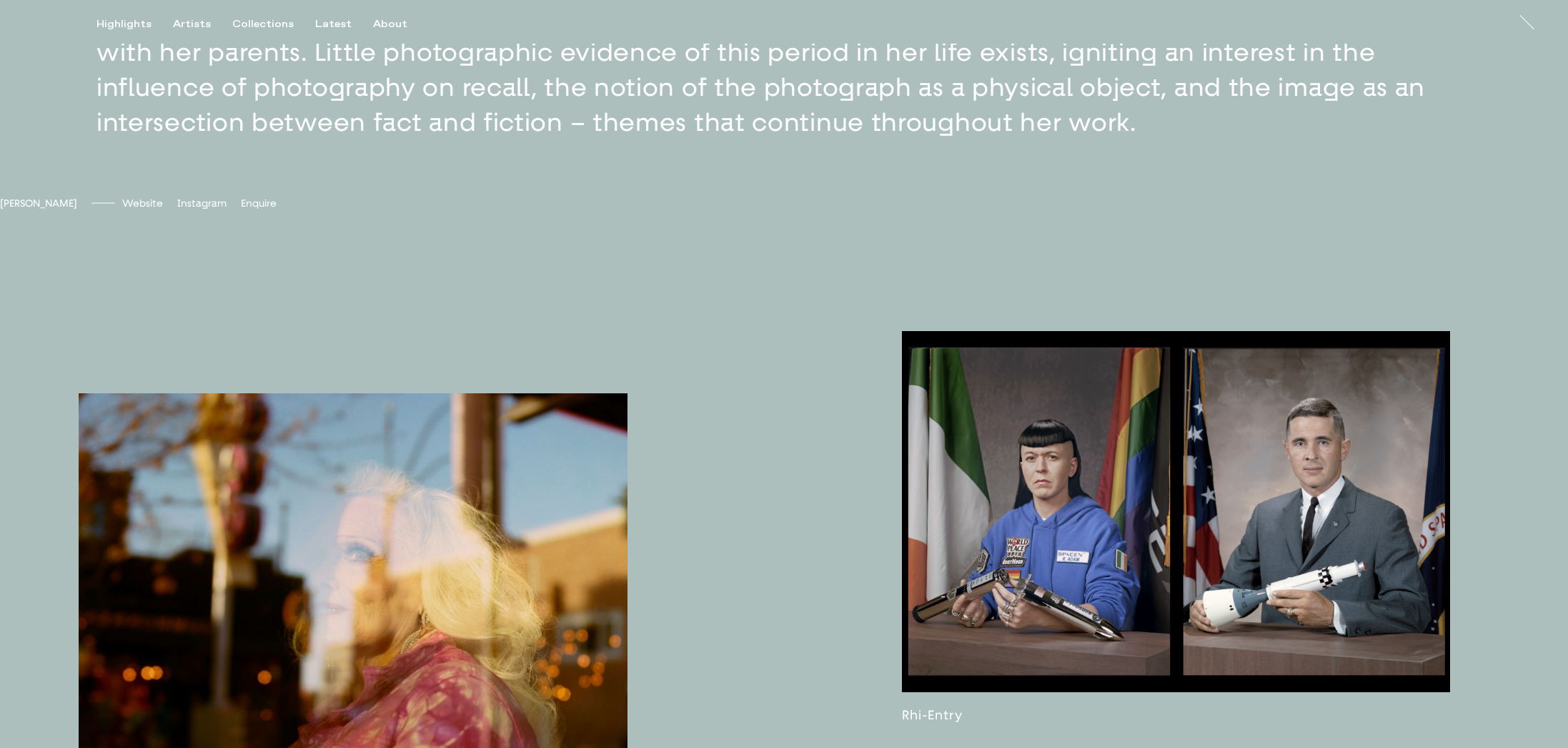
scroll to position [1093, 0]
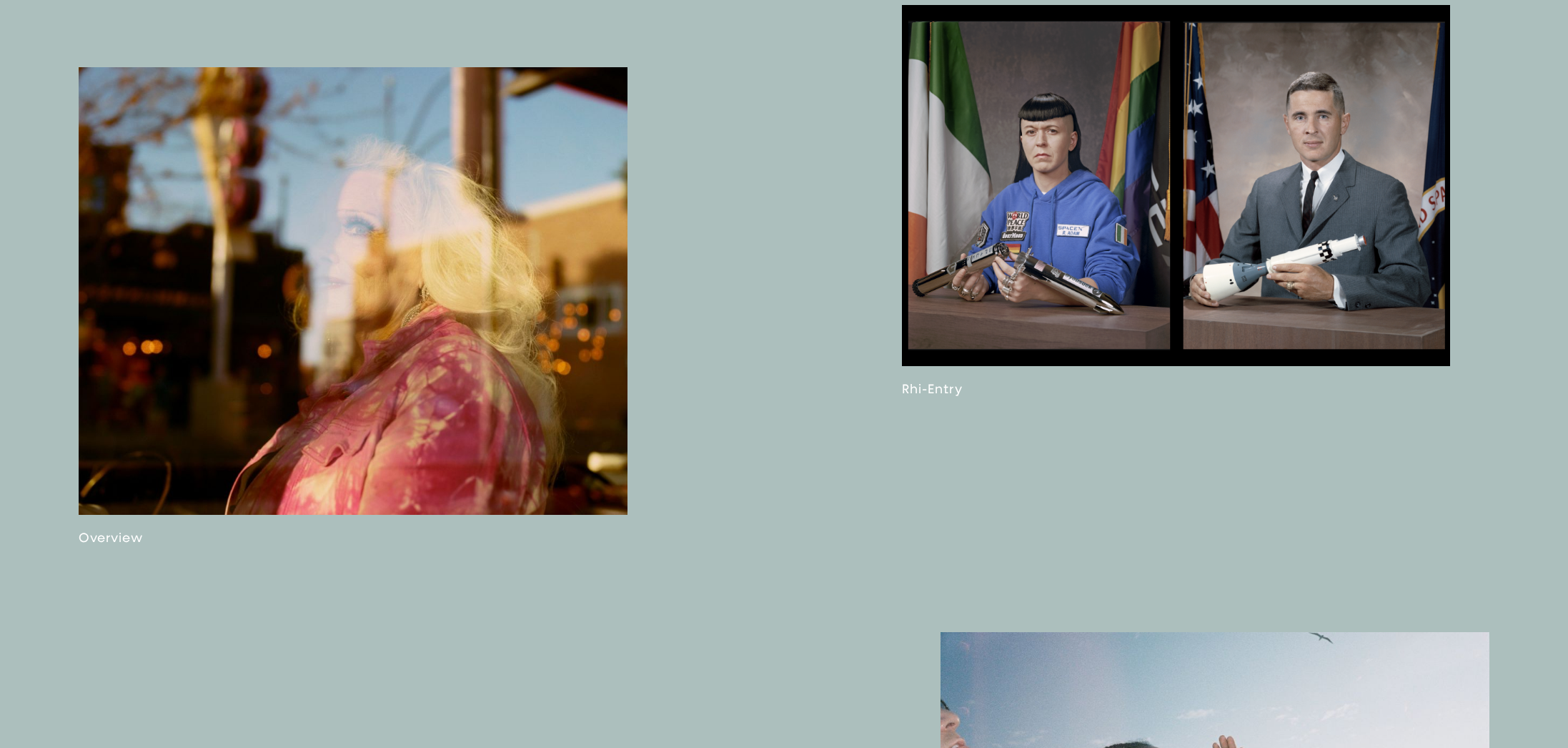
click at [344, 311] on link at bounding box center [353, 306] width 549 height 477
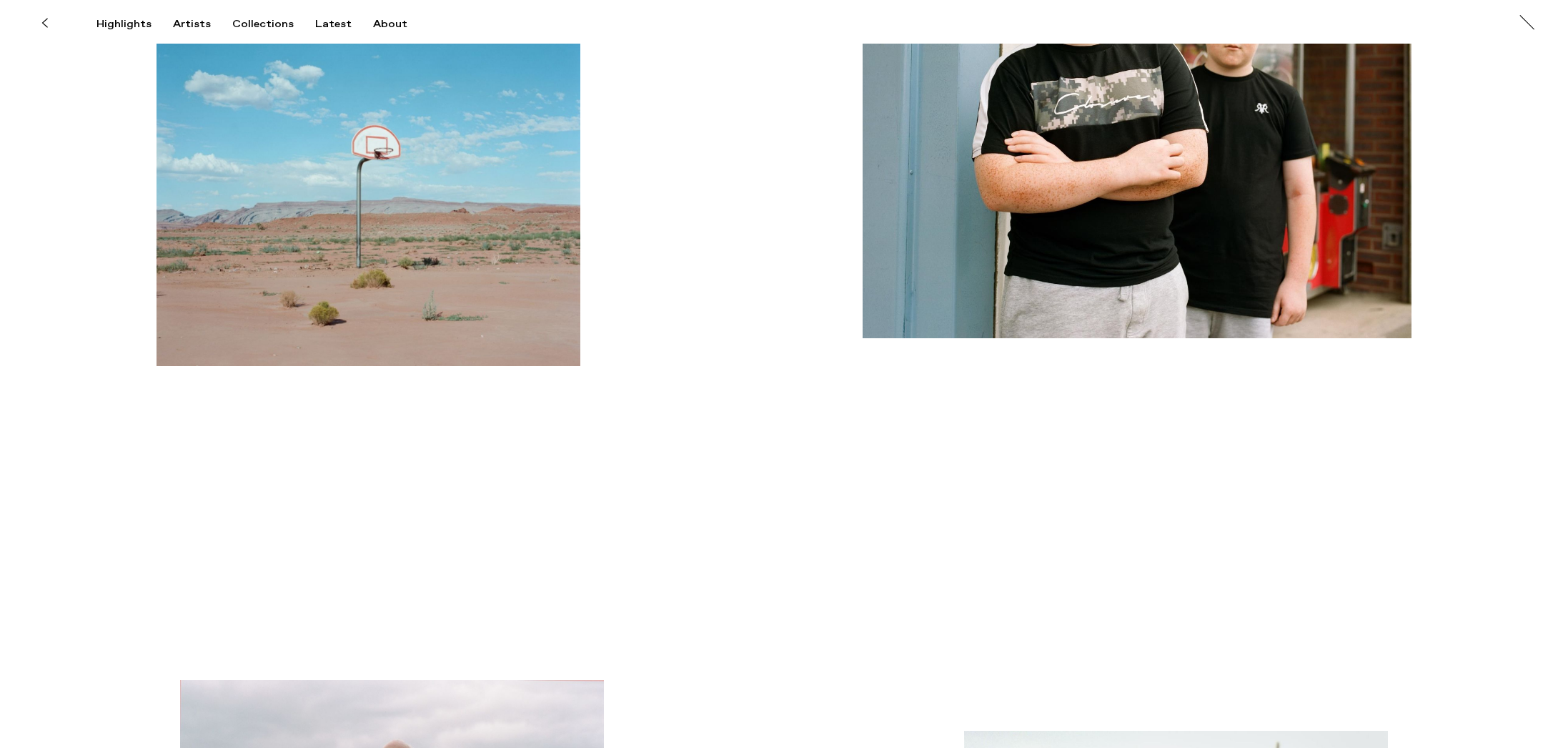
scroll to position [4012, 0]
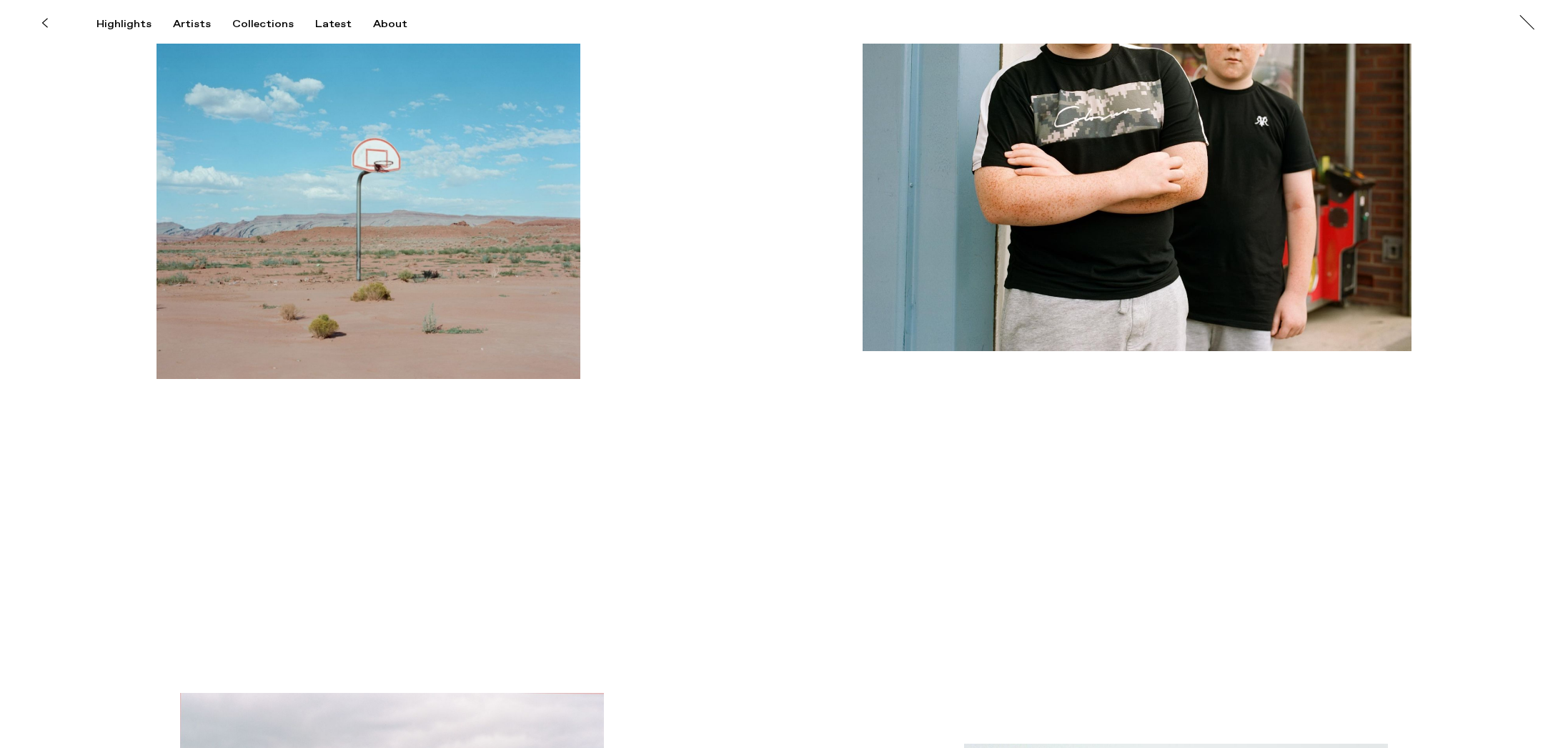
drag, startPoint x: 45, startPoint y: 13, endPoint x: 76, endPoint y: 27, distance: 34.0
click at [45, 13] on button at bounding box center [44, 23] width 31 height 31
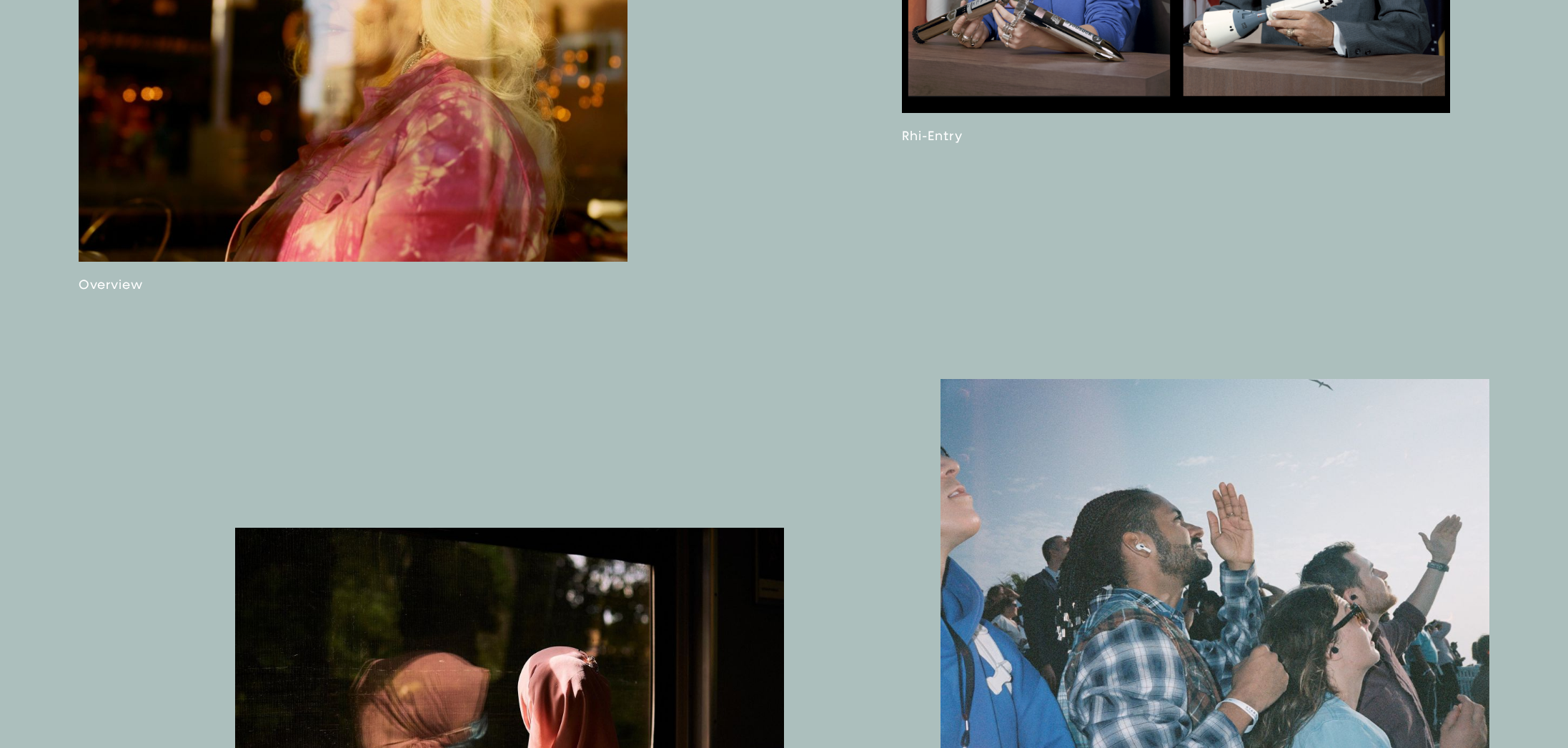
scroll to position [1735, 0]
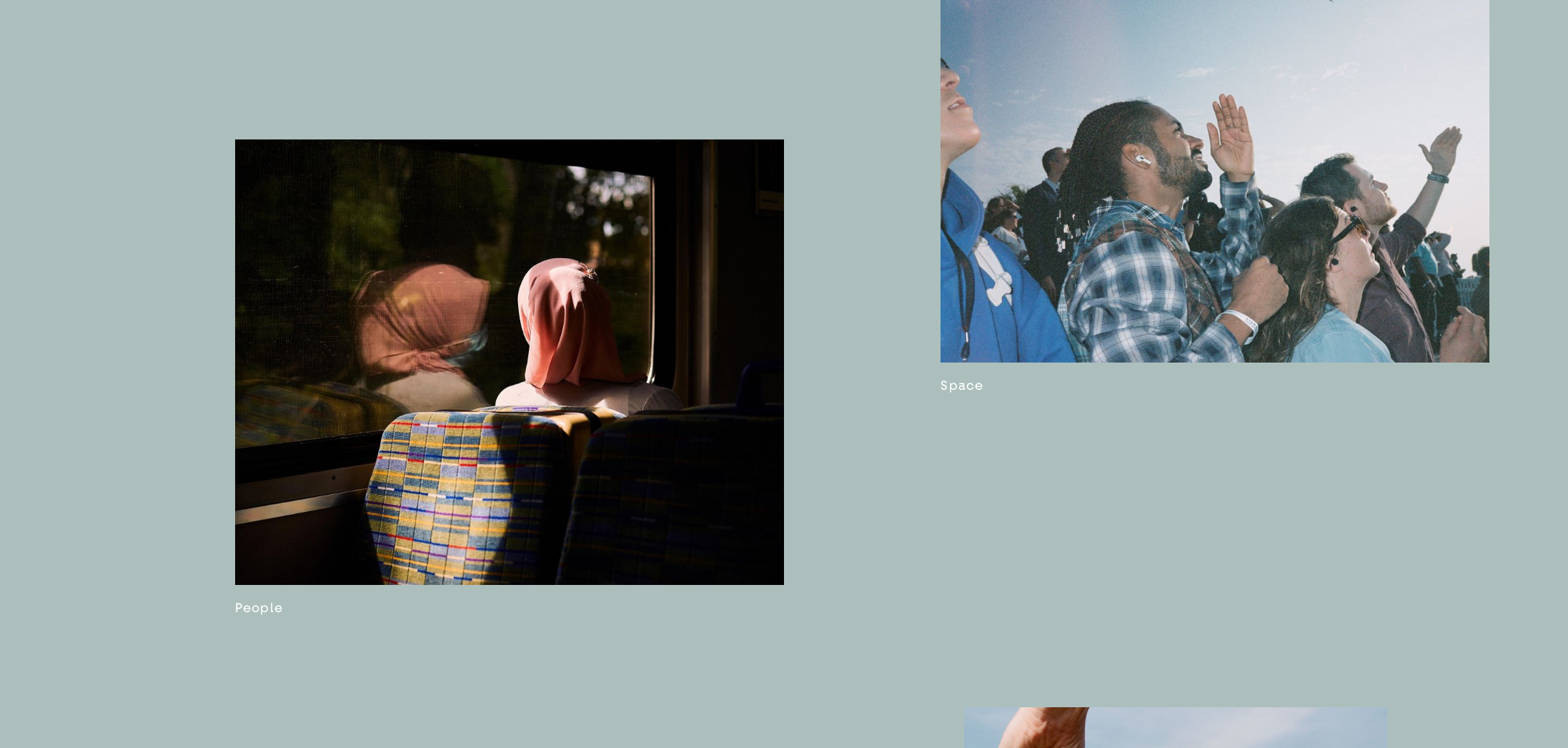
click at [506, 333] on link at bounding box center [509, 377] width 549 height 476
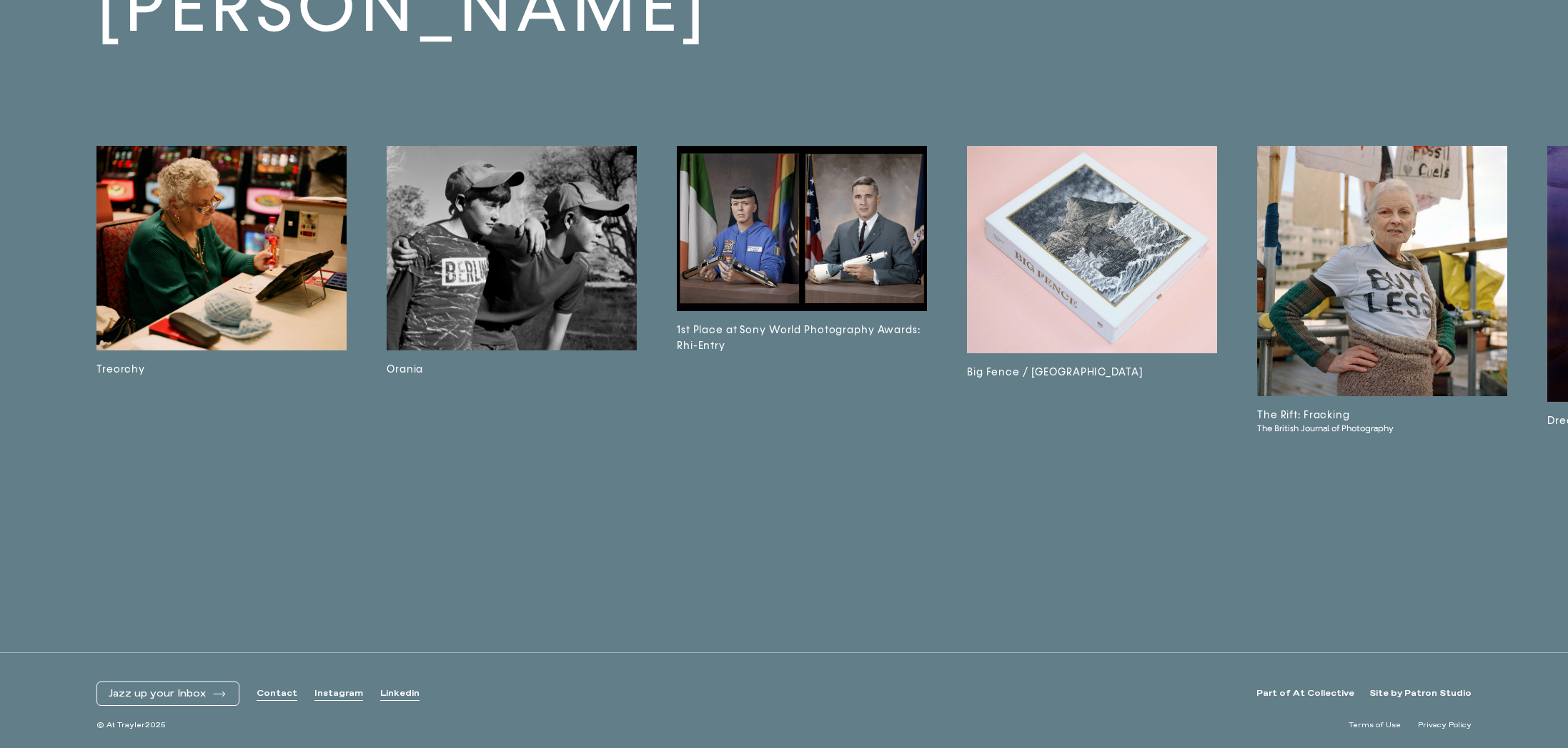
scroll to position [14054, 0]
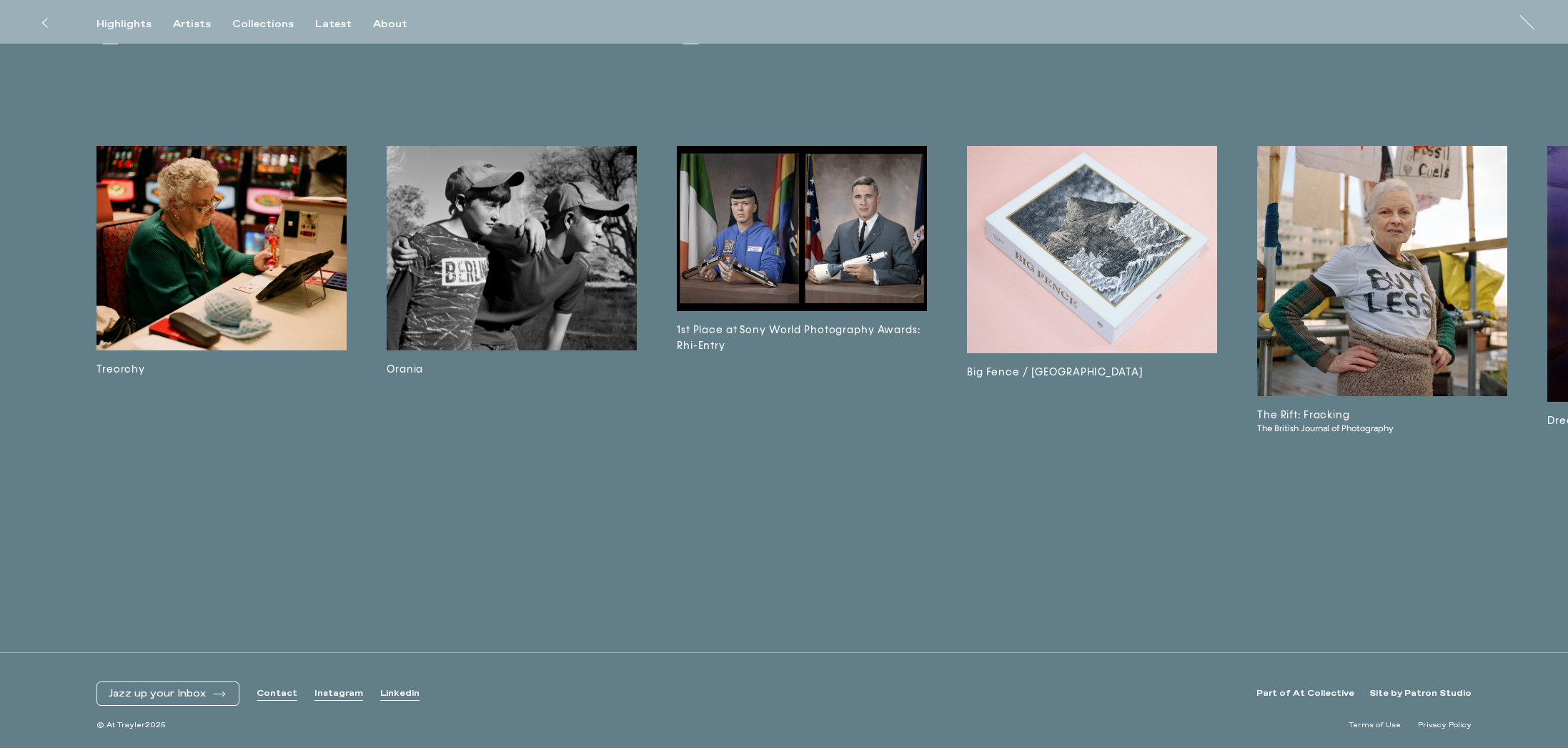
drag, startPoint x: 46, startPoint y: 18, endPoint x: 55, endPoint y: 27, distance: 12.7
click at [46, 18] on icon at bounding box center [44, 22] width 7 height 11
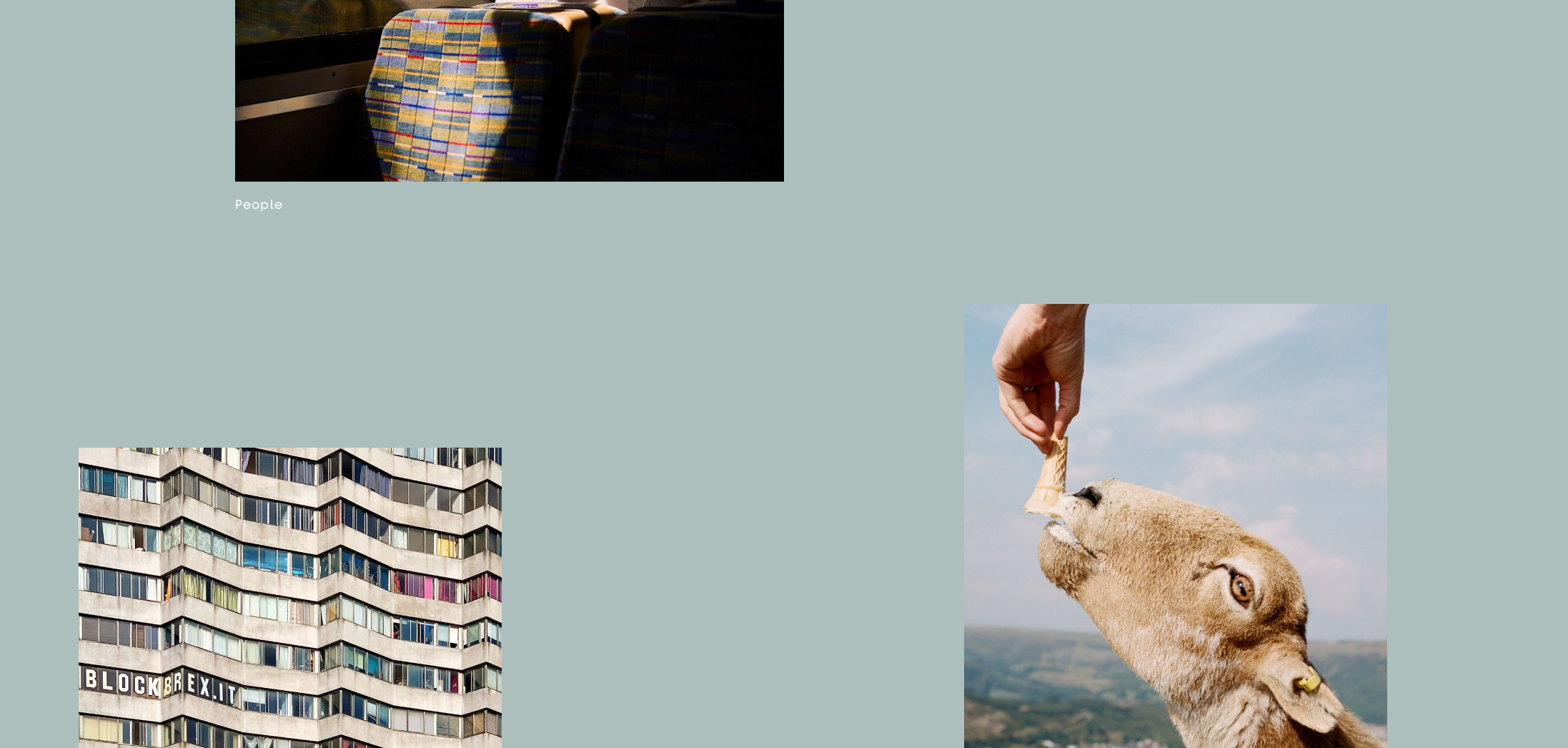
scroll to position [2051, 0]
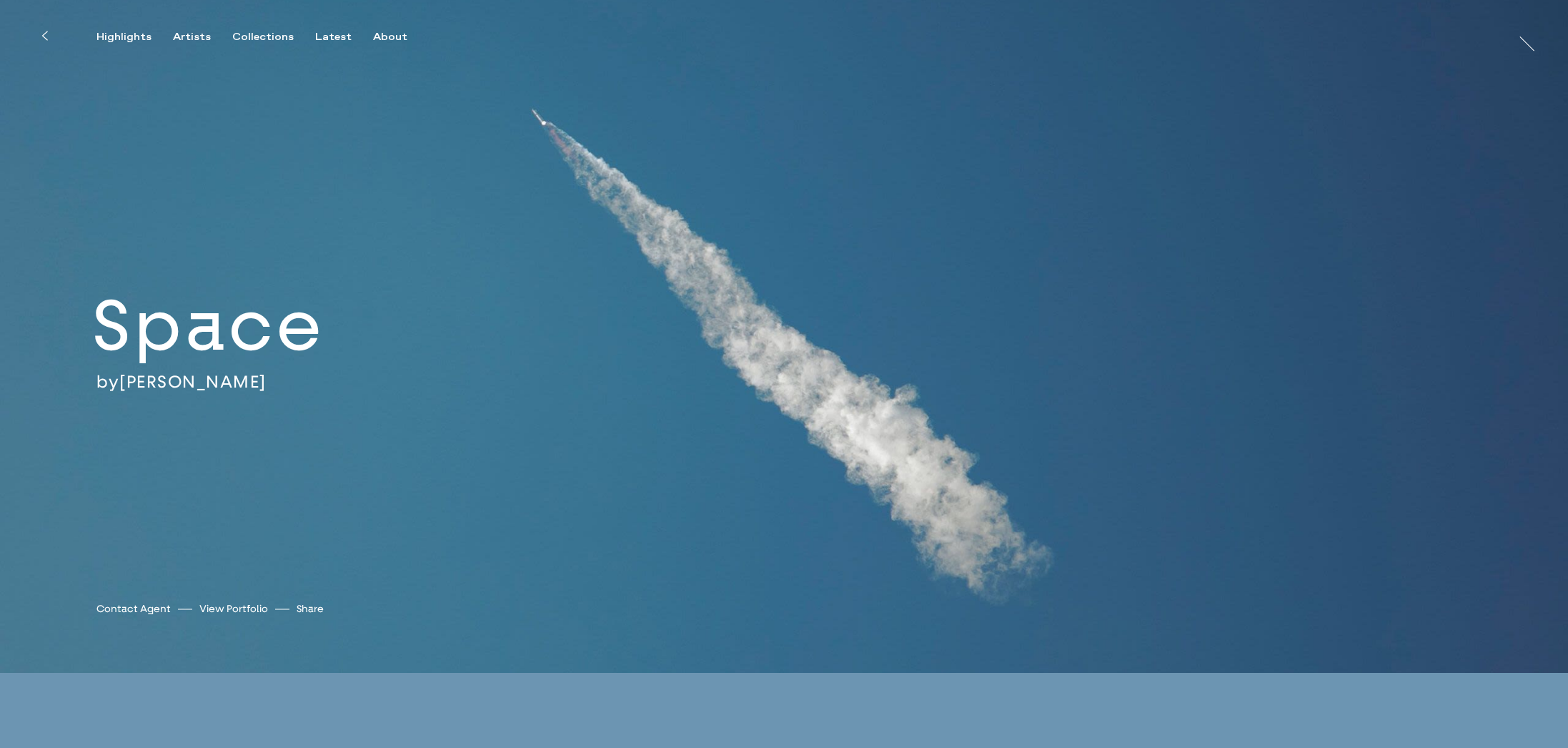
click at [47, 25] on button at bounding box center [44, 36] width 31 height 31
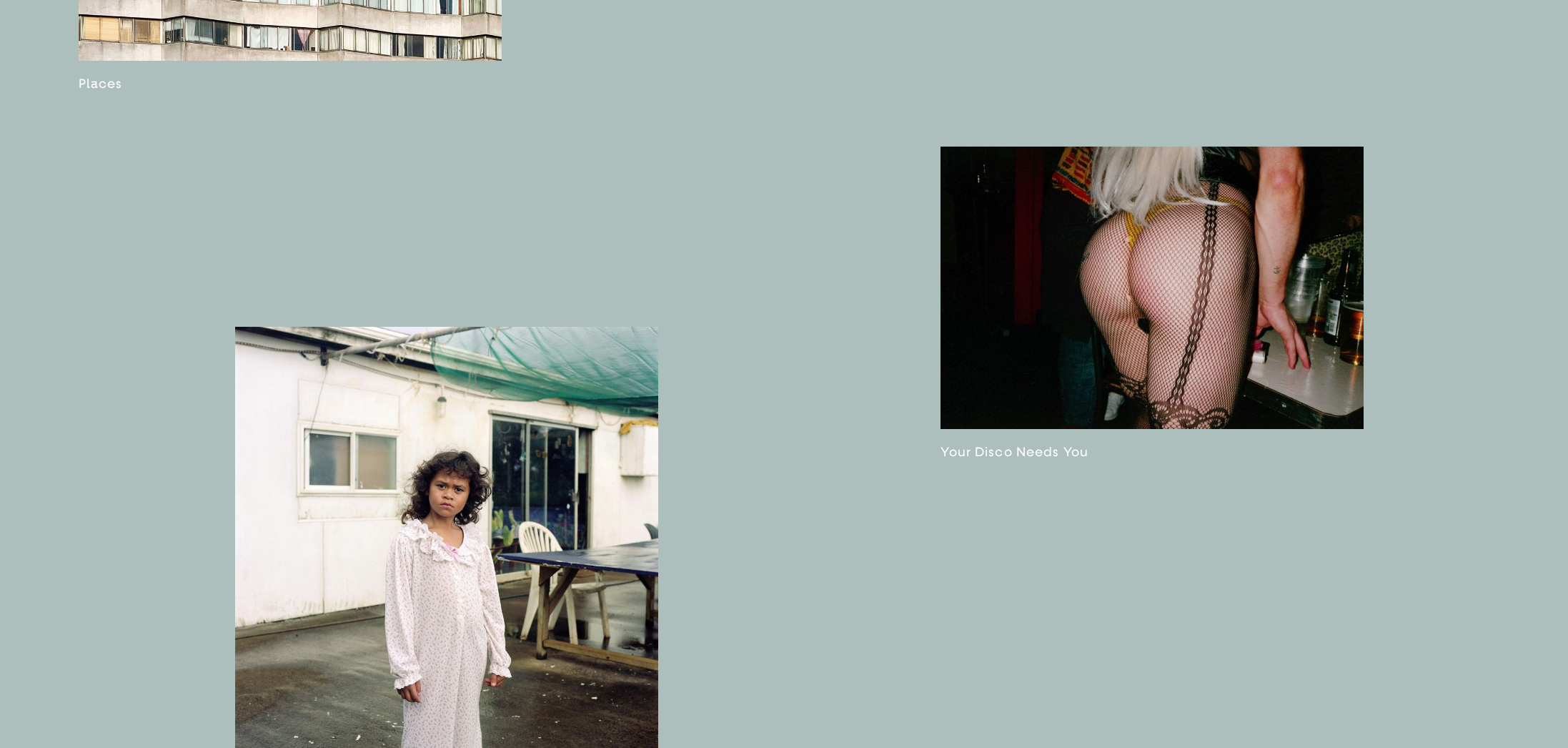
scroll to position [3098, 0]
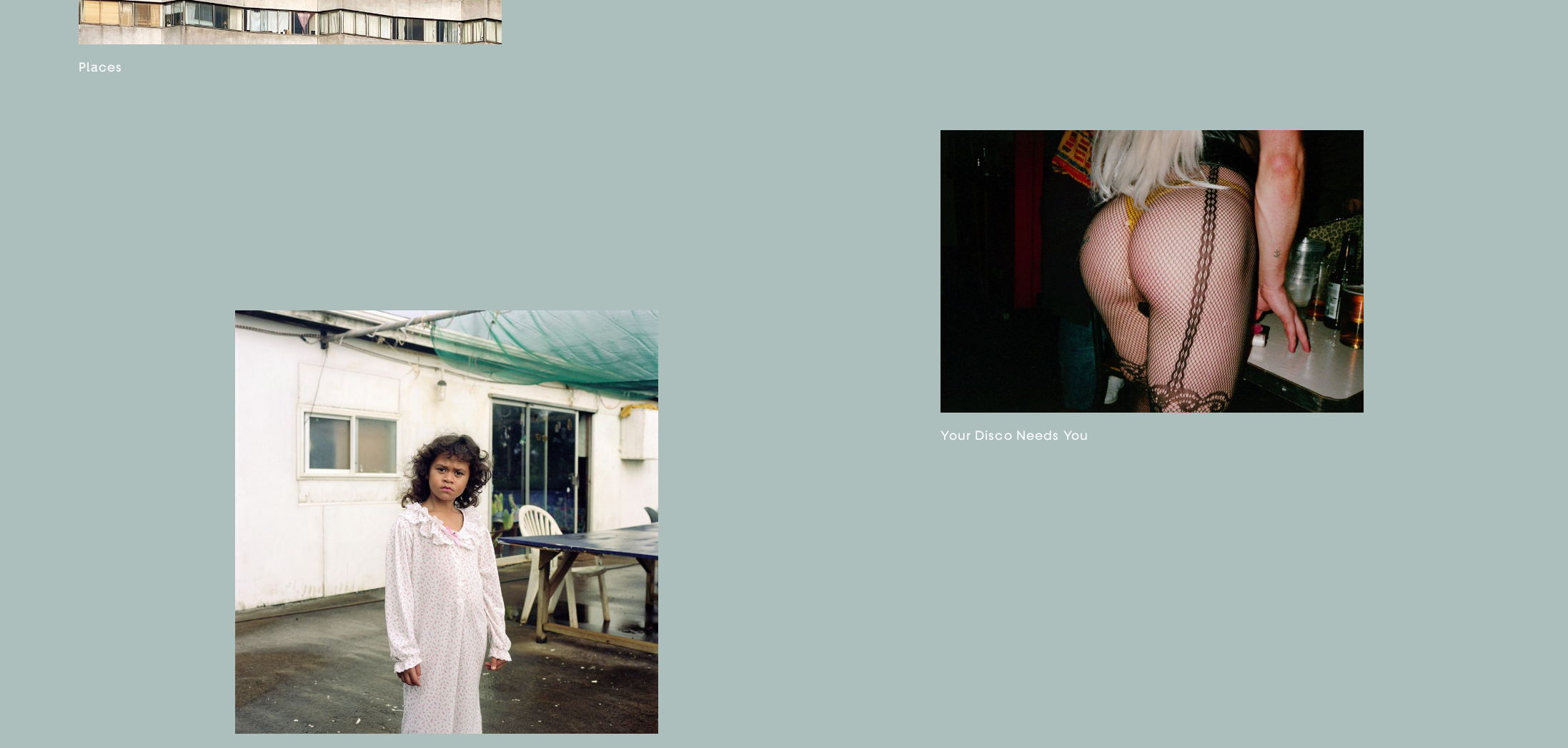
click at [946, 331] on link at bounding box center [1152, 286] width 423 height 313
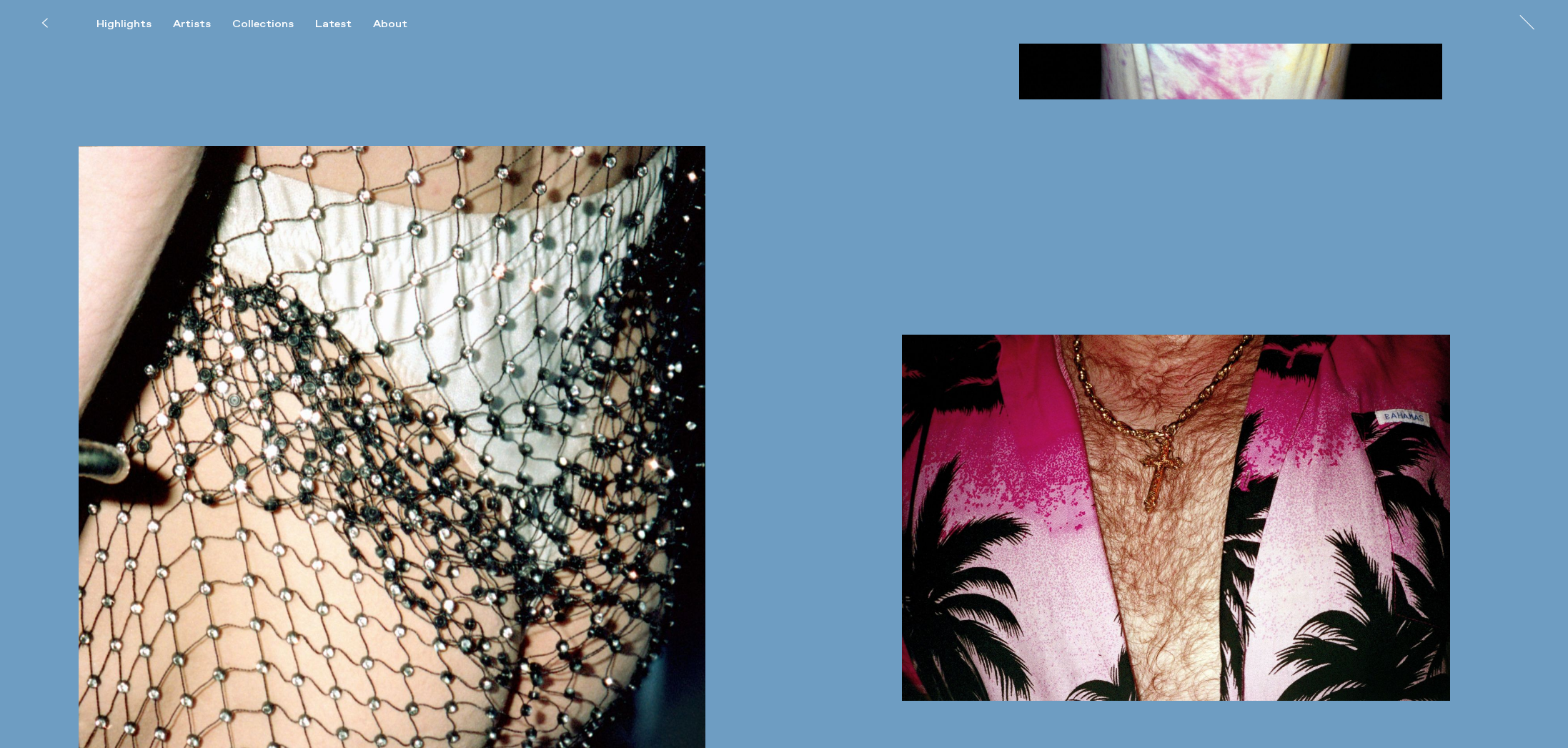
scroll to position [10448, 0]
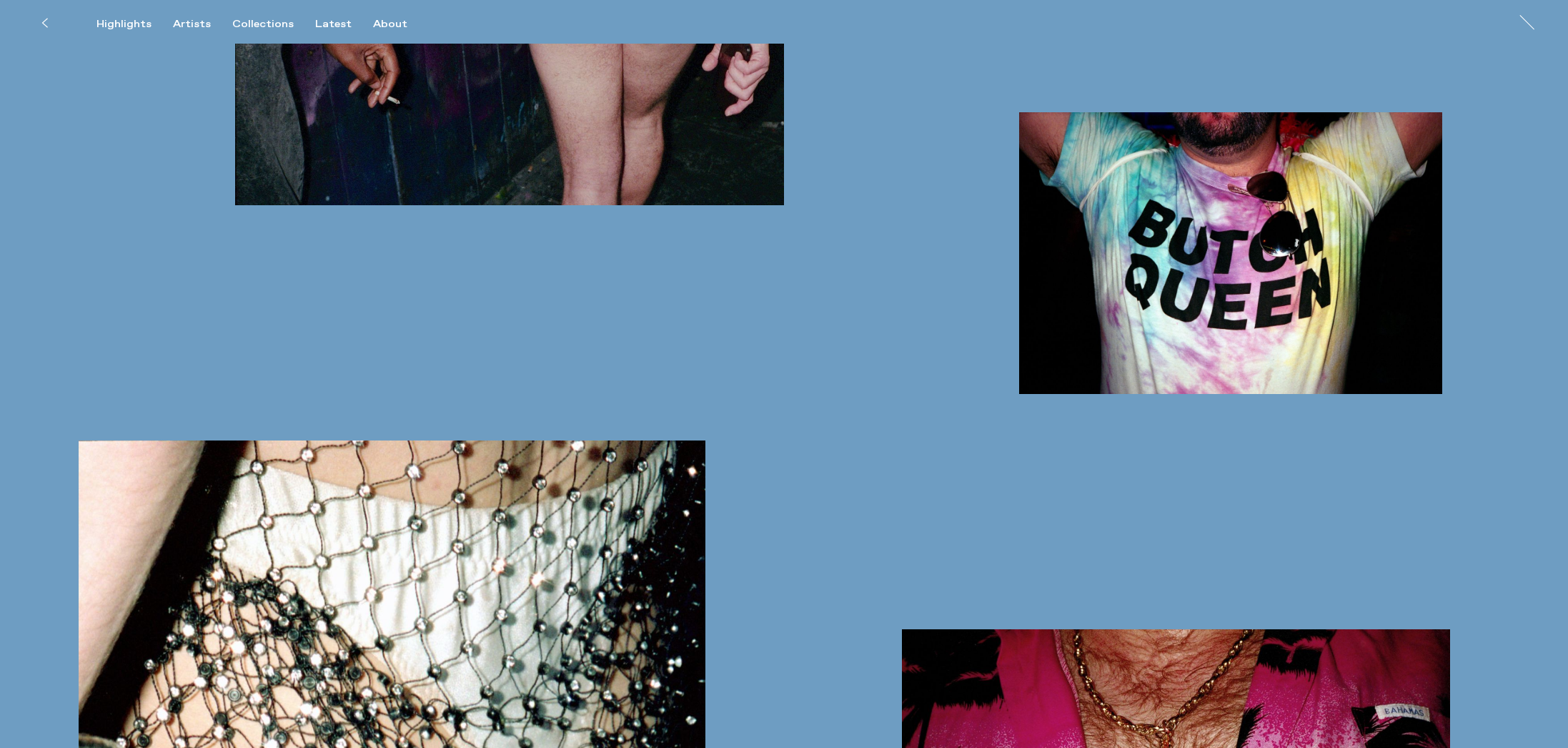
click at [42, 22] on icon at bounding box center [44, 22] width 7 height 11
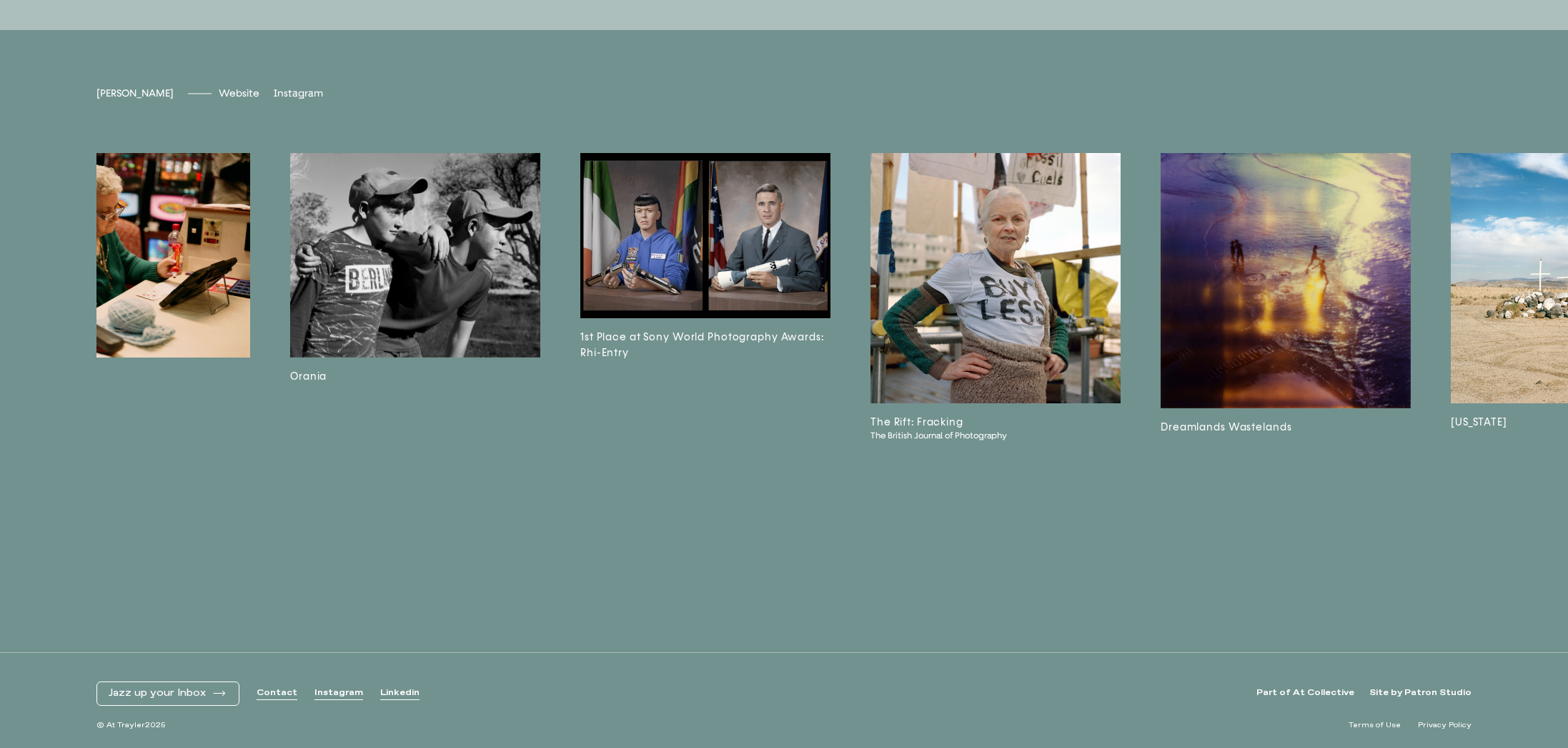
scroll to position [0, 97]
click at [973, 262] on img at bounding box center [994, 277] width 250 height 250
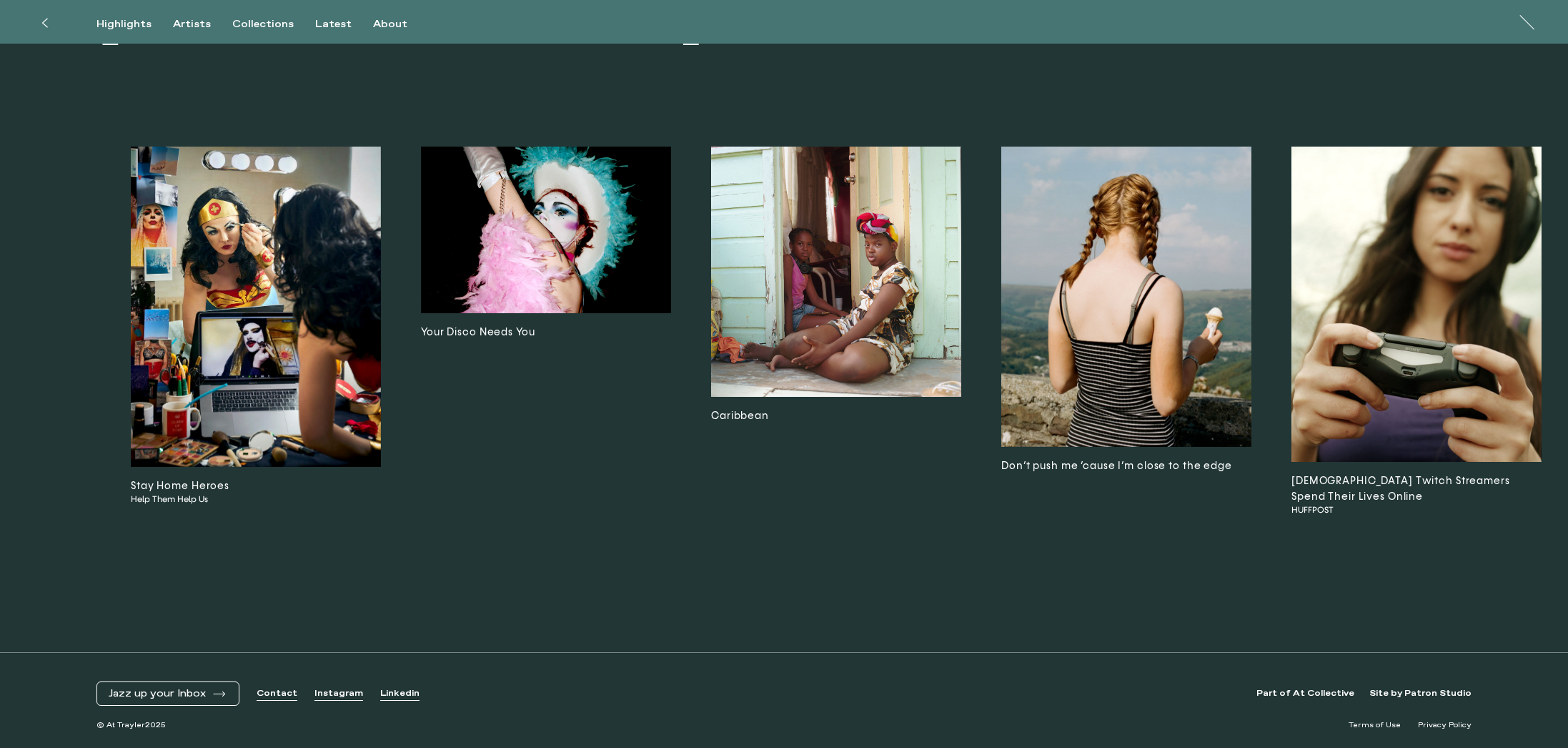
scroll to position [0, 1720]
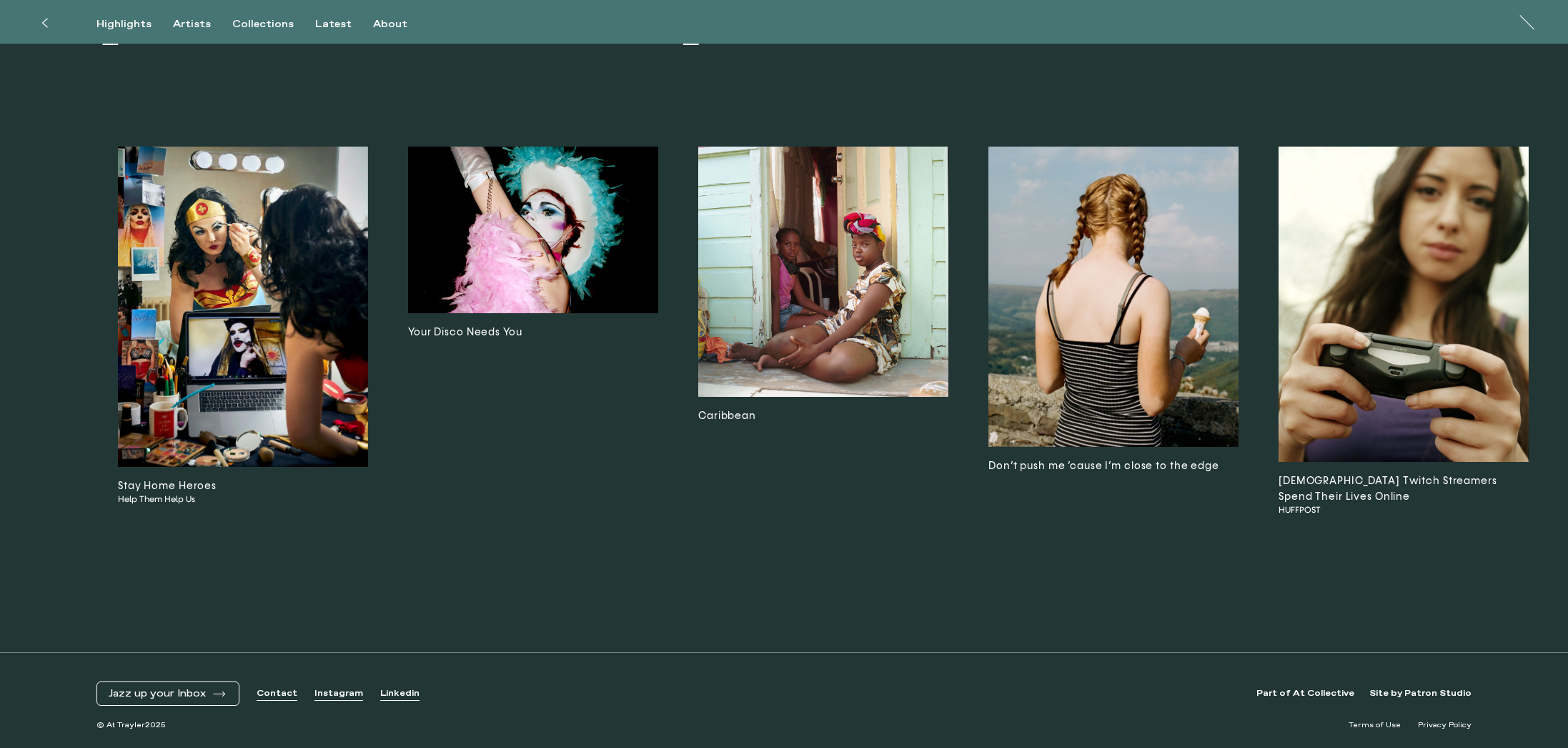
click at [843, 250] on img at bounding box center [823, 271] width 250 height 250
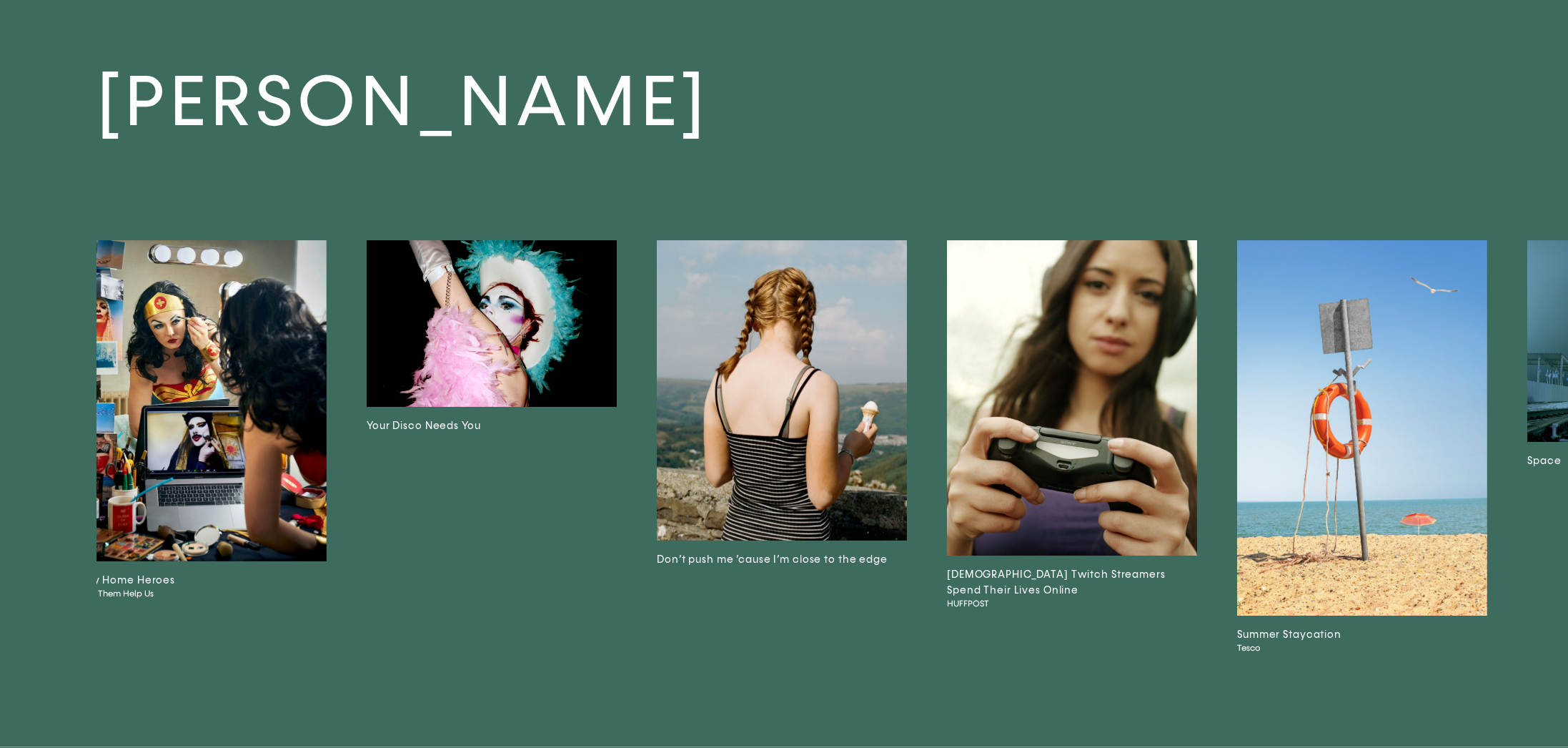
scroll to position [0, 2124]
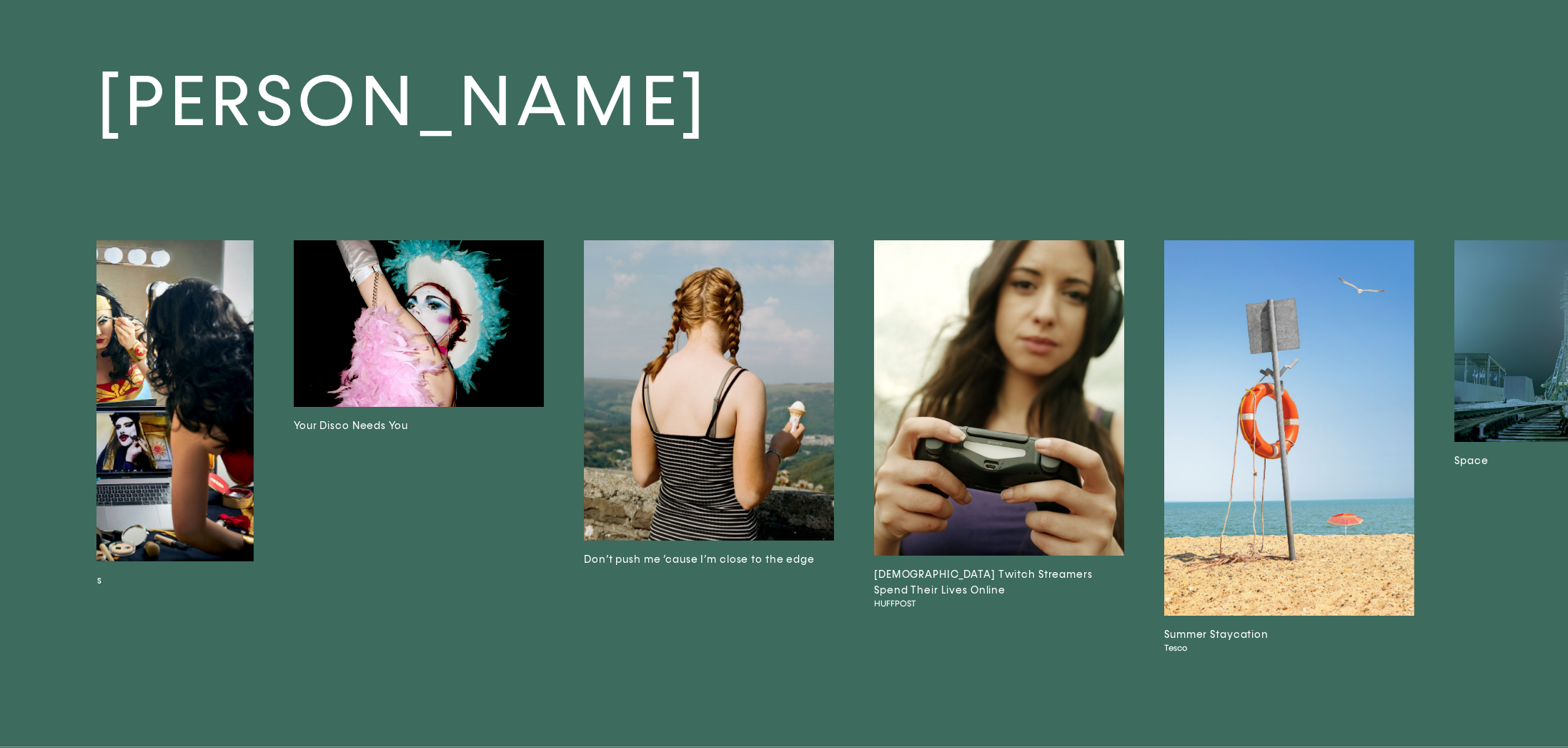
click at [956, 362] on img at bounding box center [999, 398] width 250 height 316
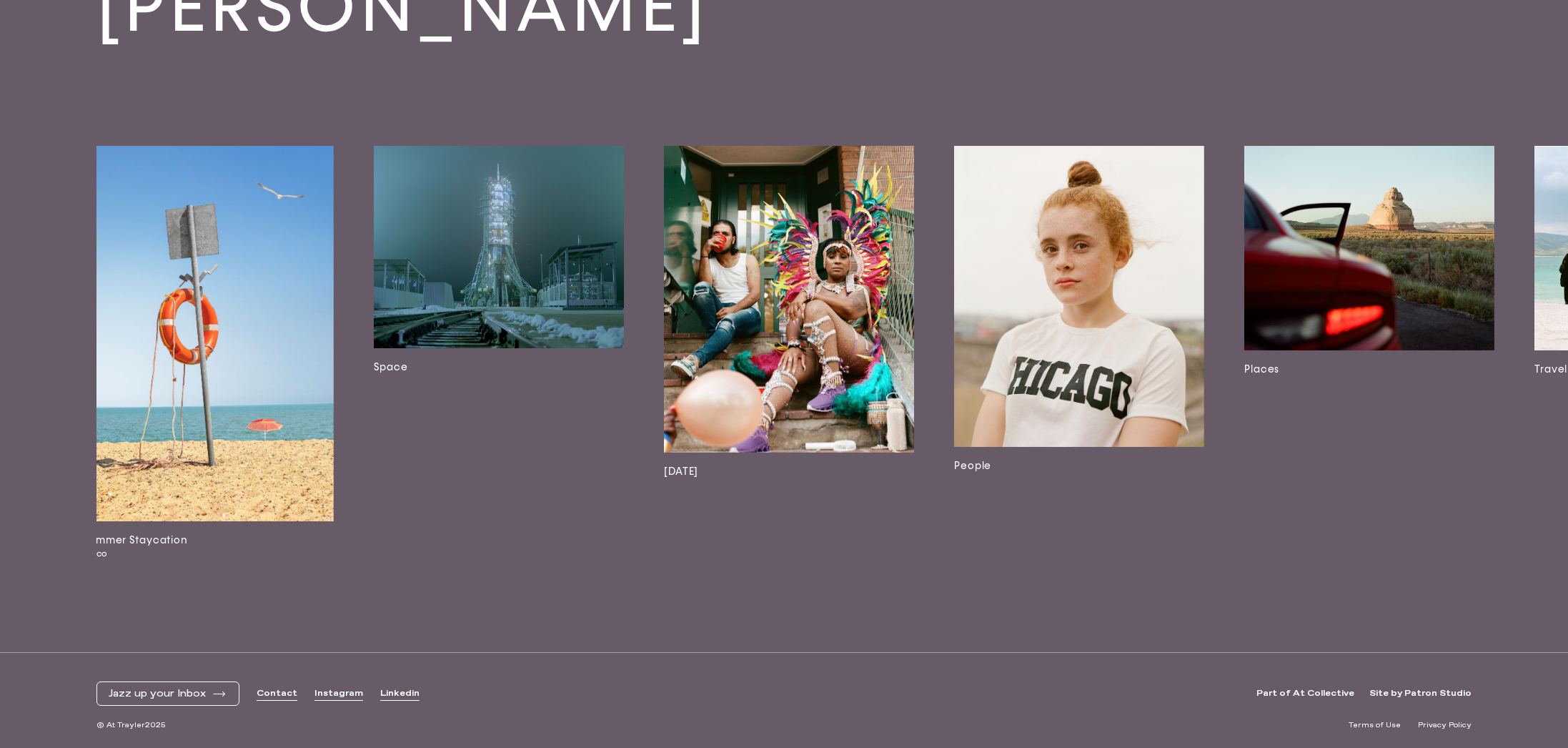
scroll to position [0, 3461]
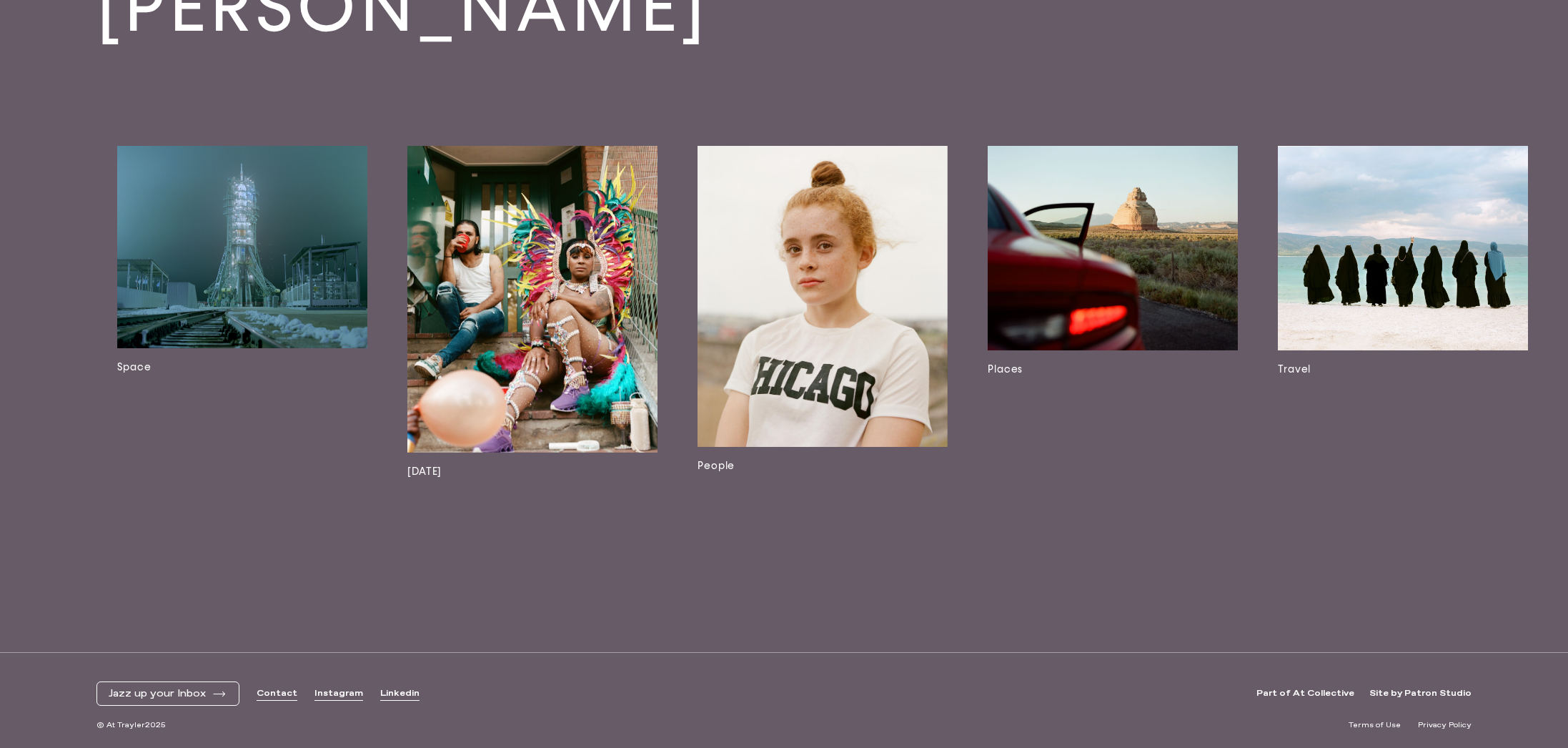
click at [1185, 250] on img at bounding box center [1112, 248] width 250 height 205
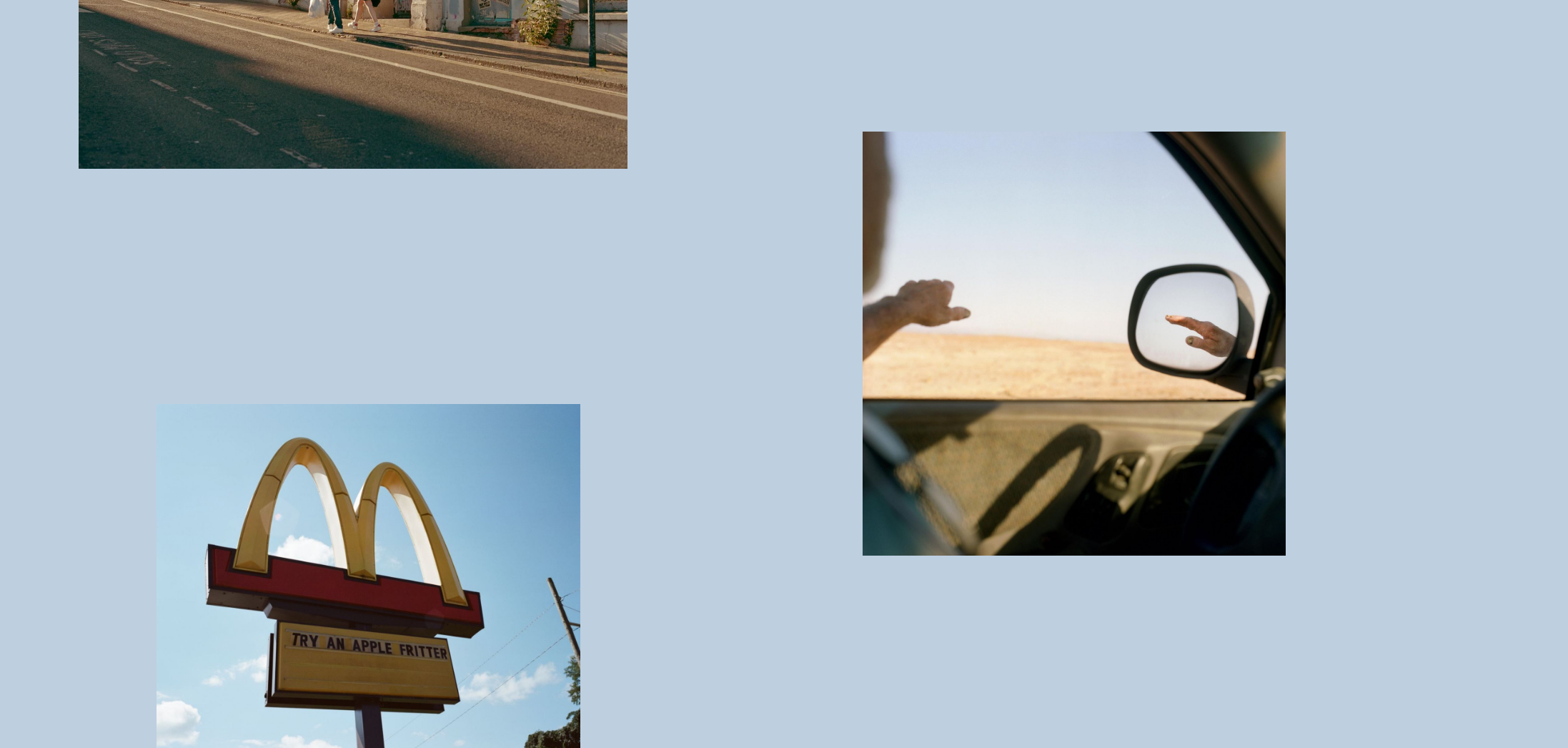
scroll to position [10385, 0]
